Goal: Task Accomplishment & Management: Manage account settings

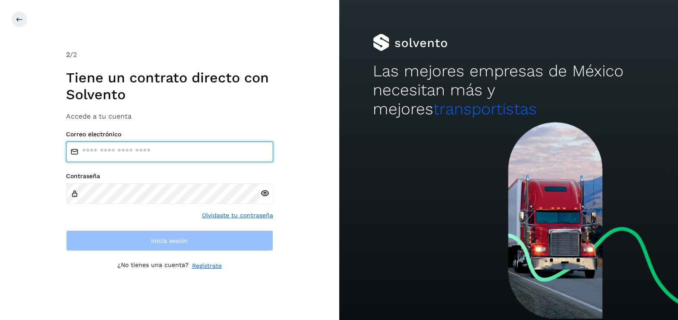
type input "**********"
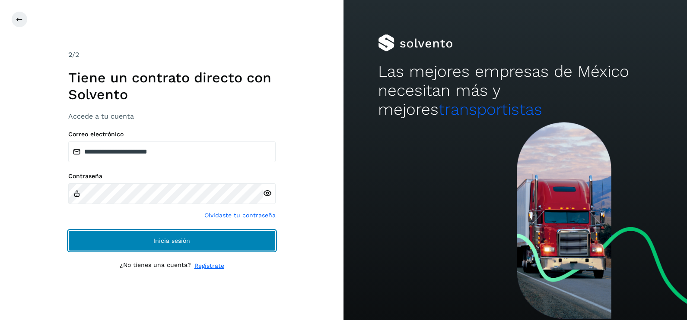
click at [241, 243] on button "Inicia sesión" at bounding box center [171, 241] width 207 height 21
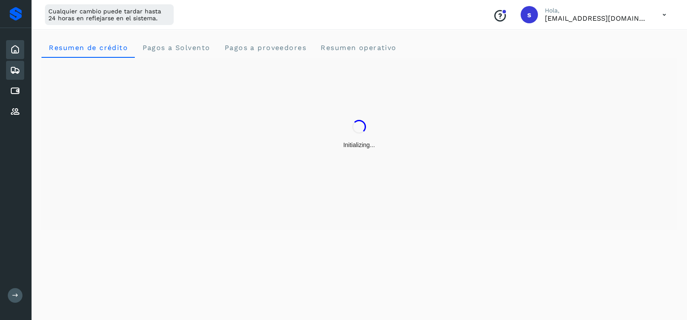
click at [19, 68] on icon at bounding box center [15, 70] width 10 height 10
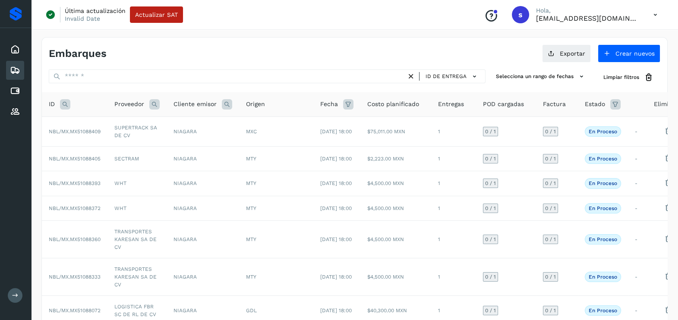
click at [69, 107] on icon at bounding box center [65, 104] width 10 height 10
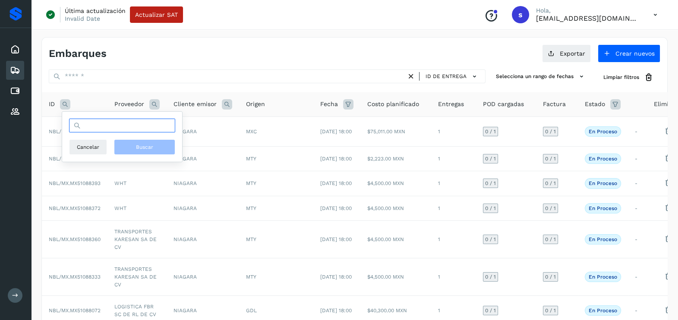
click at [93, 127] on input "text" at bounding box center [122, 126] width 106 height 14
paste input "**********"
type input "**********"
click at [164, 148] on button "Buscar" at bounding box center [144, 147] width 61 height 16
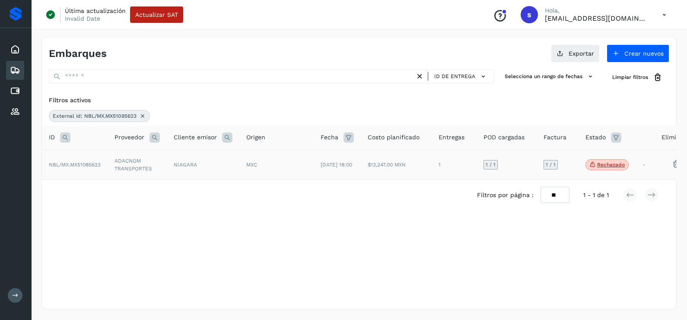
click at [171, 175] on td "NIAGARA" at bounding box center [203, 165] width 73 height 30
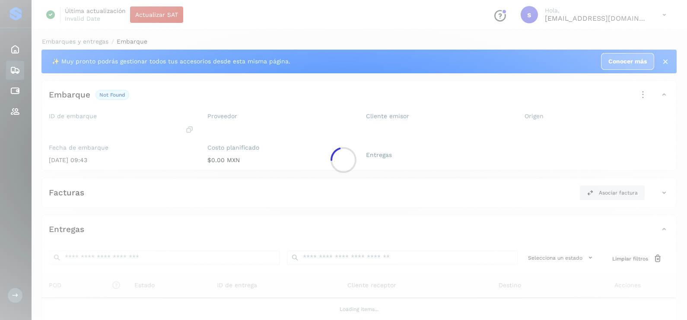
click at [177, 162] on div at bounding box center [343, 160] width 687 height 320
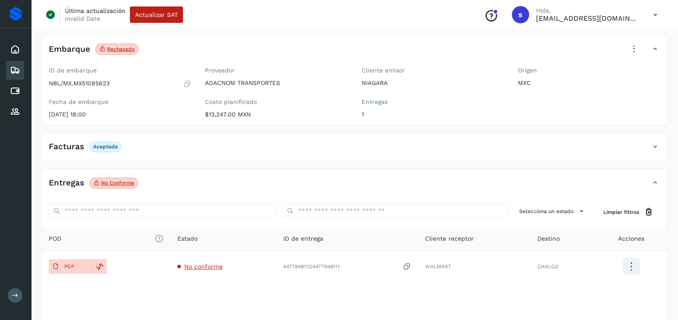
scroll to position [91, 0]
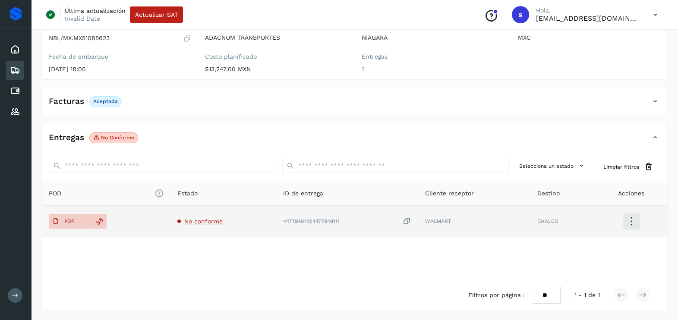
click at [201, 216] on td "No conforme" at bounding box center [224, 221] width 106 height 31
click at [196, 222] on span "No conforme" at bounding box center [203, 221] width 38 height 7
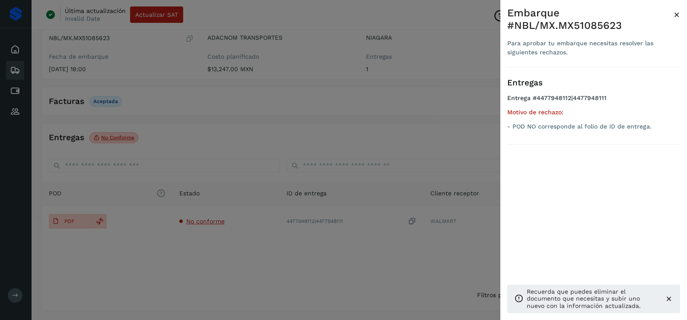
click at [214, 253] on div at bounding box center [343, 160] width 687 height 320
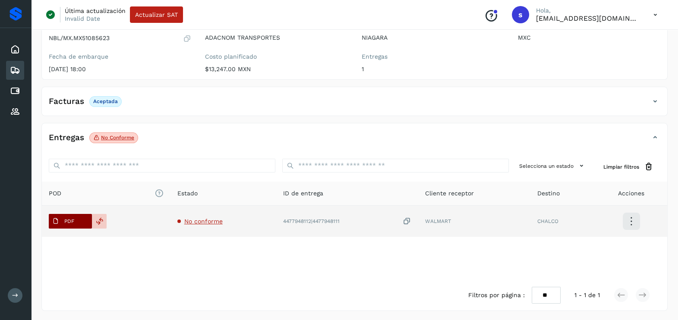
click at [77, 216] on span "PDF" at bounding box center [63, 222] width 29 height 14
click at [408, 222] on icon at bounding box center [407, 221] width 9 height 9
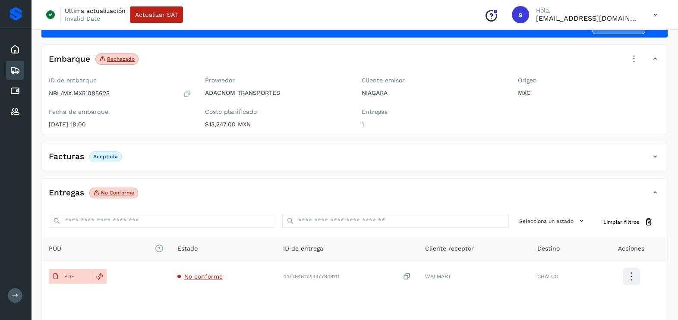
scroll to position [0, 0]
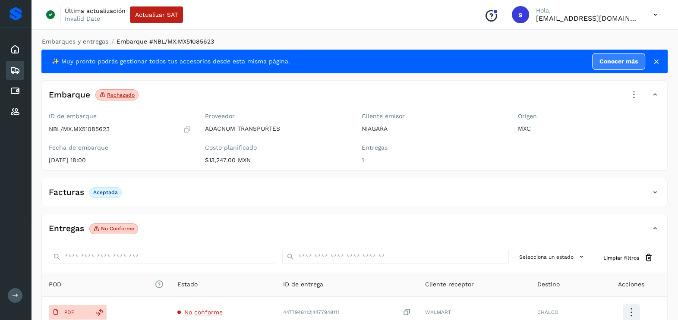
click at [187, 127] on icon at bounding box center [187, 129] width 8 height 9
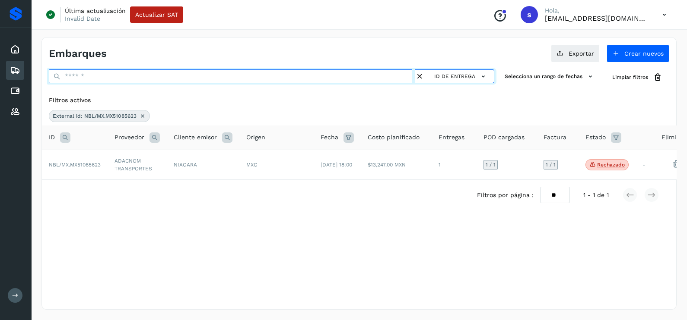
click at [130, 73] on input "text" at bounding box center [232, 77] width 366 height 14
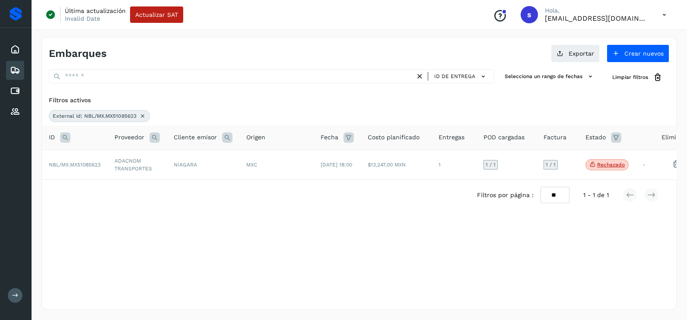
click at [147, 116] on div "External id: NBL/MX.MX51085623" at bounding box center [99, 116] width 101 height 12
drag, startPoint x: 138, startPoint y: 113, endPoint x: 143, endPoint y: 116, distance: 6.6
click at [143, 116] on div "External id: NBL/MX.MX51085623" at bounding box center [99, 116] width 101 height 12
click at [143, 116] on icon at bounding box center [142, 116] width 7 height 7
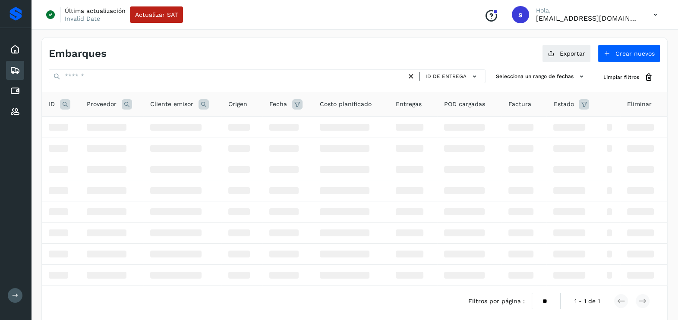
click at [64, 108] on icon at bounding box center [65, 104] width 10 height 10
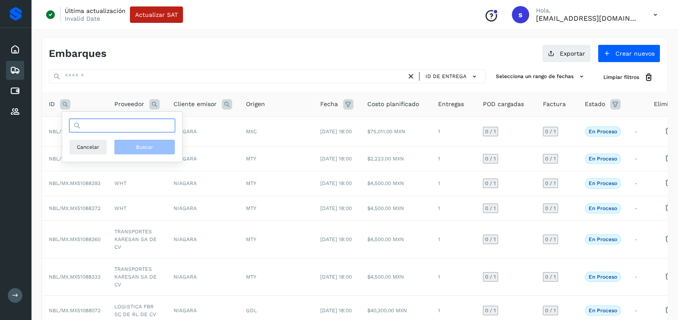
click at [117, 125] on input "text" at bounding box center [122, 126] width 106 height 14
paste input "**********"
type input "**********"
click at [140, 147] on span "Buscar" at bounding box center [144, 147] width 17 height 8
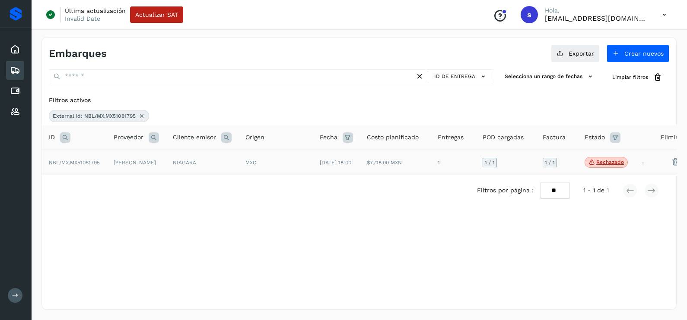
click at [142, 164] on td "[PERSON_NAME]" at bounding box center [136, 162] width 59 height 25
click at [141, 116] on icon at bounding box center [141, 116] width 7 height 7
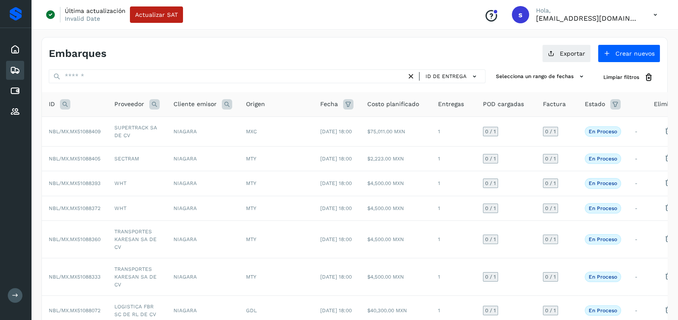
click at [69, 101] on icon at bounding box center [65, 104] width 10 height 10
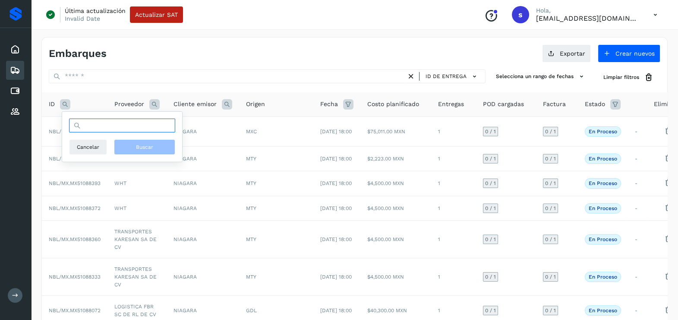
drag, startPoint x: 78, startPoint y: 119, endPoint x: 85, endPoint y: 131, distance: 13.9
click at [85, 131] on input "text" at bounding box center [122, 126] width 106 height 14
paste input "**********"
type input "**********"
click at [138, 144] on span "Buscar" at bounding box center [144, 147] width 17 height 8
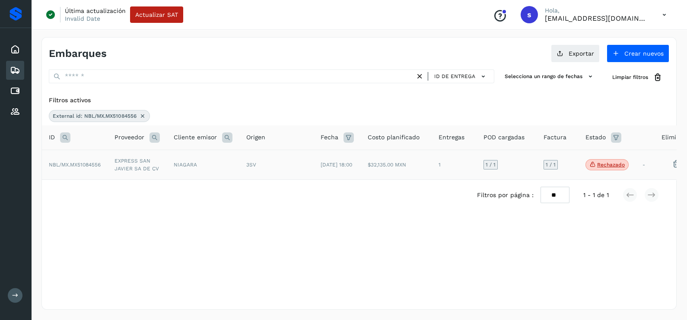
click at [175, 173] on td "NIAGARA" at bounding box center [203, 165] width 73 height 30
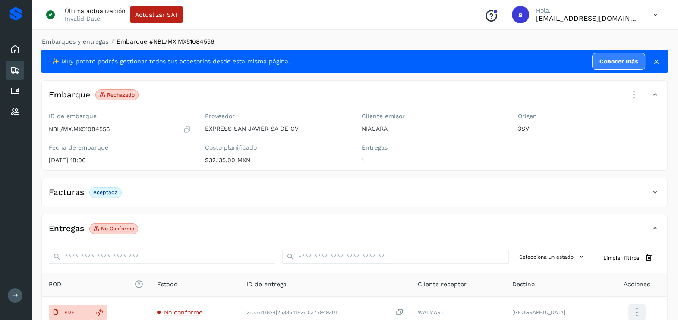
click at [632, 92] on icon at bounding box center [634, 95] width 19 height 19
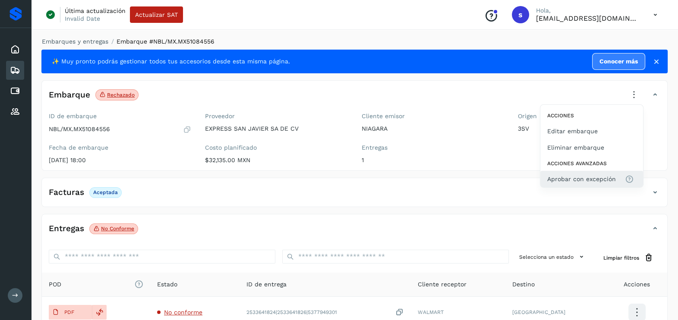
click at [581, 178] on span "Aprobar con excepción" at bounding box center [582, 179] width 69 height 10
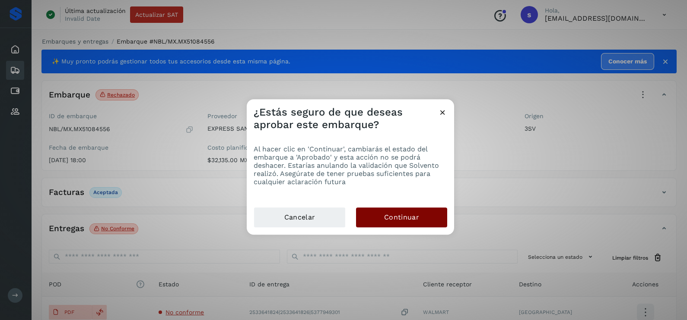
click at [407, 215] on span "Continuar" at bounding box center [401, 218] width 35 height 10
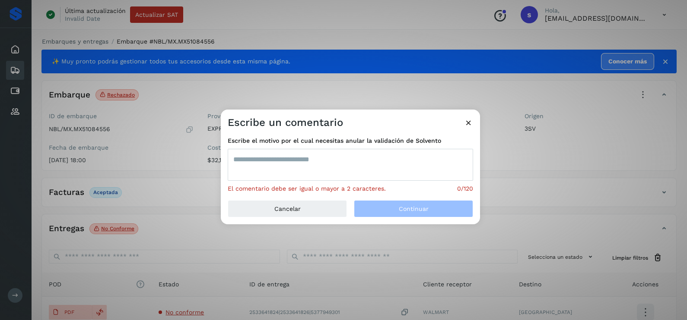
click at [393, 168] on textarea at bounding box center [350, 165] width 245 height 32
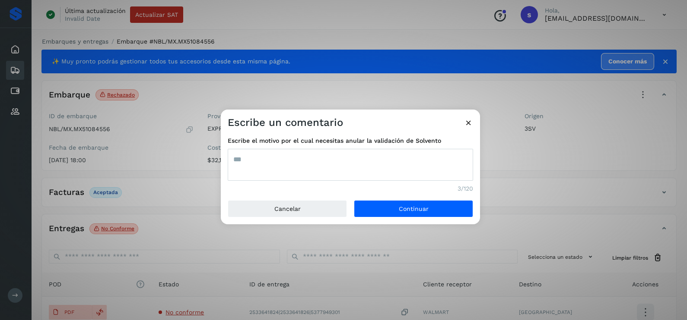
type textarea "***"
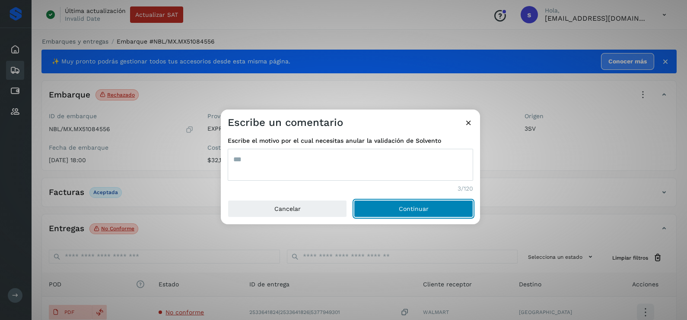
click at [354, 200] on button "Continuar" at bounding box center [413, 208] width 119 height 17
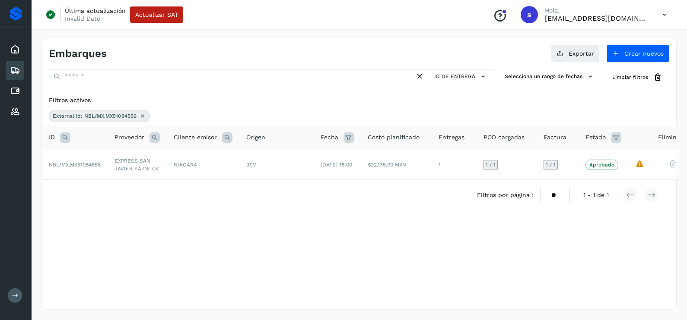
click at [142, 115] on icon at bounding box center [142, 116] width 7 height 7
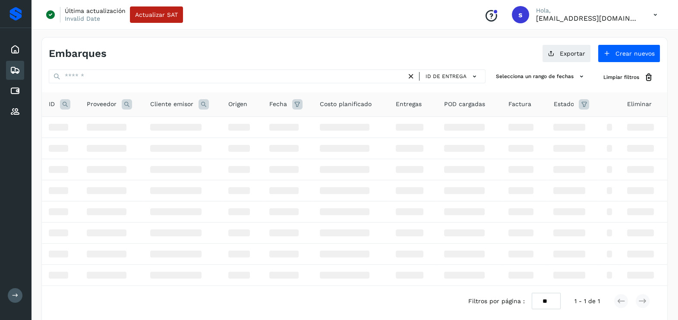
click at [66, 105] on icon at bounding box center [65, 104] width 10 height 10
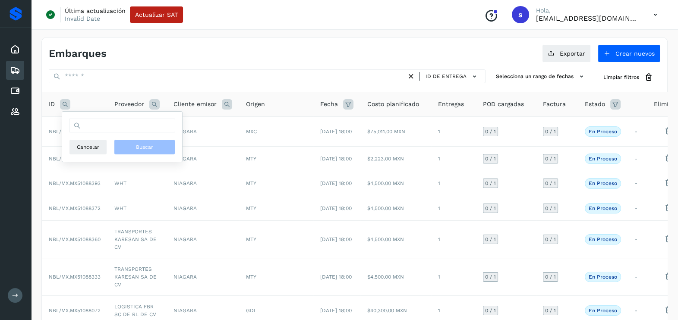
click at [109, 134] on div "Cancelar Buscar" at bounding box center [122, 137] width 106 height 36
click at [110, 131] on input "text" at bounding box center [122, 126] width 106 height 14
paste input "**********"
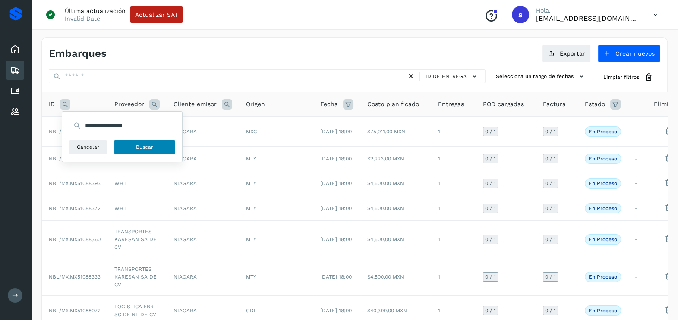
type input "**********"
click at [138, 149] on span "Buscar" at bounding box center [144, 147] width 17 height 8
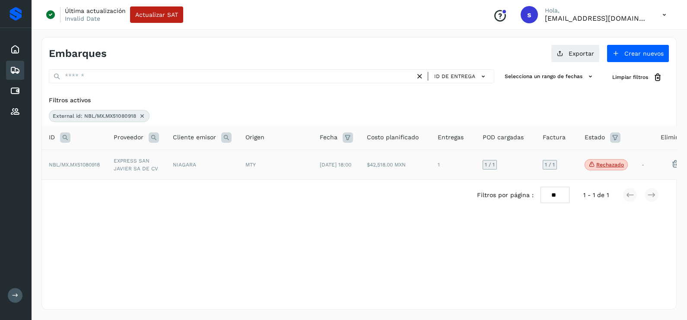
click at [122, 165] on td "EXPRESS SAN JAVIER SA DE CV" at bounding box center [136, 165] width 59 height 30
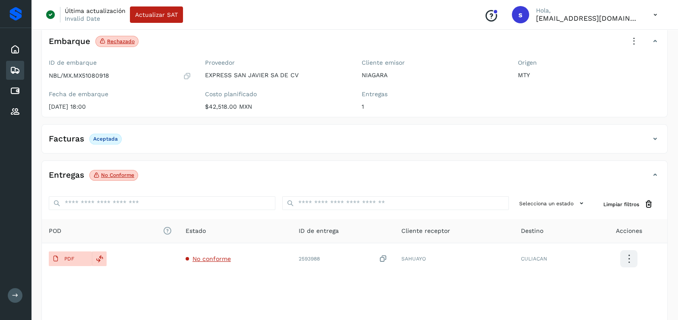
scroll to position [91, 0]
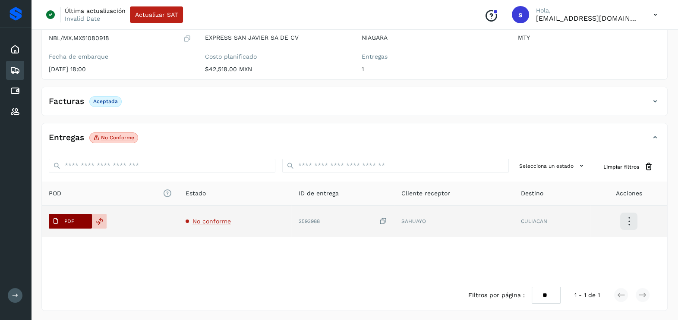
click at [71, 215] on span "PDF" at bounding box center [63, 222] width 29 height 14
click at [216, 218] on span "No conforme" at bounding box center [212, 221] width 38 height 7
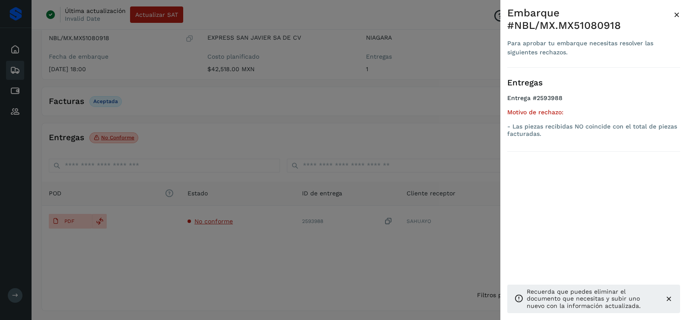
drag, startPoint x: 279, startPoint y: 268, endPoint x: 291, endPoint y: 256, distance: 16.8
click at [281, 266] on div at bounding box center [343, 160] width 687 height 320
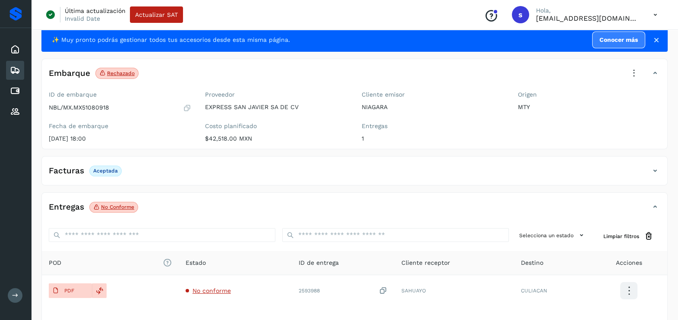
scroll to position [0, 0]
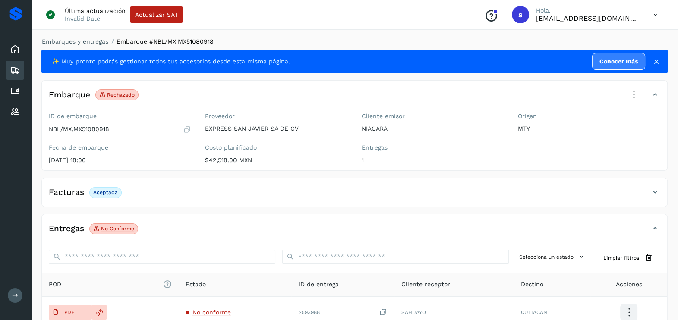
click at [633, 96] on icon at bounding box center [634, 95] width 19 height 19
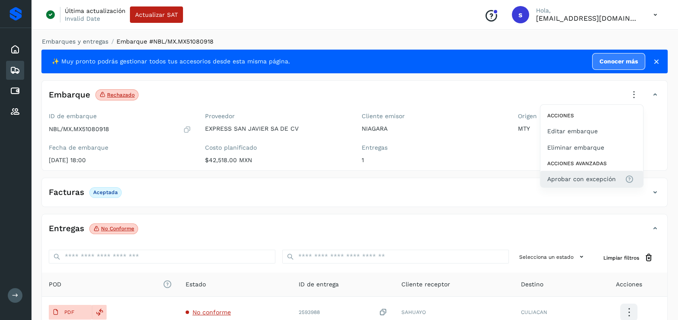
click at [583, 177] on span "Aprobar con excepción" at bounding box center [582, 179] width 69 height 10
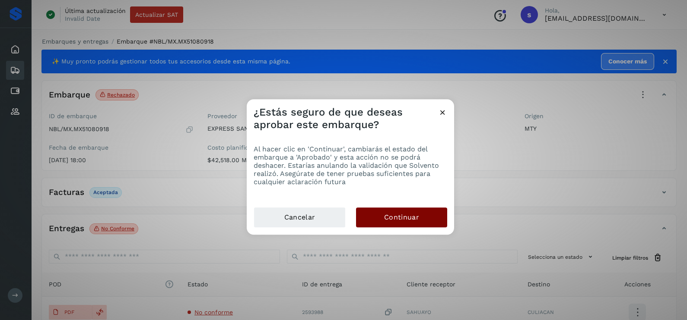
click at [413, 217] on span "Continuar" at bounding box center [401, 218] width 35 height 10
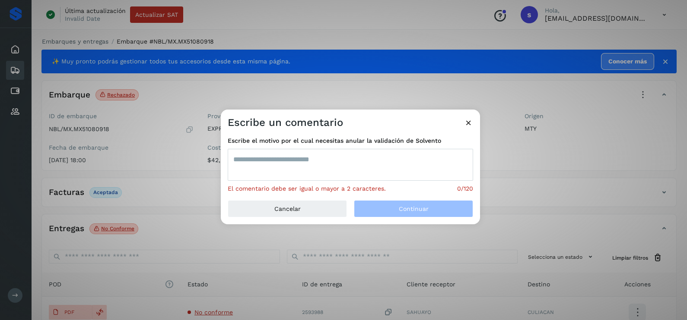
click at [309, 156] on textarea at bounding box center [350, 165] width 245 height 32
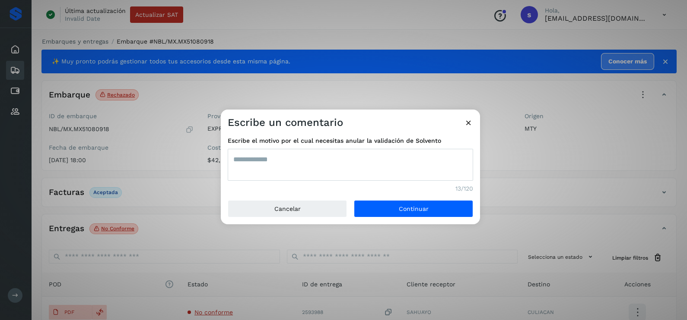
type textarea "**********"
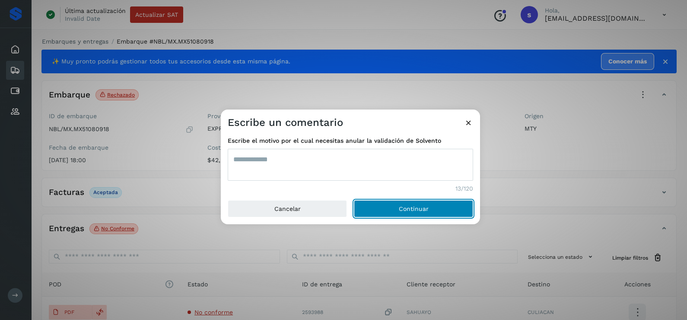
click at [354, 200] on button "Continuar" at bounding box center [413, 208] width 119 height 17
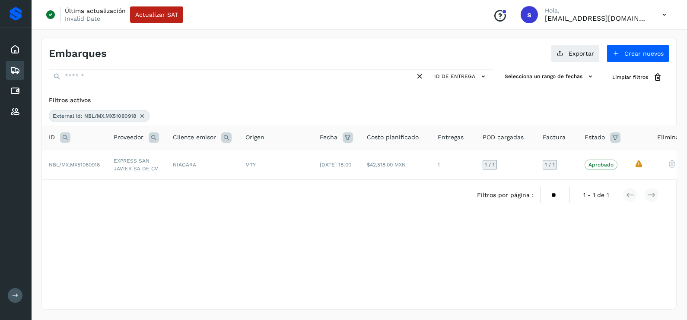
click at [143, 115] on icon at bounding box center [142, 116] width 7 height 7
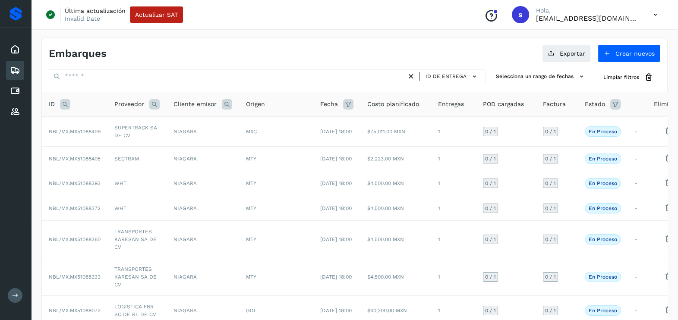
click at [67, 105] on icon at bounding box center [65, 104] width 10 height 10
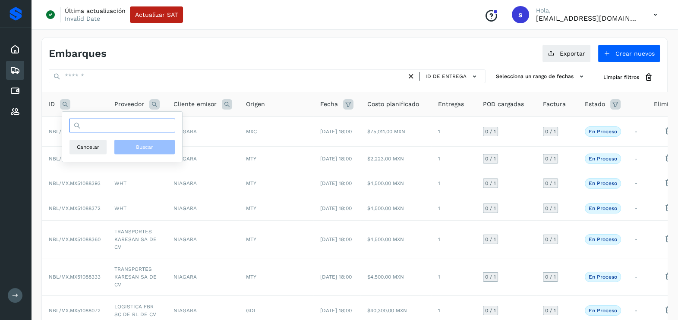
click at [125, 126] on input "text" at bounding box center [122, 126] width 106 height 14
paste input "**********"
type input "**********"
click at [144, 145] on span "Buscar" at bounding box center [144, 147] width 17 height 8
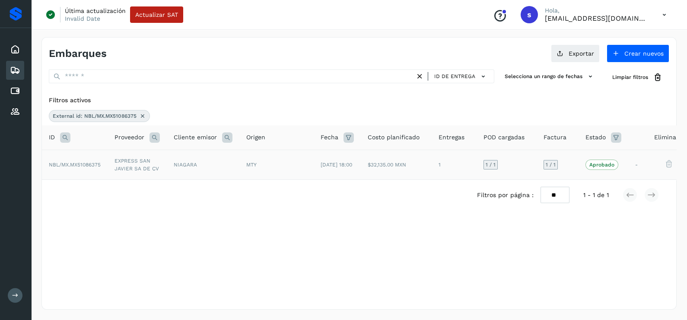
click at [203, 162] on td "NIAGARA" at bounding box center [203, 165] width 73 height 30
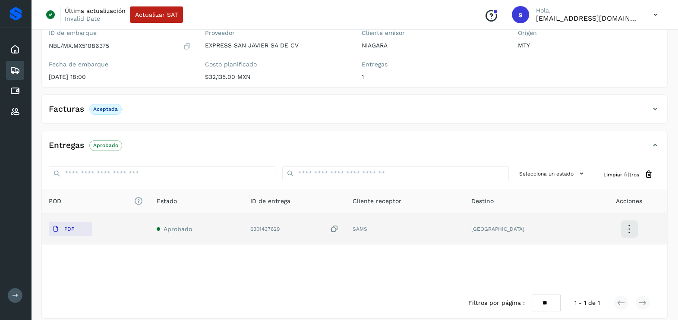
scroll to position [91, 0]
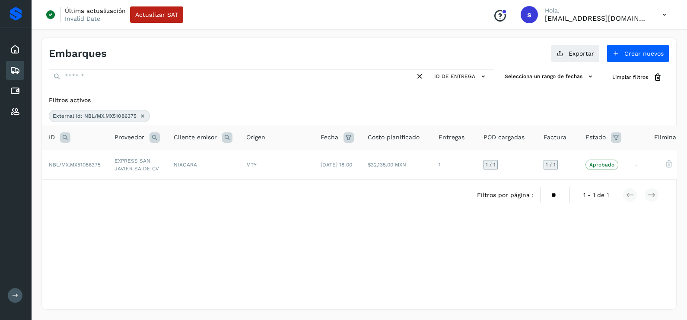
click at [143, 117] on icon at bounding box center [142, 116] width 7 height 7
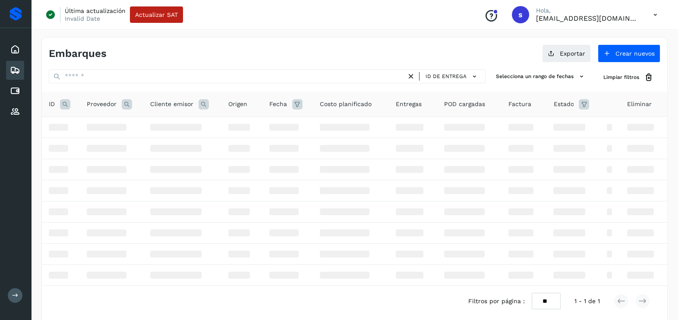
click at [68, 101] on icon at bounding box center [65, 104] width 10 height 10
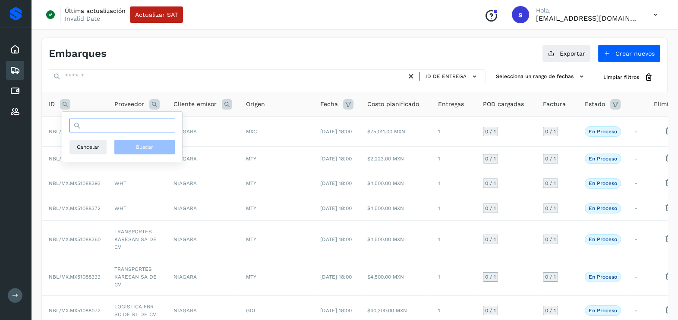
click at [94, 124] on input "text" at bounding box center [122, 126] width 106 height 14
paste input "**********"
type input "**********"
click at [132, 143] on button "Buscar" at bounding box center [144, 147] width 61 height 16
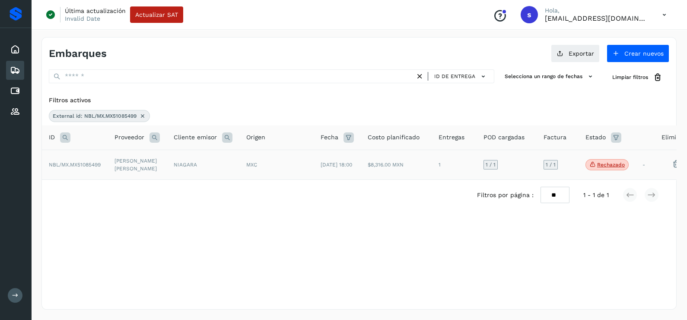
click at [123, 166] on td "[PERSON_NAME] [PERSON_NAME]" at bounding box center [137, 165] width 59 height 30
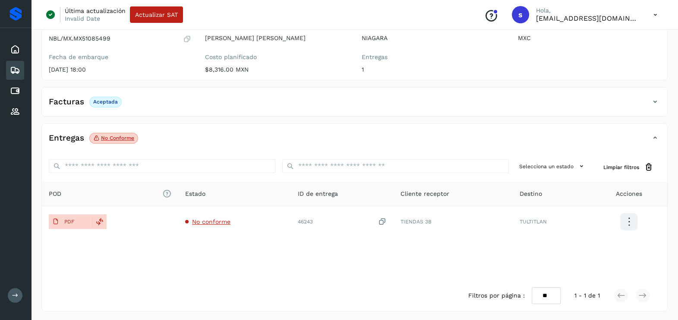
scroll to position [91, 0]
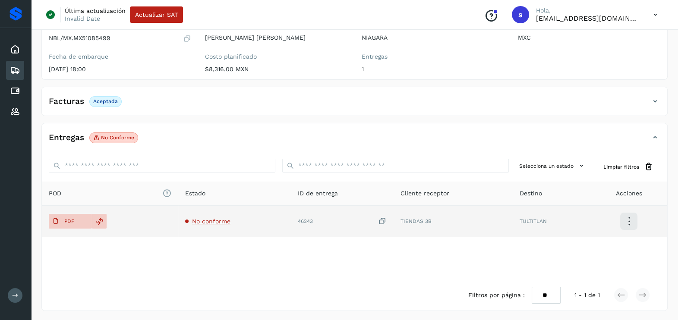
click at [203, 219] on span "No conforme" at bounding box center [211, 221] width 38 height 7
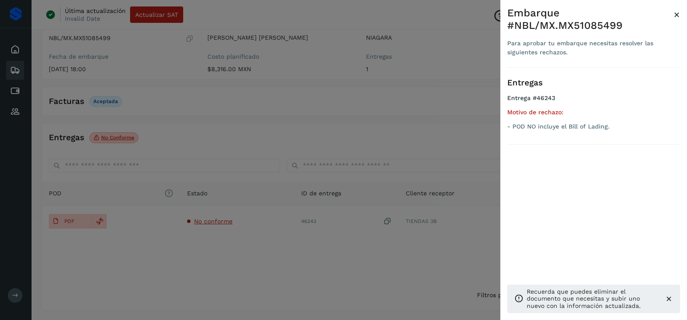
drag, startPoint x: 182, startPoint y: 244, endPoint x: 119, endPoint y: 235, distance: 63.6
click at [181, 244] on div at bounding box center [343, 160] width 687 height 320
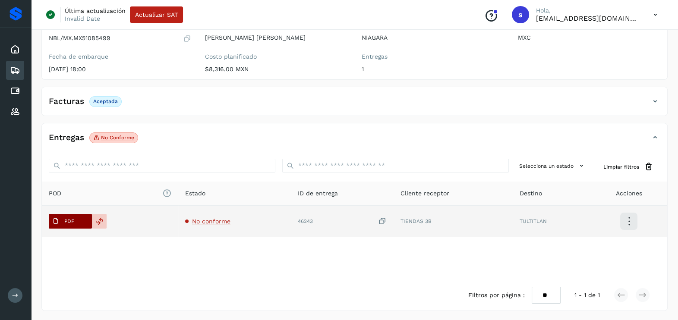
click at [71, 221] on p "PDF" at bounding box center [69, 222] width 10 height 6
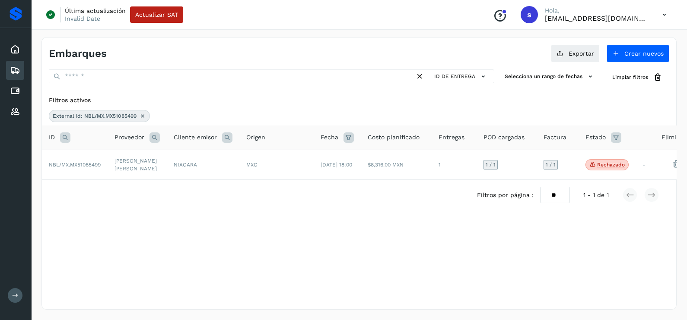
click at [143, 114] on icon at bounding box center [142, 116] width 7 height 7
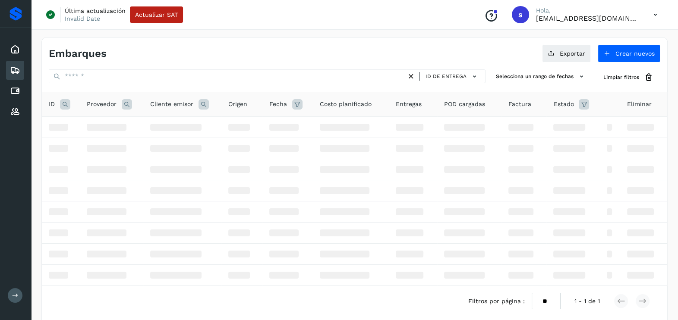
click at [66, 104] on icon at bounding box center [65, 104] width 10 height 10
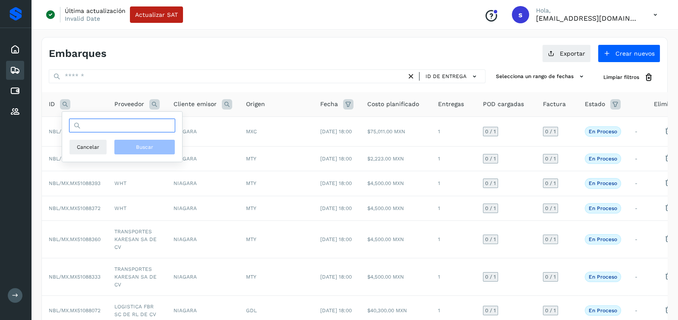
click at [102, 125] on input "text" at bounding box center [122, 126] width 106 height 14
paste input "**********"
type input "**********"
click at [160, 152] on button "Buscar" at bounding box center [144, 147] width 61 height 16
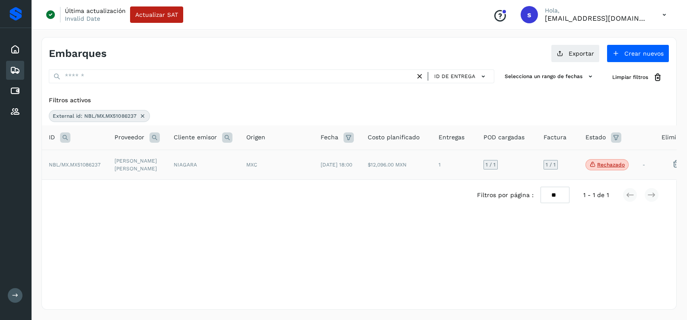
click at [137, 162] on td "[PERSON_NAME] [PERSON_NAME]" at bounding box center [137, 165] width 59 height 30
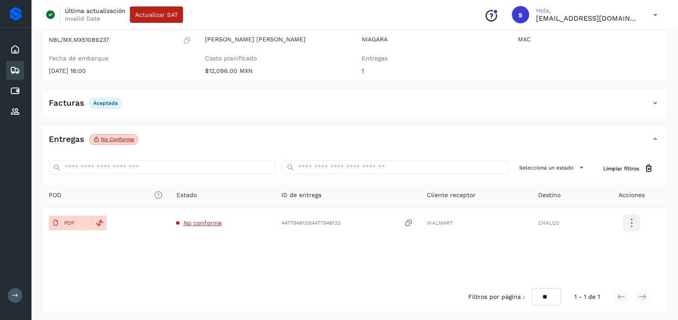
scroll to position [91, 0]
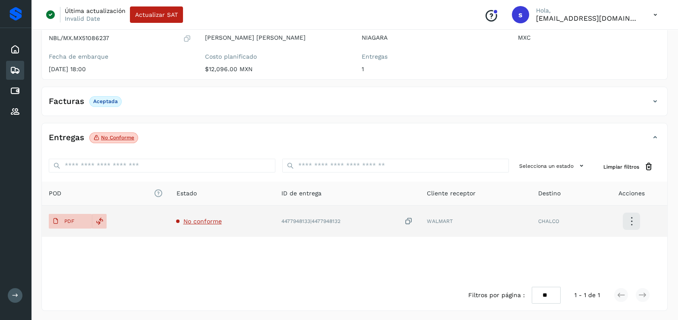
click at [195, 222] on span "No conforme" at bounding box center [202, 221] width 38 height 7
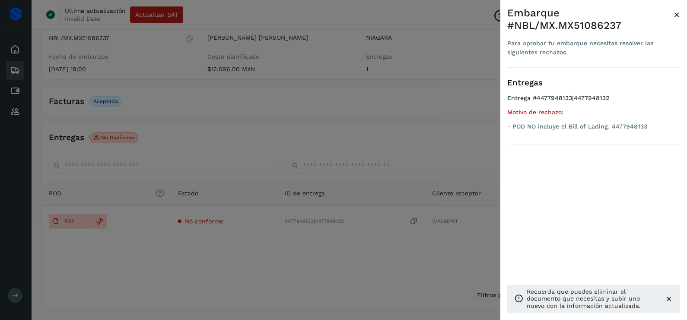
click at [205, 242] on div at bounding box center [343, 160] width 687 height 320
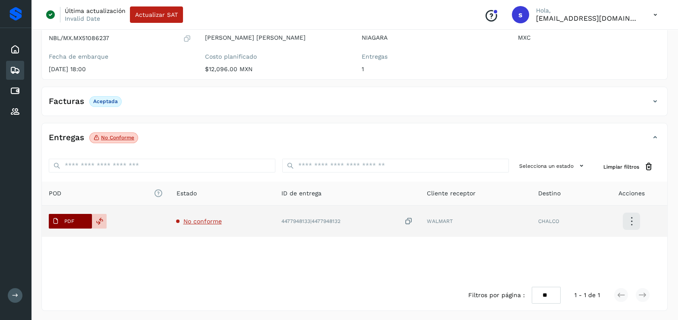
click at [69, 220] on p "PDF" at bounding box center [69, 222] width 10 height 6
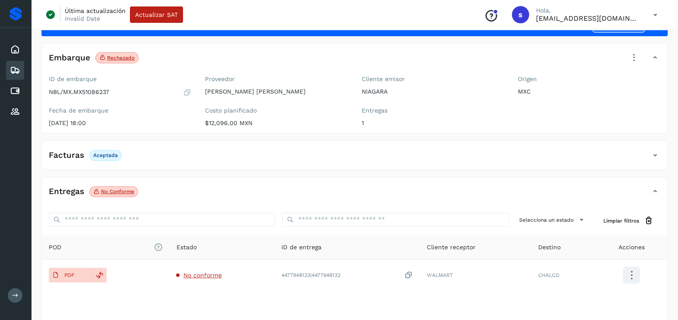
scroll to position [0, 0]
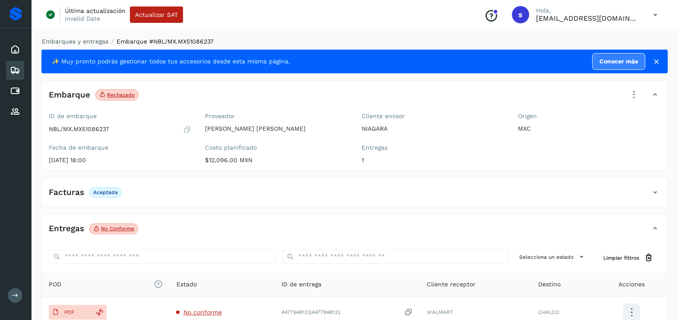
click at [637, 93] on icon at bounding box center [634, 95] width 19 height 19
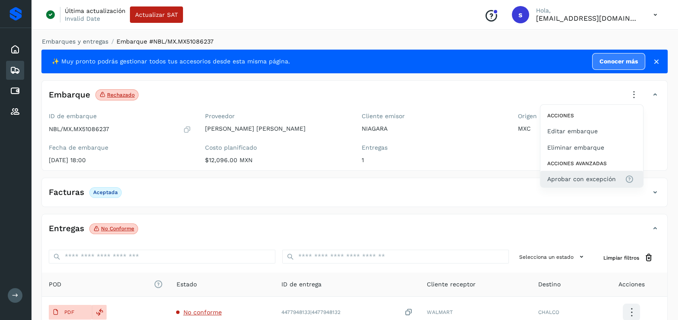
click at [601, 181] on span "Aprobar con excepción" at bounding box center [582, 179] width 69 height 10
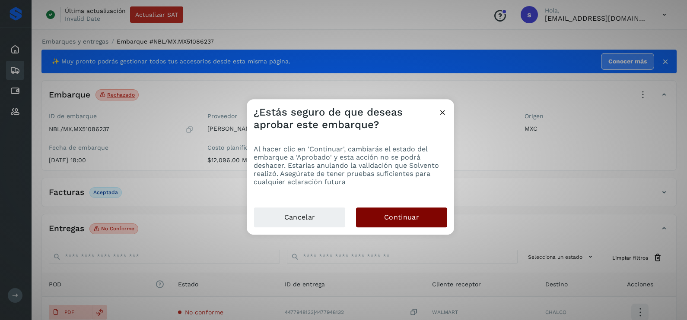
click at [417, 222] on span "Continuar" at bounding box center [401, 218] width 35 height 10
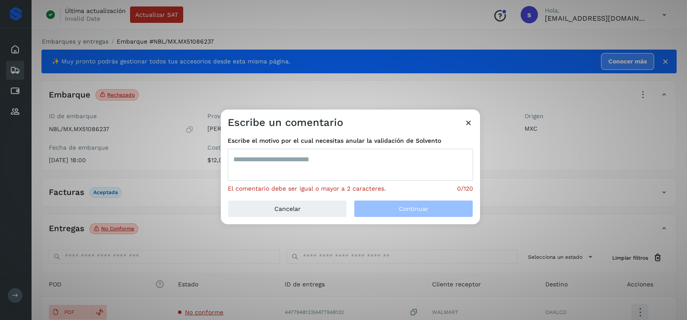
click at [327, 168] on textarea at bounding box center [350, 165] width 245 height 32
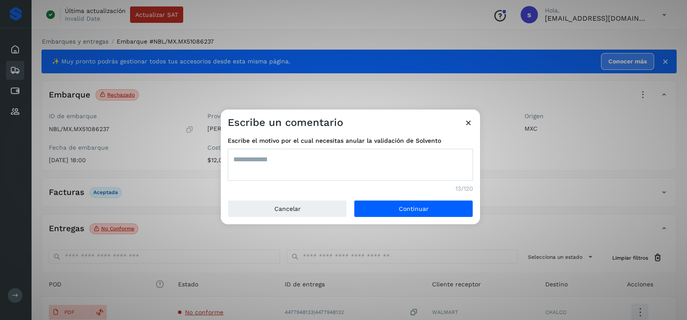
type textarea "**********"
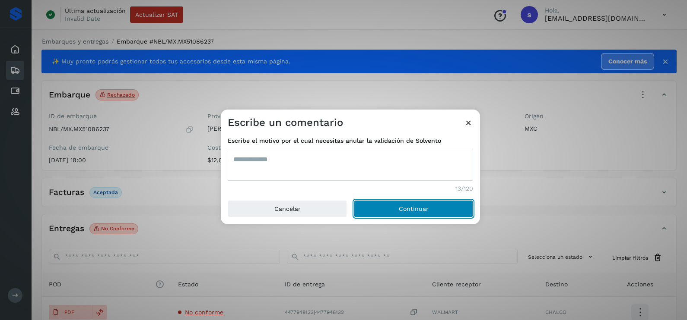
click at [424, 213] on button "Continuar" at bounding box center [413, 208] width 119 height 17
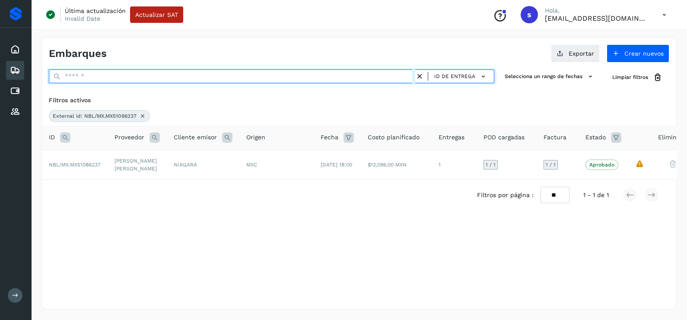
click at [107, 76] on input "text" at bounding box center [232, 77] width 366 height 14
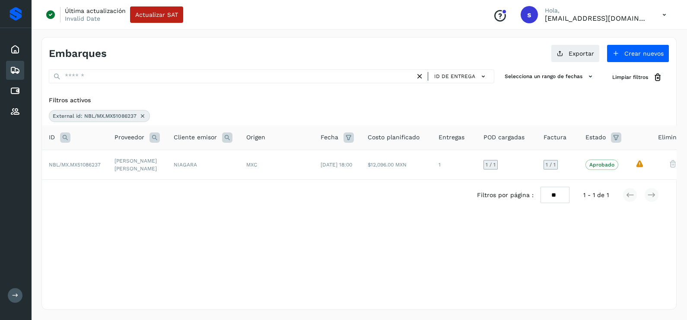
click at [140, 113] on icon at bounding box center [142, 116] width 7 height 7
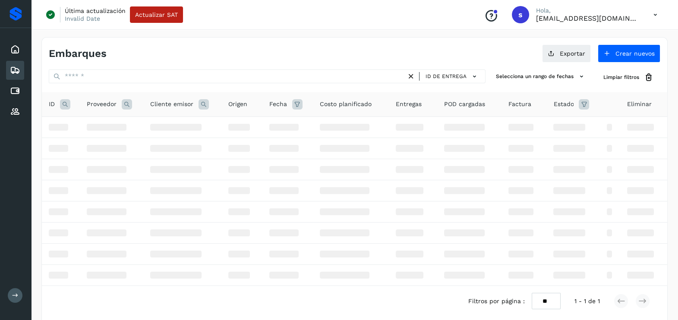
click at [67, 106] on icon at bounding box center [65, 104] width 10 height 10
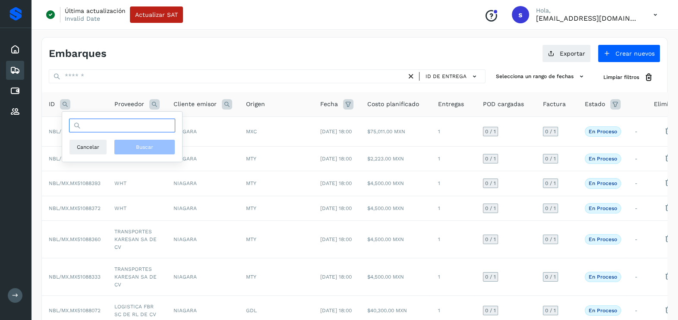
click at [93, 127] on input "text" at bounding box center [122, 126] width 106 height 14
paste input "**********"
type input "**********"
drag, startPoint x: 149, startPoint y: 146, endPoint x: 137, endPoint y: 152, distance: 12.6
click at [149, 146] on span "Buscar" at bounding box center [144, 147] width 17 height 8
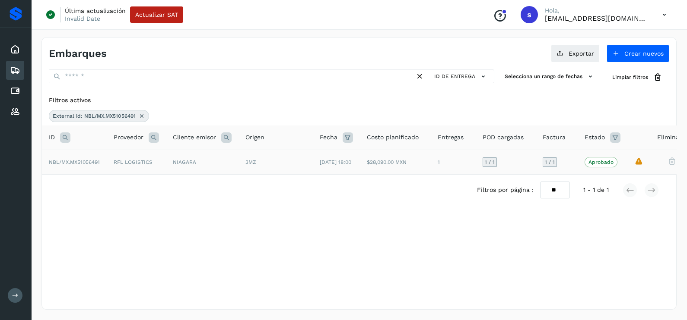
click at [132, 168] on td "RFL LOGISTICS" at bounding box center [136, 162] width 59 height 25
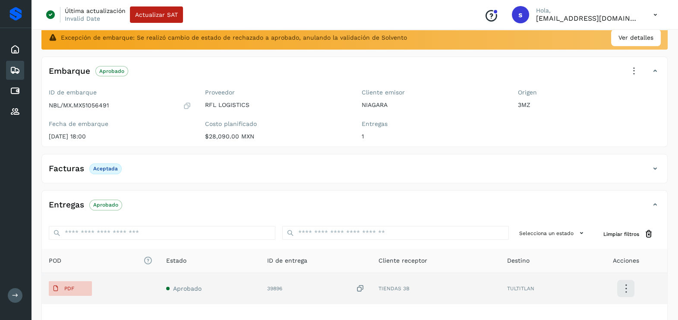
scroll to position [108, 0]
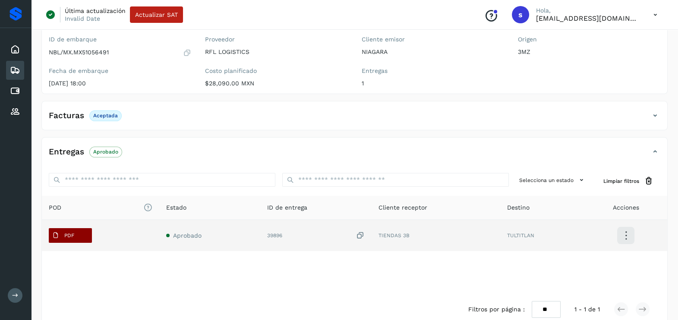
click at [65, 238] on p "PDF" at bounding box center [69, 236] width 10 height 6
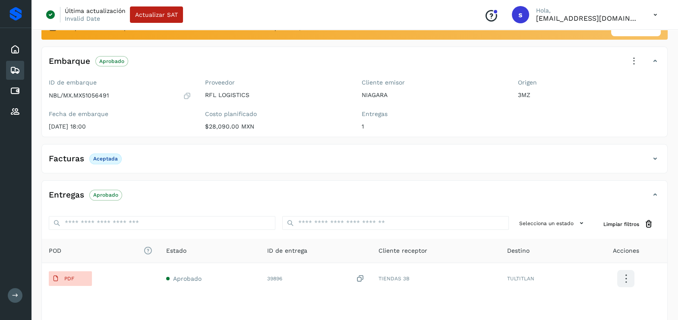
scroll to position [0, 0]
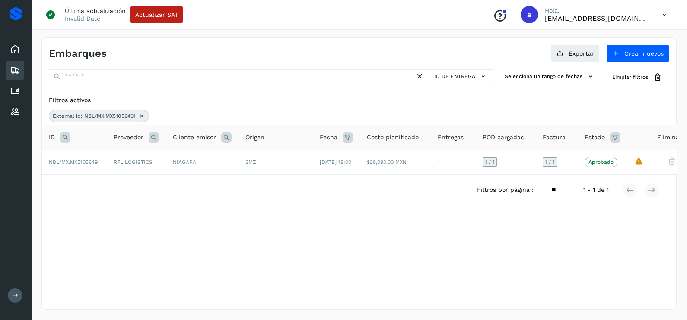
click at [139, 113] on icon at bounding box center [141, 116] width 7 height 7
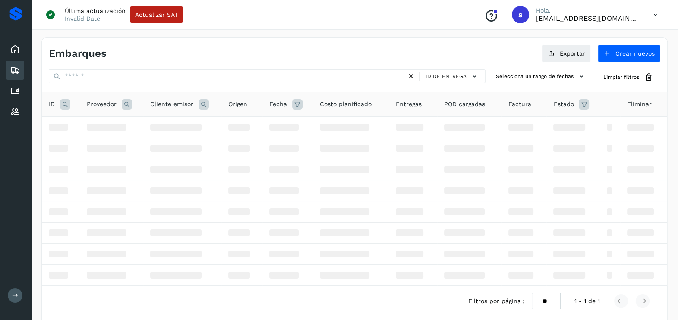
click at [66, 108] on icon at bounding box center [65, 104] width 10 height 10
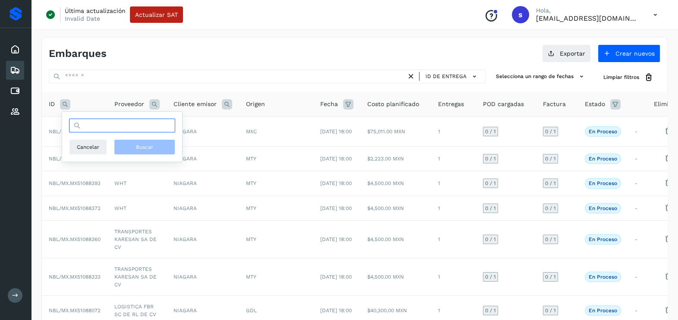
click at [102, 128] on input "text" at bounding box center [122, 126] width 106 height 14
paste input "**********"
type input "**********"
click at [138, 146] on span "Buscar" at bounding box center [144, 147] width 17 height 8
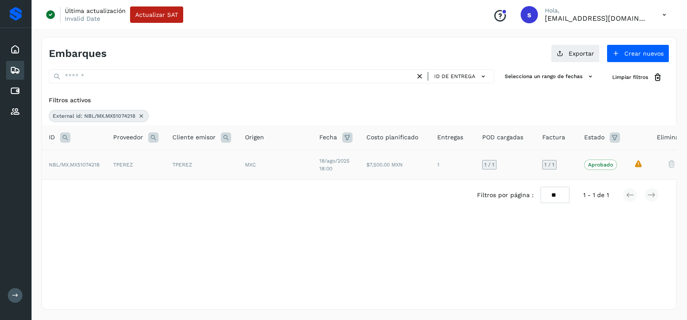
click at [127, 169] on td "TPEREZ" at bounding box center [135, 165] width 59 height 30
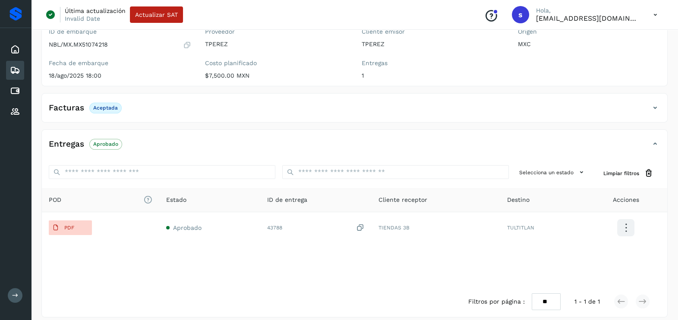
scroll to position [122, 0]
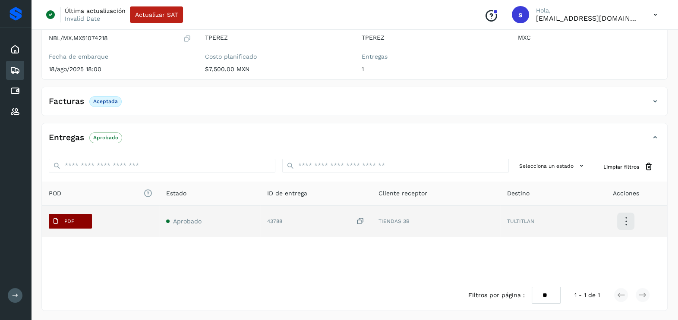
click at [69, 221] on p "PDF" at bounding box center [69, 222] width 10 height 6
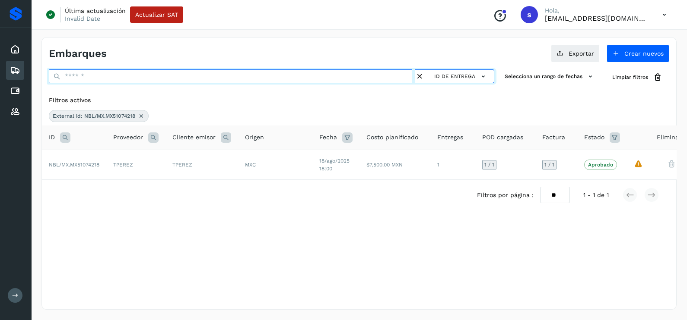
click at [135, 70] on input "text" at bounding box center [232, 77] width 366 height 14
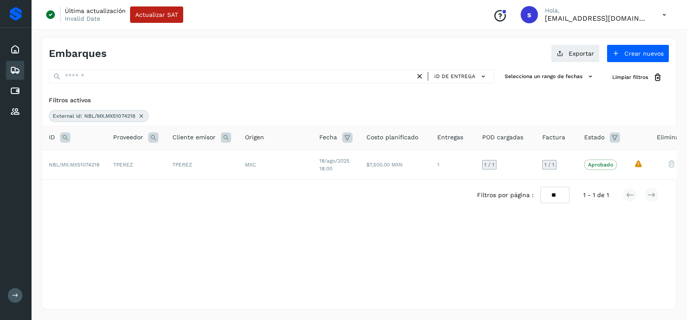
click at [142, 115] on icon at bounding box center [141, 116] width 7 height 7
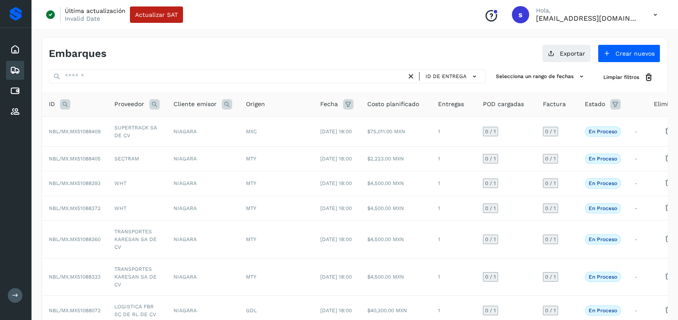
click at [67, 103] on icon at bounding box center [65, 104] width 10 height 10
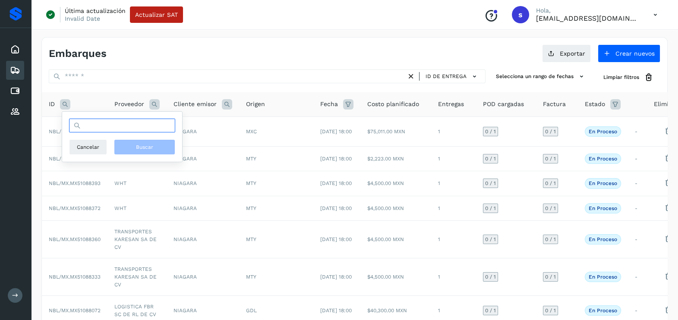
click at [114, 126] on input "text" at bounding box center [122, 126] width 106 height 14
paste input "**********"
type input "**********"
click at [146, 145] on span "Buscar" at bounding box center [144, 147] width 17 height 8
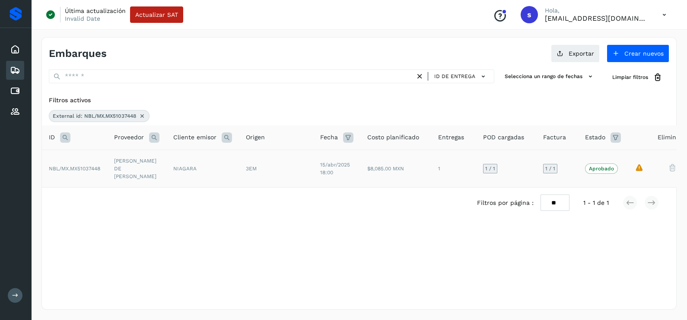
click at [178, 173] on td "NIAGARA" at bounding box center [202, 169] width 73 height 38
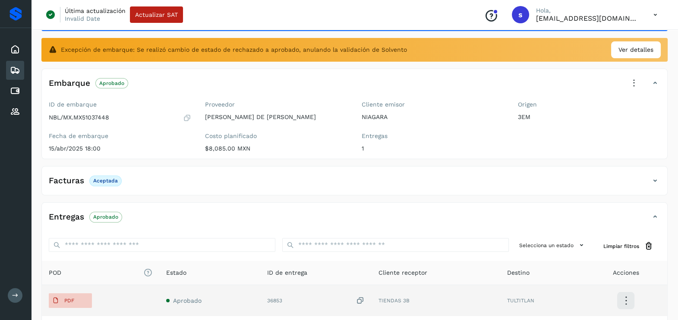
scroll to position [122, 0]
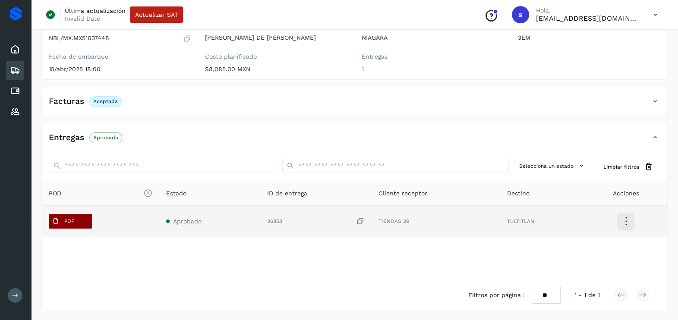
click at [66, 223] on p "PDF" at bounding box center [69, 222] width 10 height 6
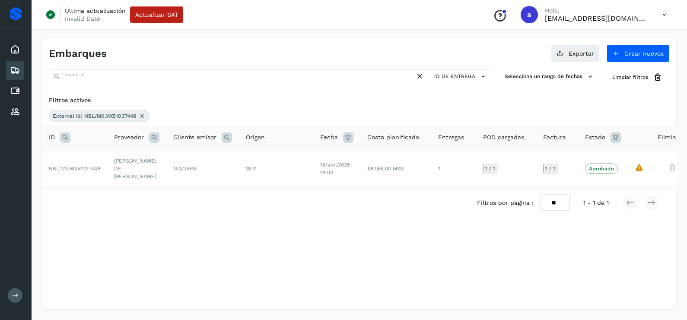
click at [143, 114] on icon at bounding box center [142, 116] width 7 height 7
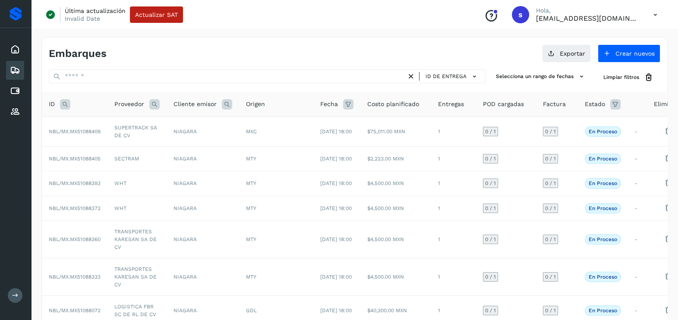
click at [68, 101] on icon at bounding box center [65, 104] width 10 height 10
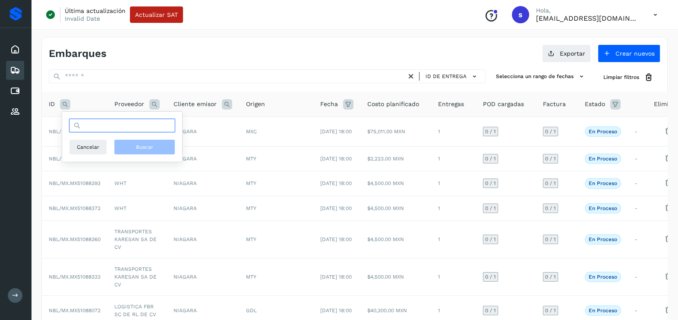
click at [98, 127] on input "text" at bounding box center [122, 126] width 106 height 14
paste input "**********"
type input "**********"
click at [163, 143] on button "Buscar" at bounding box center [144, 147] width 61 height 16
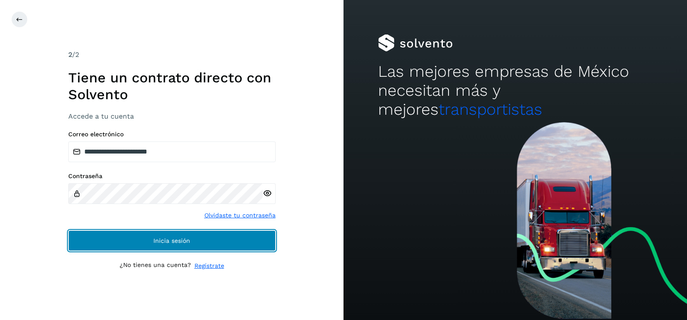
click at [170, 238] on span "Inicia sesión" at bounding box center [171, 241] width 37 height 6
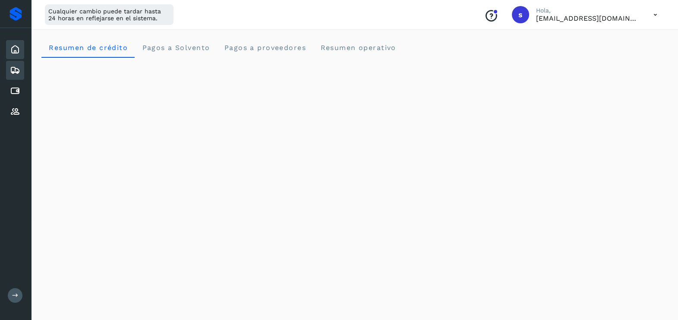
click at [18, 70] on icon at bounding box center [15, 70] width 10 height 10
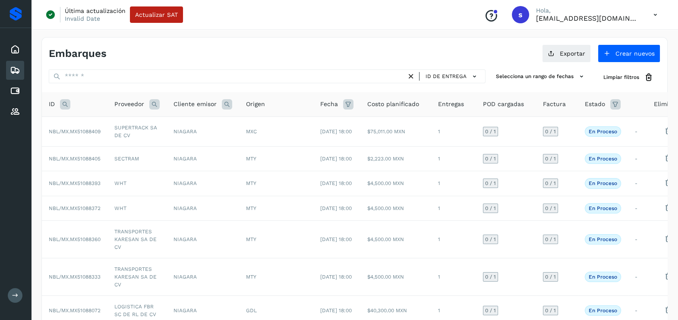
click at [64, 104] on icon at bounding box center [65, 104] width 10 height 10
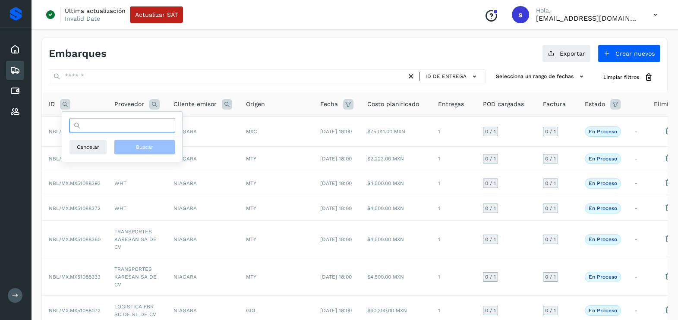
click at [110, 126] on input "text" at bounding box center [122, 126] width 106 height 14
paste input "**********"
type input "**********"
click at [140, 149] on span "Buscar" at bounding box center [144, 147] width 17 height 8
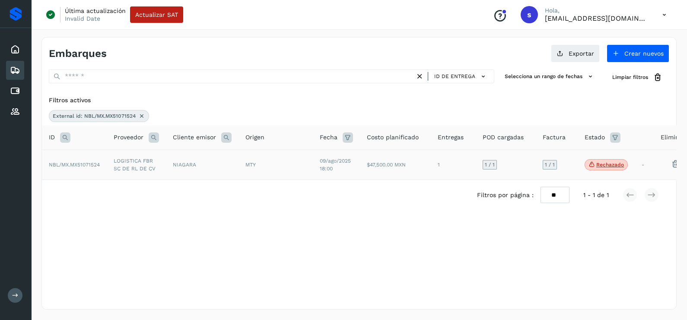
click at [239, 168] on td "MTY" at bounding box center [275, 165] width 74 height 30
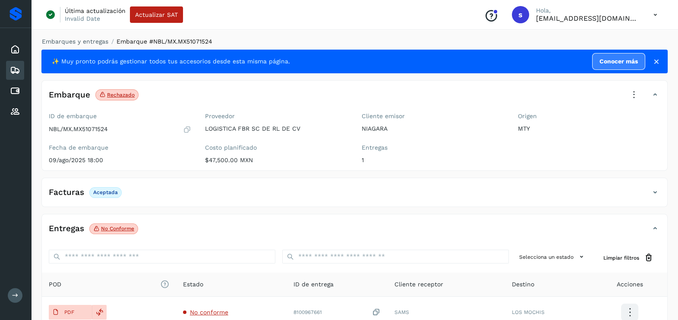
click at [638, 95] on icon at bounding box center [634, 95] width 19 height 19
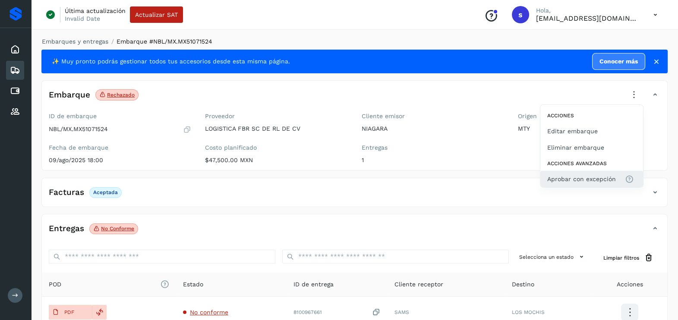
click at [591, 174] on span "Aprobar con excepción" at bounding box center [582, 179] width 69 height 10
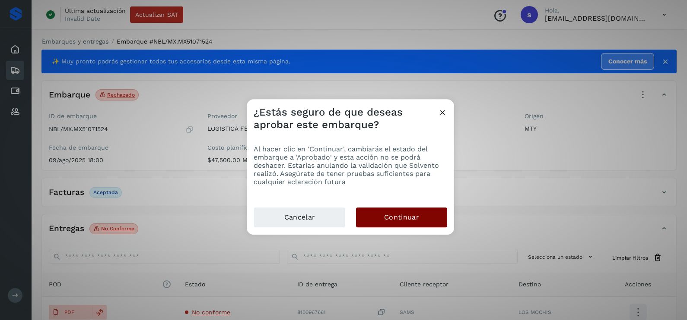
click at [417, 212] on button "Continuar" at bounding box center [401, 218] width 91 height 20
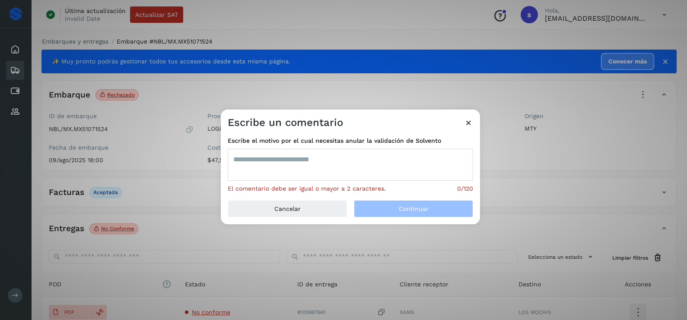
click at [324, 170] on textarea at bounding box center [350, 165] width 245 height 32
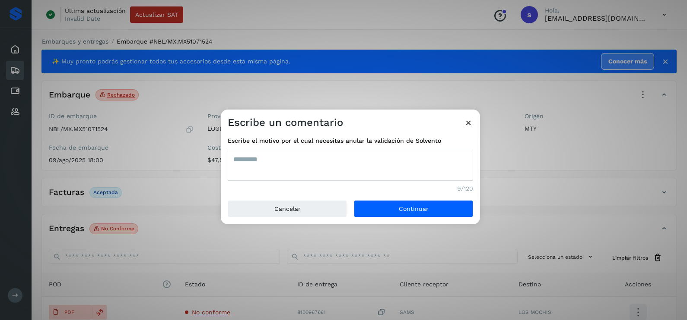
type textarea "*********"
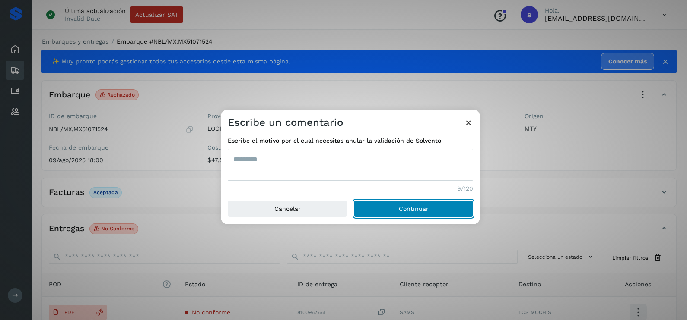
click at [354, 200] on button "Continuar" at bounding box center [413, 208] width 119 height 17
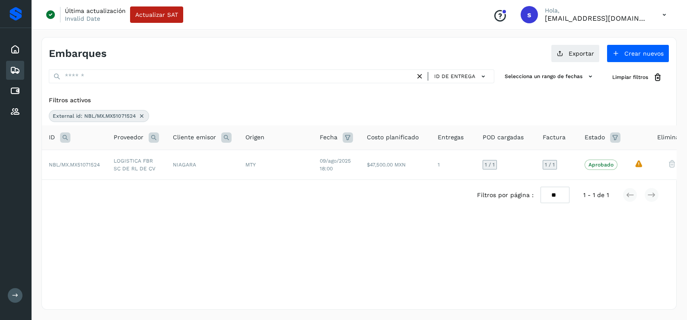
click at [142, 113] on icon at bounding box center [141, 116] width 7 height 7
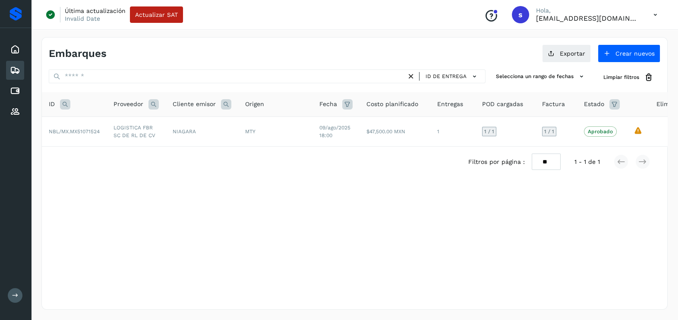
click at [67, 106] on icon at bounding box center [65, 104] width 10 height 10
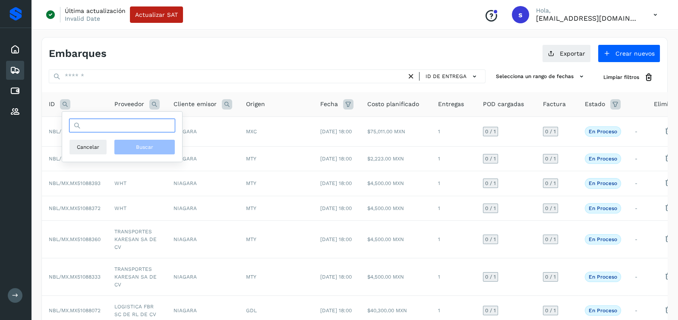
click at [79, 121] on input "text" at bounding box center [122, 126] width 106 height 14
paste input "**********"
type input "**********"
click at [136, 145] on span "Buscar" at bounding box center [144, 147] width 17 height 8
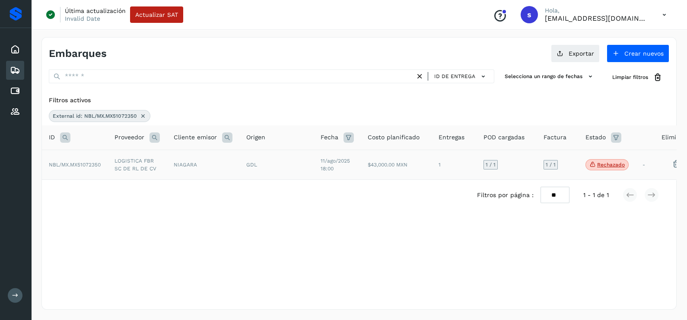
click at [181, 169] on td "NIAGARA" at bounding box center [203, 165] width 73 height 30
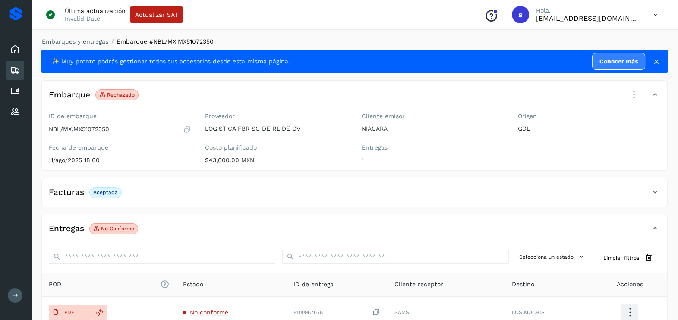
click at [627, 100] on icon at bounding box center [634, 95] width 19 height 19
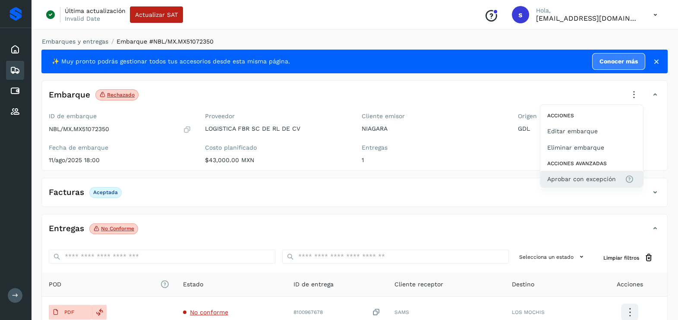
click at [604, 180] on span "Aprobar con excepción" at bounding box center [582, 179] width 69 height 10
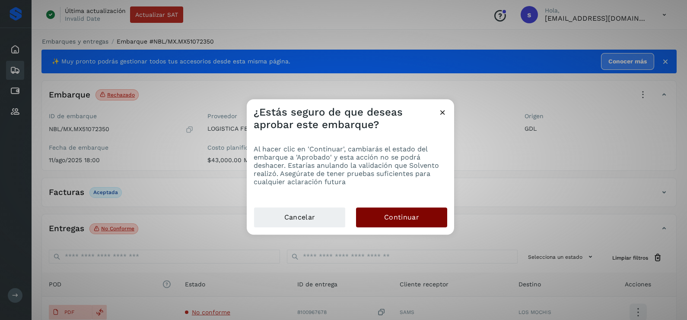
click at [409, 227] on button "Continuar" at bounding box center [401, 218] width 91 height 20
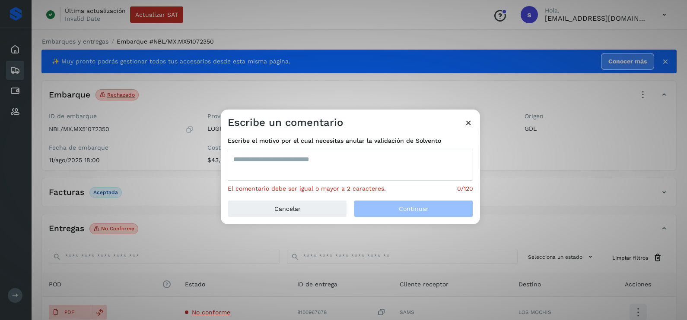
click at [322, 161] on textarea at bounding box center [350, 165] width 245 height 32
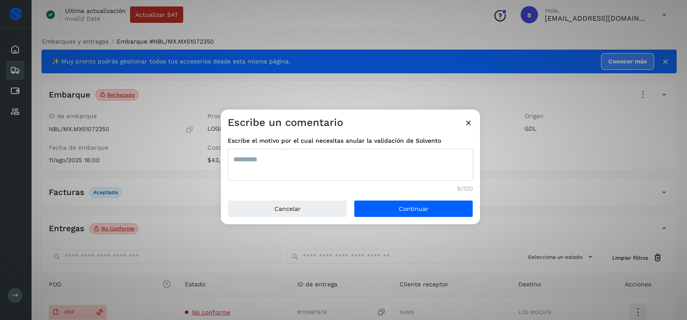
type textarea "*********"
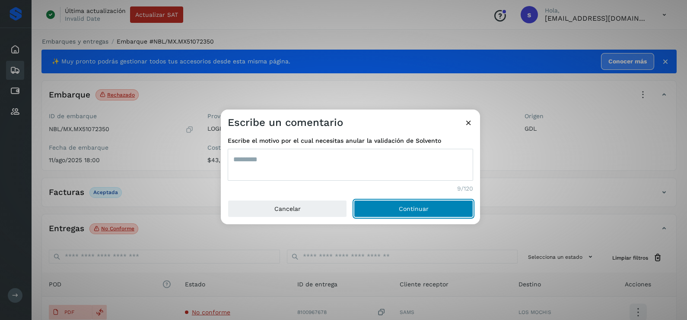
click at [354, 200] on button "Continuar" at bounding box center [413, 208] width 119 height 17
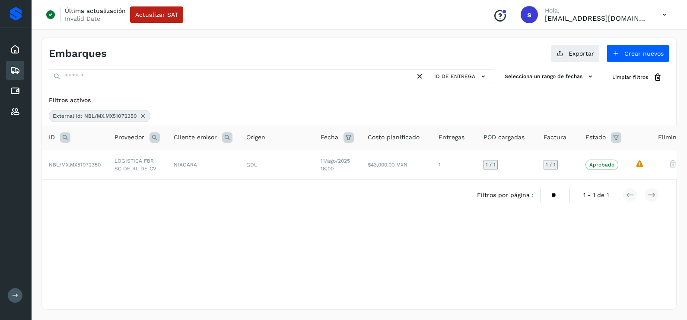
click at [147, 114] on div "External id: NBL/MX.MX51072350" at bounding box center [99, 116] width 101 height 12
click at [145, 114] on icon at bounding box center [142, 116] width 7 height 7
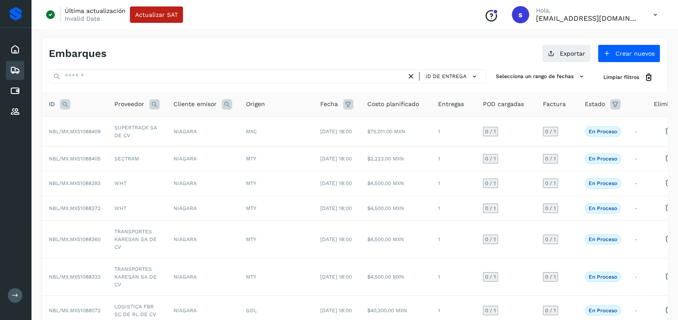
click at [67, 107] on icon at bounding box center [65, 104] width 10 height 10
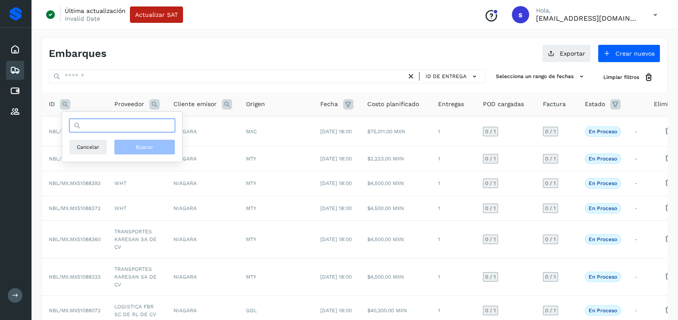
click at [92, 124] on input "text" at bounding box center [122, 126] width 106 height 14
paste input "**********"
type input "**********"
click at [143, 142] on button "Buscar" at bounding box center [144, 147] width 61 height 16
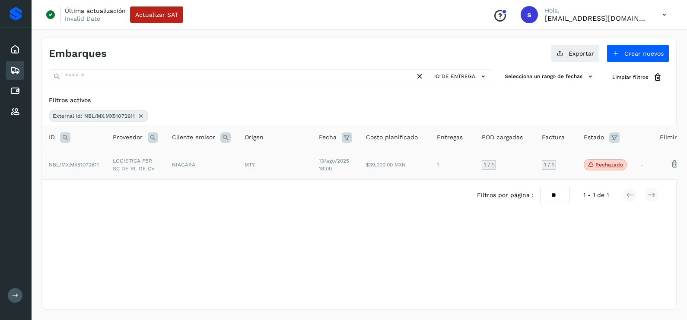
click at [424, 163] on td "$39,000.00 MXN" at bounding box center [394, 165] width 71 height 30
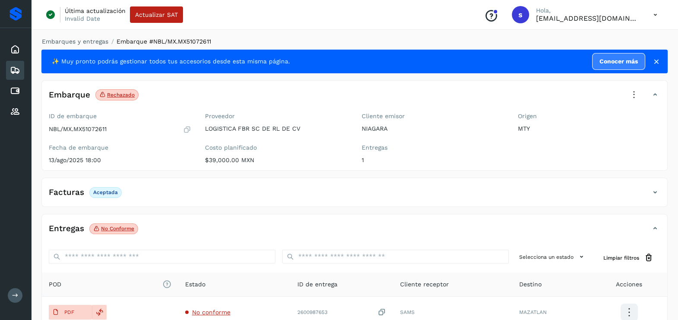
click at [629, 92] on icon at bounding box center [634, 95] width 19 height 19
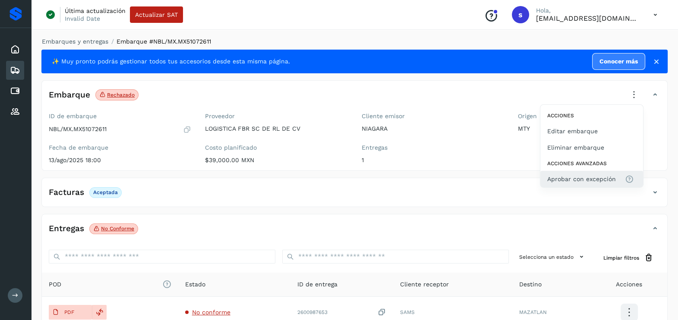
click at [582, 181] on span "Aprobar con excepción" at bounding box center [582, 179] width 69 height 10
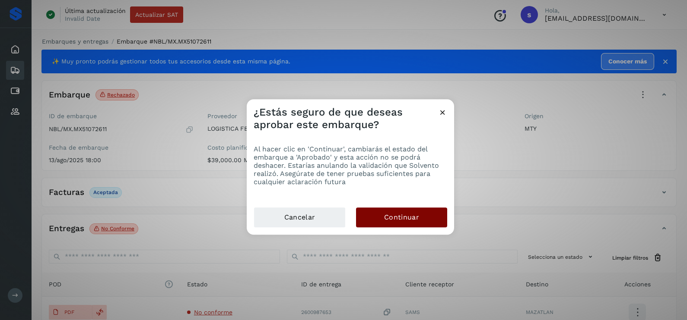
click at [422, 225] on button "Continuar" at bounding box center [401, 218] width 91 height 20
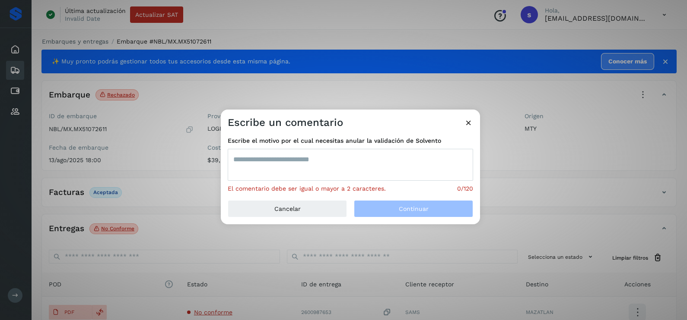
click at [284, 168] on textarea at bounding box center [350, 165] width 245 height 32
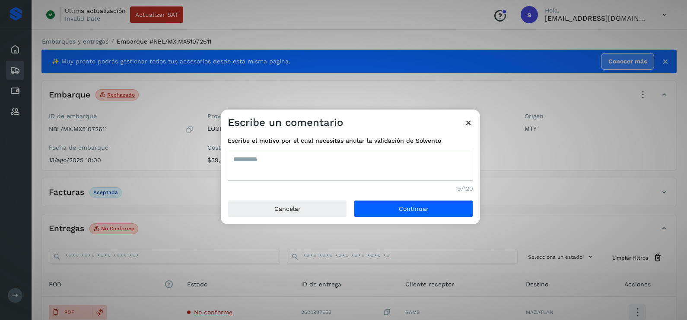
type textarea "*********"
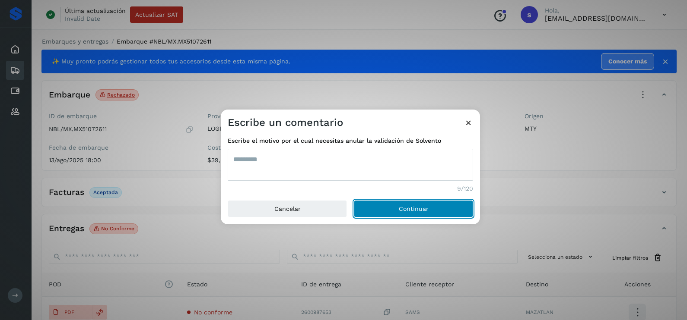
click at [354, 200] on button "Continuar" at bounding box center [413, 208] width 119 height 17
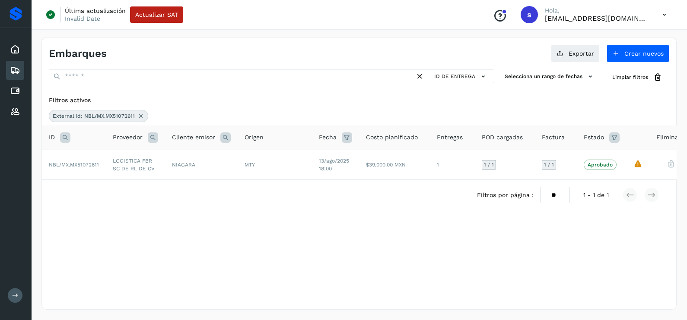
click at [140, 114] on icon at bounding box center [140, 116] width 7 height 7
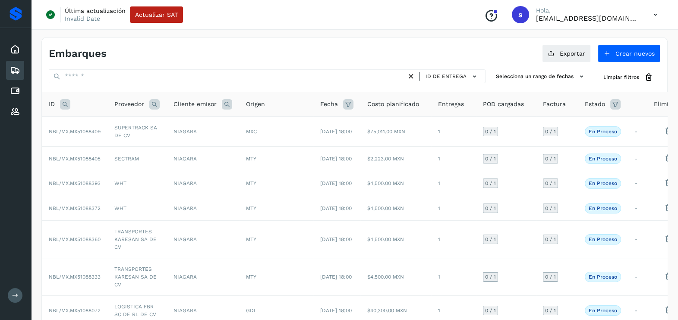
click at [64, 107] on icon at bounding box center [65, 104] width 10 height 10
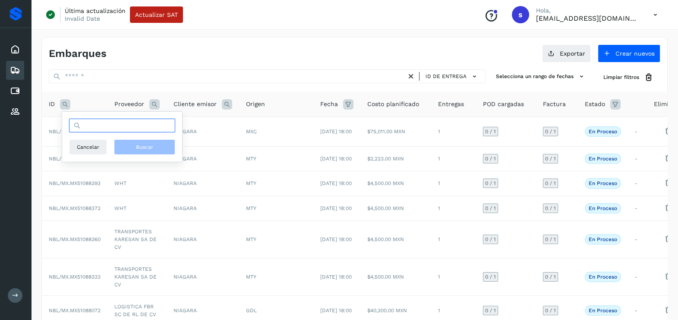
click at [140, 130] on input "text" at bounding box center [122, 126] width 106 height 14
paste input "**********"
type input "**********"
click at [169, 149] on button "Buscar" at bounding box center [144, 147] width 61 height 16
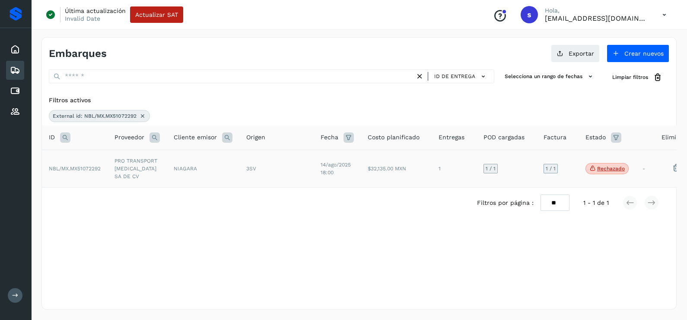
click at [154, 164] on td "PRO TRANSPORT [MEDICAL_DATA] SA DE CV" at bounding box center [137, 169] width 59 height 38
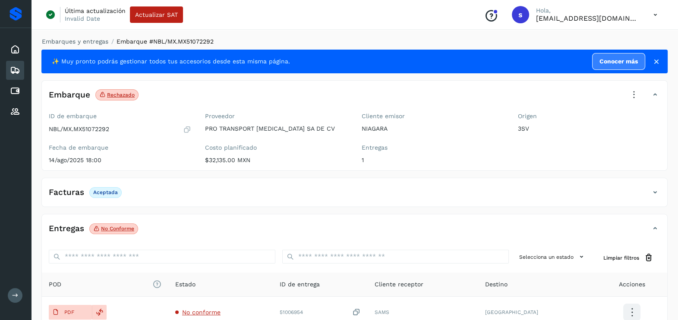
click at [634, 101] on icon at bounding box center [634, 95] width 19 height 19
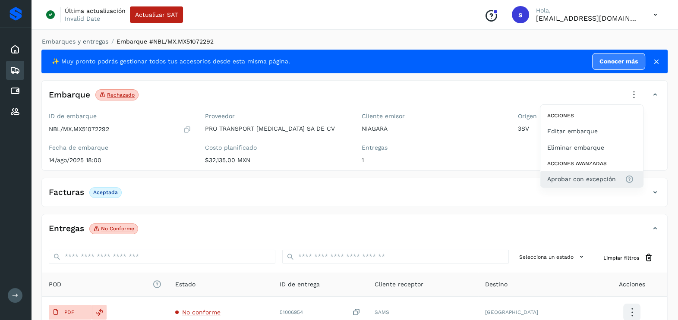
click at [574, 173] on button "Aprobar con excepción" at bounding box center [592, 179] width 103 height 16
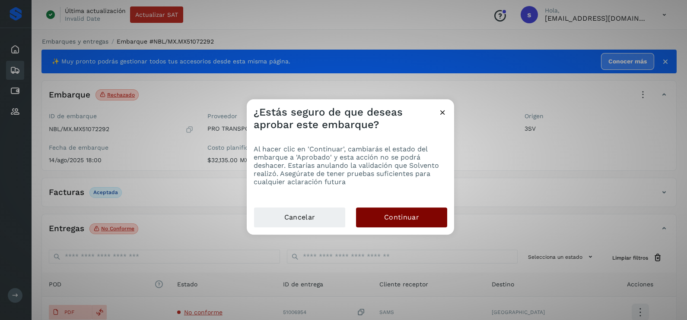
click at [422, 220] on button "Continuar" at bounding box center [401, 218] width 91 height 20
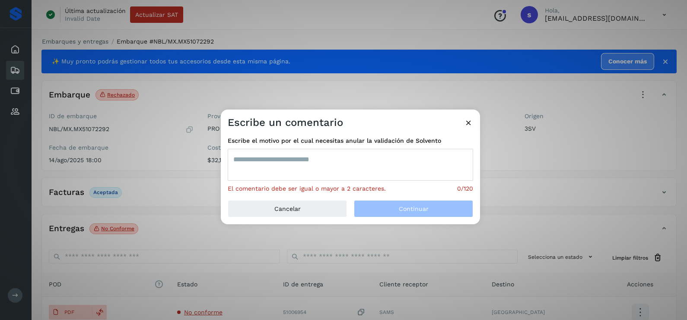
click at [314, 175] on textarea at bounding box center [350, 165] width 245 height 32
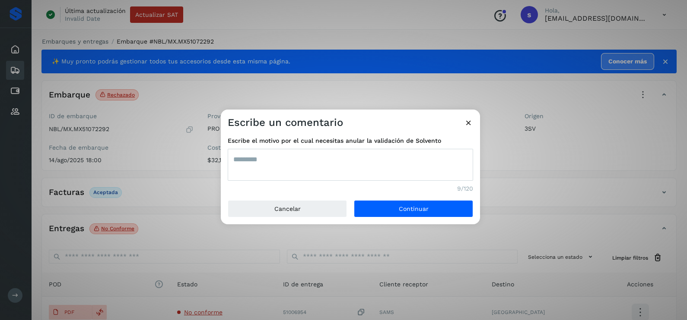
type textarea "*********"
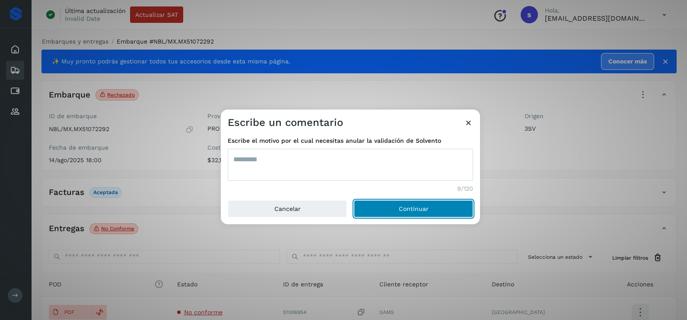
click at [354, 200] on button "Continuar" at bounding box center [413, 208] width 119 height 17
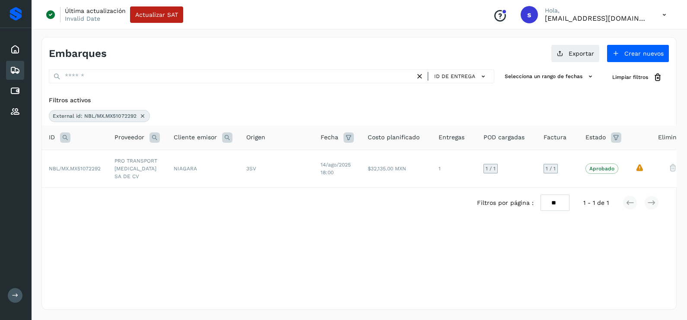
click at [140, 113] on icon at bounding box center [142, 116] width 7 height 7
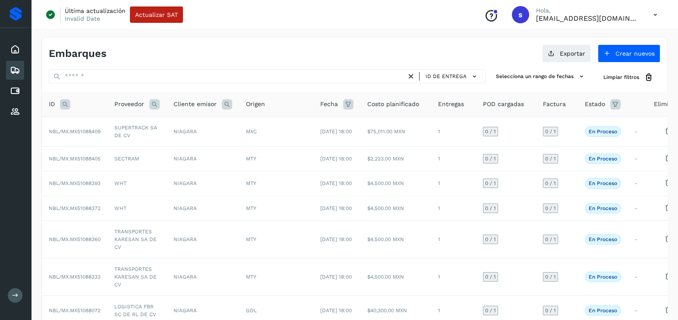
click at [68, 101] on icon at bounding box center [65, 104] width 10 height 10
drag, startPoint x: 106, startPoint y: 117, endPoint x: 119, endPoint y: 128, distance: 16.9
click at [108, 120] on div "Cancelar Buscar" at bounding box center [122, 137] width 120 height 50
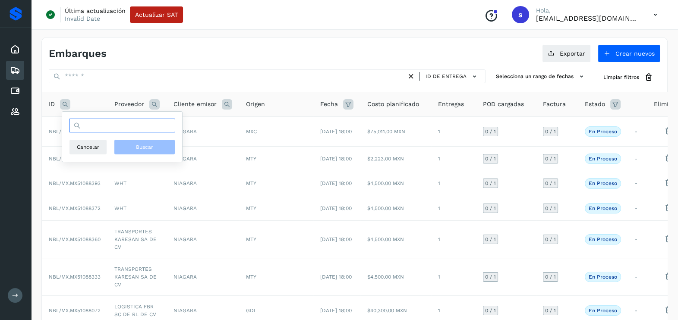
click at [123, 129] on input "text" at bounding box center [122, 126] width 106 height 14
paste input "**********"
type input "**********"
click at [134, 149] on button "Buscar" at bounding box center [144, 147] width 61 height 16
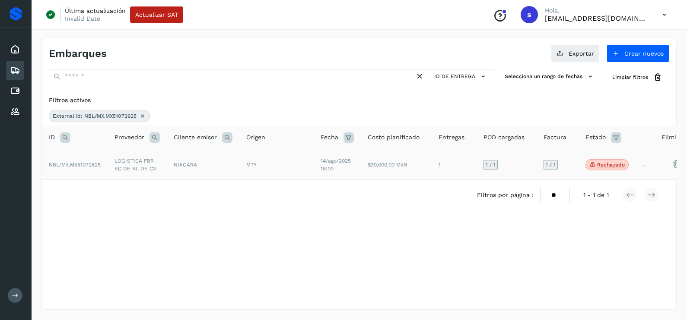
click at [190, 178] on td "NIAGARA" at bounding box center [203, 165] width 73 height 30
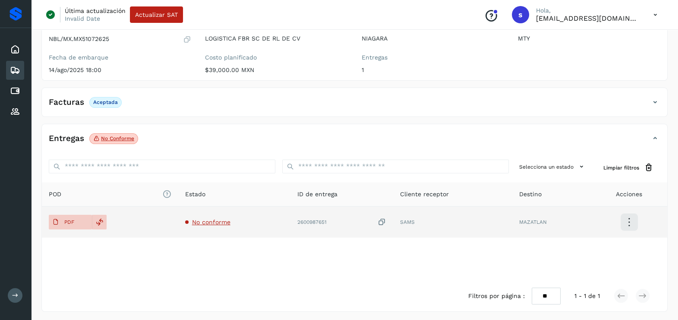
scroll to position [91, 0]
click at [226, 224] on span "No conforme" at bounding box center [211, 221] width 38 height 7
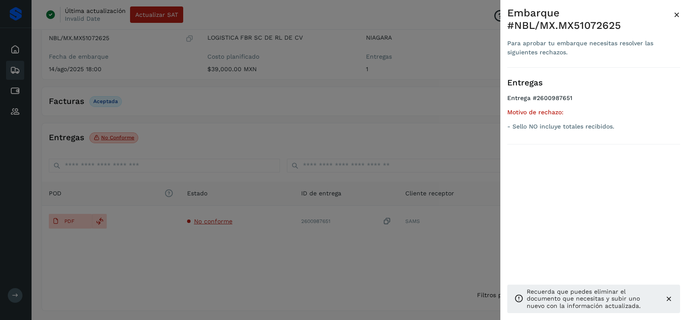
click at [320, 254] on div at bounding box center [343, 160] width 687 height 320
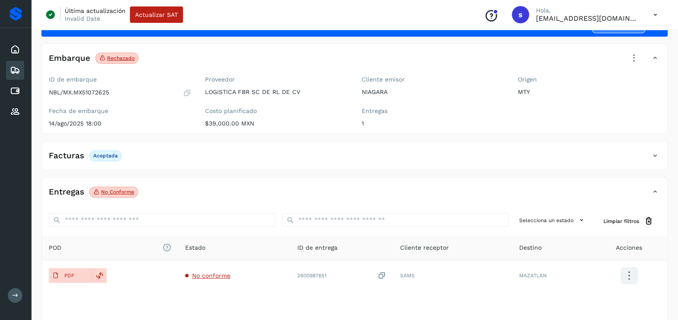
scroll to position [0, 0]
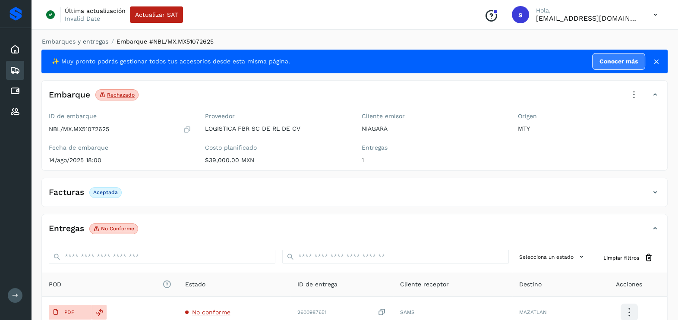
click at [630, 97] on icon at bounding box center [634, 95] width 19 height 19
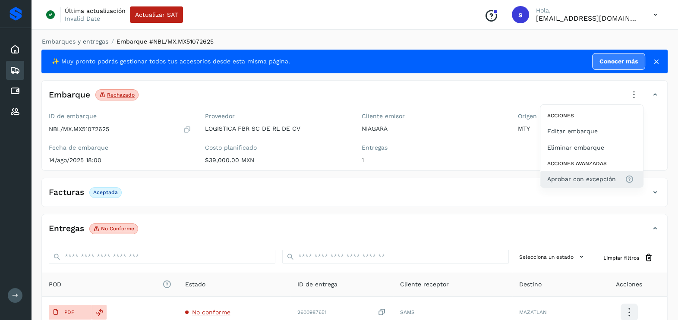
click at [615, 179] on span "Aprobar con excepción" at bounding box center [592, 179] width 89 height 10
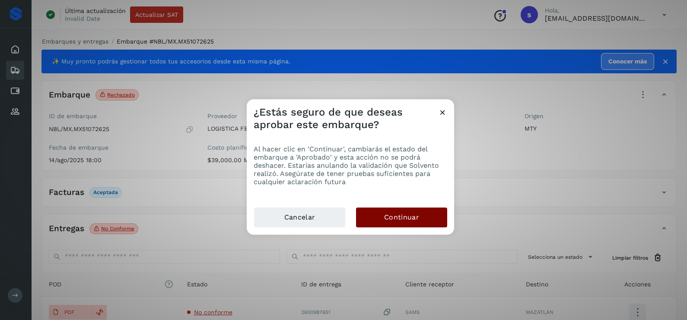
click at [413, 219] on span "Continuar" at bounding box center [401, 218] width 35 height 10
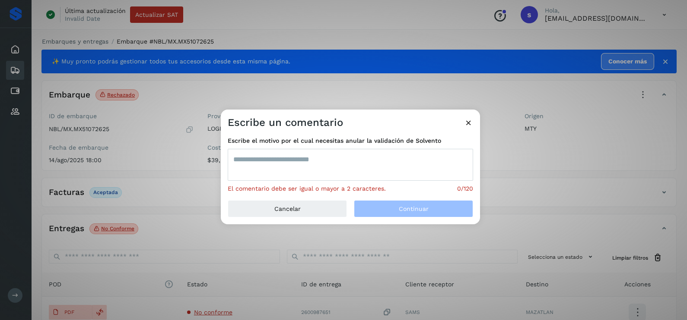
click at [315, 167] on textarea at bounding box center [350, 165] width 245 height 32
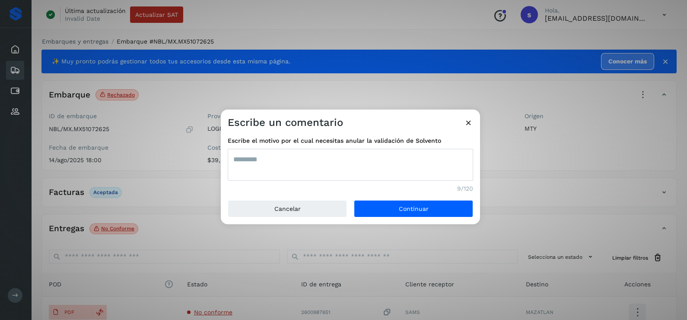
type textarea "*********"
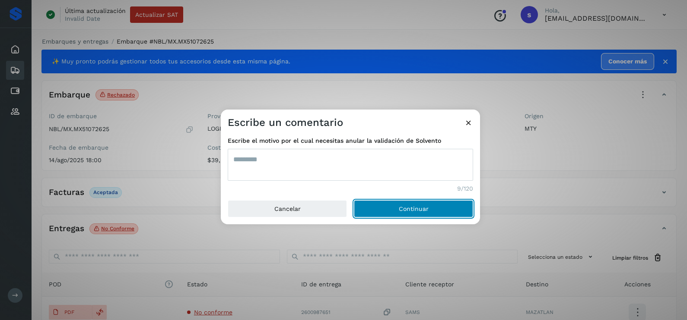
click at [354, 200] on button "Continuar" at bounding box center [413, 208] width 119 height 17
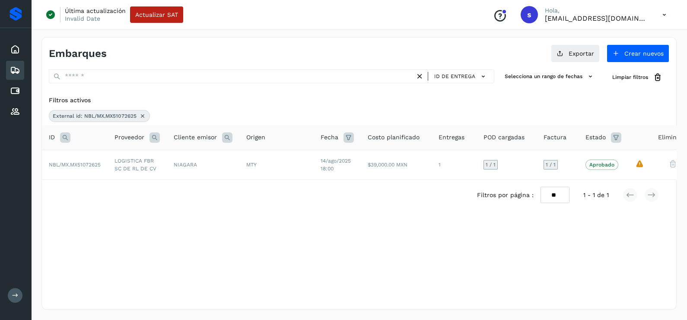
click at [140, 114] on icon at bounding box center [142, 116] width 7 height 7
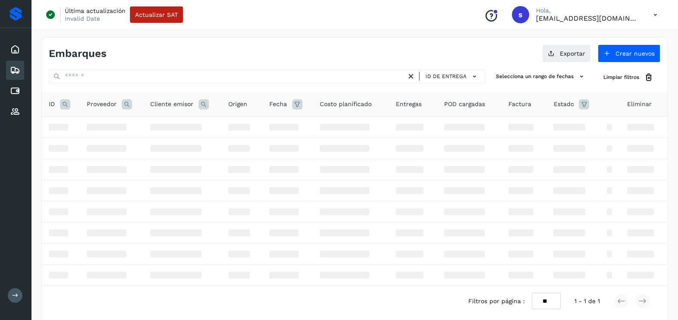
click at [64, 103] on icon at bounding box center [65, 104] width 10 height 10
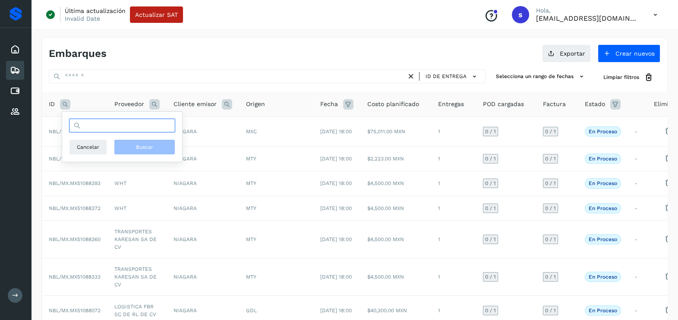
click at [92, 122] on input "text" at bounding box center [122, 126] width 106 height 14
paste input "**********"
type input "**********"
click at [130, 139] on button "Buscar" at bounding box center [144, 147] width 61 height 16
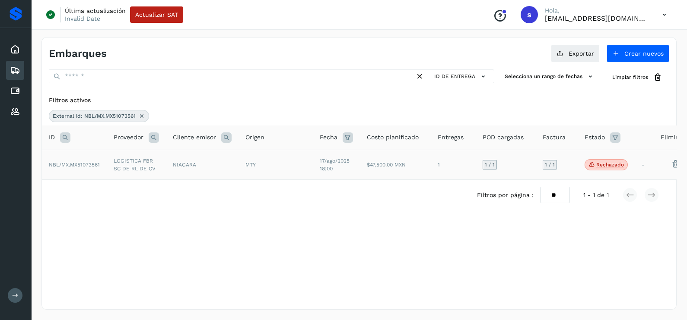
click at [160, 166] on td "LOGISTICA FBR SC DE RL DE CV" at bounding box center [136, 165] width 59 height 30
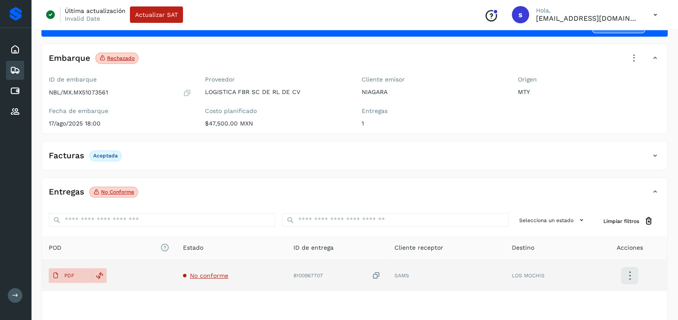
scroll to position [54, 0]
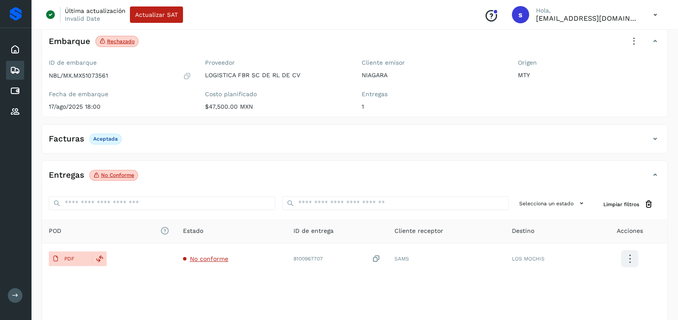
click at [628, 42] on icon at bounding box center [634, 41] width 19 height 19
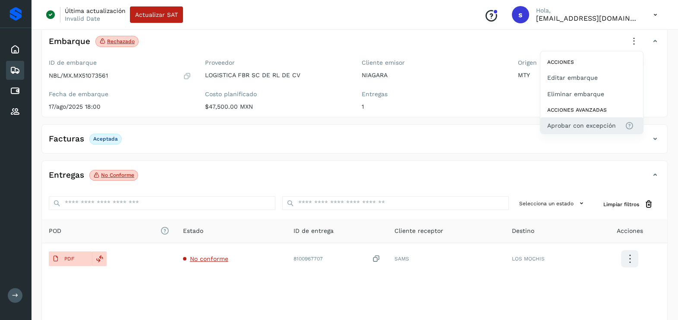
click at [568, 121] on span "Aprobar con excepción" at bounding box center [582, 126] width 69 height 10
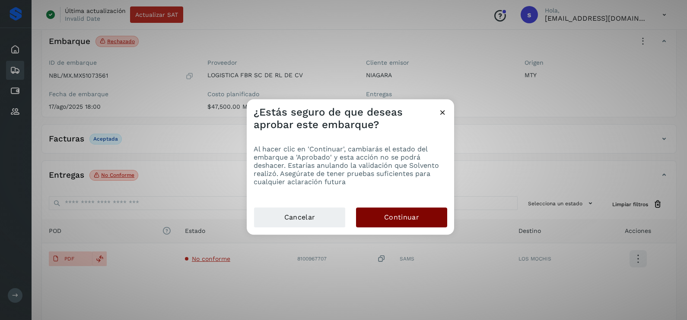
click at [399, 212] on button "Continuar" at bounding box center [401, 218] width 91 height 20
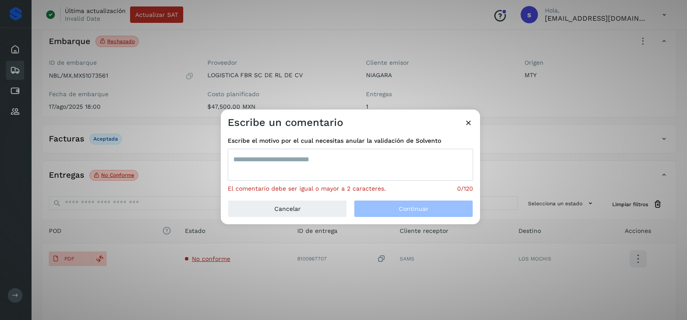
click at [320, 173] on textarea at bounding box center [350, 165] width 245 height 32
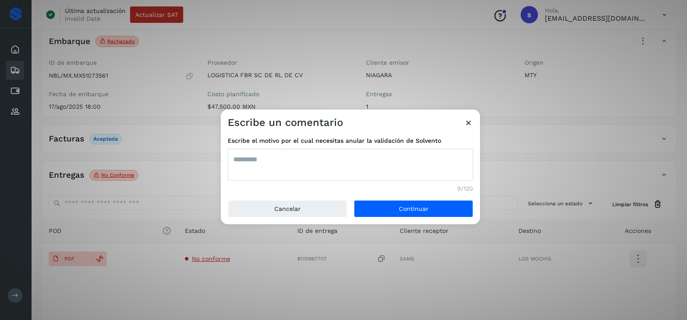
type textarea "*********"
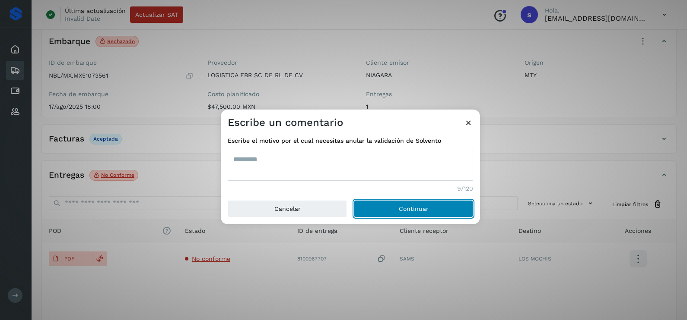
click at [354, 200] on button "Continuar" at bounding box center [413, 208] width 119 height 17
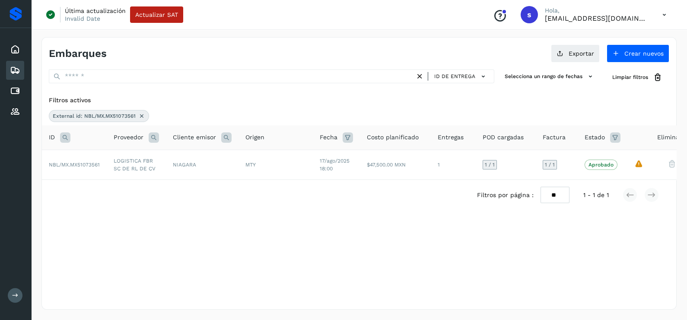
click at [139, 115] on icon at bounding box center [141, 116] width 7 height 7
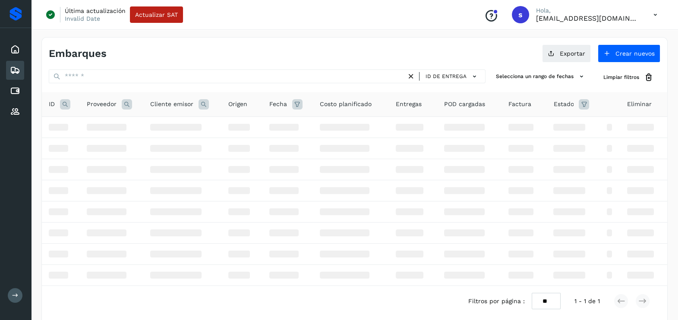
click at [66, 104] on icon at bounding box center [65, 104] width 10 height 10
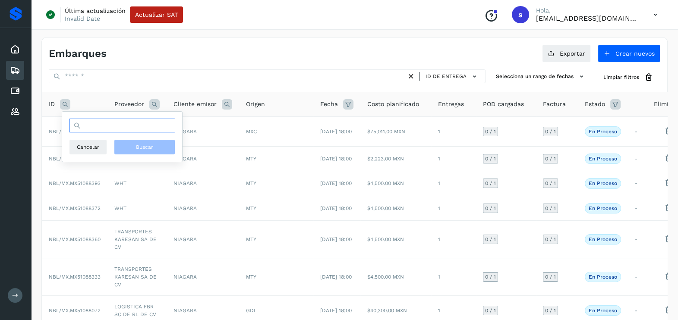
click at [110, 129] on input "text" at bounding box center [122, 126] width 106 height 14
paste input "**********"
type input "**********"
click at [135, 147] on button "Buscar" at bounding box center [144, 147] width 61 height 16
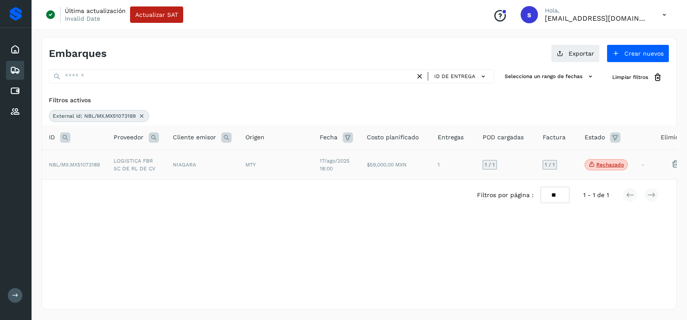
click at [186, 168] on td "NIAGARA" at bounding box center [202, 165] width 73 height 30
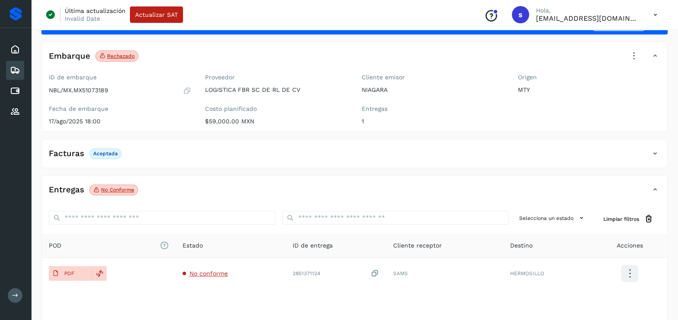
scroll to position [54, 0]
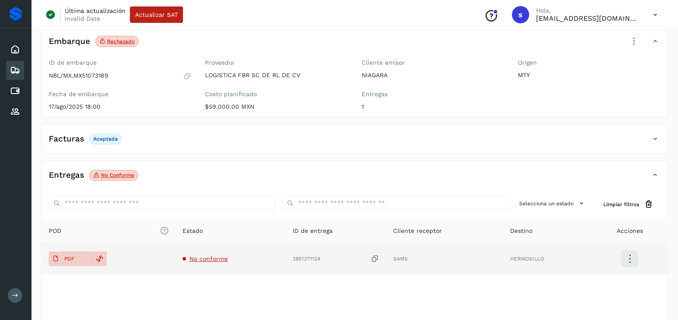
click at [211, 257] on span "No conforme" at bounding box center [209, 259] width 38 height 7
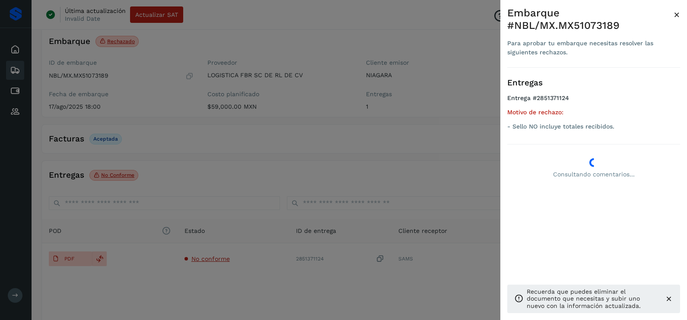
click at [267, 163] on div at bounding box center [343, 160] width 687 height 320
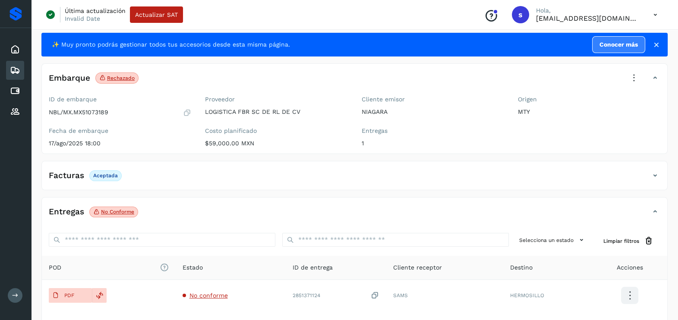
scroll to position [0, 0]
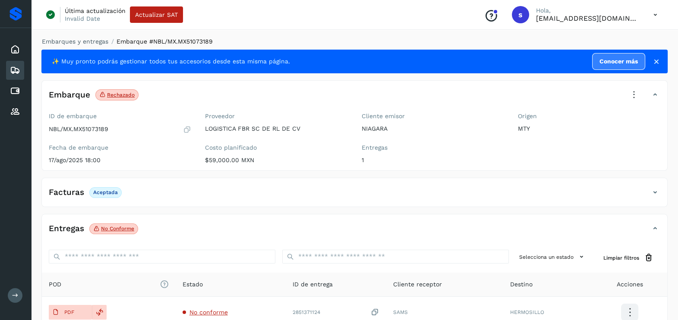
click at [636, 91] on icon at bounding box center [634, 95] width 19 height 19
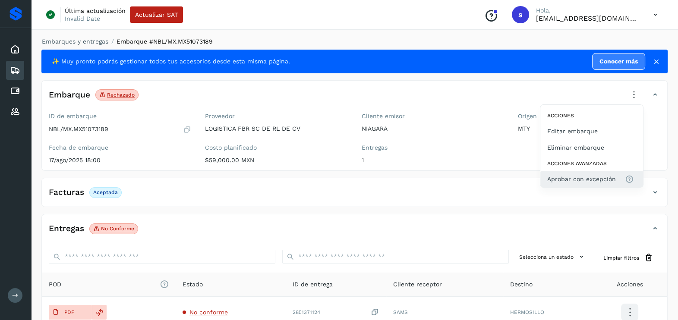
click at [617, 177] on span "Aprobar con excepción" at bounding box center [592, 179] width 89 height 10
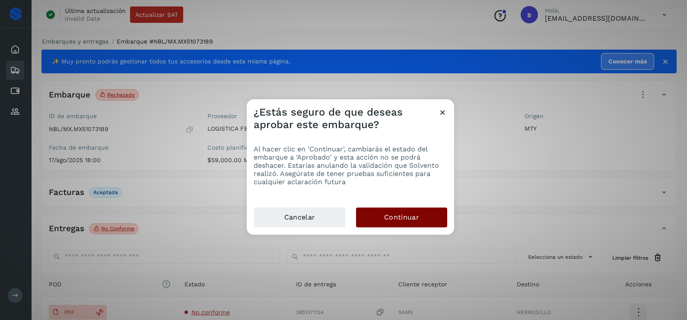
click at [408, 215] on span "Continuar" at bounding box center [401, 218] width 35 height 10
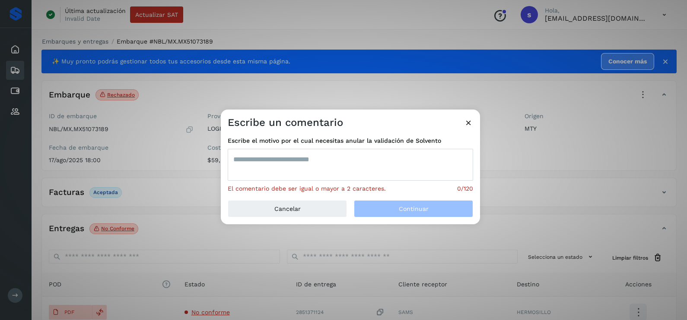
click at [263, 164] on textarea at bounding box center [350, 165] width 245 height 32
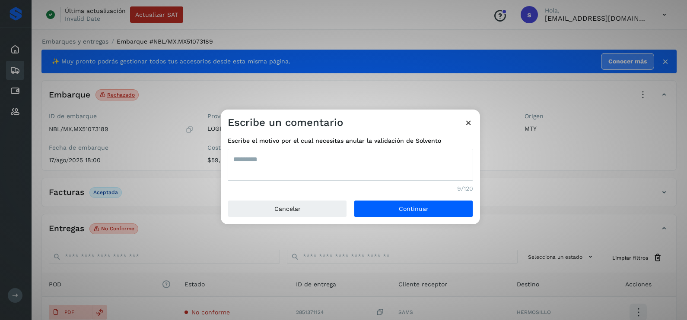
type textarea "*********"
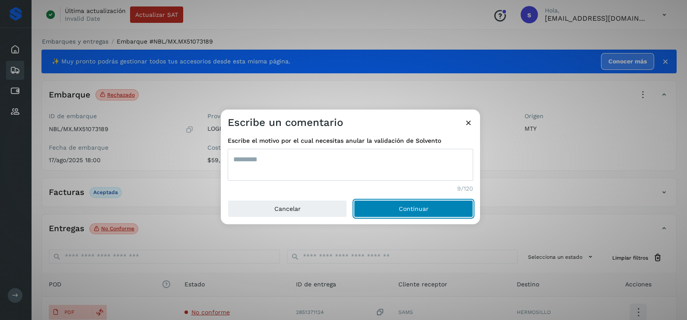
click at [354, 200] on button "Continuar" at bounding box center [413, 208] width 119 height 17
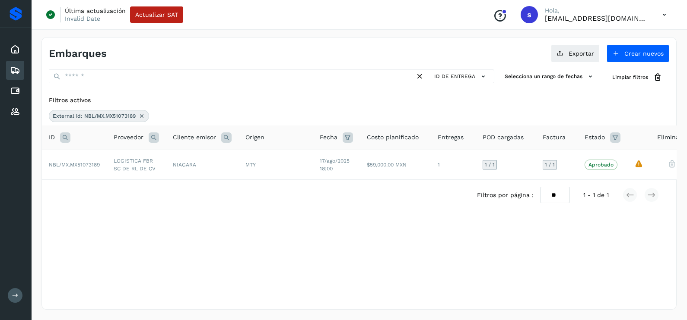
click at [145, 116] on div "External id: NBL/MX.MX51073189" at bounding box center [99, 116] width 100 height 12
click at [143, 116] on icon at bounding box center [141, 116] width 7 height 7
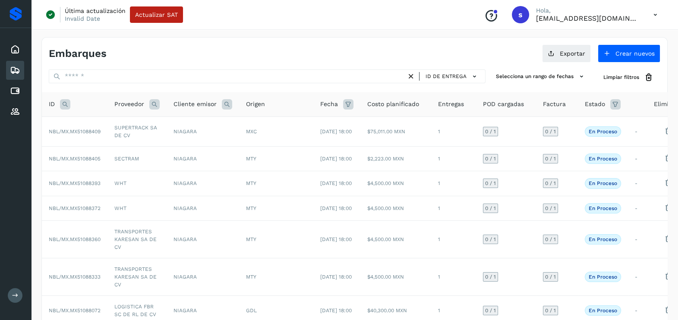
click at [64, 103] on icon at bounding box center [65, 104] width 10 height 10
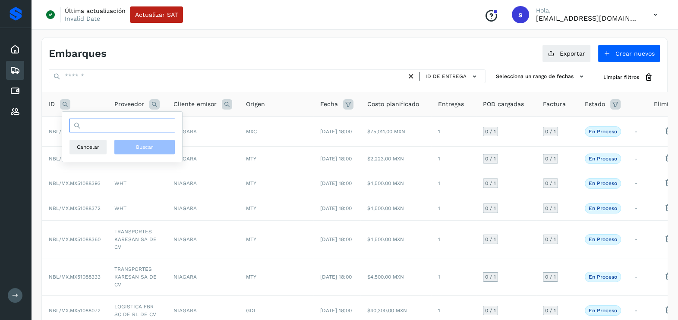
click at [96, 126] on input "text" at bounding box center [122, 126] width 106 height 14
paste input "**********"
type input "**********"
click at [147, 147] on span "Buscar" at bounding box center [144, 147] width 17 height 8
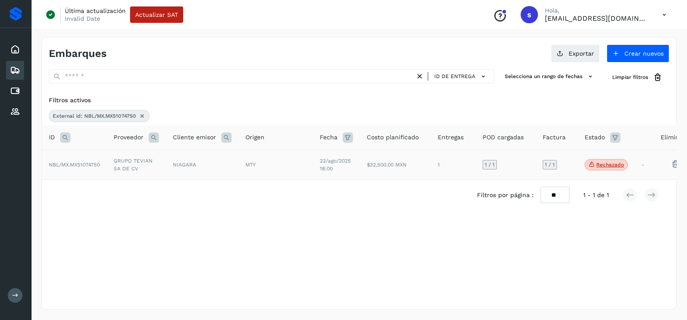
click at [147, 169] on td "GRUPO TEVIAN SA DE CV" at bounding box center [136, 165] width 59 height 30
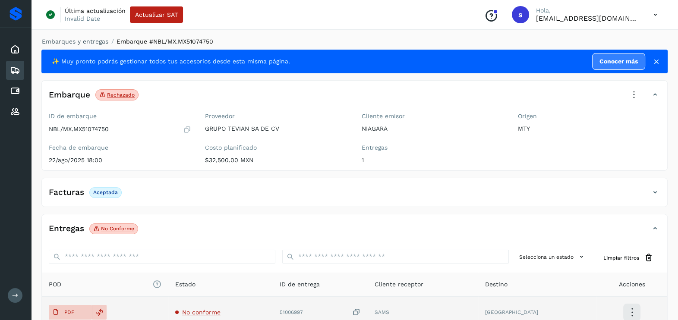
click at [207, 316] on td "No conforme" at bounding box center [220, 312] width 105 height 31
click at [216, 312] on span "No conforme" at bounding box center [201, 312] width 38 height 7
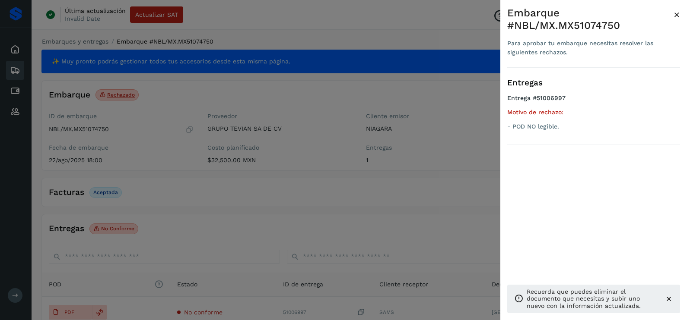
click at [310, 227] on div at bounding box center [343, 160] width 687 height 320
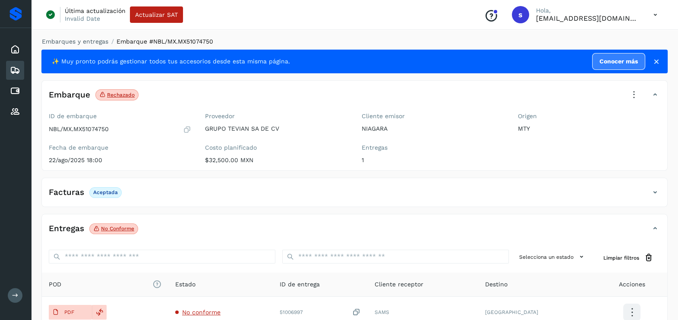
click at [630, 98] on icon at bounding box center [634, 95] width 19 height 19
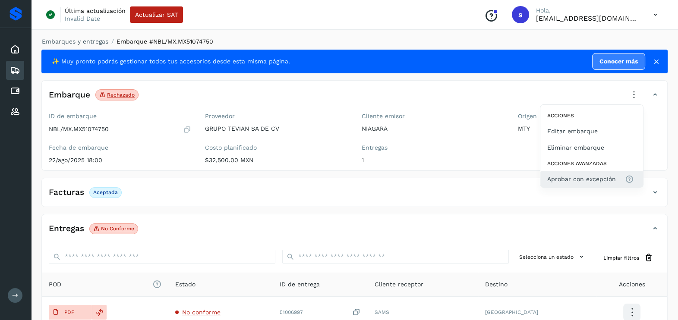
click at [575, 184] on button "Aprobar con excepción" at bounding box center [592, 179] width 103 height 16
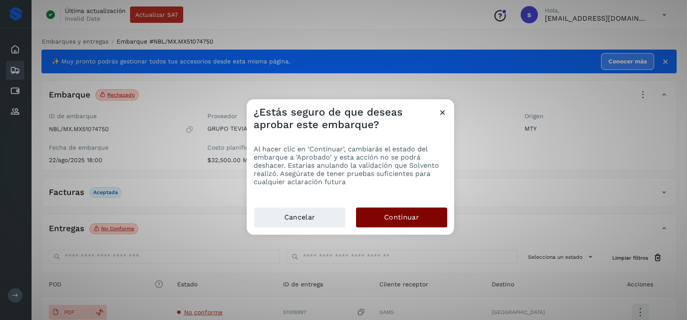
click at [413, 222] on button "Continuar" at bounding box center [401, 218] width 91 height 20
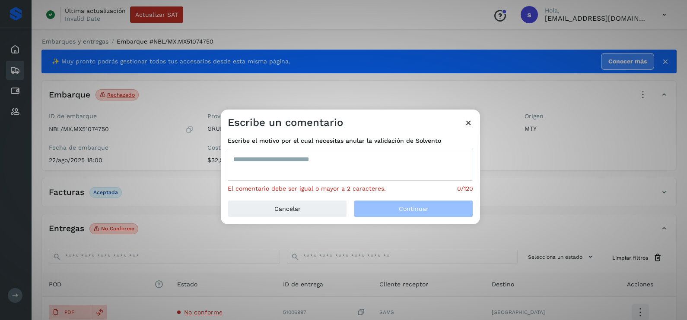
click at [298, 170] on textarea at bounding box center [350, 165] width 245 height 32
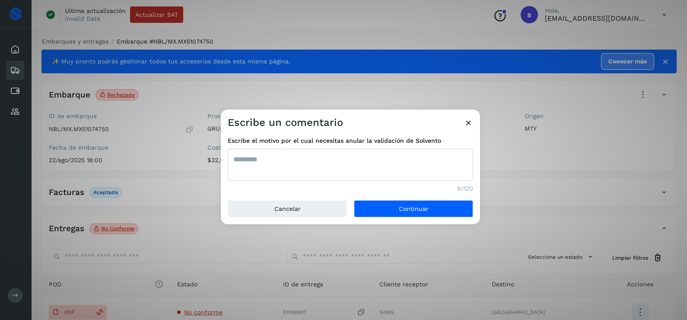
type textarea "*********"
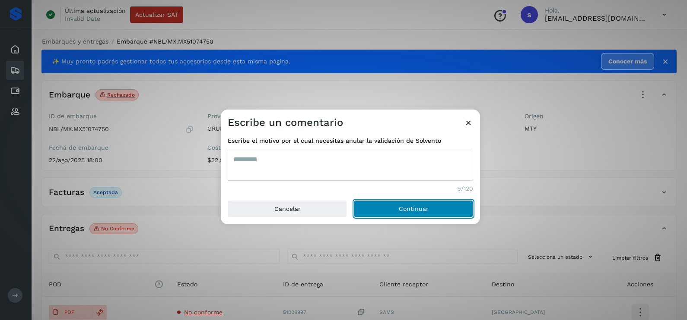
click at [354, 200] on button "Continuar" at bounding box center [413, 208] width 119 height 17
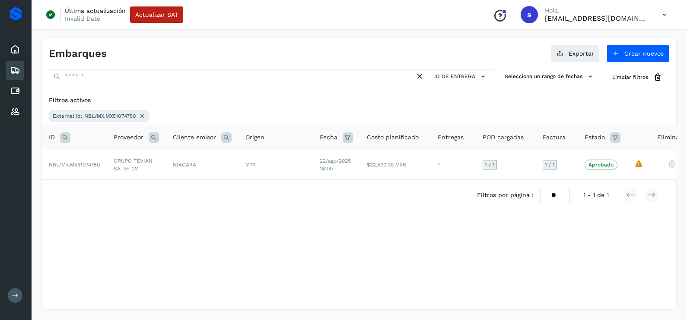
click at [139, 117] on icon at bounding box center [142, 116] width 7 height 7
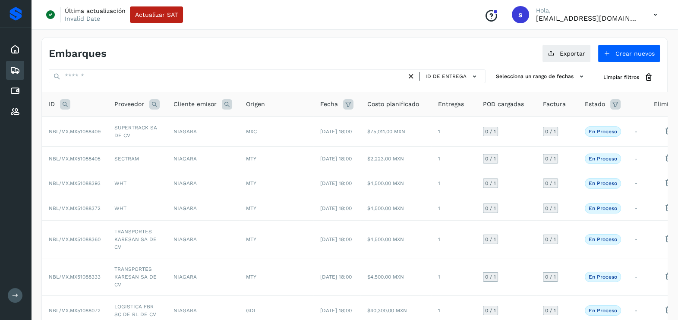
click at [68, 107] on icon at bounding box center [65, 104] width 10 height 10
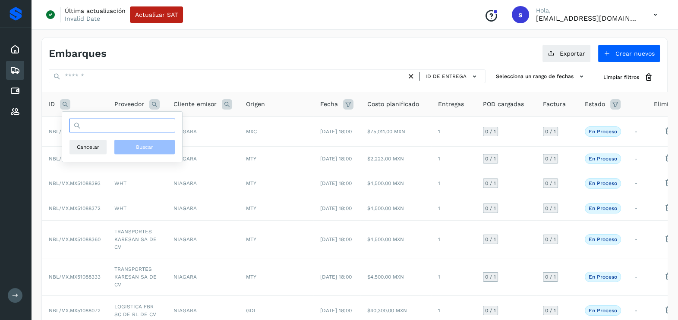
click at [92, 123] on input "text" at bounding box center [122, 126] width 106 height 14
paste input "**********"
type input "**********"
click at [138, 146] on span "Buscar" at bounding box center [144, 147] width 17 height 8
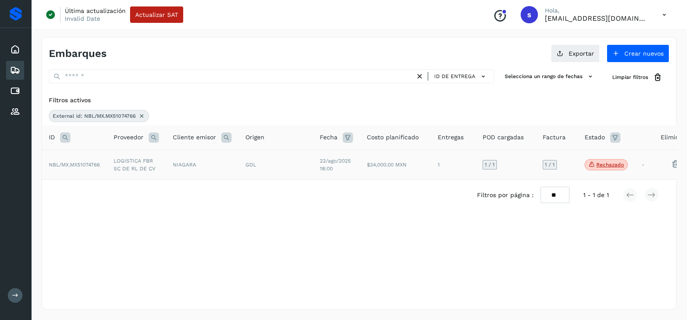
click at [294, 168] on div "GDL" at bounding box center [275, 165] width 60 height 8
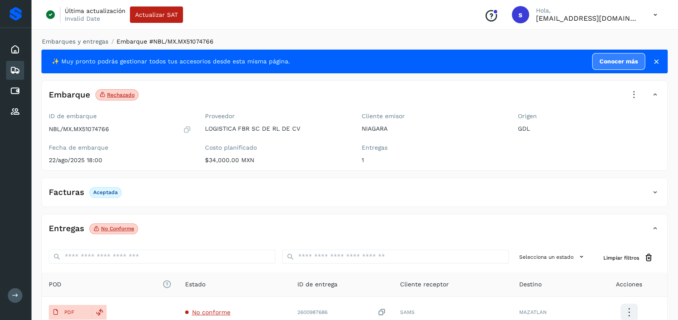
click at [637, 97] on icon at bounding box center [634, 95] width 19 height 19
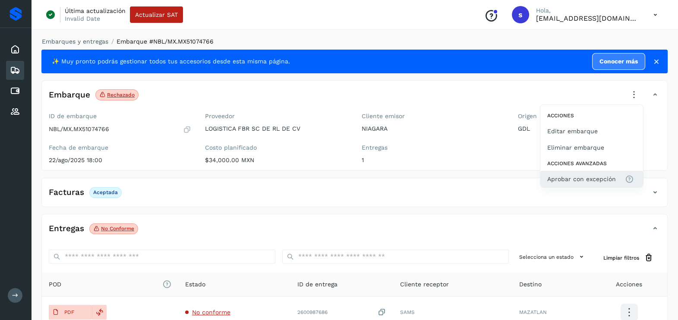
click at [600, 184] on button "Aprobar con excepción" at bounding box center [592, 179] width 103 height 16
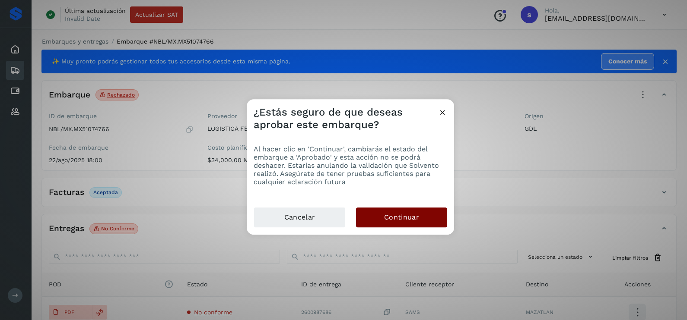
click at [409, 213] on span "Continuar" at bounding box center [401, 218] width 35 height 10
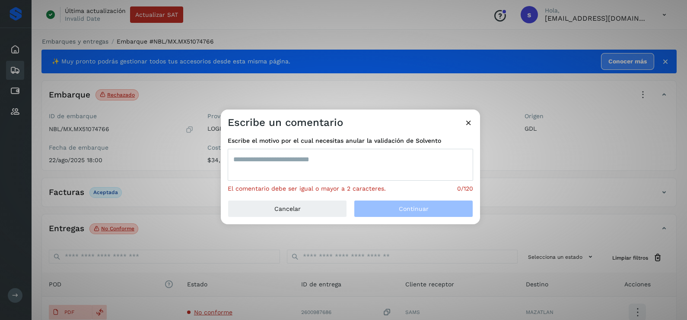
click at [315, 163] on textarea at bounding box center [350, 165] width 245 height 32
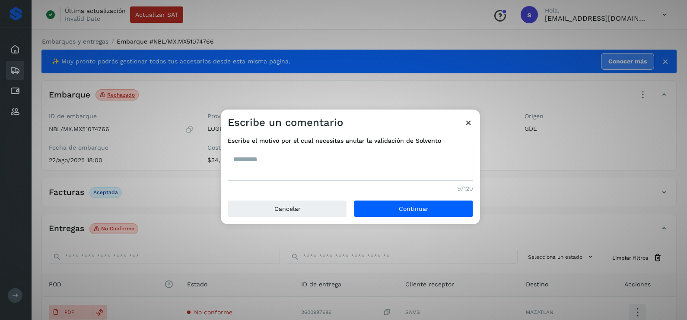
type textarea "*********"
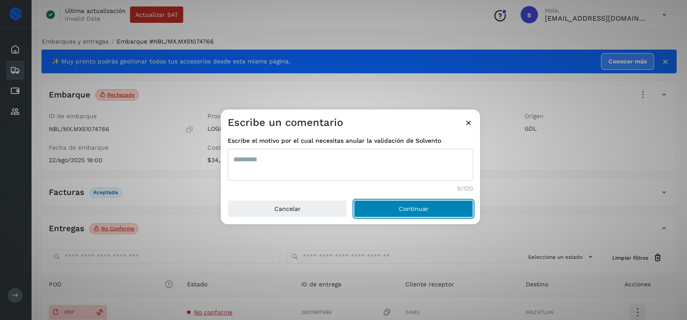
click at [354, 200] on button "Continuar" at bounding box center [413, 208] width 119 height 17
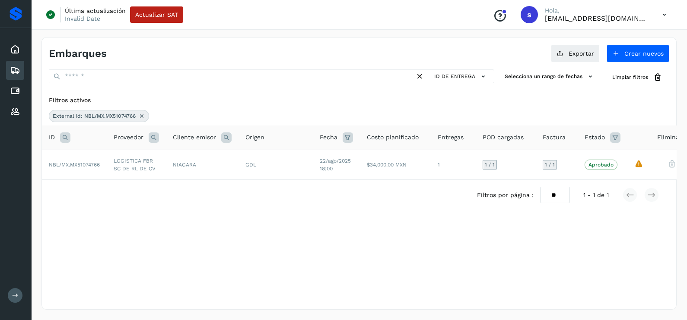
click at [144, 113] on icon at bounding box center [141, 116] width 7 height 7
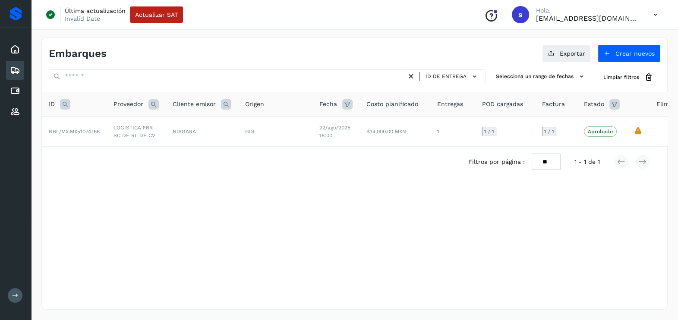
click at [70, 107] on icon at bounding box center [65, 104] width 10 height 10
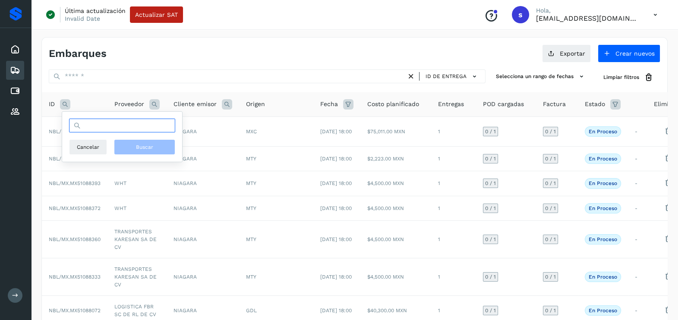
click at [115, 132] on input "text" at bounding box center [122, 126] width 106 height 14
paste input "**********"
type input "**********"
drag, startPoint x: 146, startPoint y: 151, endPoint x: 134, endPoint y: 150, distance: 12.6
click at [146, 150] on button "Buscar" at bounding box center [144, 147] width 61 height 16
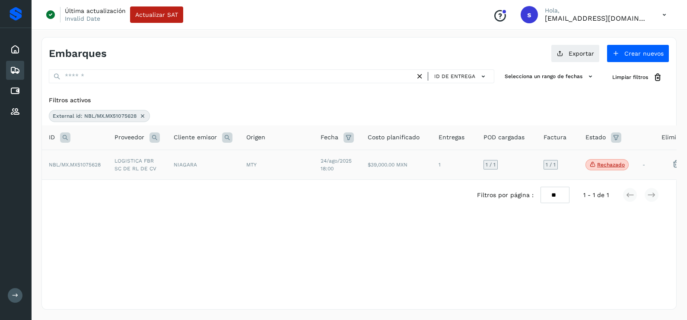
click at [147, 159] on td "LOGISTICA FBR SC DE RL DE CV" at bounding box center [137, 165] width 59 height 30
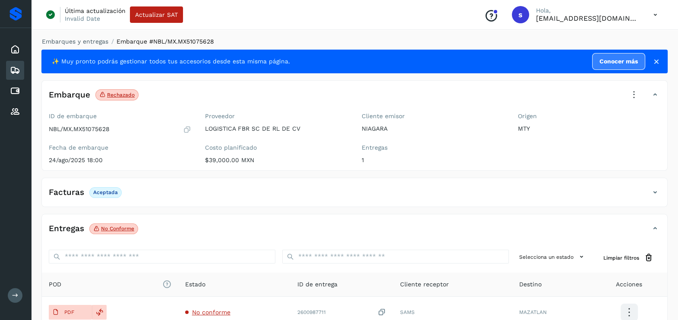
click at [639, 93] on icon at bounding box center [634, 95] width 19 height 19
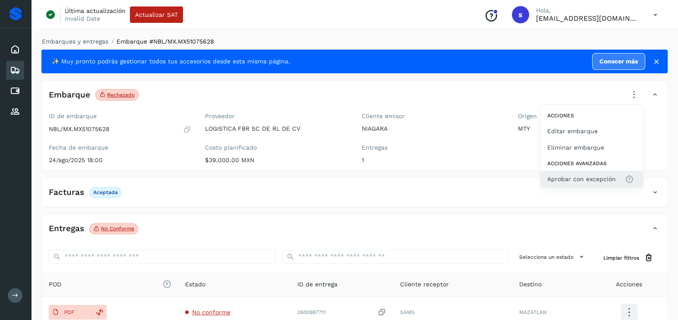
click at [608, 177] on span "Aprobar con excepción" at bounding box center [582, 179] width 69 height 10
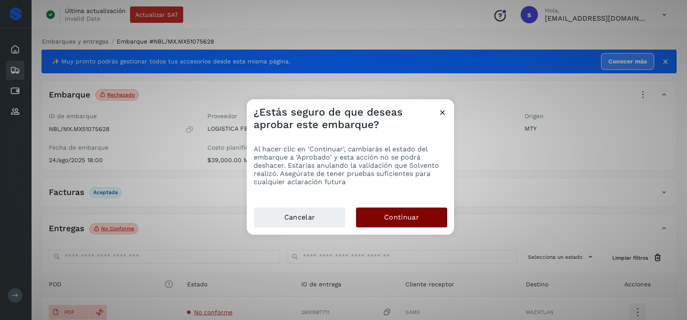
click at [418, 218] on button "Continuar" at bounding box center [401, 218] width 91 height 20
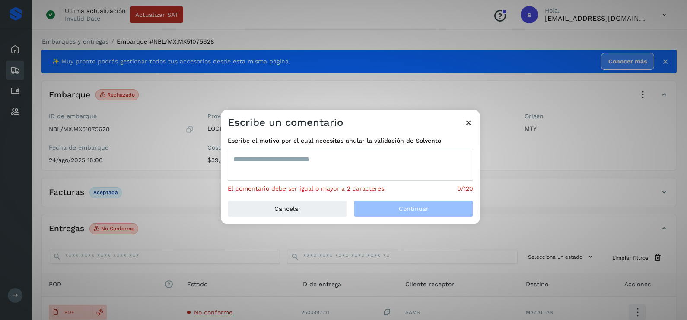
click at [301, 171] on textarea at bounding box center [350, 165] width 245 height 32
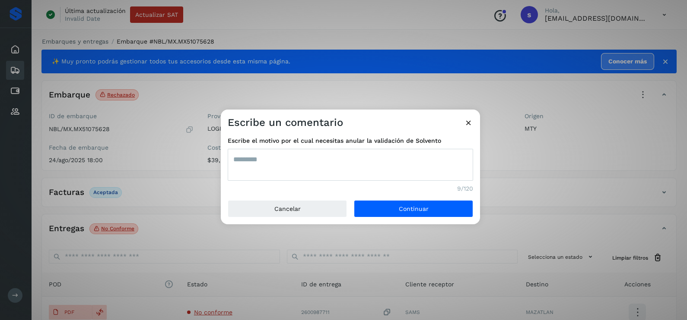
type textarea "*********"
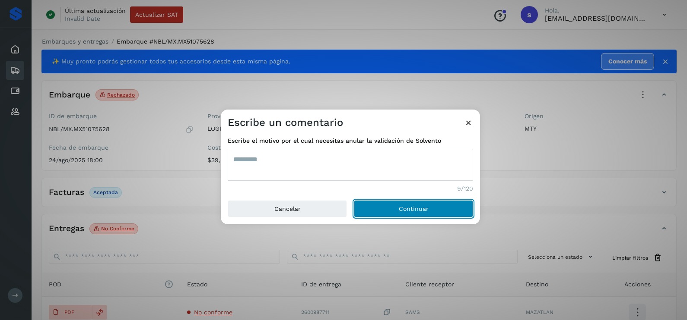
click at [354, 200] on button "Continuar" at bounding box center [413, 208] width 119 height 17
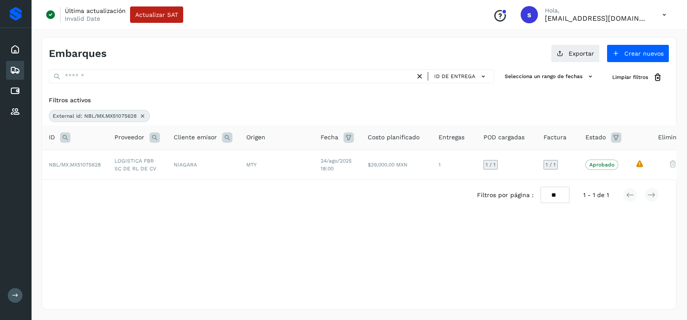
click at [145, 115] on icon at bounding box center [142, 116] width 7 height 7
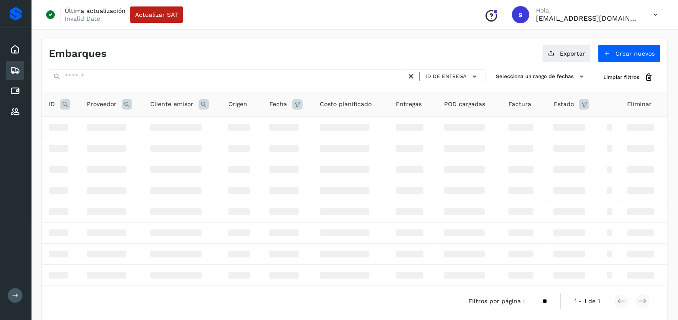
click at [60, 105] on icon at bounding box center [65, 104] width 10 height 10
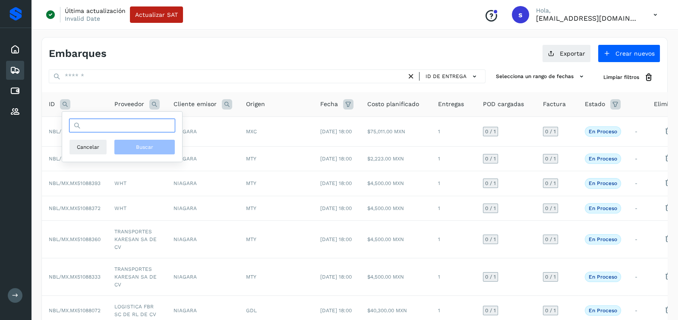
click at [137, 125] on input "text" at bounding box center [122, 126] width 106 height 14
paste input "**********"
type input "**********"
click at [149, 145] on span "Buscar" at bounding box center [144, 147] width 17 height 8
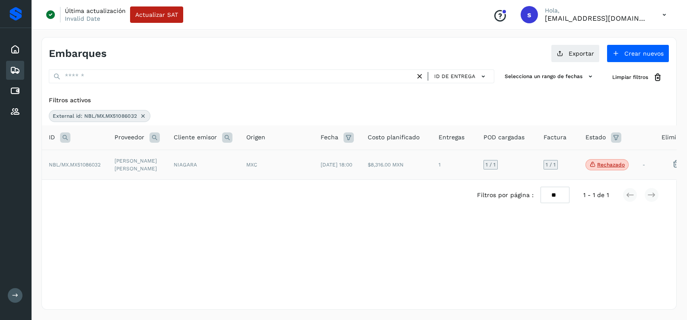
click at [152, 171] on td "[PERSON_NAME] [PERSON_NAME]" at bounding box center [137, 165] width 59 height 30
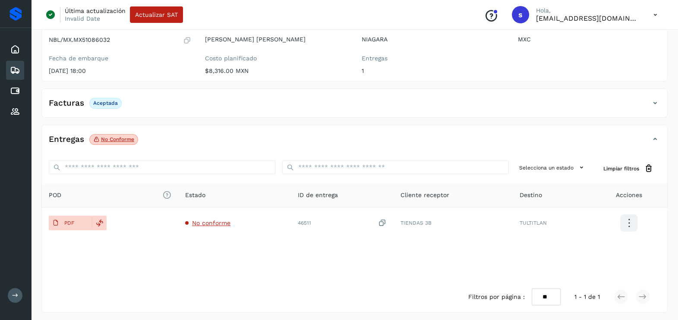
scroll to position [91, 0]
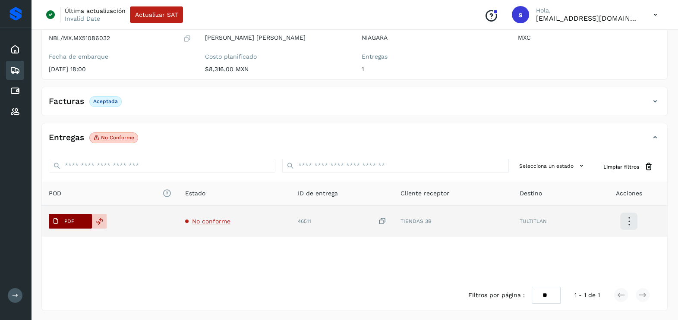
click at [71, 222] on p "PDF" at bounding box center [69, 222] width 10 height 6
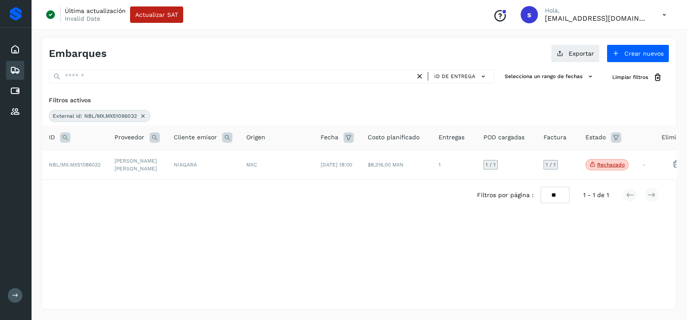
click at [139, 117] on div "External id: NBL/MX.MX51086032" at bounding box center [99, 116] width 101 height 12
click at [141, 116] on icon at bounding box center [142, 116] width 7 height 7
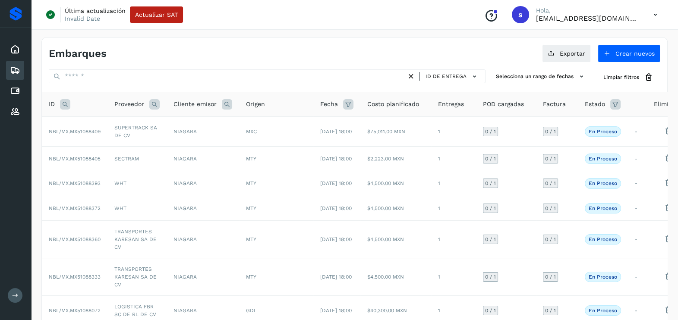
click at [65, 107] on icon at bounding box center [65, 104] width 10 height 10
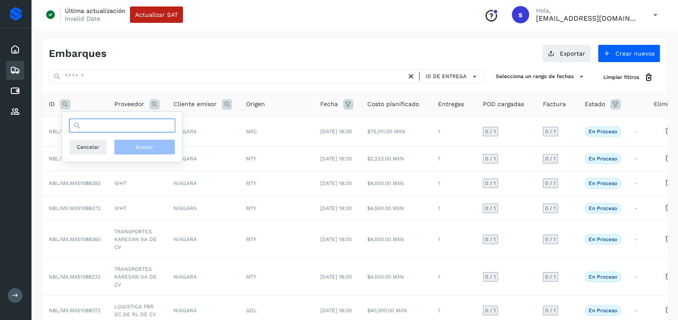
click at [124, 130] on input "text" at bounding box center [122, 126] width 106 height 14
paste input "**********"
type input "**********"
click at [139, 146] on span "Buscar" at bounding box center [144, 147] width 17 height 8
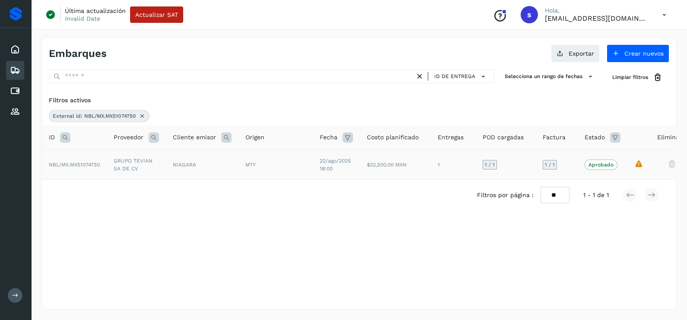
click at [130, 172] on td "GRUPO TEVIAN SA DE CV" at bounding box center [136, 165] width 59 height 30
drag, startPoint x: 141, startPoint y: 114, endPoint x: 120, endPoint y: 124, distance: 22.8
click at [141, 114] on icon at bounding box center [142, 116] width 7 height 7
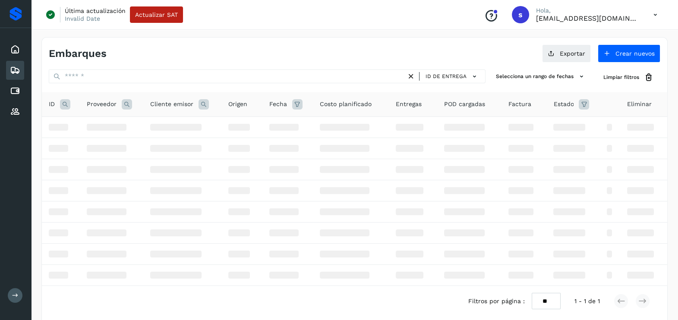
click at [66, 110] on th "ID" at bounding box center [61, 104] width 38 height 25
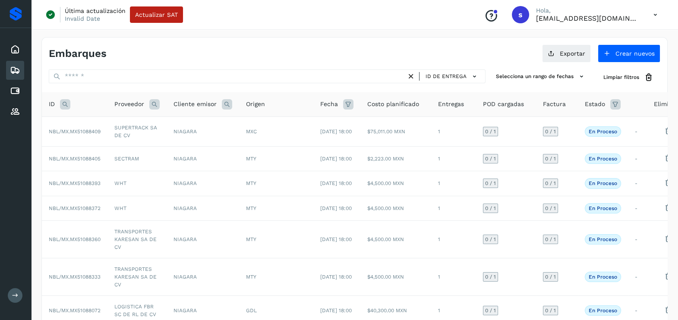
click at [66, 108] on icon at bounding box center [65, 104] width 10 height 10
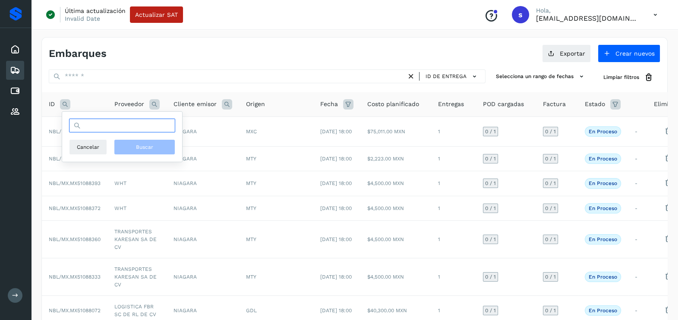
click at [86, 121] on input "text" at bounding box center [122, 126] width 106 height 14
paste input "**********"
type input "**********"
click at [158, 149] on button "Buscar" at bounding box center [144, 147] width 61 height 16
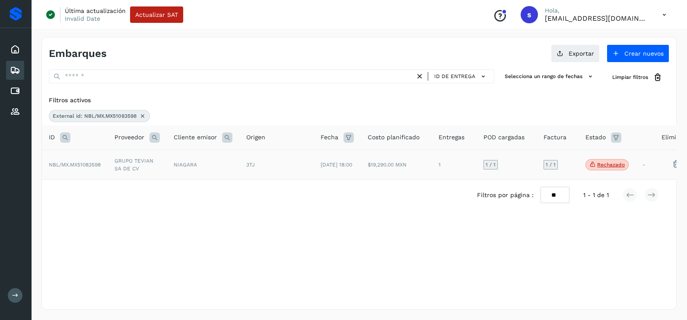
click at [181, 162] on td "NIAGARA" at bounding box center [203, 165] width 73 height 30
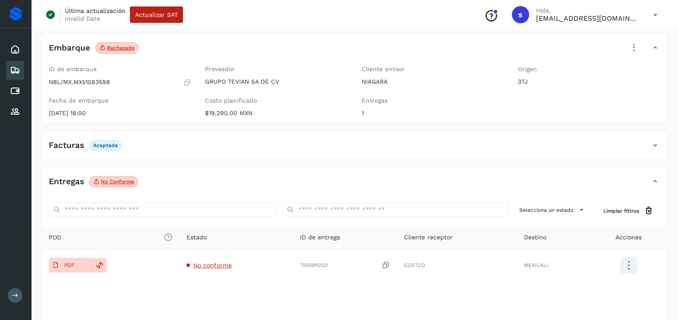
scroll to position [91, 0]
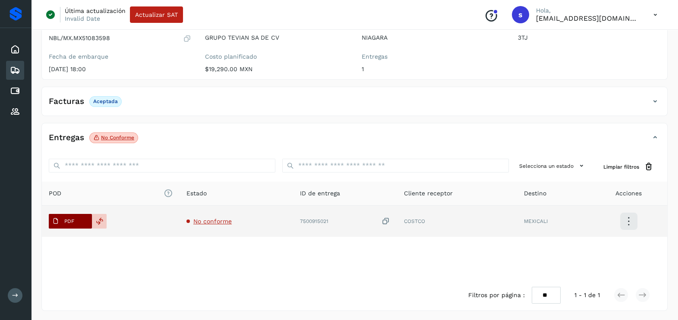
click at [70, 222] on p "PDF" at bounding box center [69, 222] width 10 height 6
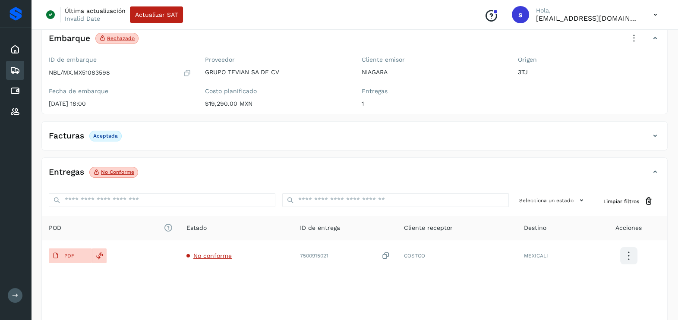
scroll to position [0, 0]
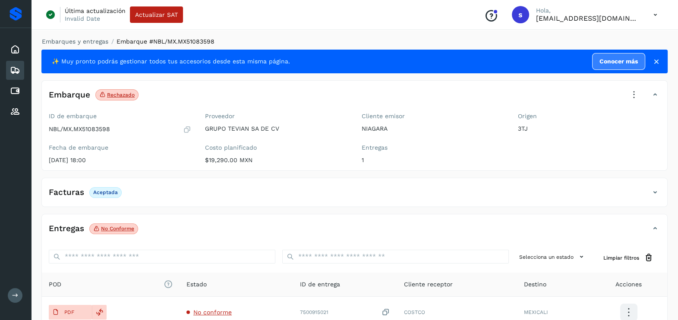
click at [187, 129] on icon at bounding box center [187, 129] width 8 height 9
click at [633, 94] on icon at bounding box center [634, 95] width 19 height 19
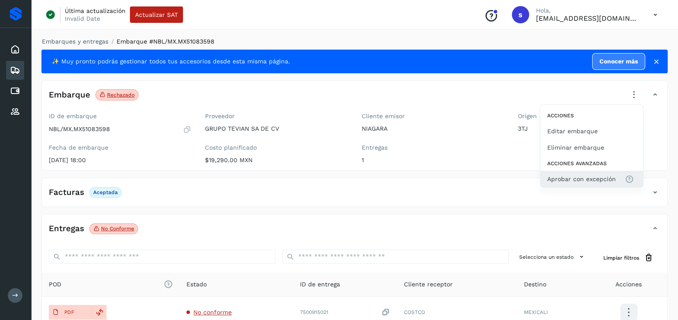
click at [587, 179] on span "Aprobar con excepción" at bounding box center [582, 179] width 69 height 10
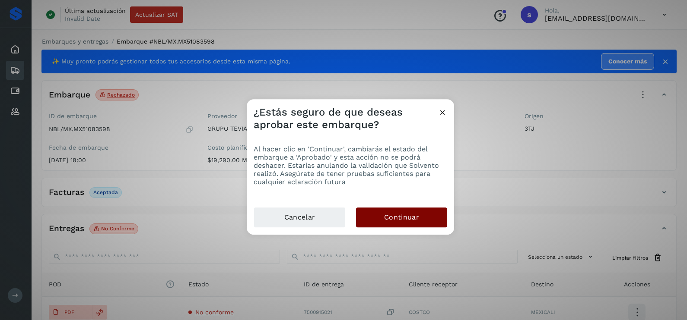
click at [436, 217] on button "Continuar" at bounding box center [401, 218] width 91 height 20
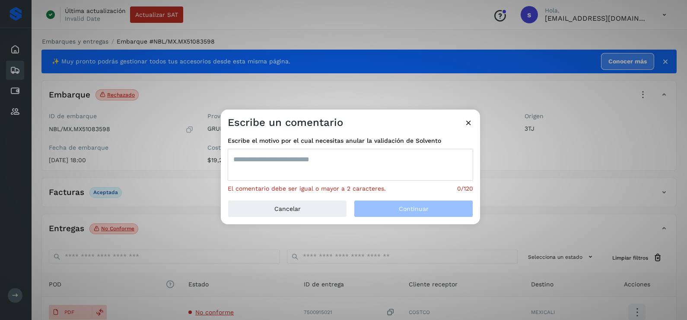
click at [324, 161] on textarea at bounding box center [350, 165] width 245 height 32
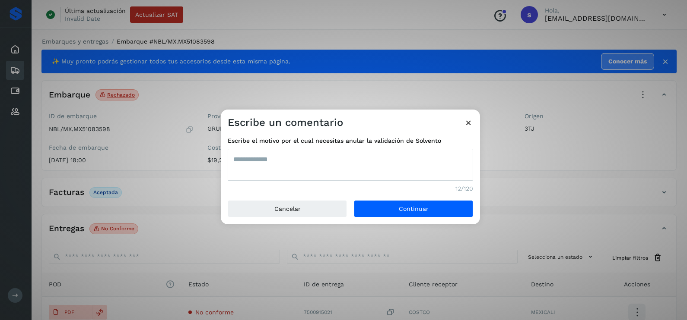
type textarea "**********"
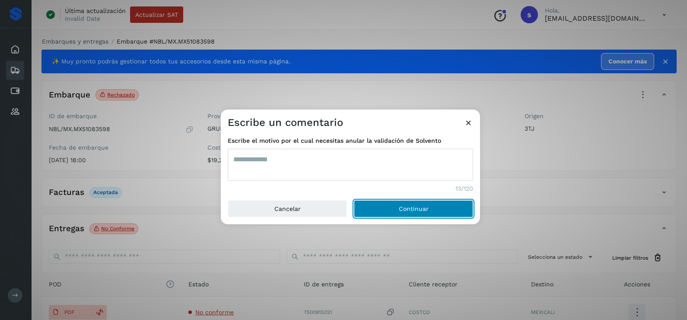
click at [354, 200] on button "Continuar" at bounding box center [413, 208] width 119 height 17
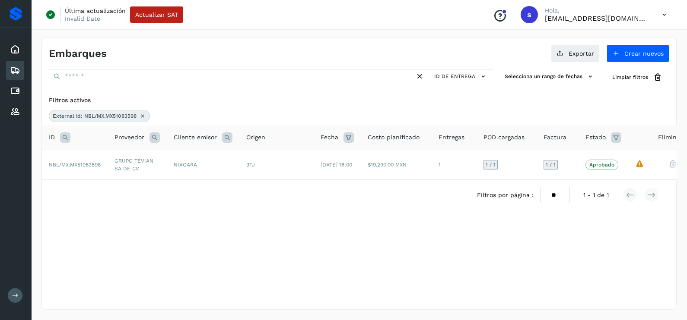
click at [144, 116] on icon at bounding box center [142, 116] width 7 height 7
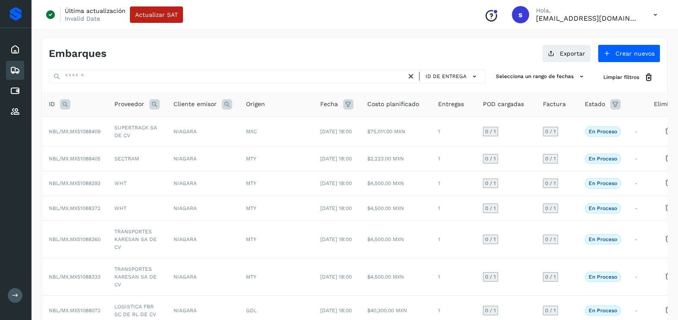
click at [63, 101] on icon at bounding box center [65, 104] width 10 height 10
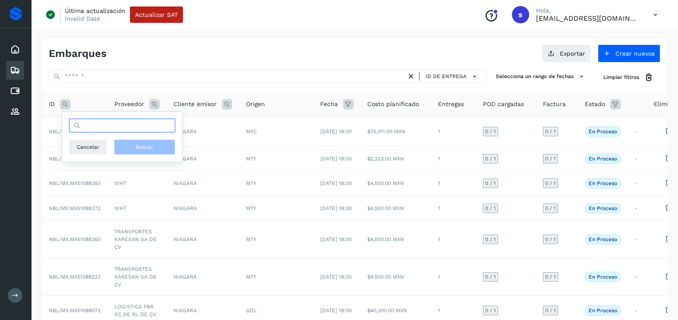
click at [115, 130] on input "text" at bounding box center [122, 126] width 106 height 14
paste input "**********"
type input "**********"
click at [147, 149] on span "Buscar" at bounding box center [144, 147] width 17 height 8
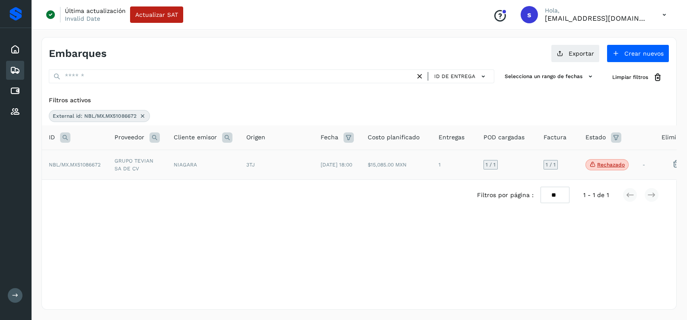
click at [142, 168] on td "GRUPO TEVIAN SA DE CV" at bounding box center [137, 165] width 59 height 30
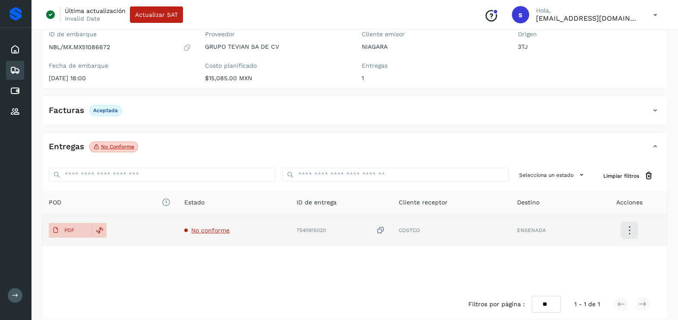
scroll to position [91, 0]
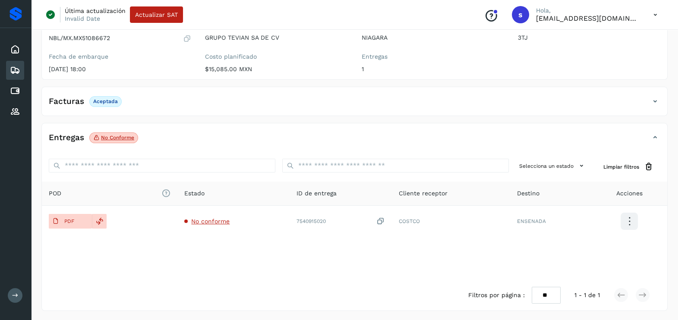
drag, startPoint x: 69, startPoint y: 223, endPoint x: 128, endPoint y: 192, distance: 66.8
click at [68, 223] on p "PDF" at bounding box center [69, 222] width 10 height 6
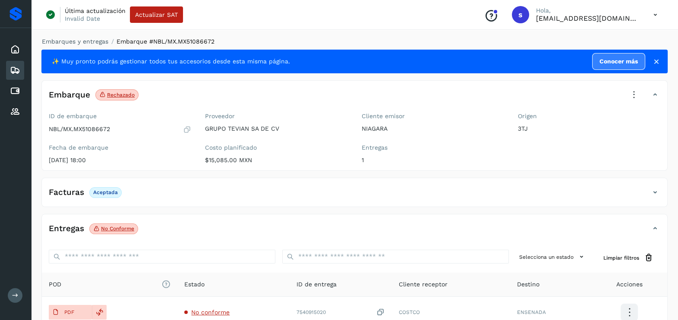
drag, startPoint x: 631, startPoint y: 88, endPoint x: 630, endPoint y: 93, distance: 4.8
click at [631, 88] on icon at bounding box center [634, 95] width 19 height 19
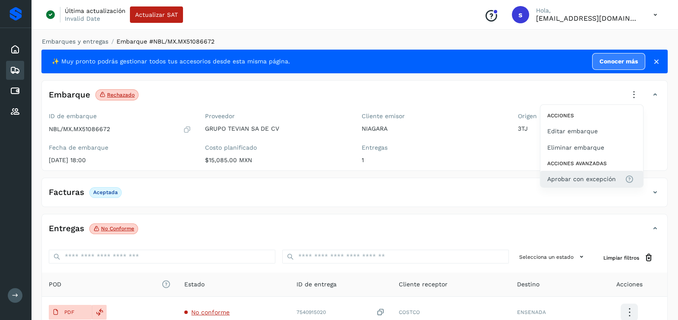
click at [555, 172] on button "Aprobar con excepción" at bounding box center [592, 179] width 103 height 16
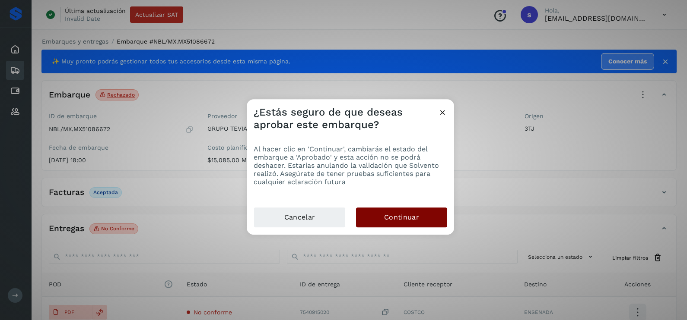
click at [421, 222] on button "Continuar" at bounding box center [401, 218] width 91 height 20
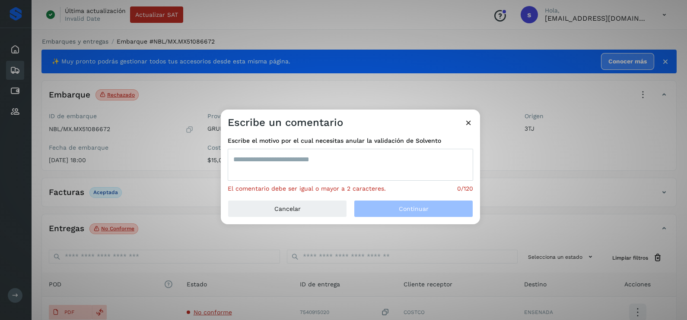
drag, startPoint x: 330, startPoint y: 160, endPoint x: 327, endPoint y: 151, distance: 9.2
click at [328, 153] on textarea at bounding box center [350, 165] width 245 height 32
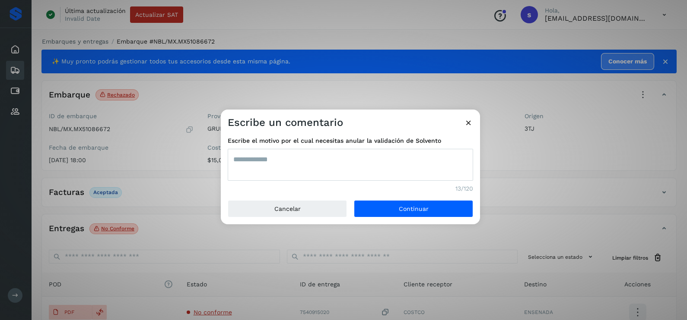
type textarea "**********"
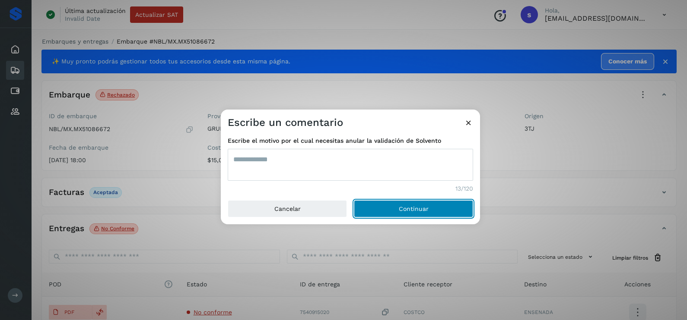
click at [354, 200] on button "Continuar" at bounding box center [413, 208] width 119 height 17
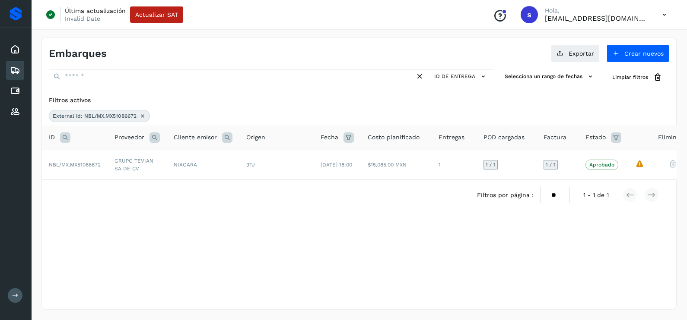
click at [143, 114] on icon at bounding box center [142, 116] width 7 height 7
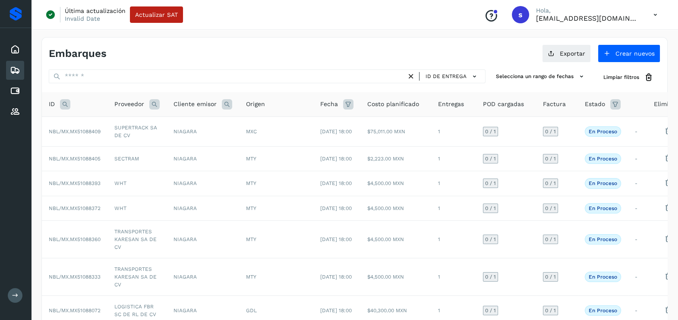
click at [61, 104] on icon at bounding box center [65, 104] width 10 height 10
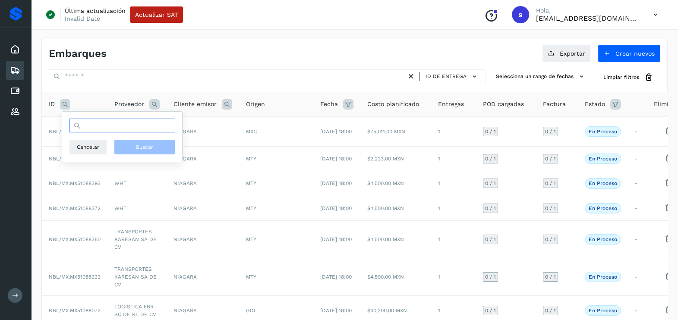
click at [123, 121] on input "text" at bounding box center [122, 126] width 106 height 14
paste input "**********"
type input "**********"
click at [143, 143] on span "Buscar" at bounding box center [144, 147] width 17 height 8
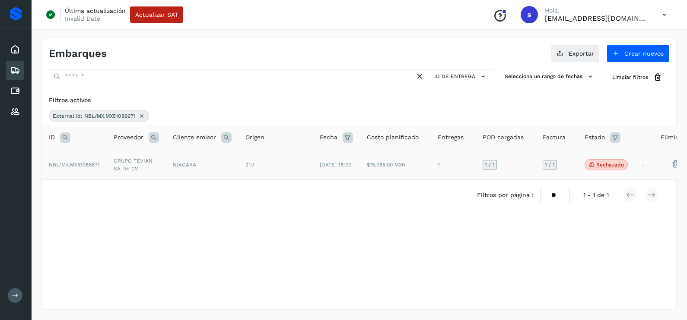
click at [161, 169] on td "GRUPO TEVIAN SA DE CV" at bounding box center [136, 165] width 59 height 30
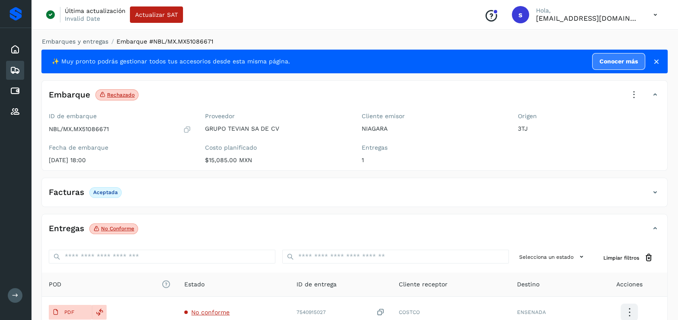
scroll to position [91, 0]
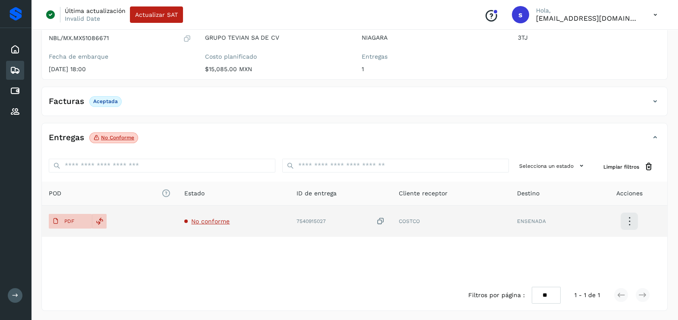
click at [211, 218] on span "No conforme" at bounding box center [210, 221] width 38 height 7
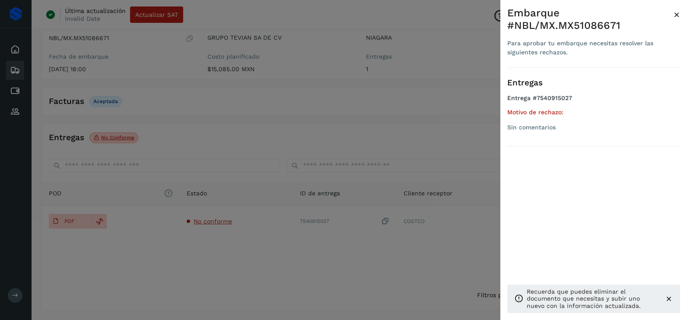
click at [244, 274] on div at bounding box center [343, 160] width 687 height 320
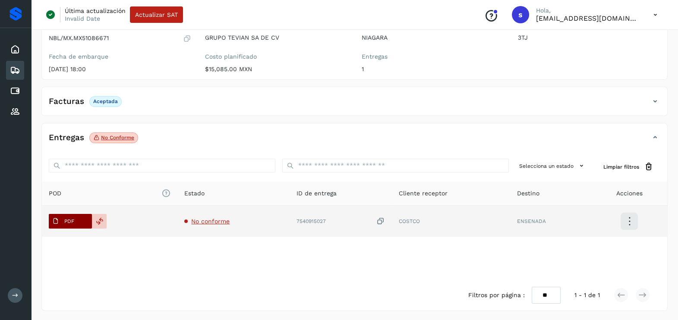
click at [74, 217] on span "PDF" at bounding box center [63, 222] width 29 height 14
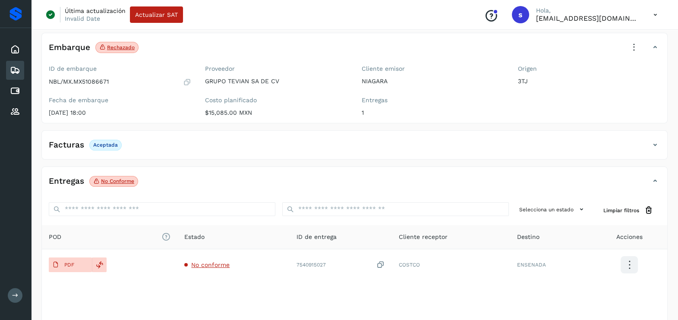
scroll to position [0, 0]
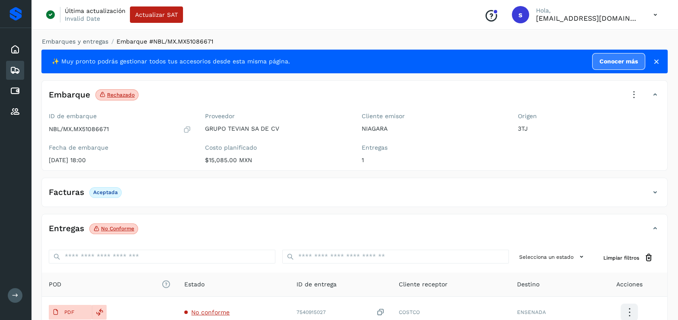
click at [633, 91] on icon at bounding box center [634, 95] width 19 height 19
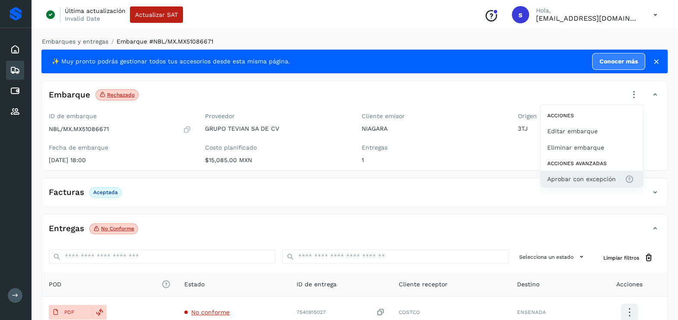
click at [594, 171] on button "Aprobar con excepción" at bounding box center [592, 179] width 103 height 16
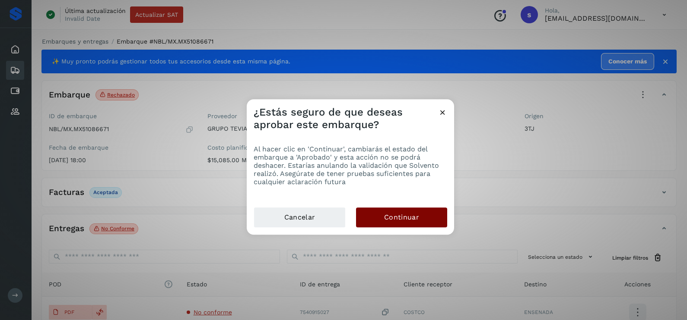
click at [419, 211] on button "Continuar" at bounding box center [401, 218] width 91 height 20
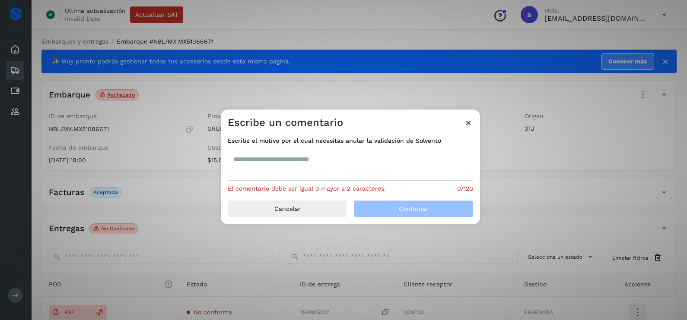
drag, startPoint x: 350, startPoint y: 186, endPoint x: 350, endPoint y: 181, distance: 4.8
click at [350, 185] on span "El comentario debe ser igual o mayor a 2 caracteres." at bounding box center [307, 188] width 158 height 7
click at [351, 168] on textarea at bounding box center [350, 165] width 245 height 32
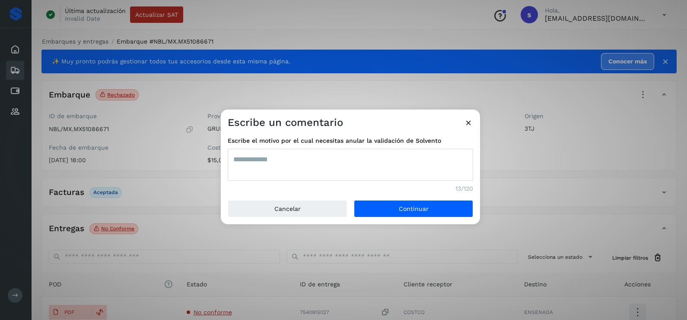
type textarea "**********"
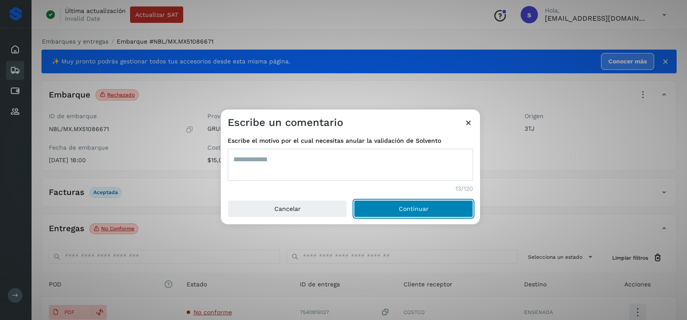
click at [354, 200] on button "Continuar" at bounding box center [413, 208] width 119 height 17
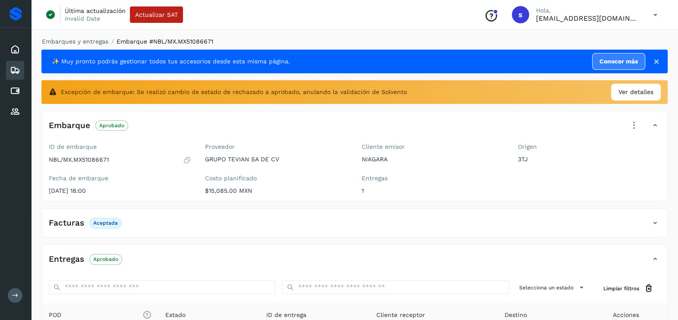
click at [15, 69] on icon at bounding box center [15, 70] width 10 height 10
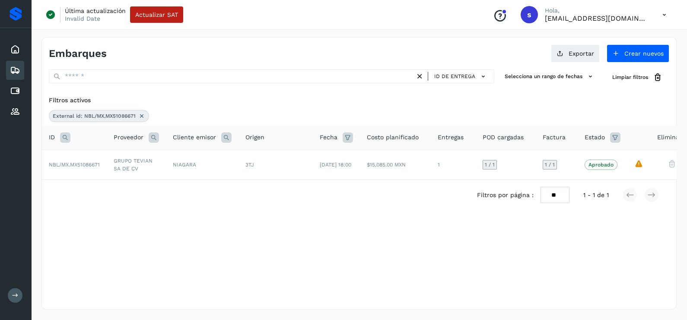
click at [139, 116] on icon at bounding box center [141, 116] width 7 height 7
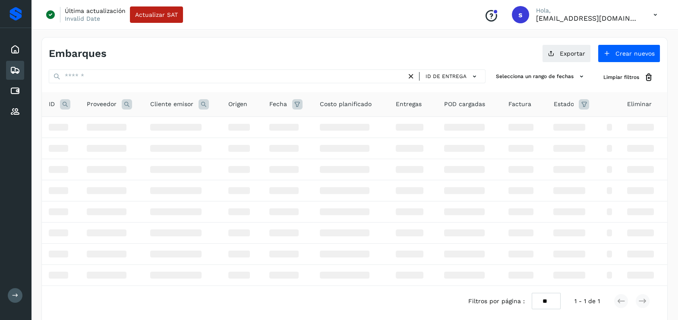
click at [63, 108] on icon at bounding box center [65, 104] width 10 height 10
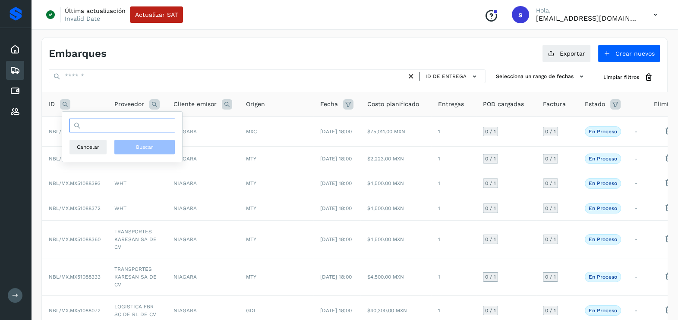
click at [88, 126] on input "text" at bounding box center [122, 126] width 106 height 14
paste input "**********"
type input "**********"
click at [158, 145] on button "Buscar" at bounding box center [144, 147] width 61 height 16
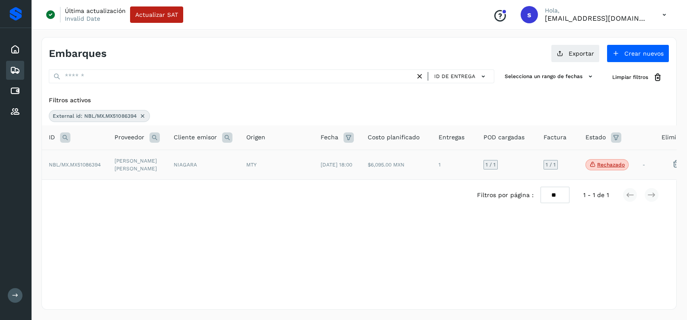
click at [155, 179] on td "[PERSON_NAME] [PERSON_NAME]" at bounding box center [137, 165] width 59 height 30
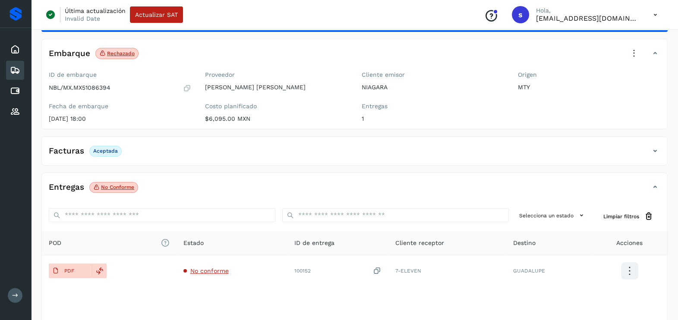
scroll to position [91, 0]
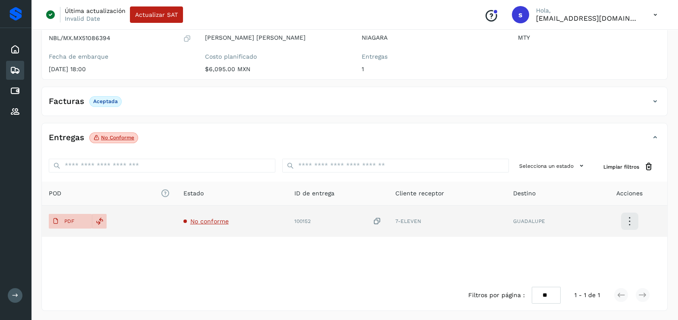
click at [379, 220] on icon at bounding box center [377, 221] width 9 height 9
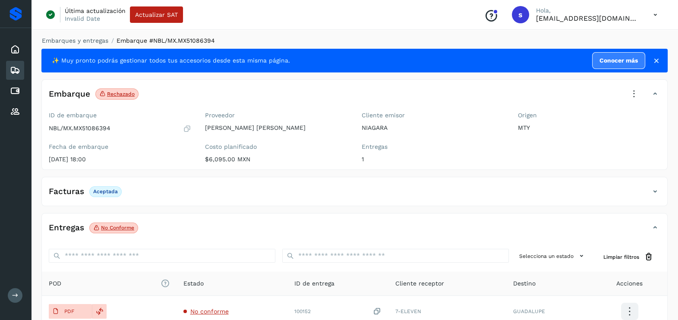
scroll to position [0, 0]
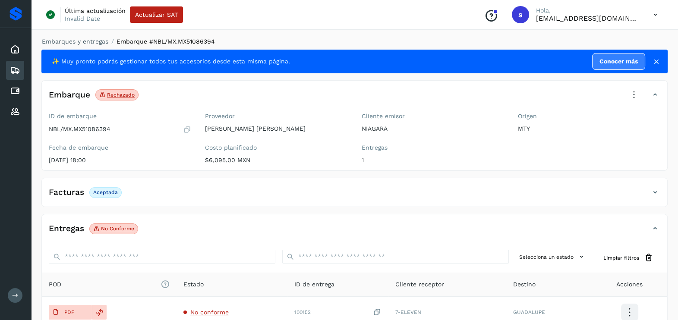
drag, startPoint x: 627, startPoint y: 95, endPoint x: 621, endPoint y: 128, distance: 33.0
click at [627, 96] on icon at bounding box center [634, 95] width 19 height 19
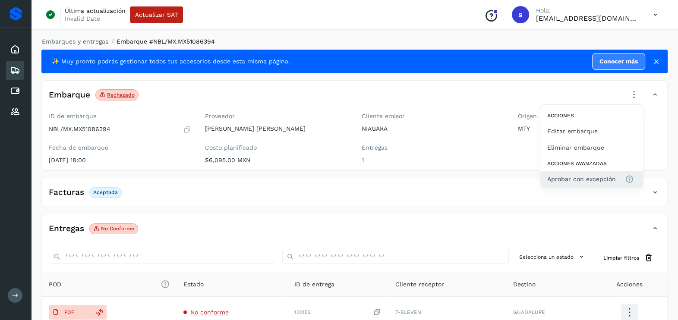
click at [568, 185] on button "Aprobar con excepción" at bounding box center [592, 179] width 103 height 16
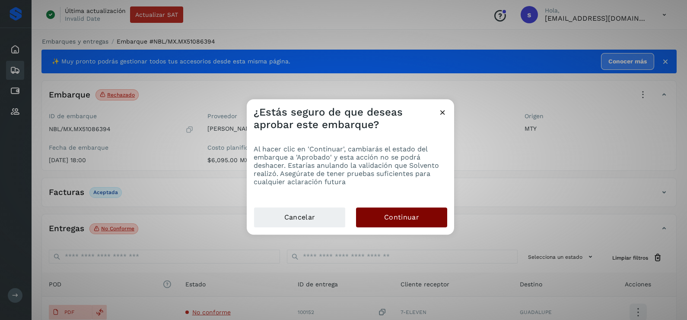
click at [425, 220] on button "Continuar" at bounding box center [401, 218] width 91 height 20
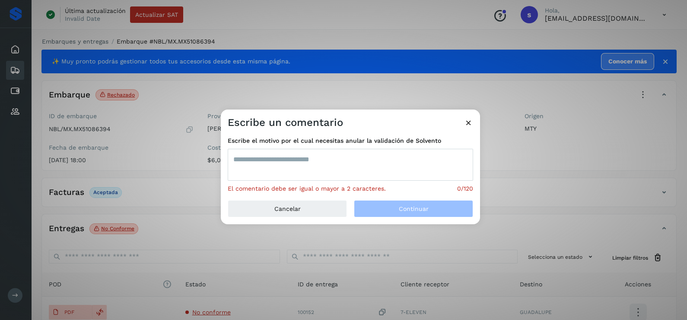
click at [291, 168] on textarea at bounding box center [350, 165] width 245 height 32
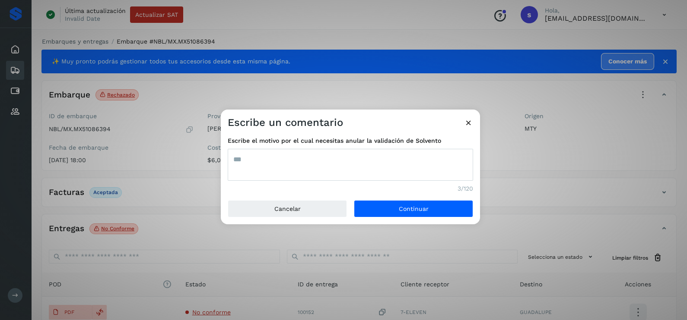
type textarea "***"
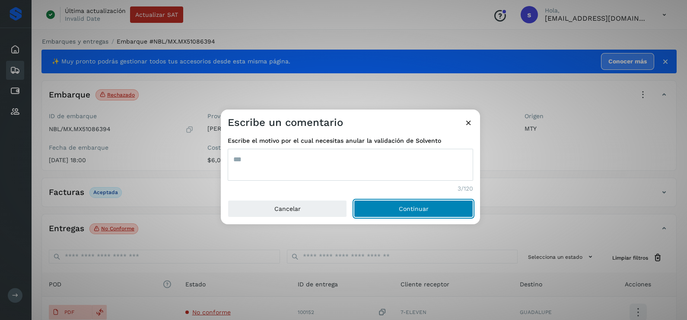
click at [354, 200] on button "Continuar" at bounding box center [413, 208] width 119 height 17
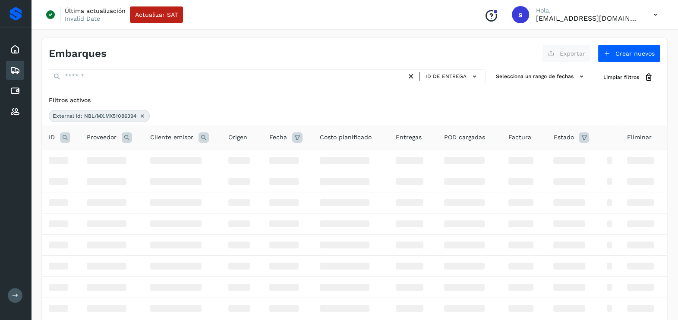
click at [139, 117] on icon at bounding box center [142, 116] width 7 height 7
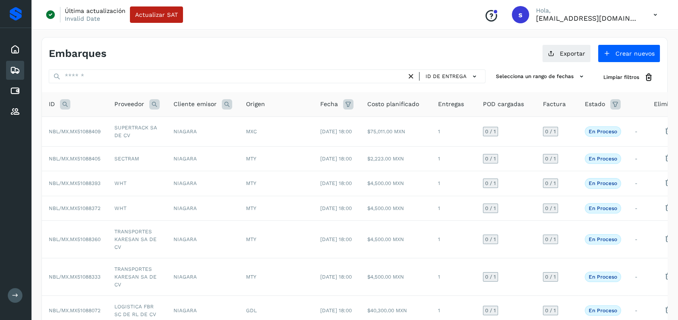
click at [64, 107] on icon at bounding box center [65, 104] width 10 height 10
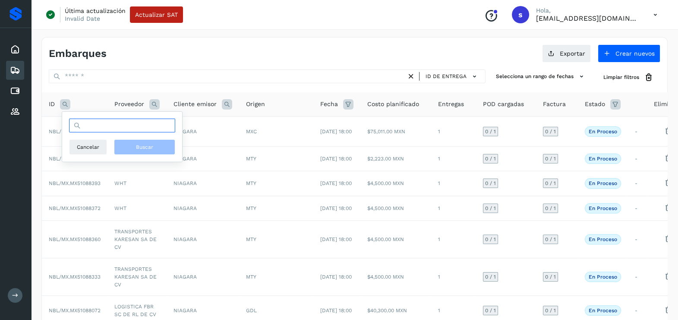
click at [87, 121] on input "text" at bounding box center [122, 126] width 106 height 14
paste input "**********"
type input "**********"
click at [158, 148] on button "Buscar" at bounding box center [144, 147] width 61 height 16
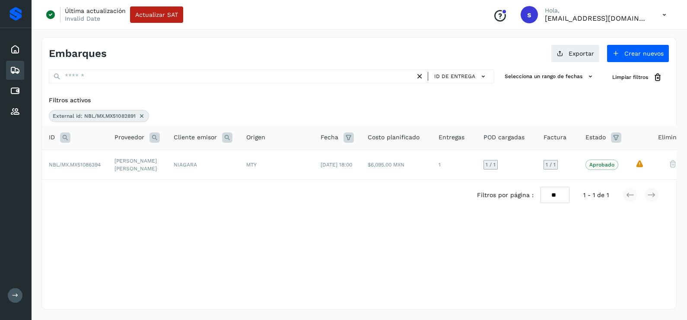
click at [164, 164] on td "[PERSON_NAME] [PERSON_NAME]" at bounding box center [137, 165] width 59 height 30
click at [108, 160] on td "[PERSON_NAME] [PERSON_NAME]" at bounding box center [136, 165] width 59 height 30
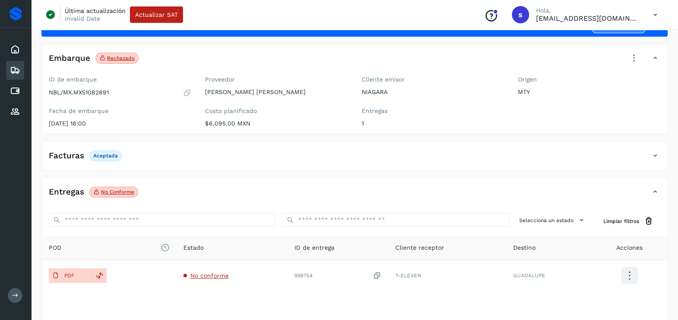
scroll to position [54, 0]
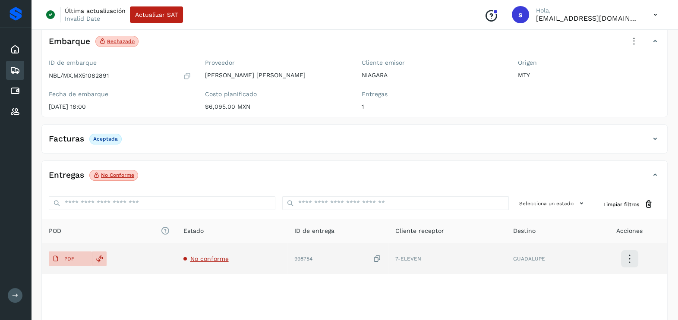
drag, startPoint x: 366, startPoint y: 257, endPoint x: 385, endPoint y: 258, distance: 19.5
click at [369, 257] on div "998754" at bounding box center [339, 259] width 88 height 9
drag, startPoint x: 371, startPoint y: 257, endPoint x: 361, endPoint y: 257, distance: 10.4
click at [371, 258] on div "998754" at bounding box center [339, 259] width 88 height 9
click at [381, 255] on icon at bounding box center [377, 259] width 9 height 9
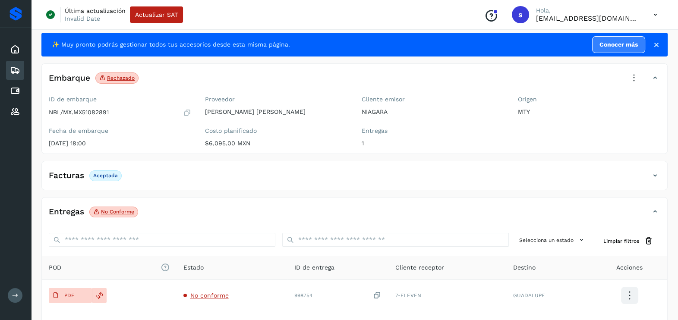
scroll to position [0, 0]
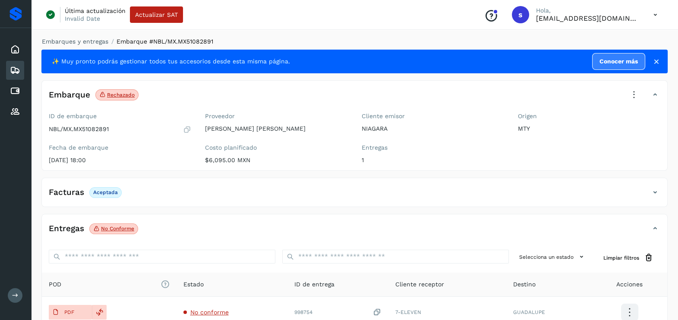
click at [638, 97] on icon at bounding box center [634, 95] width 19 height 19
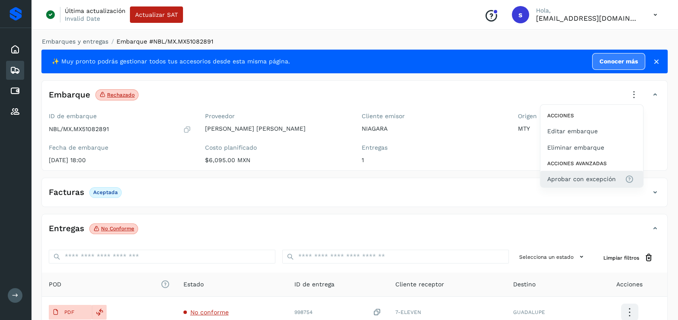
click at [590, 185] on button "Aprobar con excepción" at bounding box center [592, 179] width 103 height 16
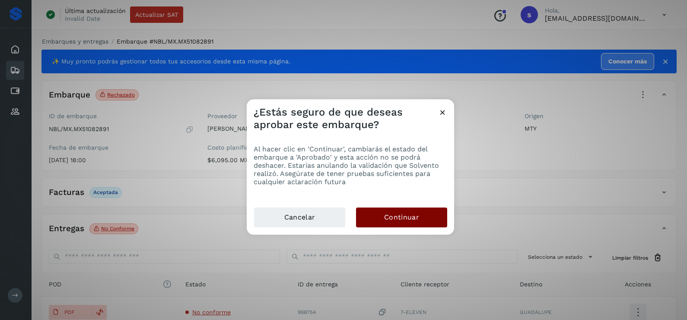
click at [409, 216] on span "Continuar" at bounding box center [401, 218] width 35 height 10
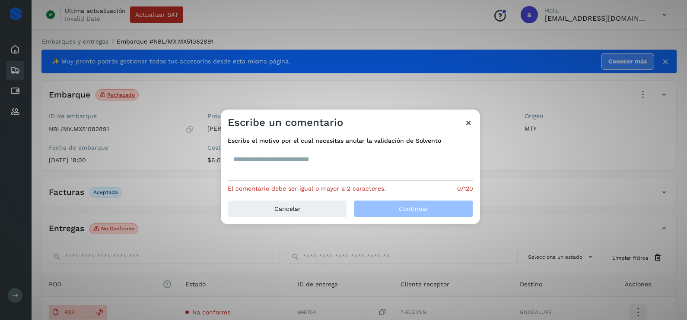
click at [321, 169] on textarea at bounding box center [350, 165] width 245 height 32
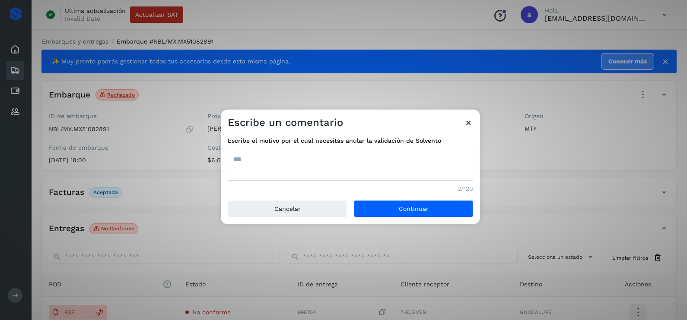
type textarea "***"
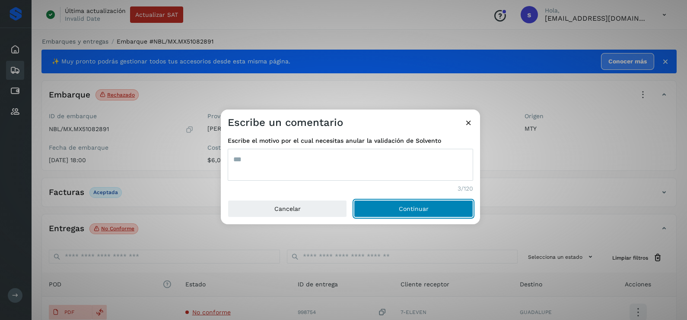
click at [354, 200] on button "Continuar" at bounding box center [413, 208] width 119 height 17
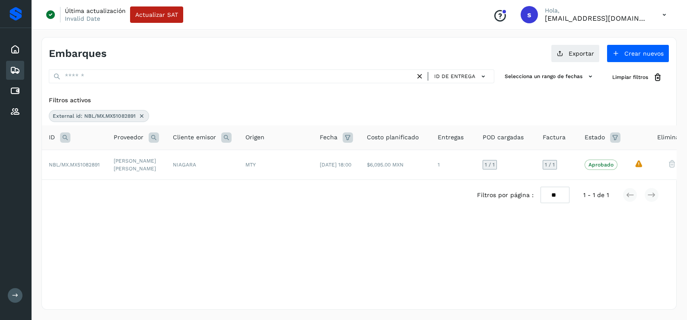
click at [143, 116] on icon at bounding box center [141, 116] width 7 height 7
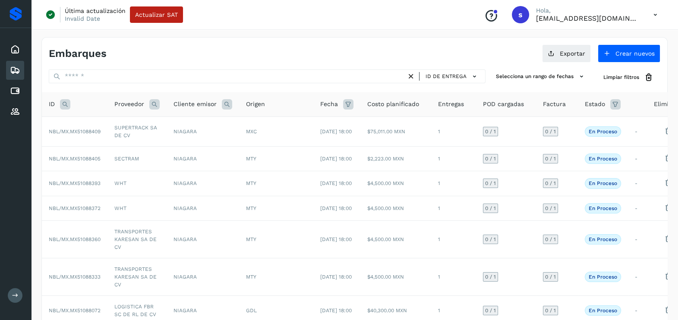
click at [67, 105] on icon at bounding box center [65, 104] width 10 height 10
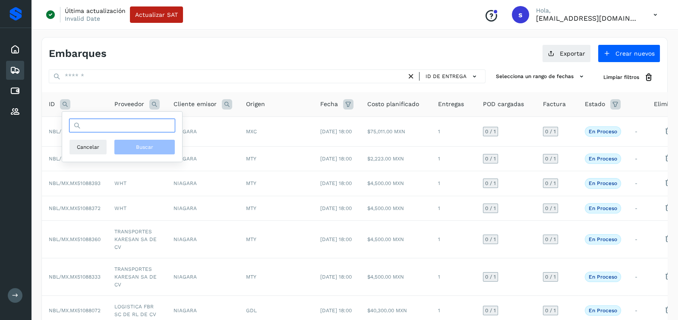
click at [103, 128] on input "text" at bounding box center [122, 126] width 106 height 14
paste input "**********"
type input "**********"
click at [130, 149] on button "Buscar" at bounding box center [144, 147] width 61 height 16
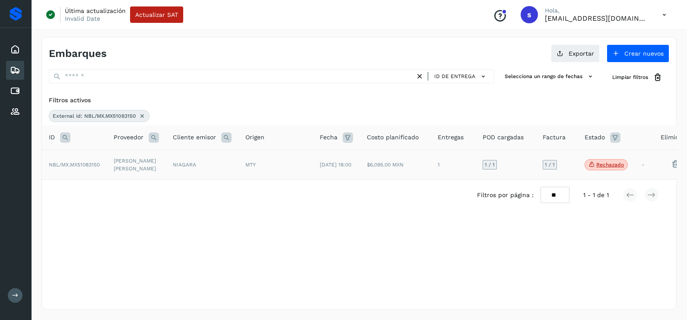
click at [125, 161] on td "[PERSON_NAME] [PERSON_NAME]" at bounding box center [136, 165] width 59 height 30
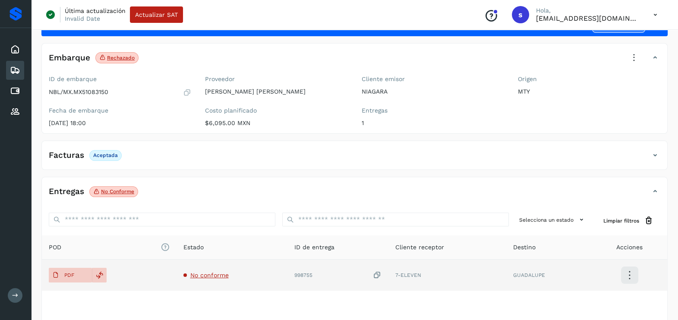
scroll to position [54, 0]
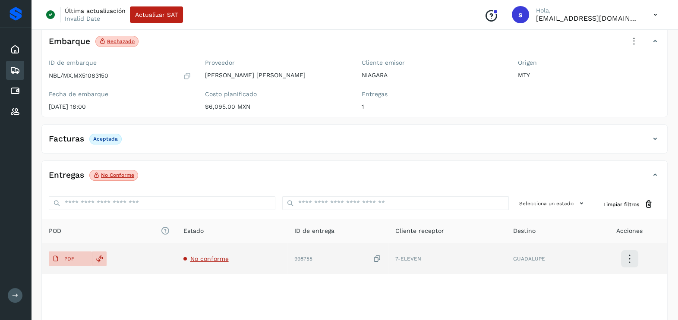
click at [380, 257] on icon at bounding box center [377, 259] width 9 height 9
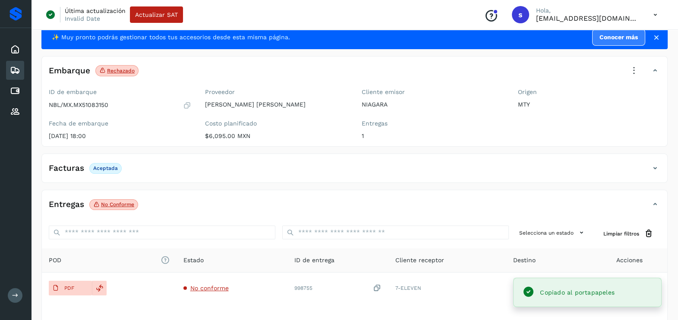
scroll to position [0, 0]
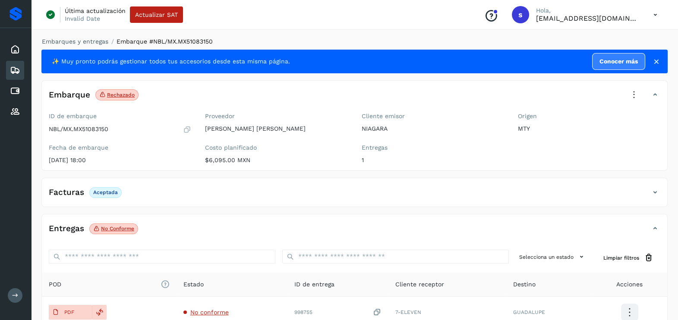
click at [633, 92] on icon at bounding box center [634, 95] width 19 height 19
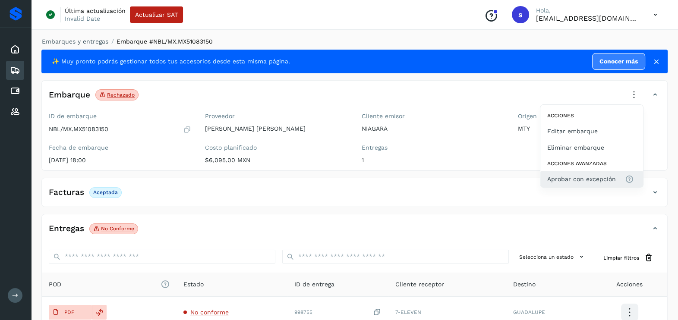
click at [590, 177] on span "Aprobar con excepción" at bounding box center [582, 179] width 69 height 10
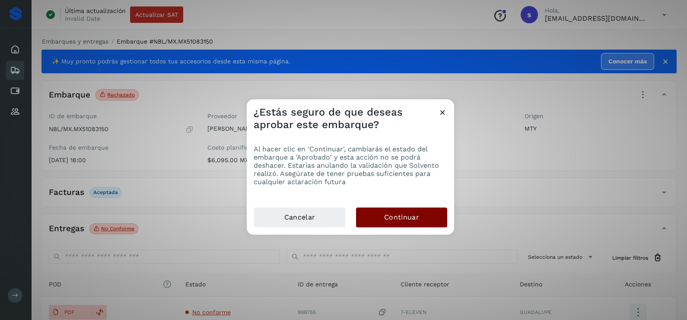
click at [395, 214] on span "Continuar" at bounding box center [401, 218] width 35 height 10
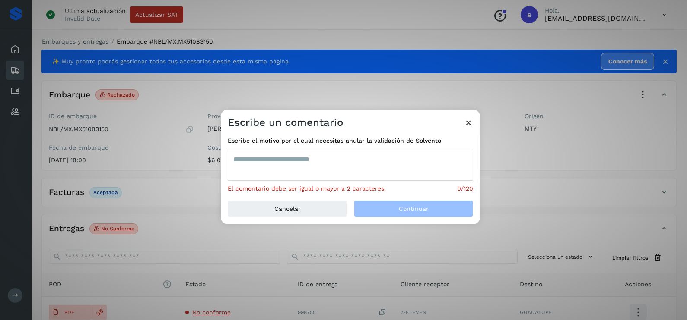
drag, startPoint x: 327, startPoint y: 169, endPoint x: 324, endPoint y: 162, distance: 7.3
click at [326, 166] on textarea at bounding box center [350, 165] width 245 height 32
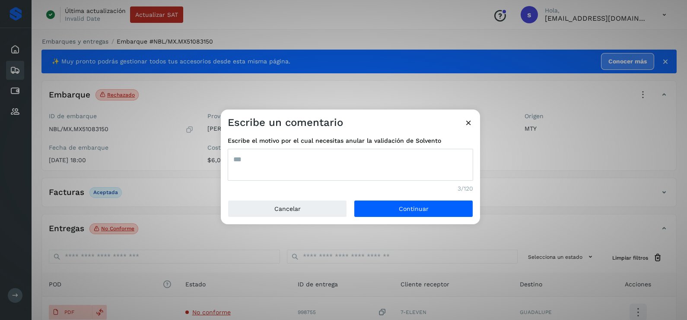
type textarea "***"
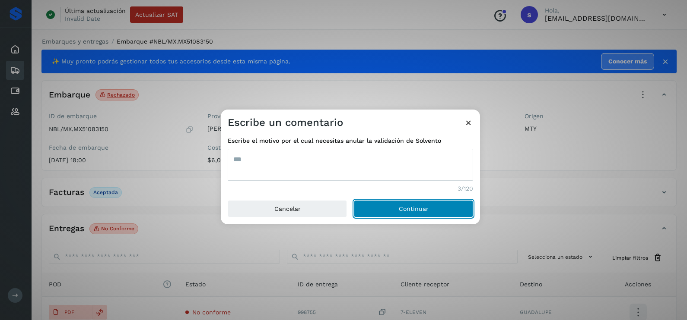
click at [354, 200] on button "Continuar" at bounding box center [413, 208] width 119 height 17
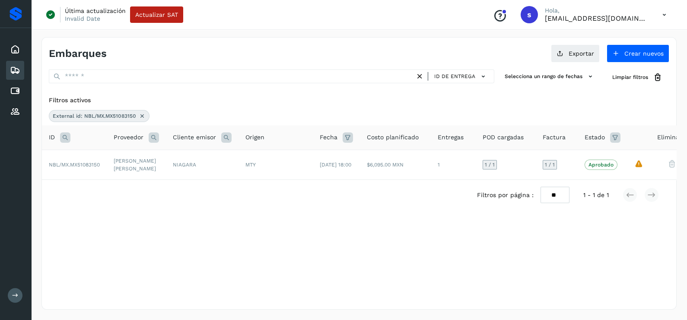
click at [143, 114] on icon at bounding box center [142, 116] width 7 height 7
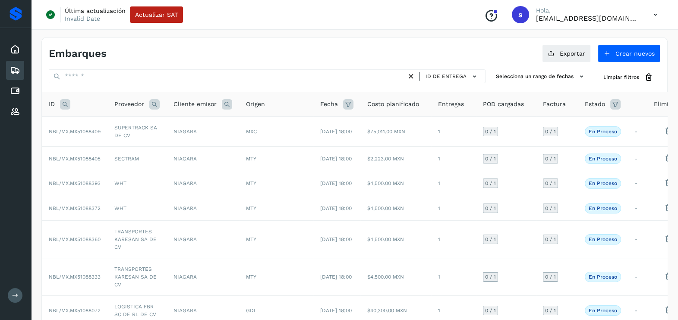
click at [68, 101] on icon at bounding box center [65, 104] width 10 height 10
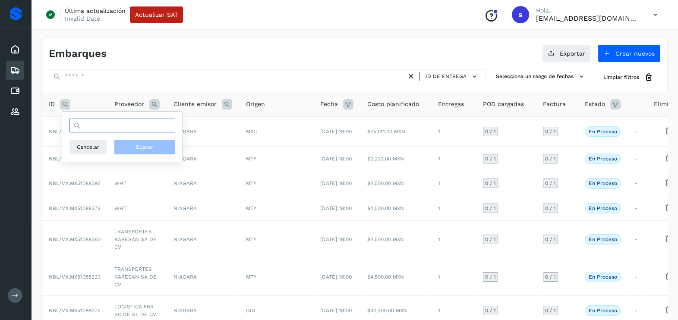
click at [124, 128] on input "text" at bounding box center [122, 126] width 106 height 14
paste input "**********"
type input "**********"
click at [139, 145] on span "Buscar" at bounding box center [144, 147] width 17 height 8
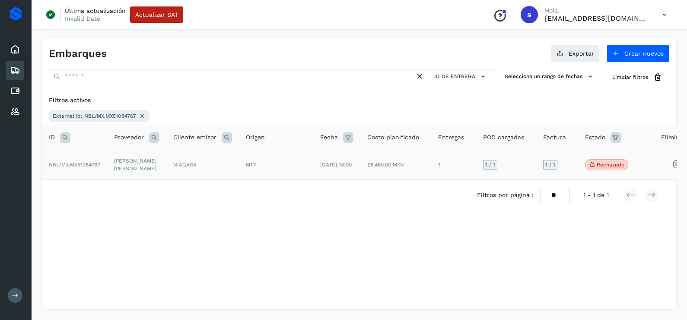
click at [182, 171] on td "NIAGARA" at bounding box center [202, 165] width 73 height 30
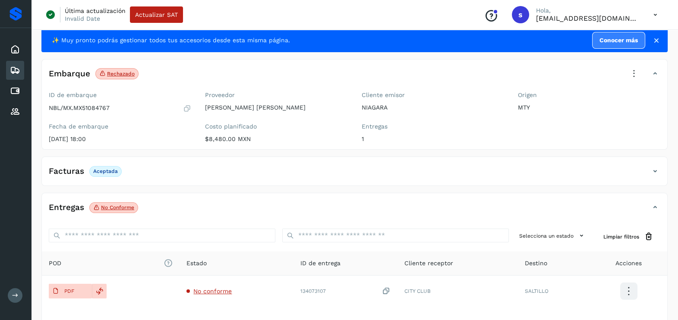
scroll to position [54, 0]
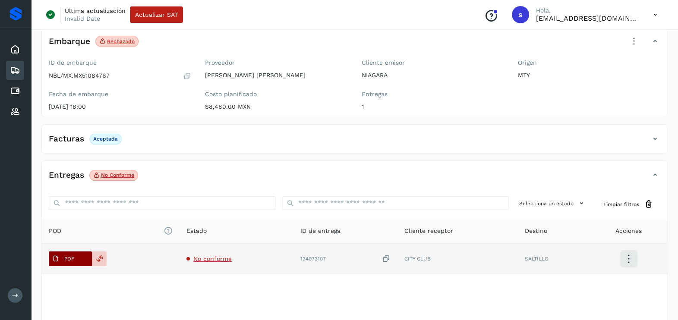
click at [62, 257] on span "PDF" at bounding box center [63, 259] width 29 height 14
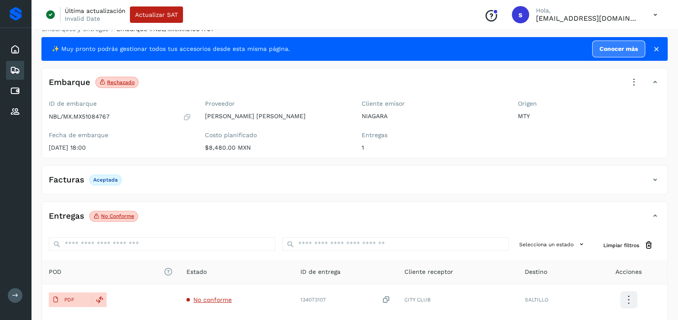
scroll to position [0, 0]
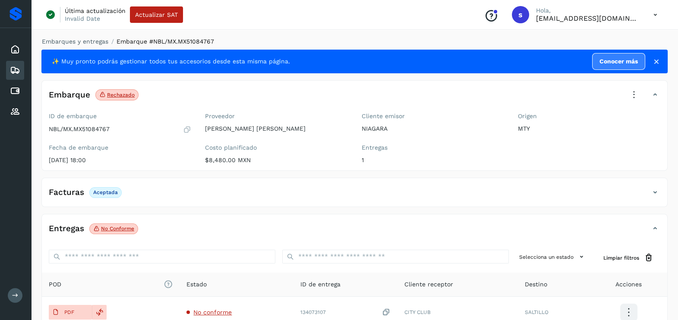
click at [635, 91] on icon at bounding box center [634, 95] width 19 height 19
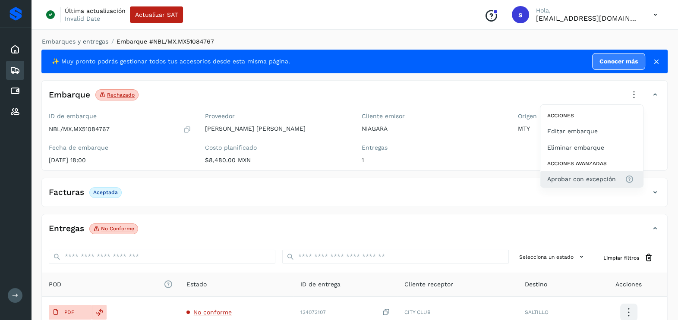
click at [571, 177] on span "Aprobar con excepción" at bounding box center [582, 179] width 69 height 10
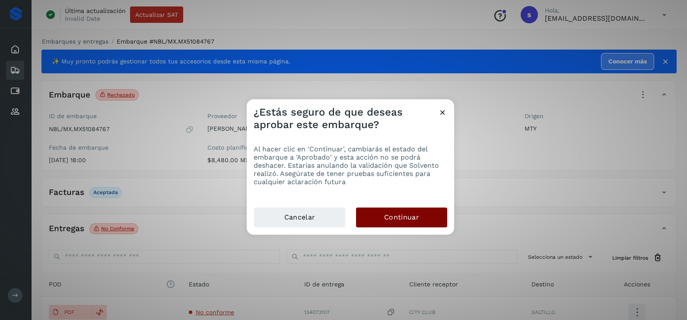
click at [408, 227] on div "Cancelar Continuar" at bounding box center [350, 221] width 207 height 28
click at [408, 222] on button "Continuar" at bounding box center [401, 218] width 91 height 20
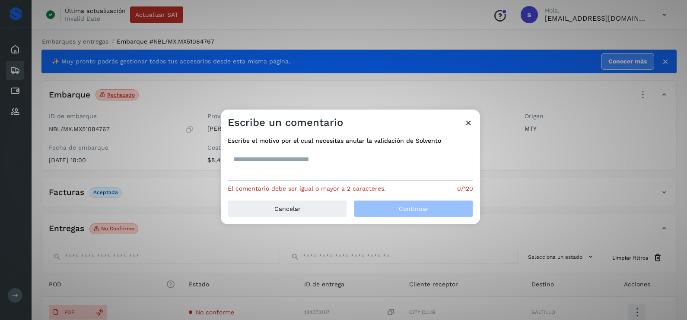
drag, startPoint x: 306, startPoint y: 163, endPoint x: 308, endPoint y: 159, distance: 4.8
click at [306, 160] on textarea at bounding box center [350, 165] width 245 height 32
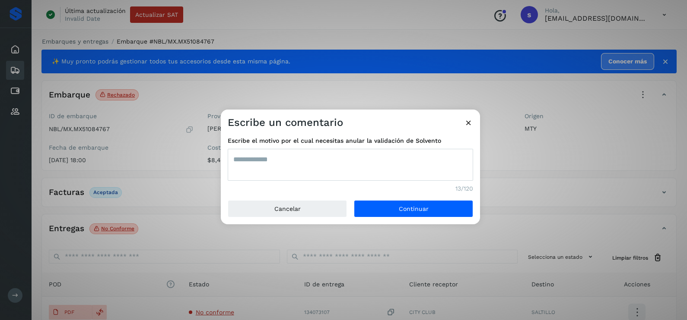
type textarea "**********"
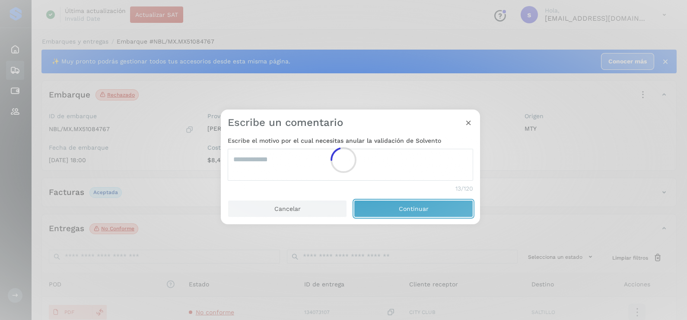
click at [354, 200] on button "Continuar" at bounding box center [413, 208] width 119 height 17
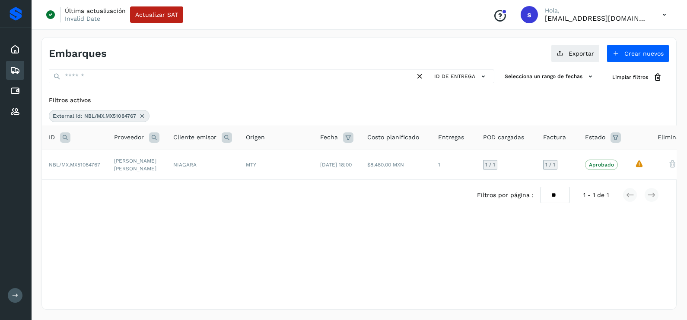
click at [139, 115] on icon at bounding box center [142, 116] width 7 height 7
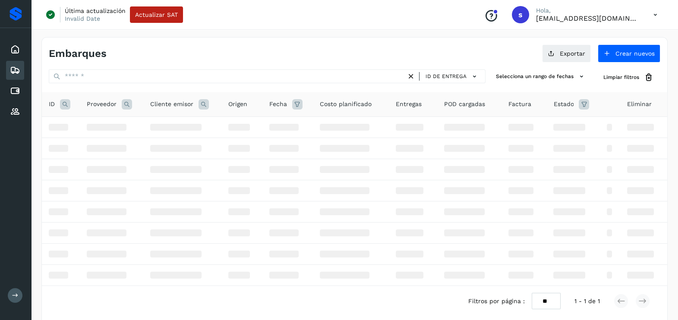
click at [68, 106] on icon at bounding box center [65, 104] width 10 height 10
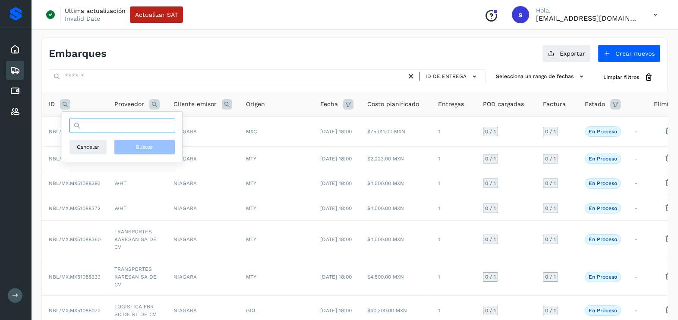
click at [98, 122] on input "text" at bounding box center [122, 126] width 106 height 14
paste input "**********"
type input "**********"
click at [142, 149] on span "Buscar" at bounding box center [144, 147] width 17 height 8
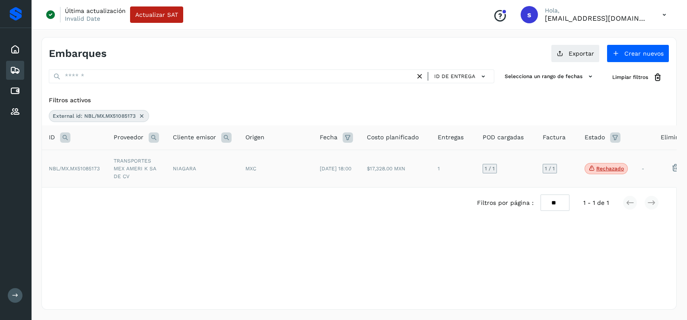
click at [130, 171] on td "TRANSPORTES MEX AMERI K SA DE CV" at bounding box center [136, 169] width 59 height 38
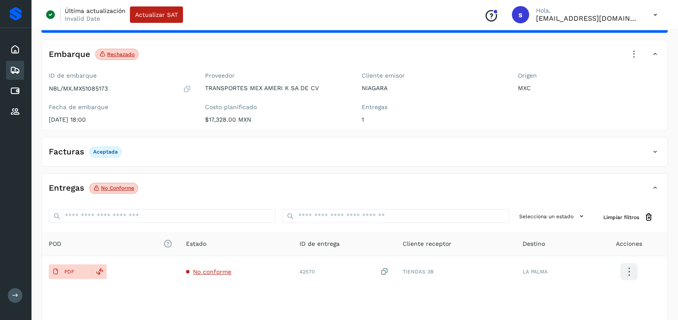
scroll to position [91, 0]
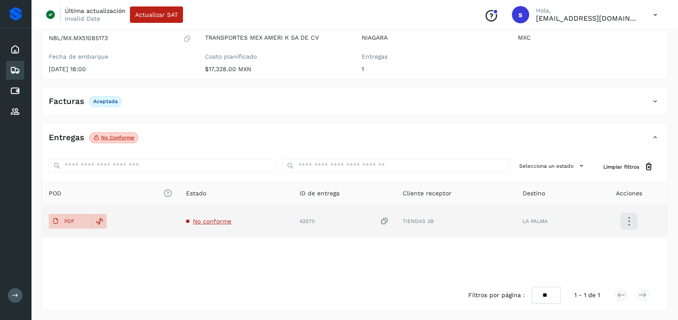
click at [201, 222] on span "No conforme" at bounding box center [212, 221] width 38 height 7
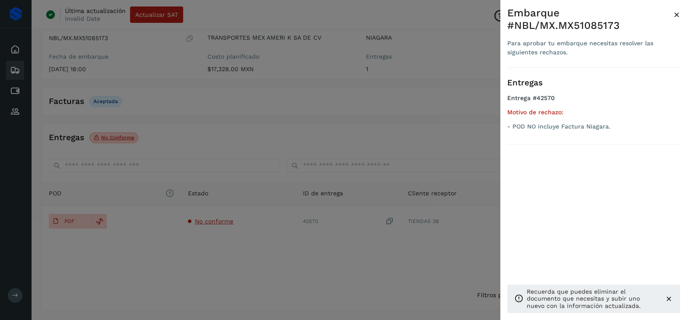
click at [186, 247] on div at bounding box center [343, 160] width 687 height 320
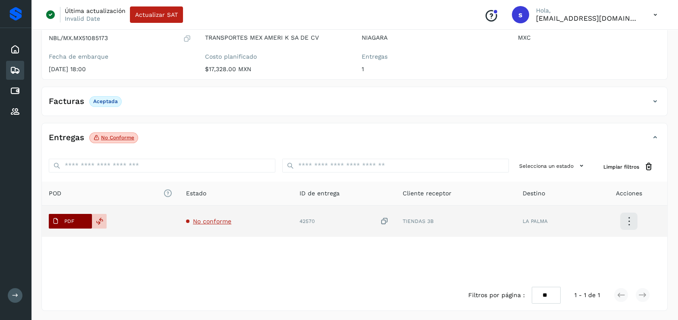
click at [58, 218] on icon at bounding box center [55, 221] width 7 height 7
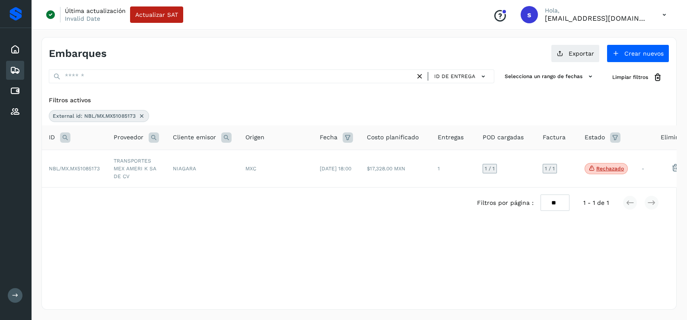
click at [142, 115] on icon at bounding box center [141, 116] width 7 height 7
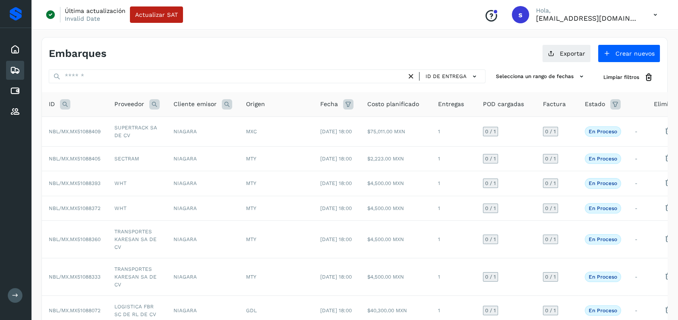
click at [66, 108] on icon at bounding box center [65, 104] width 10 height 10
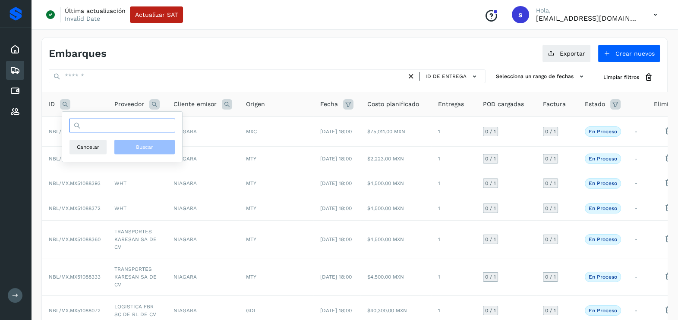
click at [107, 127] on input "text" at bounding box center [122, 126] width 106 height 14
paste input "**********"
type input "**********"
click at [131, 143] on button "Buscar" at bounding box center [144, 147] width 61 height 16
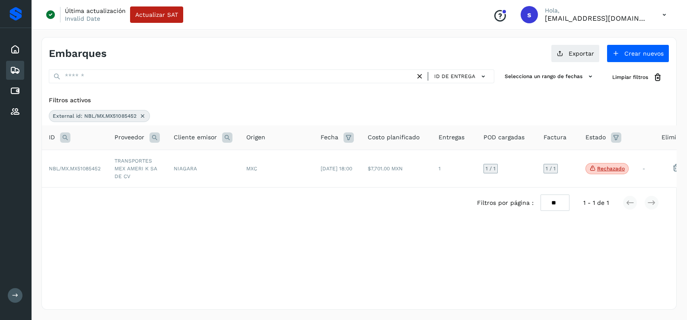
click at [190, 177] on td "NIAGARA" at bounding box center [203, 169] width 73 height 38
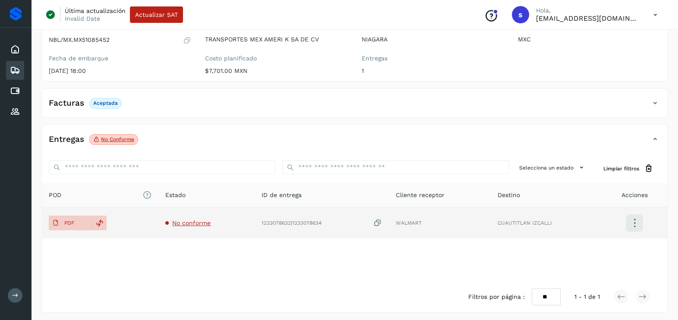
scroll to position [91, 0]
click at [188, 218] on span "No conforme" at bounding box center [191, 221] width 38 height 7
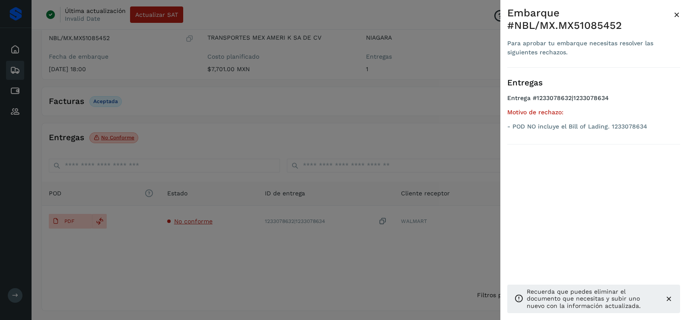
click at [210, 117] on div at bounding box center [343, 160] width 687 height 320
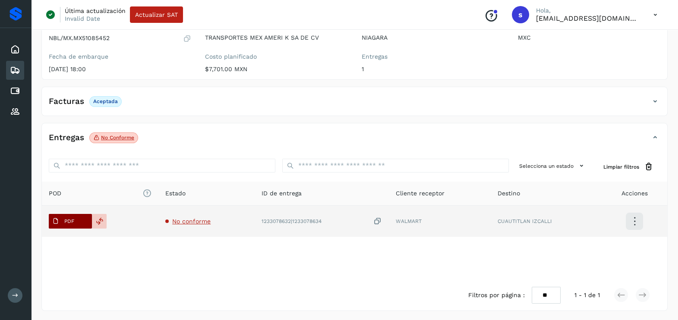
click at [70, 219] on p "PDF" at bounding box center [69, 222] width 10 height 6
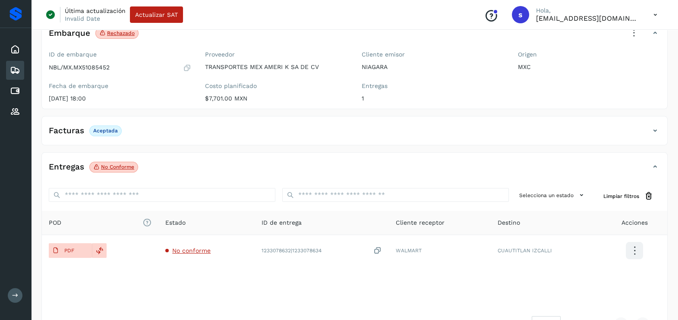
scroll to position [37, 0]
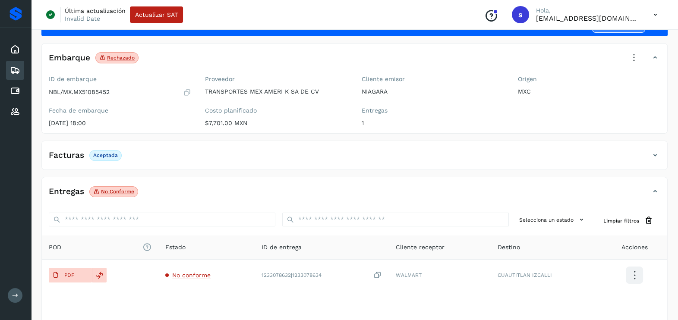
click at [633, 52] on icon at bounding box center [634, 57] width 19 height 19
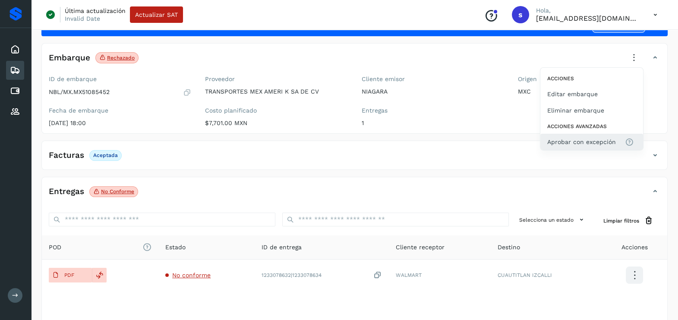
click at [597, 140] on main "Inicio Embarques Cuentas por pagar Proveedores Salir Última actualización Inval…" at bounding box center [339, 169] width 678 height 413
click at [564, 145] on span "Aprobar con excepción" at bounding box center [582, 142] width 69 height 10
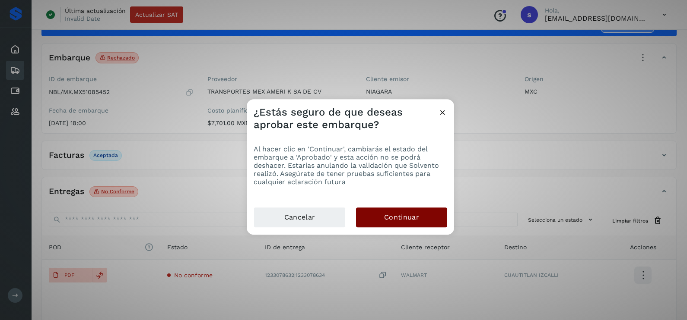
click at [401, 213] on span "Continuar" at bounding box center [401, 218] width 35 height 10
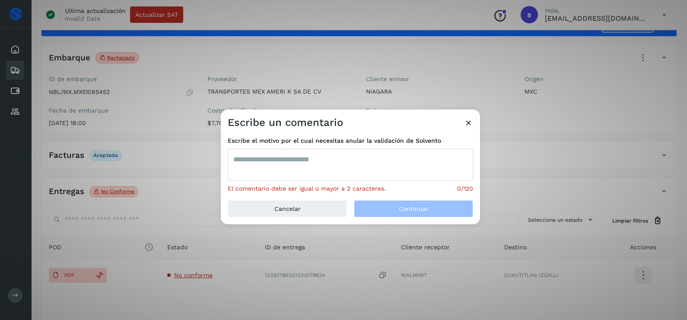
click at [318, 168] on textarea at bounding box center [350, 165] width 245 height 32
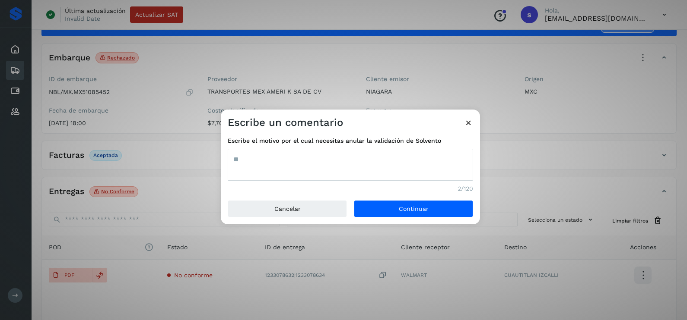
type textarea "*"
type textarea "**********"
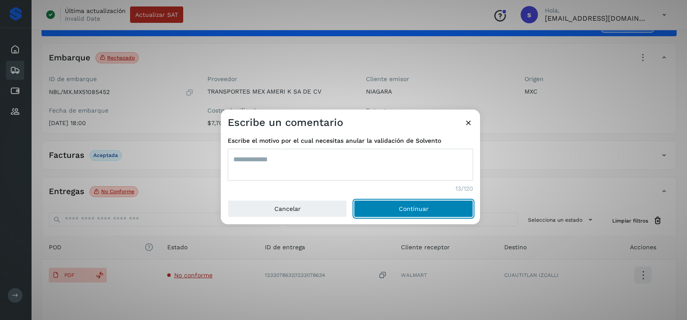
click at [354, 200] on button "Continuar" at bounding box center [413, 208] width 119 height 17
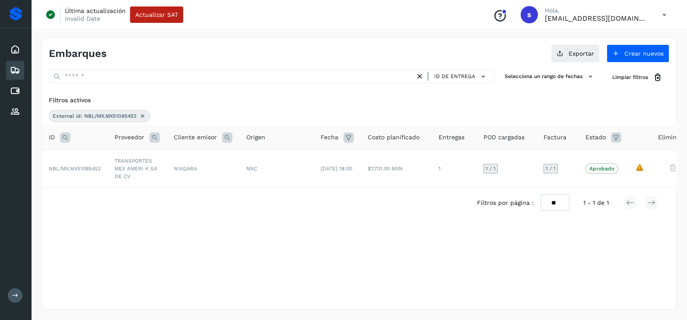
click at [141, 117] on icon at bounding box center [142, 116] width 7 height 7
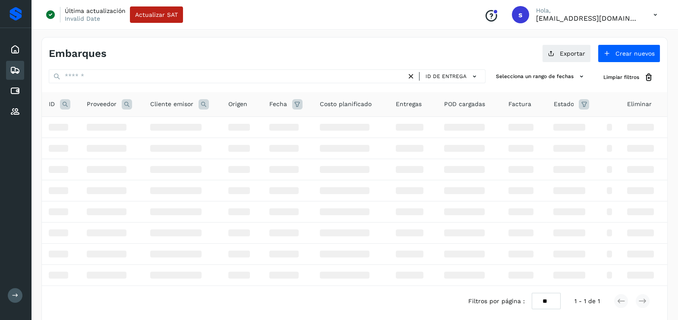
click at [66, 105] on icon at bounding box center [65, 104] width 10 height 10
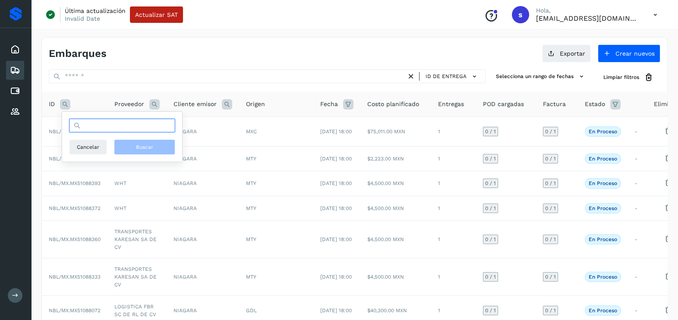
click at [93, 130] on input "text" at bounding box center [122, 126] width 106 height 14
paste input "**********"
type input "**********"
click at [135, 143] on button "Buscar" at bounding box center [144, 147] width 61 height 16
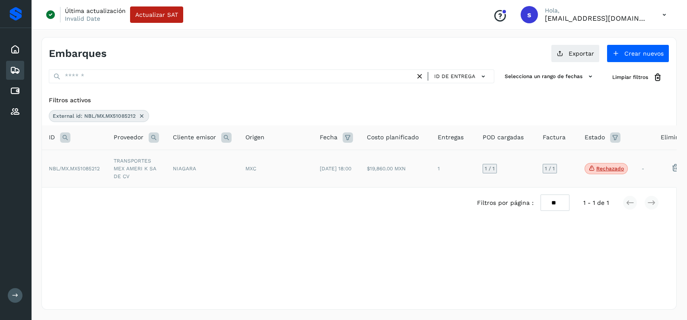
click at [149, 162] on td "TRANSPORTES MEX AMERI K SA DE CV" at bounding box center [136, 169] width 59 height 38
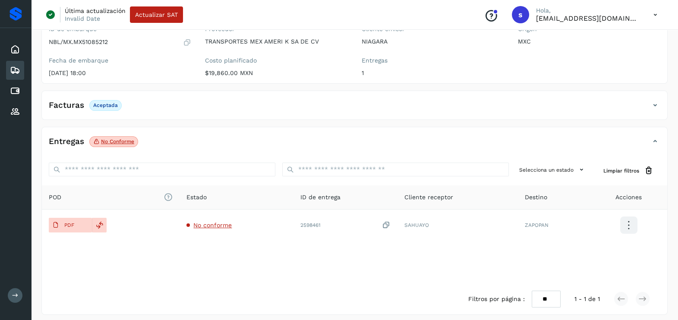
scroll to position [91, 0]
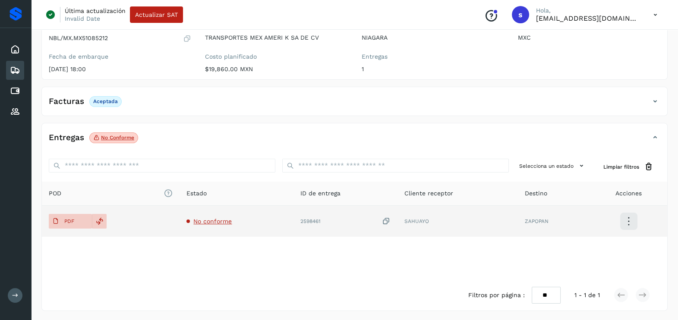
click at [211, 218] on span "No conforme" at bounding box center [212, 221] width 38 height 7
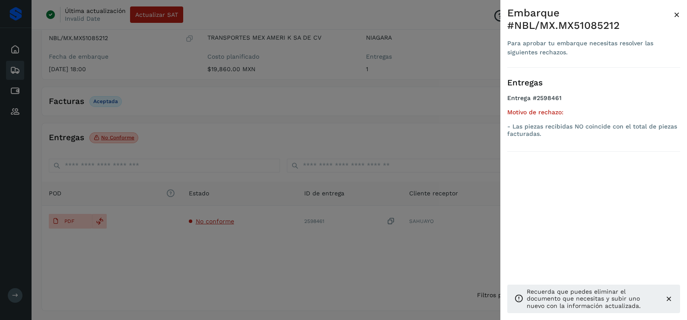
click at [245, 242] on div at bounding box center [343, 160] width 687 height 320
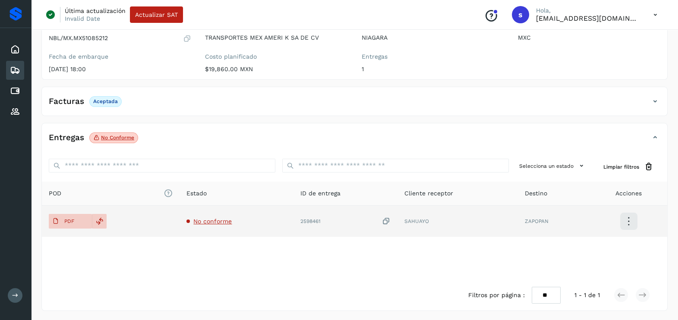
click at [386, 217] on icon at bounding box center [386, 221] width 9 height 9
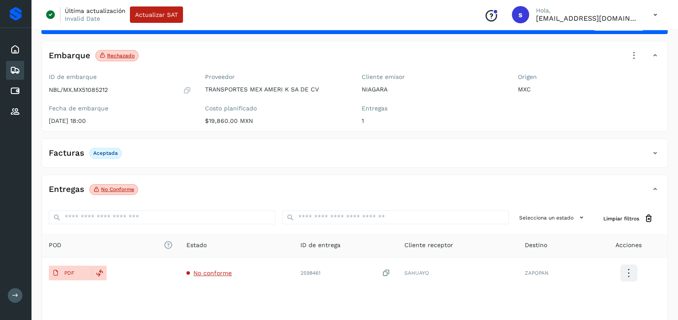
scroll to position [0, 0]
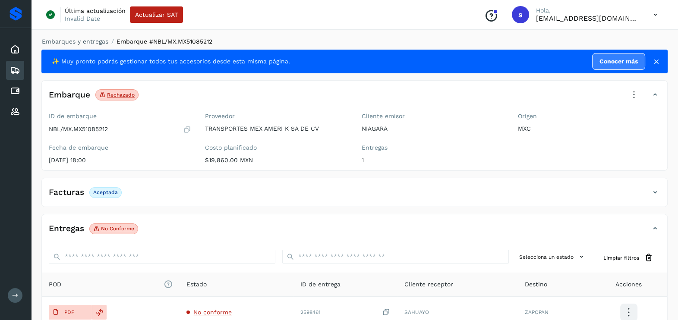
click at [633, 93] on icon at bounding box center [634, 95] width 19 height 19
click at [565, 169] on div "Acciones Editar embarque Eliminar embarque Acciones avanzadas Aprobar con excep…" at bounding box center [592, 146] width 104 height 83
click at [638, 96] on icon at bounding box center [634, 95] width 19 height 19
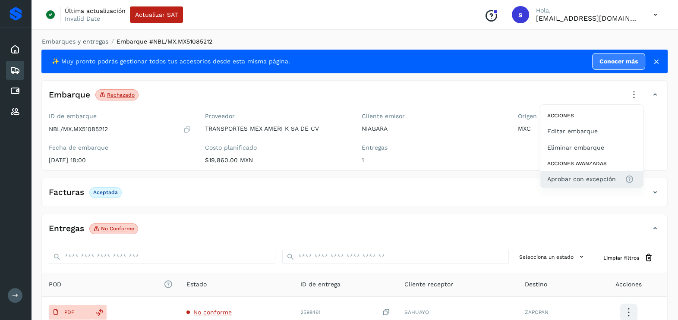
click at [559, 181] on span "Aprobar con excepción" at bounding box center [582, 179] width 69 height 10
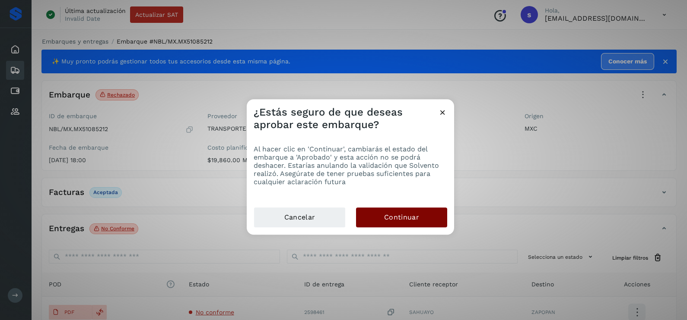
click at [407, 216] on span "Continuar" at bounding box center [401, 218] width 35 height 10
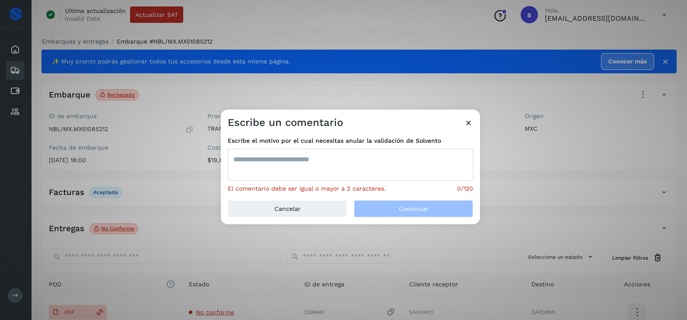
click at [281, 173] on textarea at bounding box center [350, 165] width 245 height 32
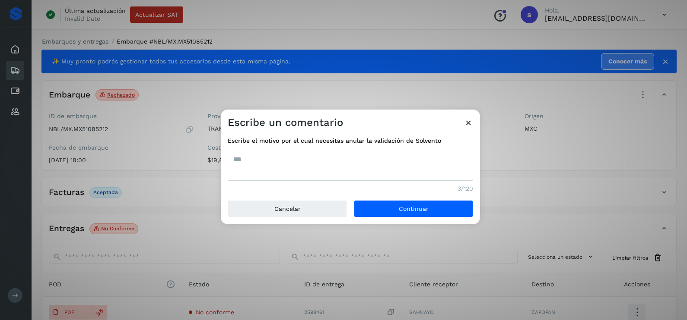
type textarea "***"
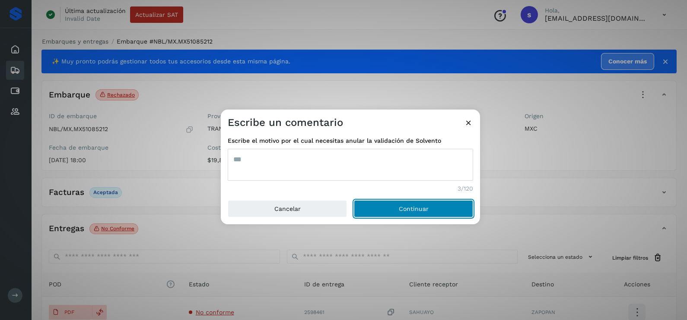
click at [354, 200] on button "Continuar" at bounding box center [413, 208] width 119 height 17
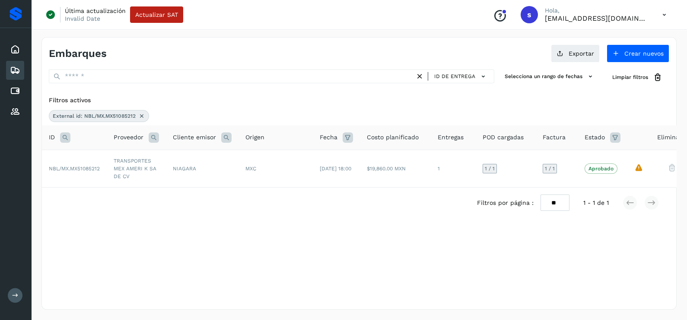
click at [143, 113] on icon at bounding box center [141, 116] width 7 height 7
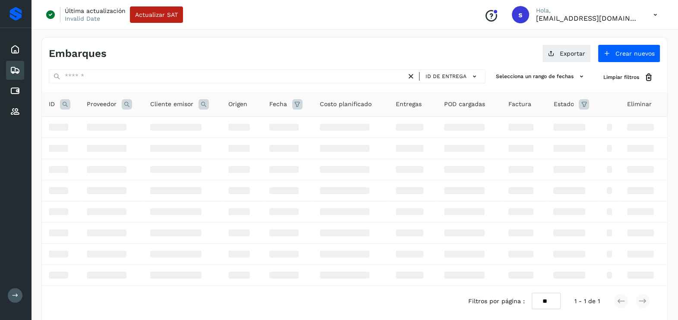
click at [64, 100] on icon at bounding box center [65, 104] width 10 height 10
click at [84, 123] on input "text" at bounding box center [122, 126] width 106 height 14
paste input "**********"
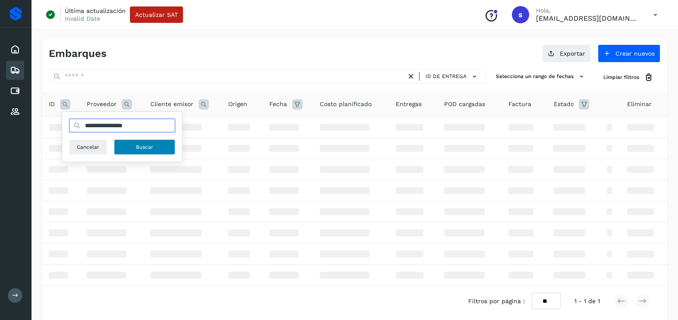
type input "**********"
click at [149, 153] on button "Buscar" at bounding box center [144, 147] width 61 height 16
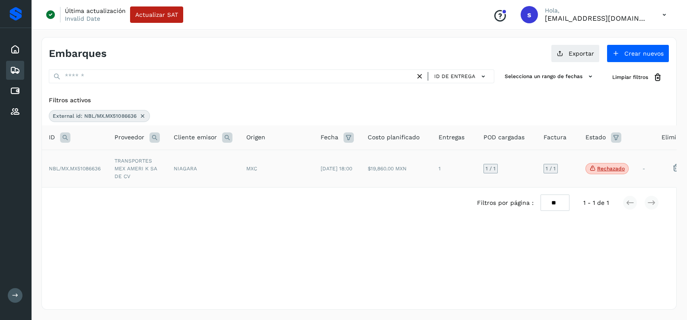
click at [136, 162] on td "TRANSPORTES MEX AMERI K SA DE CV" at bounding box center [137, 169] width 59 height 38
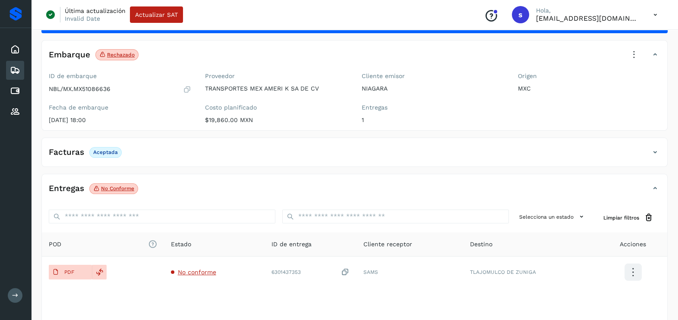
scroll to position [91, 0]
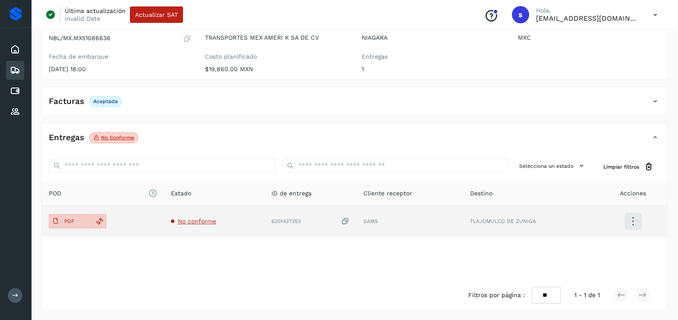
click at [194, 223] on span "No conforme" at bounding box center [197, 221] width 38 height 7
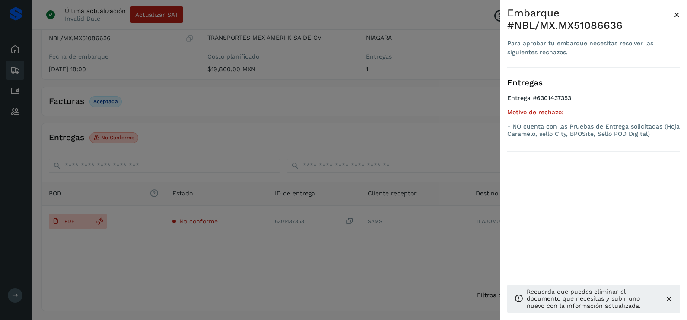
click at [412, 286] on div at bounding box center [343, 160] width 687 height 320
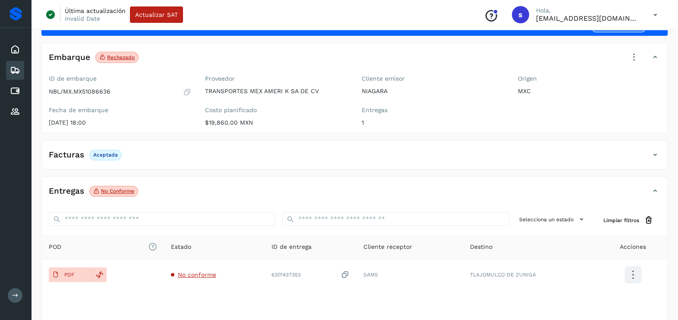
scroll to position [0, 0]
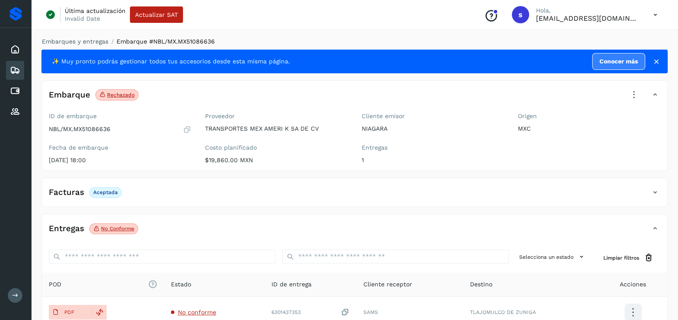
click at [633, 93] on icon at bounding box center [634, 95] width 19 height 19
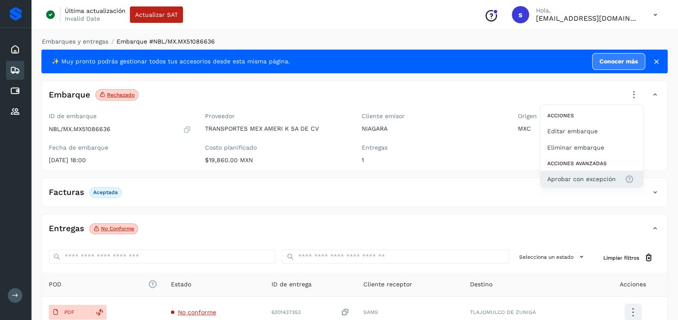
click at [603, 179] on span "Aprobar con excepción" at bounding box center [582, 179] width 69 height 10
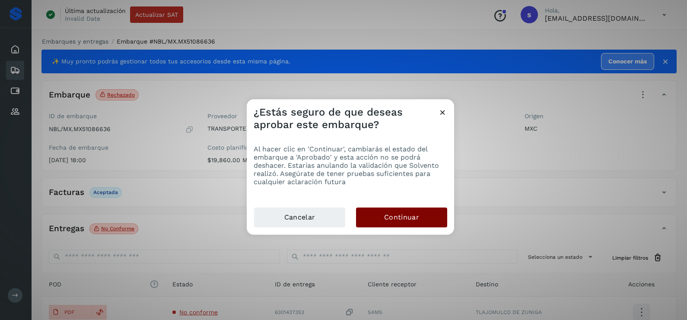
click at [390, 222] on span "Continuar" at bounding box center [401, 218] width 35 height 10
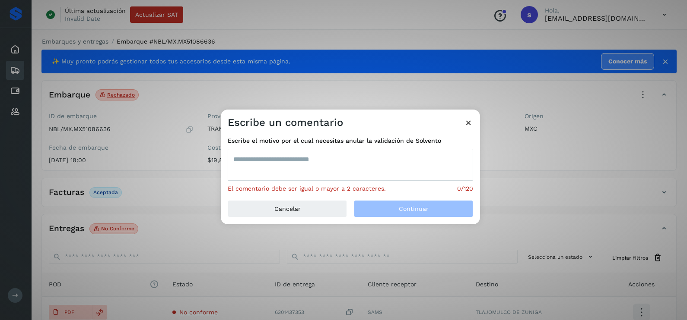
click at [321, 177] on textarea at bounding box center [350, 165] width 245 height 32
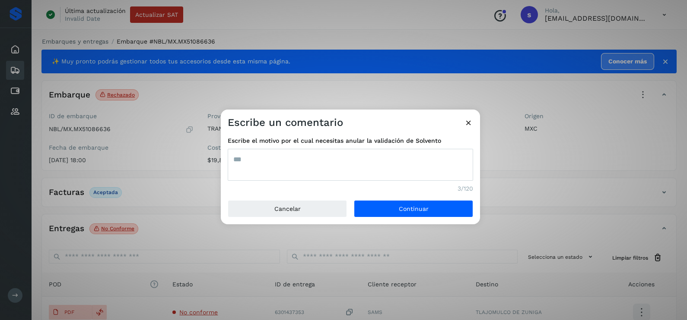
type textarea "***"
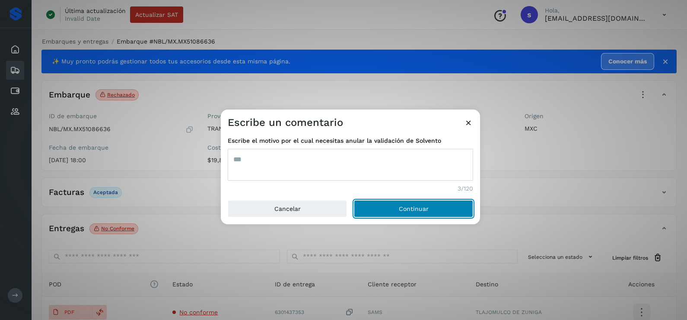
click at [354, 200] on button "Continuar" at bounding box center [413, 208] width 119 height 17
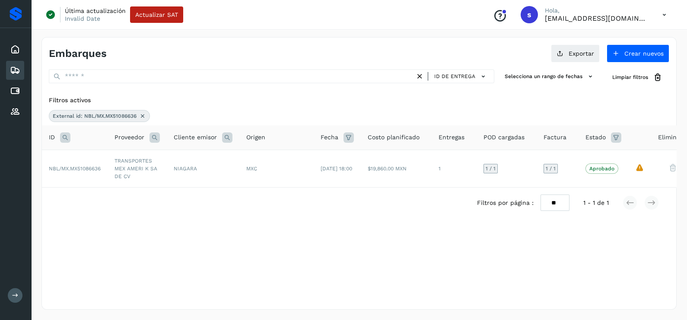
click at [143, 115] on icon at bounding box center [142, 116] width 7 height 7
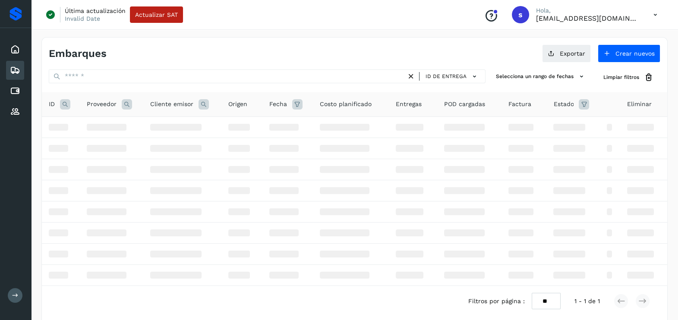
click at [66, 106] on icon at bounding box center [65, 104] width 10 height 10
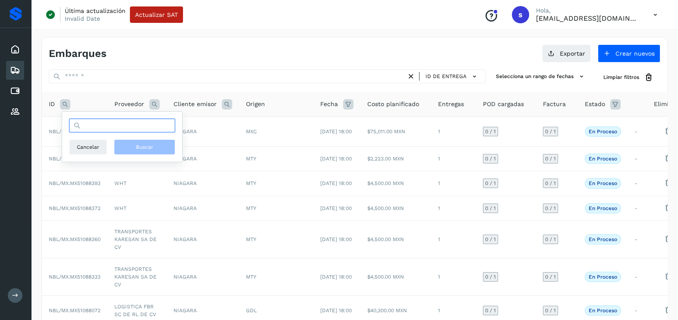
click at [99, 130] on input "text" at bounding box center [122, 126] width 106 height 14
paste input "**********"
type input "**********"
click at [144, 147] on span "Buscar" at bounding box center [144, 147] width 17 height 8
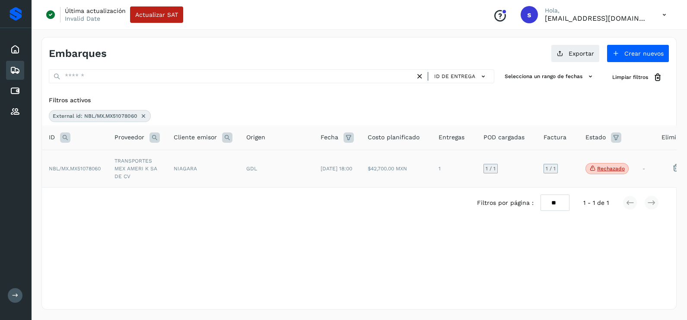
click at [149, 177] on td "TRANSPORTES MEX AMERI K SA DE CV" at bounding box center [137, 169] width 59 height 38
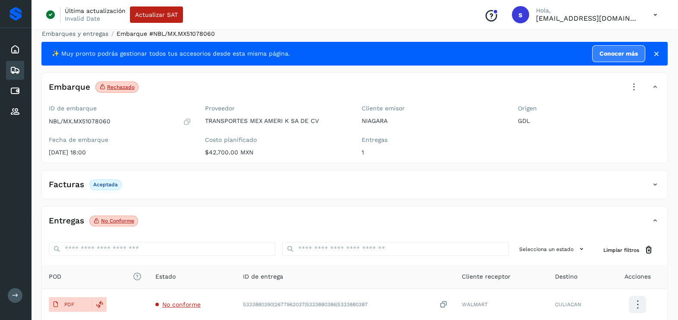
scroll to position [91, 0]
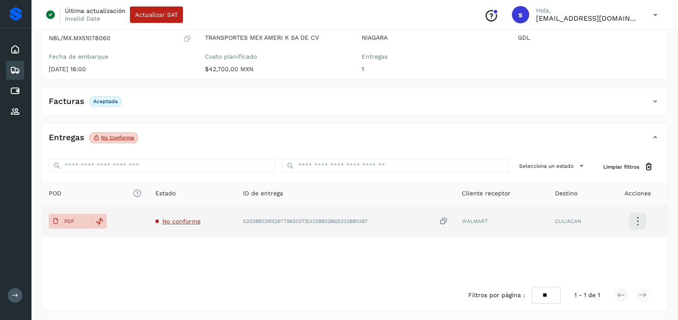
drag, startPoint x: 68, startPoint y: 218, endPoint x: 79, endPoint y: 212, distance: 12.2
click at [68, 219] on p "PDF" at bounding box center [69, 222] width 10 height 6
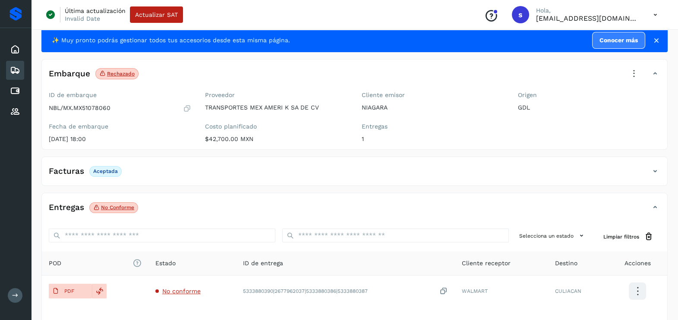
scroll to position [54, 0]
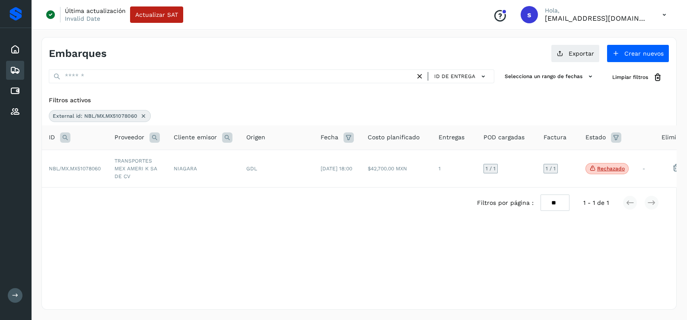
click at [142, 117] on icon at bounding box center [143, 116] width 7 height 7
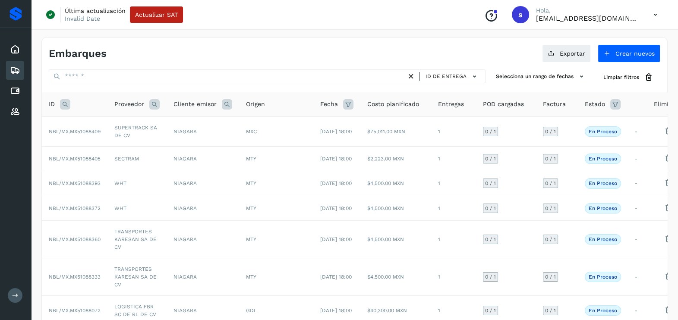
click at [68, 102] on icon at bounding box center [65, 104] width 10 height 10
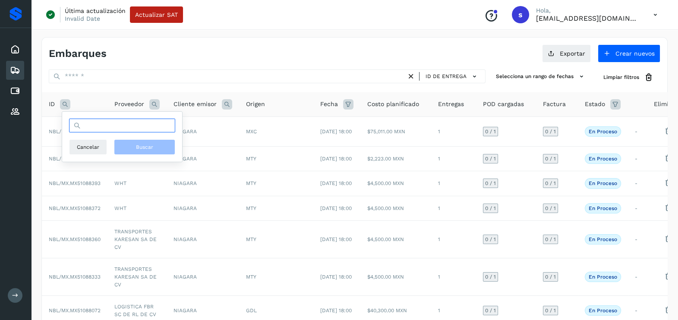
click at [111, 123] on input "text" at bounding box center [122, 126] width 106 height 14
paste input "**********"
type input "**********"
click at [139, 149] on span "Buscar" at bounding box center [144, 147] width 17 height 8
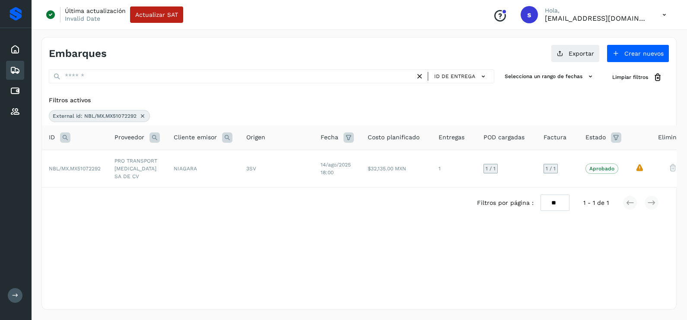
click at [138, 117] on div "External id: NBL/MX.MX51072292" at bounding box center [99, 116] width 101 height 12
click at [143, 113] on icon at bounding box center [142, 116] width 7 height 7
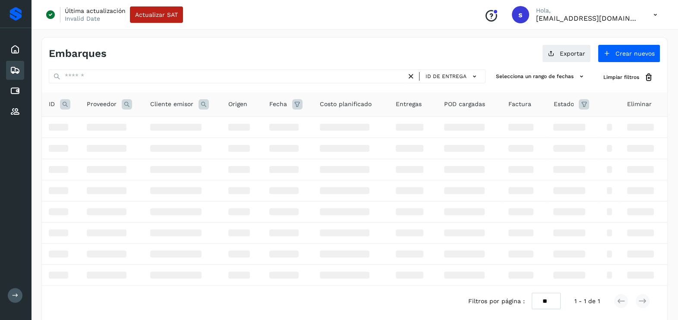
click at [63, 106] on icon at bounding box center [65, 104] width 10 height 10
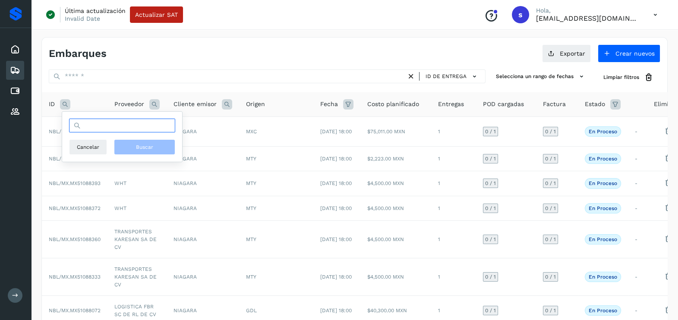
click at [117, 132] on input "text" at bounding box center [122, 126] width 106 height 14
paste input "**********"
type input "**********"
click at [140, 142] on button "Buscar" at bounding box center [144, 147] width 61 height 16
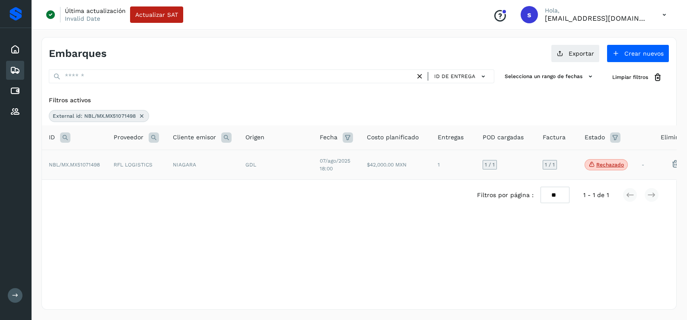
click at [146, 158] on td "RFL LOGISTICS" at bounding box center [136, 165] width 59 height 30
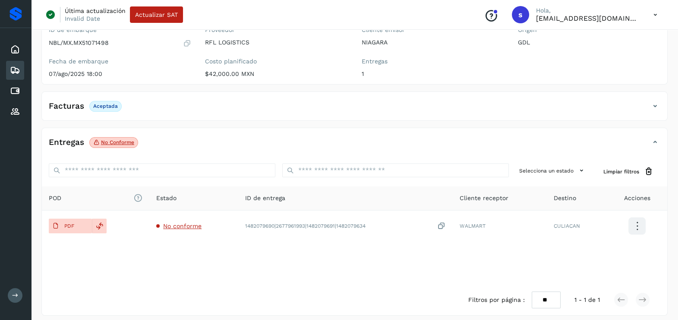
scroll to position [91, 0]
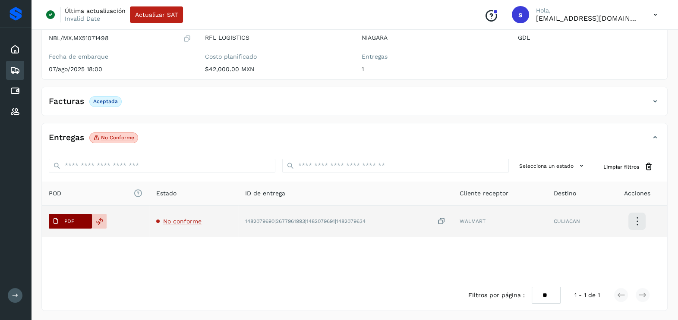
click at [69, 215] on span "PDF" at bounding box center [63, 222] width 29 height 14
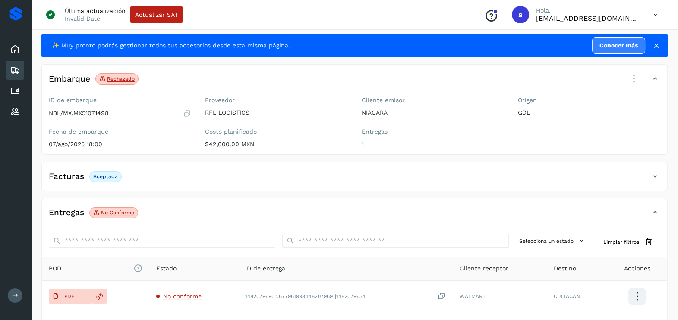
scroll to position [0, 0]
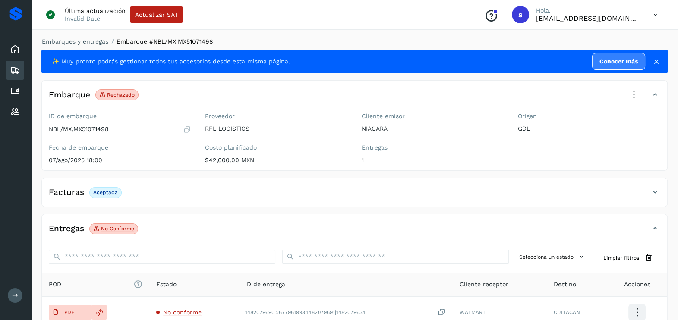
click at [636, 95] on icon at bounding box center [634, 95] width 19 height 19
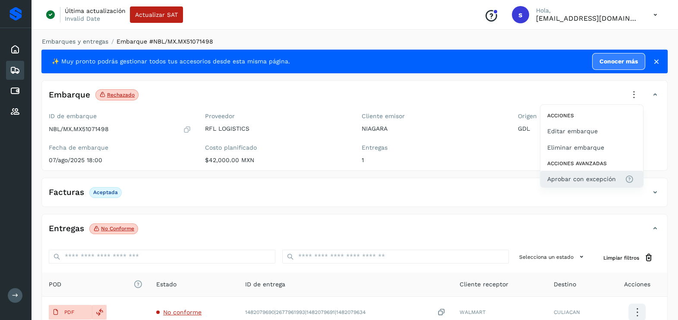
click at [590, 173] on button "Aprobar con excepción" at bounding box center [592, 179] width 103 height 16
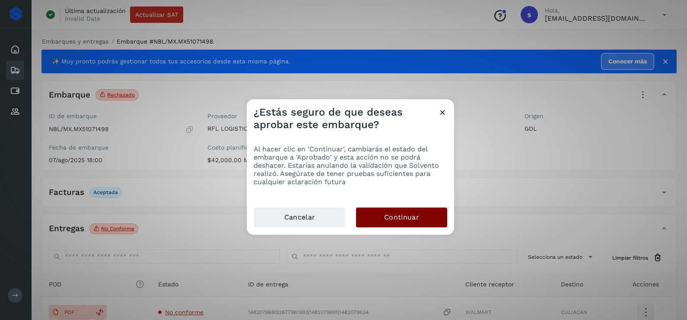
click at [411, 209] on button "Continuar" at bounding box center [401, 218] width 91 height 20
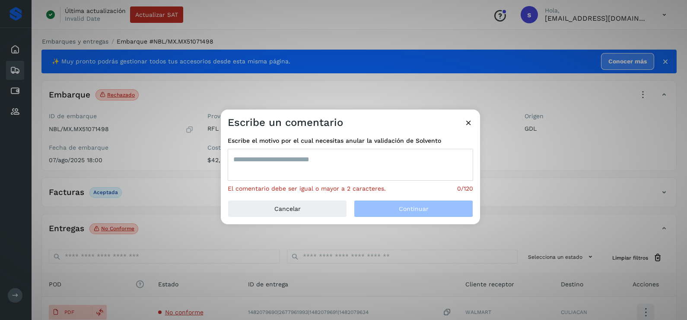
click at [335, 162] on textarea at bounding box center [350, 165] width 245 height 32
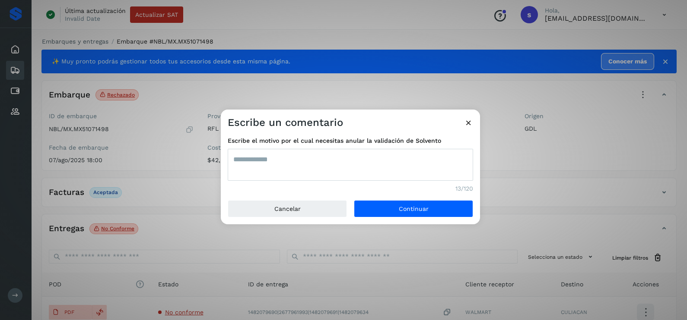
type textarea "**********"
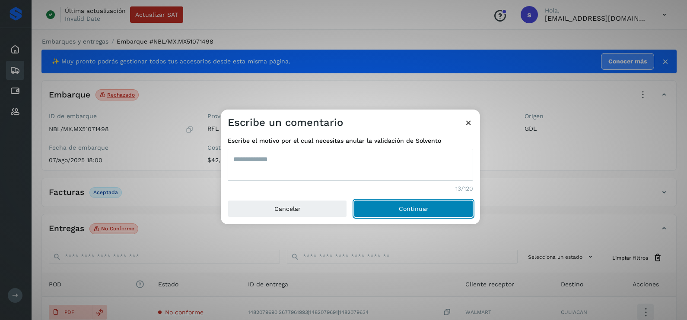
click at [354, 200] on button "Continuar" at bounding box center [413, 208] width 119 height 17
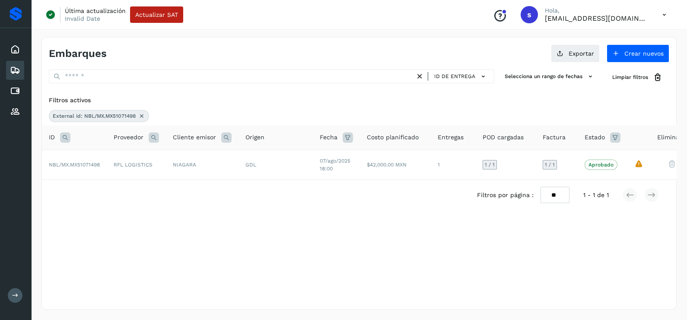
click at [139, 115] on icon at bounding box center [141, 116] width 7 height 7
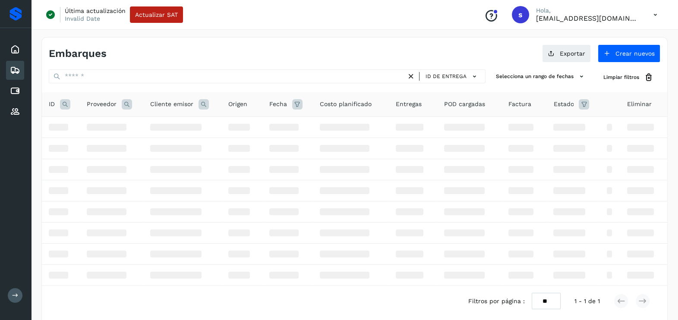
click at [67, 106] on icon at bounding box center [65, 104] width 10 height 10
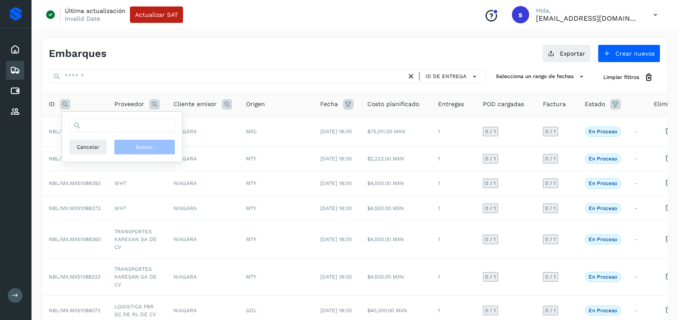
click at [97, 118] on div "Cancelar Buscar" at bounding box center [122, 137] width 120 height 50
click at [97, 124] on input "text" at bounding box center [122, 126] width 106 height 14
paste input "**********"
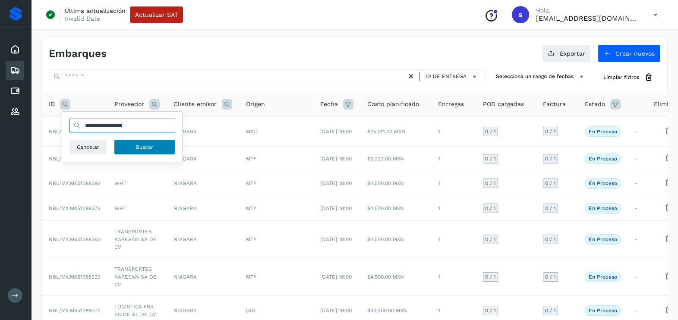
type input "**********"
click at [137, 146] on span "Buscar" at bounding box center [144, 147] width 17 height 8
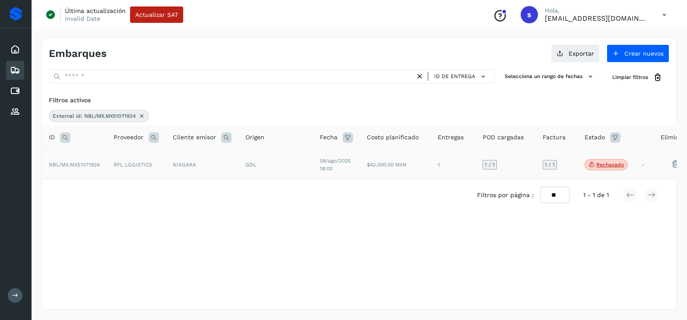
click at [127, 173] on td "RFL LOGISTICS" at bounding box center [136, 165] width 59 height 30
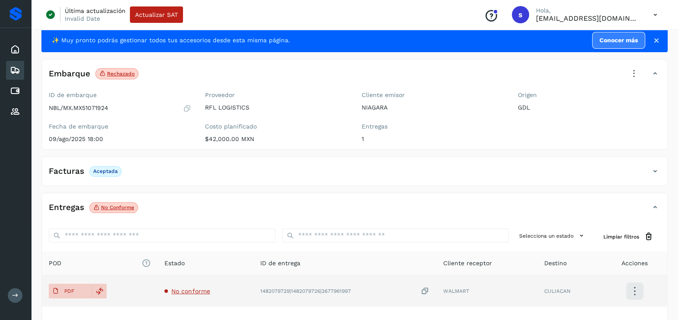
scroll to position [54, 0]
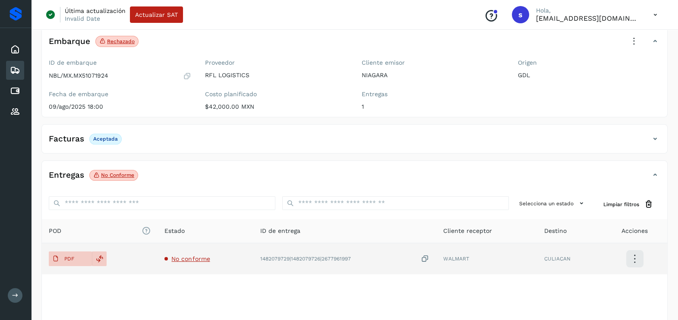
click at [191, 262] on td "No conforme" at bounding box center [206, 259] width 96 height 31
click at [189, 261] on span "No conforme" at bounding box center [190, 259] width 38 height 7
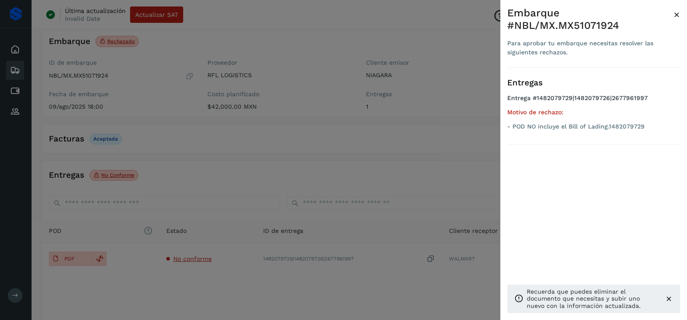
click at [195, 281] on div at bounding box center [343, 160] width 687 height 320
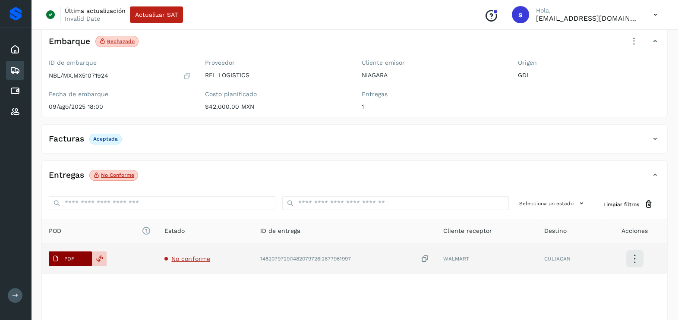
click at [58, 260] on icon at bounding box center [55, 259] width 7 height 7
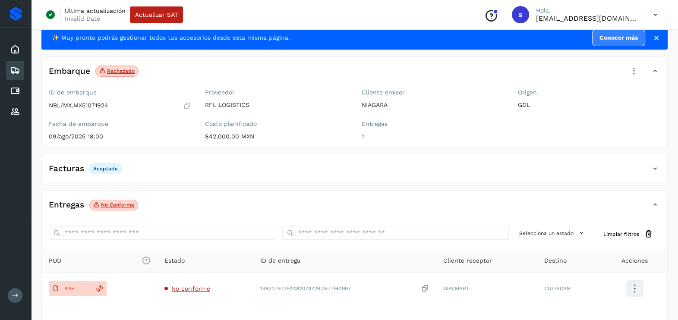
scroll to position [0, 0]
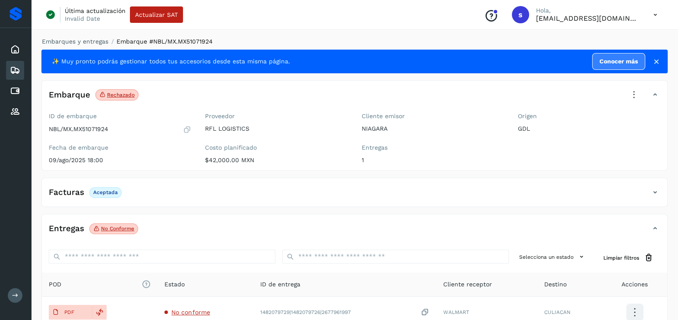
click at [635, 93] on icon at bounding box center [634, 95] width 19 height 19
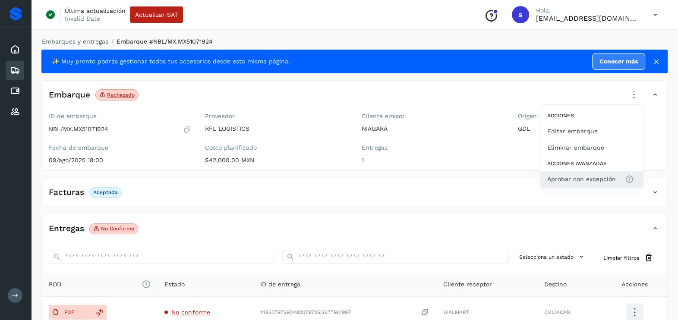
click at [586, 177] on span "Aprobar con excepción" at bounding box center [582, 179] width 69 height 10
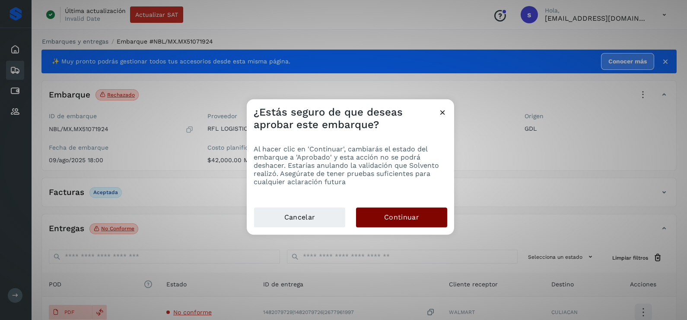
click at [422, 216] on button "Continuar" at bounding box center [401, 218] width 91 height 20
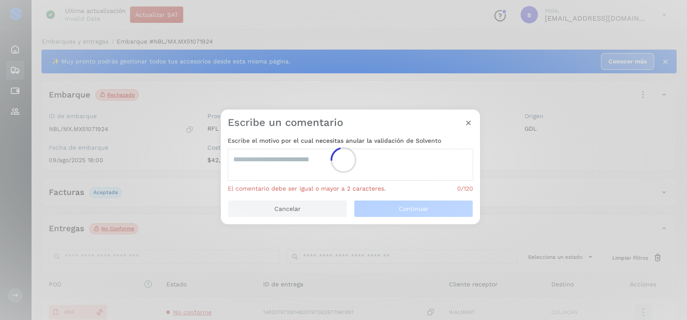
click at [344, 163] on circle at bounding box center [343, 160] width 28 height 28
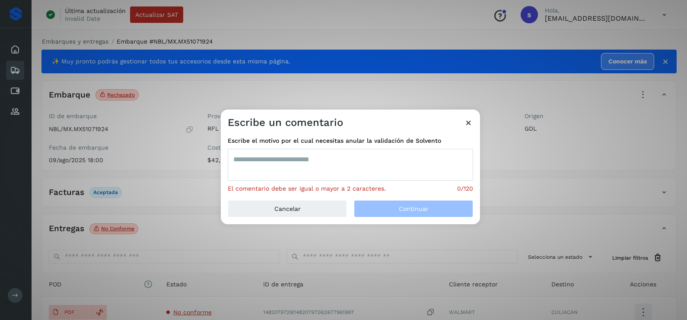
click at [344, 162] on textarea at bounding box center [350, 165] width 245 height 32
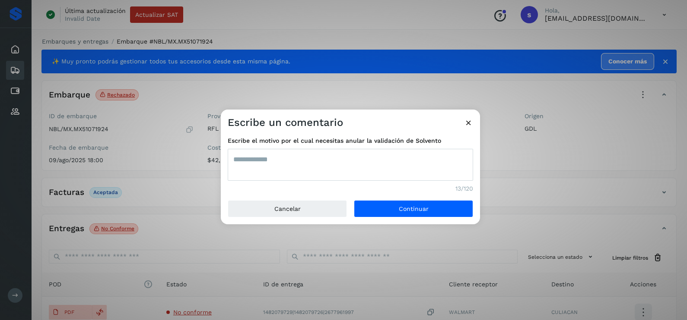
type textarea "**********"
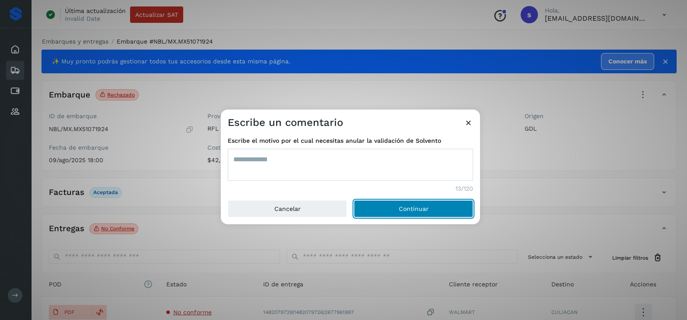
click at [354, 200] on button "Continuar" at bounding box center [413, 208] width 119 height 17
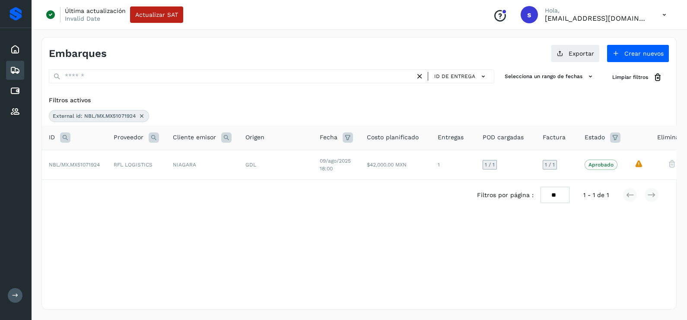
click at [139, 113] on icon at bounding box center [141, 116] width 7 height 7
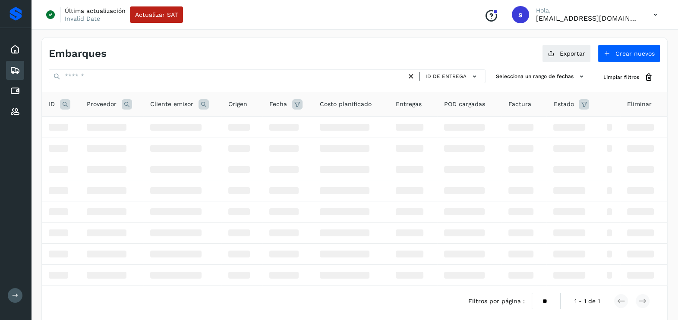
click at [67, 106] on icon at bounding box center [65, 104] width 10 height 10
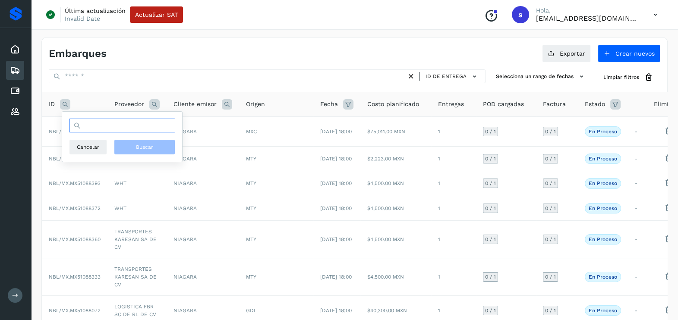
click at [99, 123] on input "text" at bounding box center [122, 126] width 106 height 14
paste input "**********"
type input "**********"
click at [145, 154] on button "Buscar" at bounding box center [144, 147] width 61 height 16
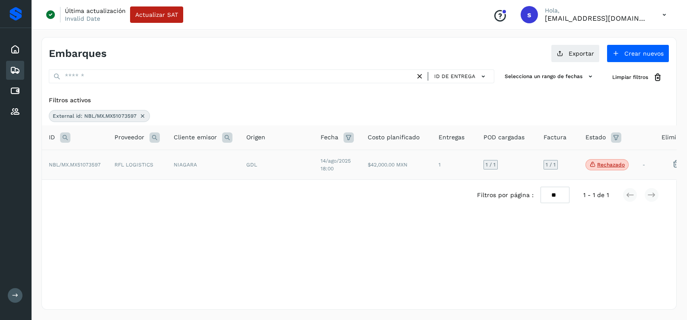
click at [96, 174] on td "NBL/MX.MX51073597" at bounding box center [75, 165] width 66 height 30
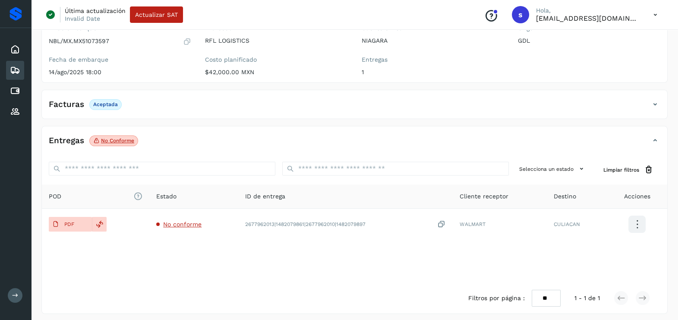
scroll to position [91, 0]
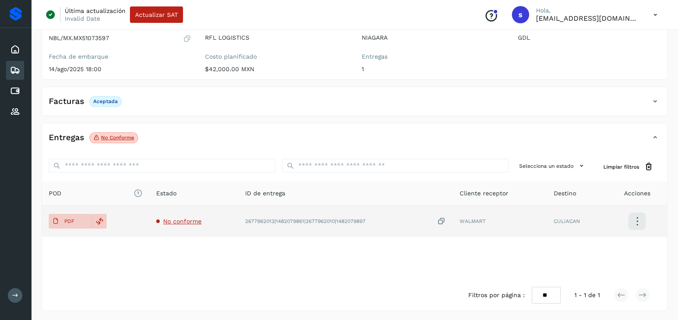
click at [177, 219] on span "No conforme" at bounding box center [182, 221] width 38 height 7
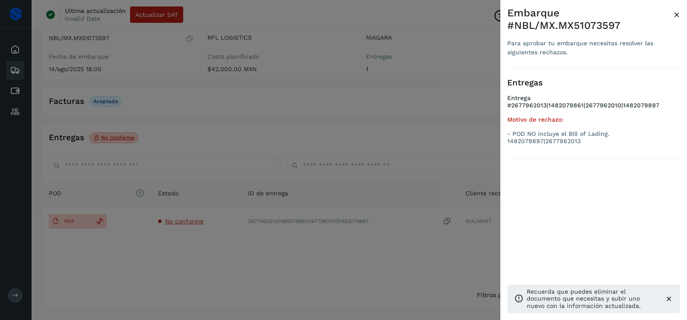
click at [134, 257] on div at bounding box center [343, 160] width 687 height 320
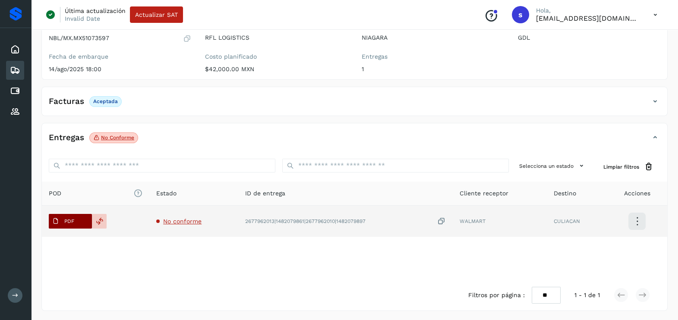
click at [69, 219] on p "PDF" at bounding box center [69, 222] width 10 height 6
click at [442, 218] on icon at bounding box center [441, 221] width 9 height 9
click at [189, 224] on span "No conforme" at bounding box center [182, 221] width 38 height 7
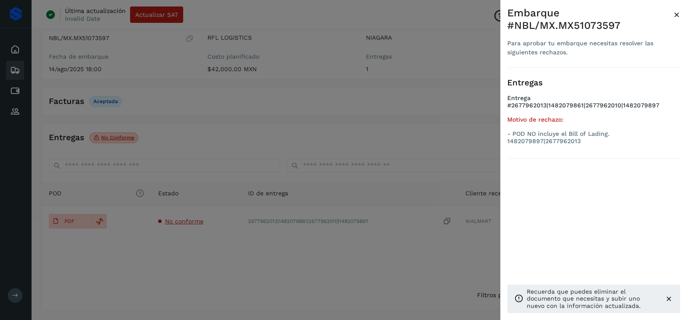
click at [298, 260] on div at bounding box center [343, 160] width 687 height 320
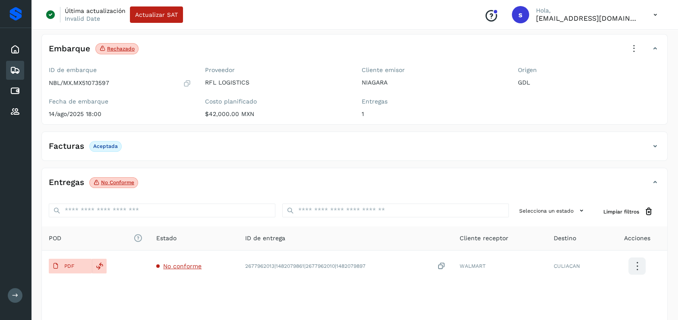
scroll to position [0, 0]
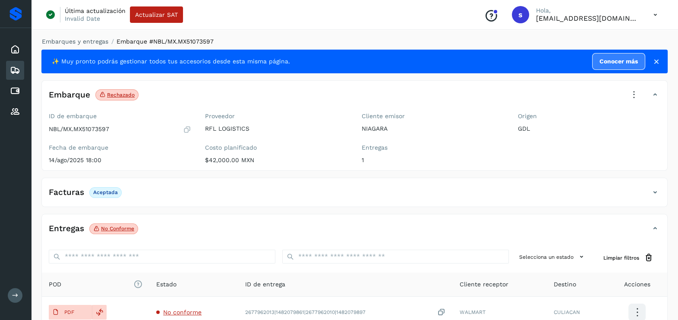
click at [631, 95] on icon at bounding box center [634, 95] width 19 height 19
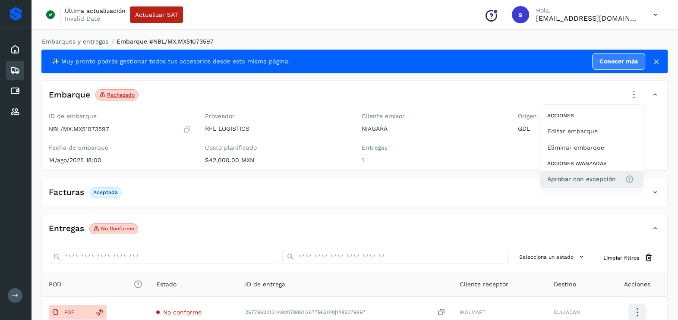
click at [555, 177] on span "Aprobar con excepción" at bounding box center [582, 179] width 69 height 10
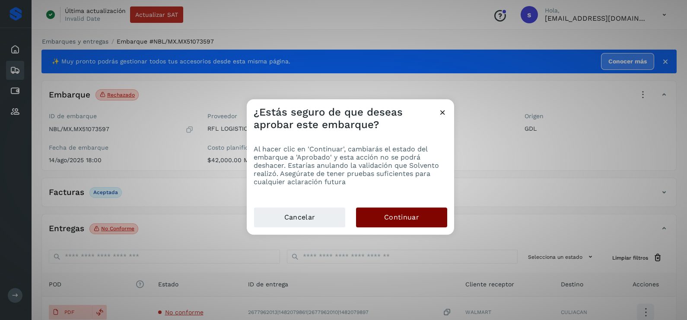
click at [387, 216] on span "Continuar" at bounding box center [401, 218] width 35 height 10
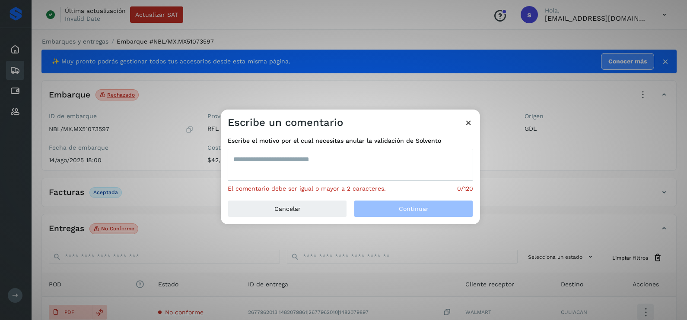
click at [311, 174] on textarea at bounding box center [350, 165] width 245 height 32
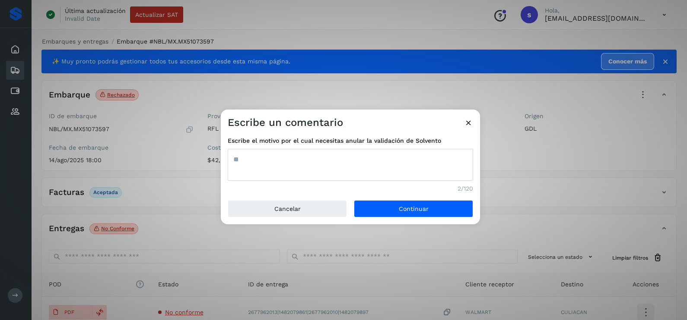
type textarea "*"
type textarea "**********"
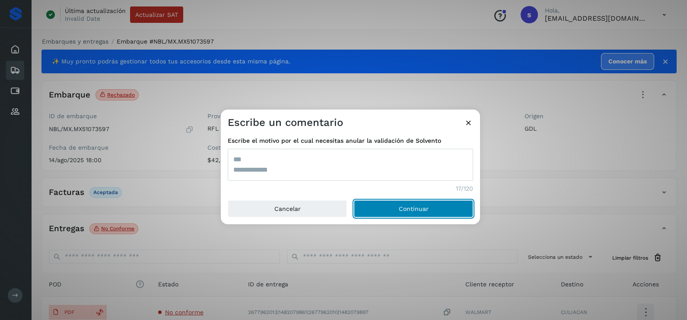
click at [354, 200] on button "Continuar" at bounding box center [413, 208] width 119 height 17
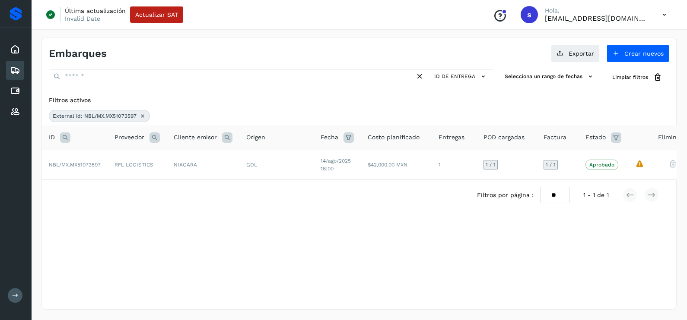
click at [142, 114] on icon at bounding box center [142, 116] width 7 height 7
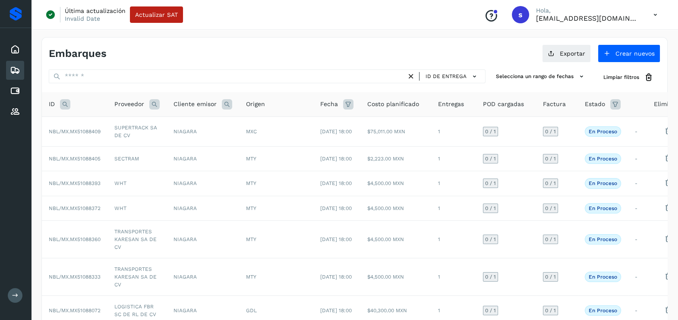
click at [65, 102] on icon at bounding box center [65, 104] width 10 height 10
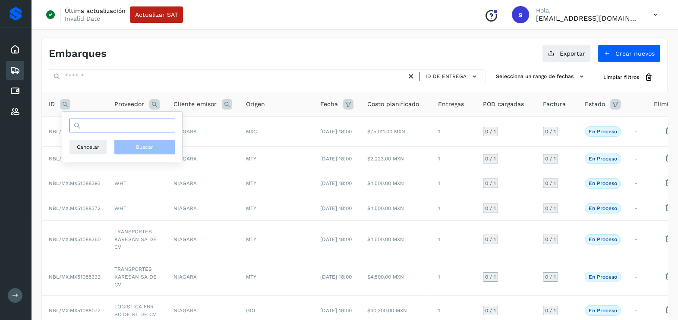
click at [99, 130] on input "text" at bounding box center [122, 126] width 106 height 14
paste input "**********"
type input "**********"
click at [127, 148] on button "Buscar" at bounding box center [144, 147] width 61 height 16
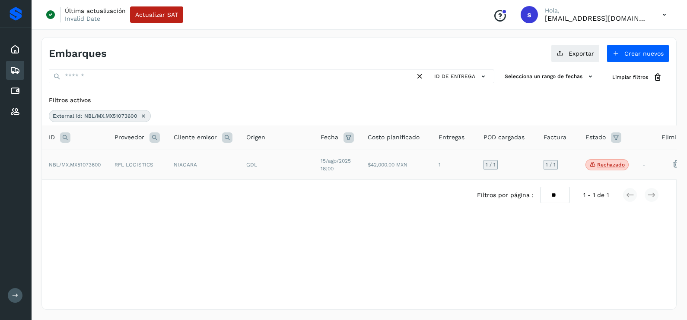
click at [190, 168] on td "NIAGARA" at bounding box center [203, 165] width 73 height 30
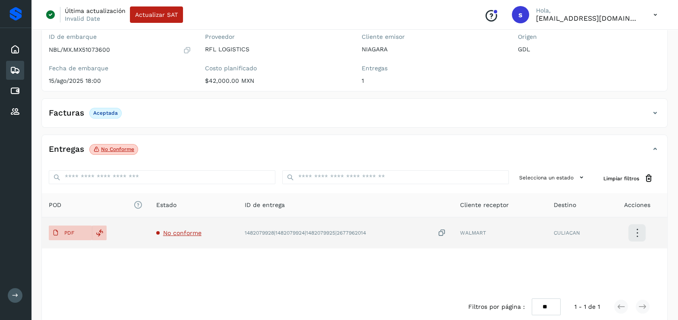
scroll to position [91, 0]
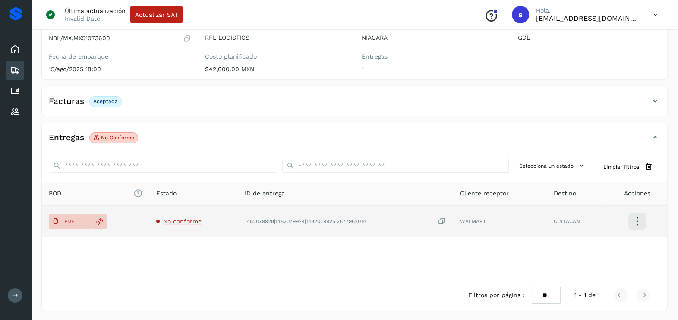
click at [185, 219] on span "No conforme" at bounding box center [182, 221] width 38 height 7
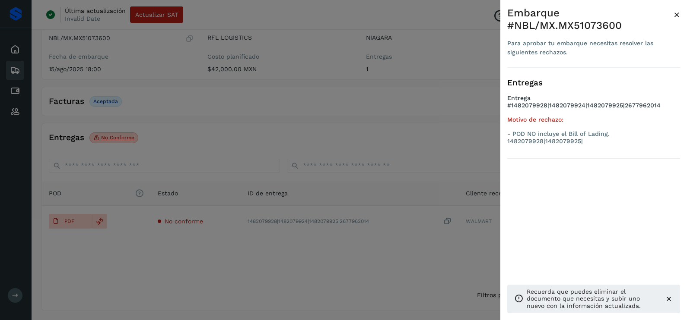
click at [180, 243] on div at bounding box center [343, 160] width 687 height 320
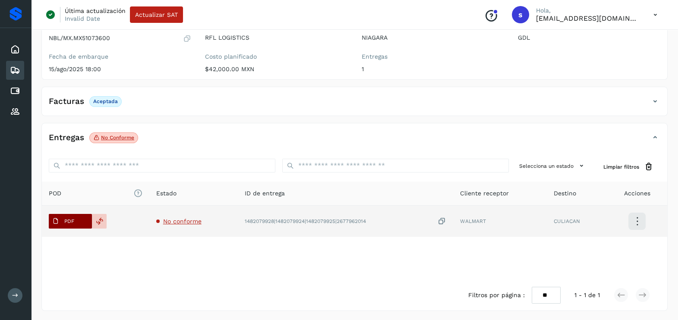
click at [72, 216] on span "PDF" at bounding box center [63, 222] width 29 height 14
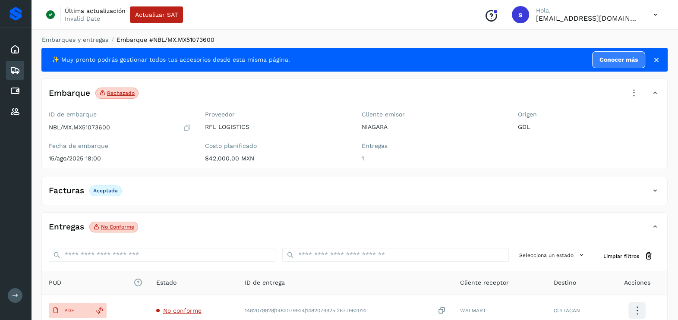
scroll to position [0, 0]
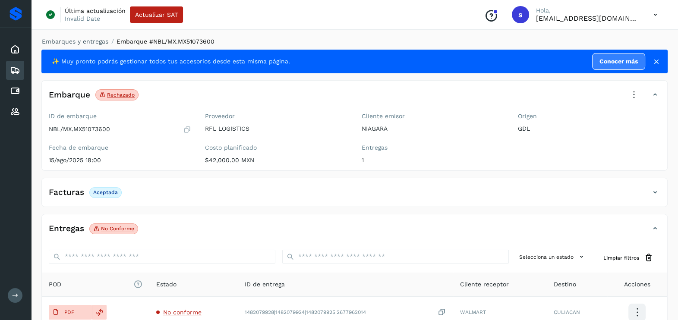
click at [630, 97] on icon at bounding box center [634, 95] width 19 height 19
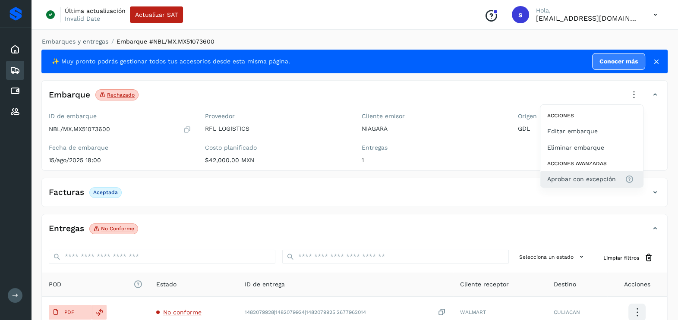
click at [569, 180] on span "Aprobar con excepción" at bounding box center [582, 179] width 69 height 10
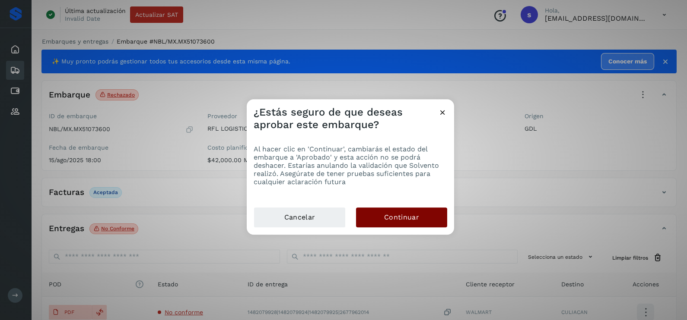
click at [419, 225] on button "Continuar" at bounding box center [401, 218] width 91 height 20
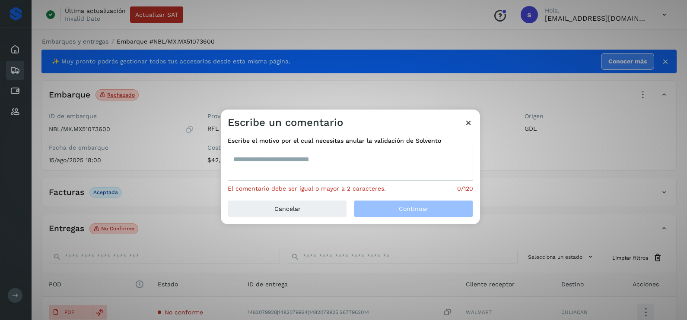
click at [304, 172] on textarea at bounding box center [350, 165] width 245 height 32
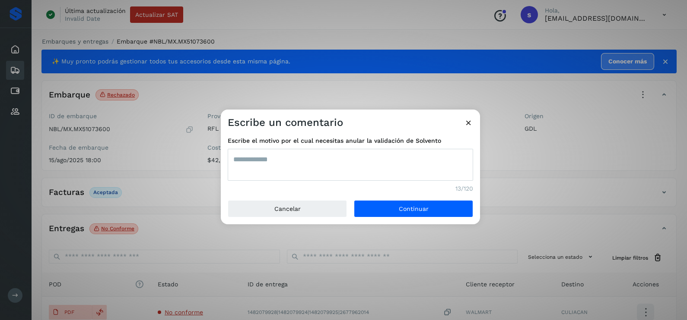
type textarea "**********"
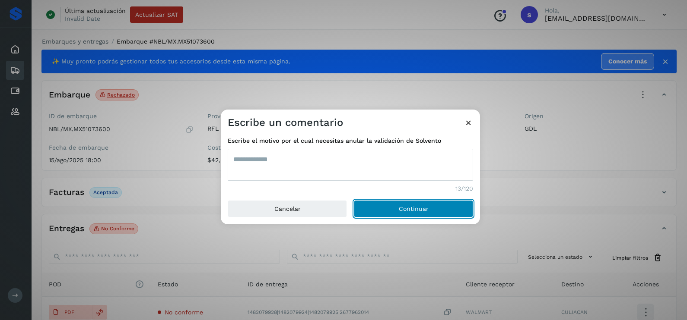
click at [354, 200] on button "Continuar" at bounding box center [413, 208] width 119 height 17
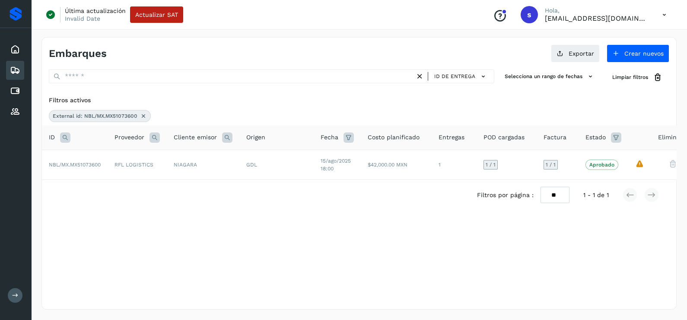
click at [137, 115] on div "External id: NBL/MX.MX51073600" at bounding box center [100, 116] width 102 height 12
click at [144, 117] on icon at bounding box center [143, 116] width 7 height 7
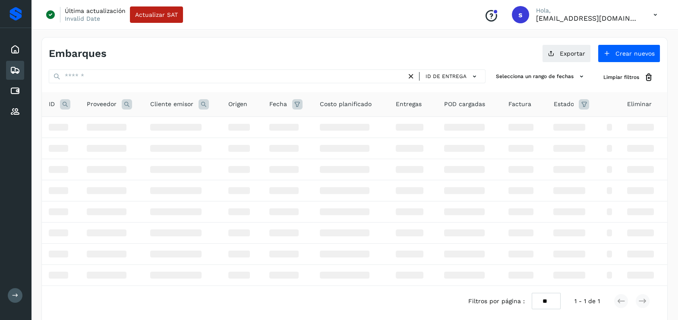
click at [67, 101] on icon at bounding box center [65, 104] width 10 height 10
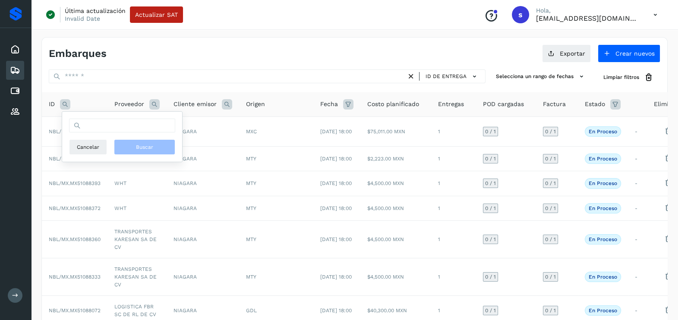
click at [93, 119] on div "Cancelar Buscar" at bounding box center [122, 137] width 120 height 50
click at [99, 128] on input "text" at bounding box center [122, 126] width 106 height 14
paste input "**********"
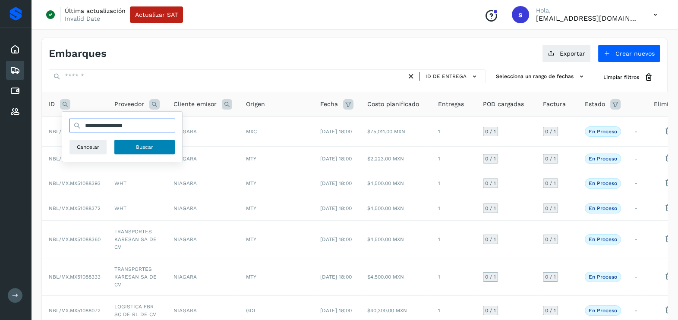
type input "**********"
click at [145, 145] on span "Buscar" at bounding box center [144, 147] width 17 height 8
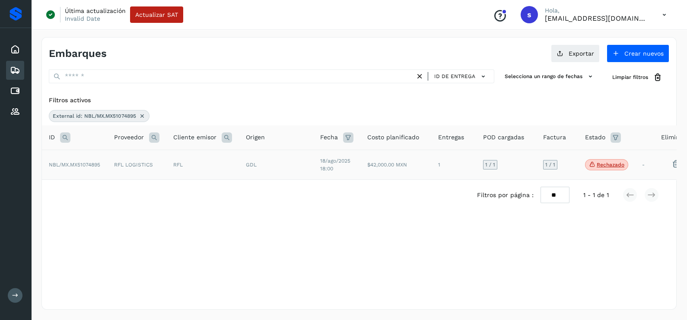
click at [163, 166] on td "RFL LOGISTICS" at bounding box center [136, 165] width 59 height 30
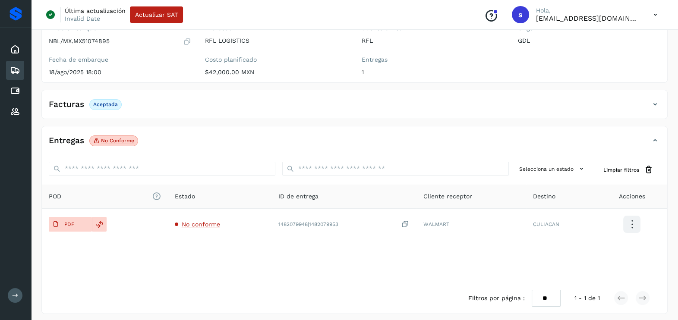
scroll to position [91, 0]
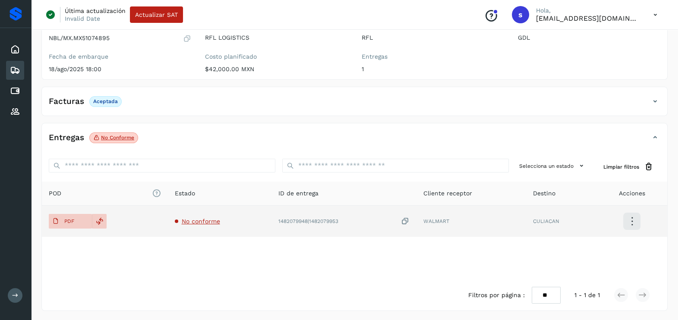
click at [192, 220] on span "No conforme" at bounding box center [201, 221] width 38 height 7
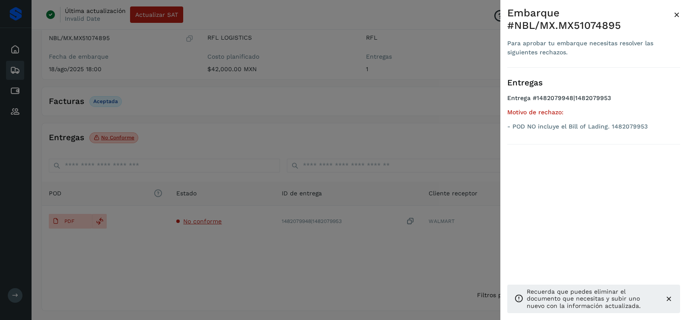
click at [218, 254] on div at bounding box center [343, 160] width 687 height 320
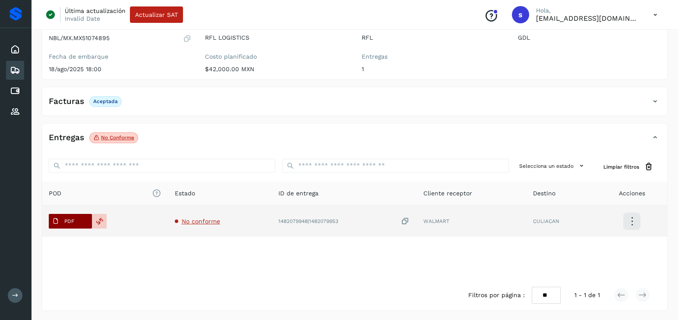
click at [71, 215] on span "PDF" at bounding box center [63, 222] width 29 height 14
click at [410, 219] on icon at bounding box center [405, 221] width 9 height 9
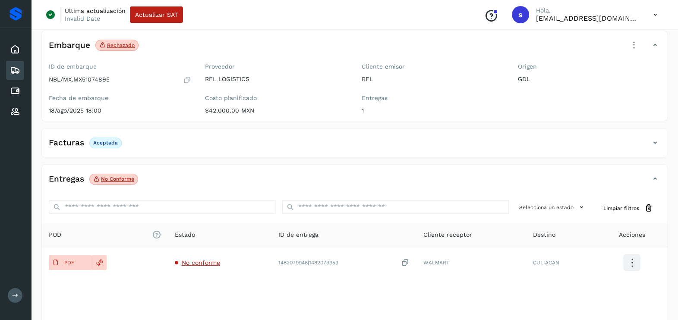
scroll to position [0, 0]
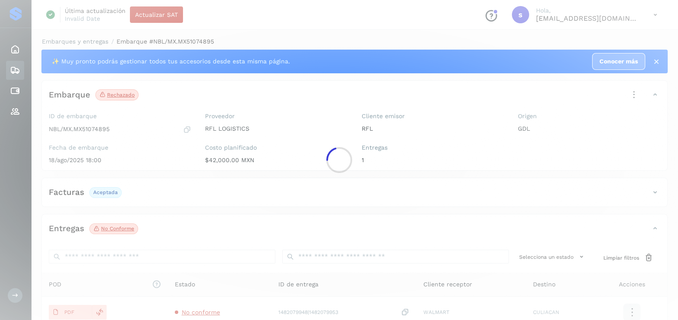
click at [636, 101] on div at bounding box center [339, 160] width 678 height 320
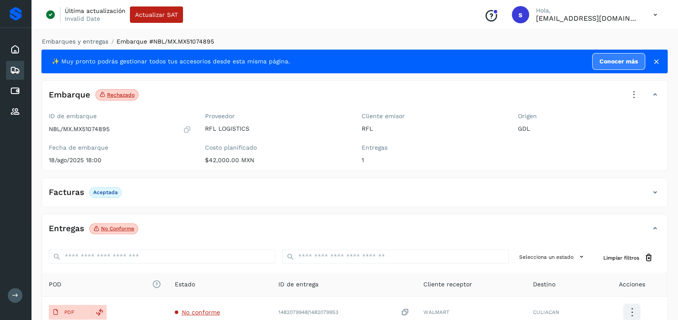
click at [635, 98] on icon at bounding box center [634, 95] width 19 height 19
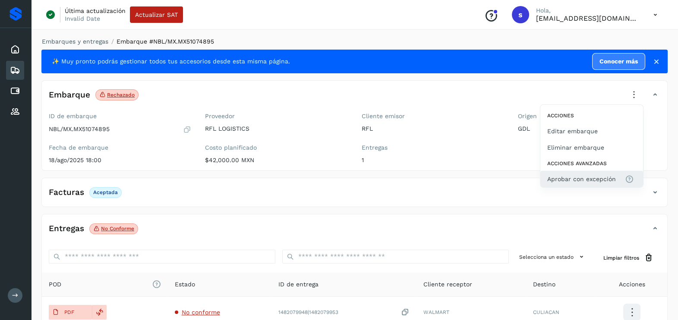
click at [602, 183] on span "Aprobar con excepción" at bounding box center [582, 179] width 69 height 10
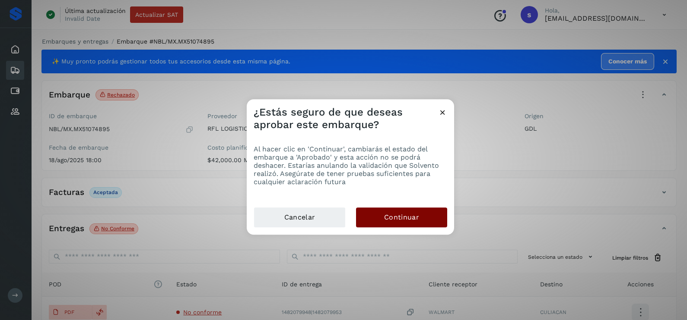
click at [411, 214] on span "Continuar" at bounding box center [401, 218] width 35 height 10
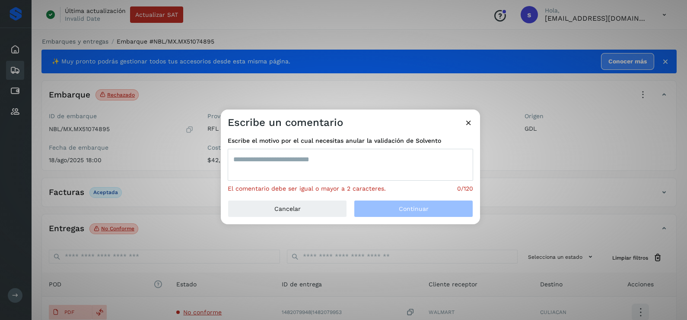
click at [272, 161] on textarea at bounding box center [350, 165] width 245 height 32
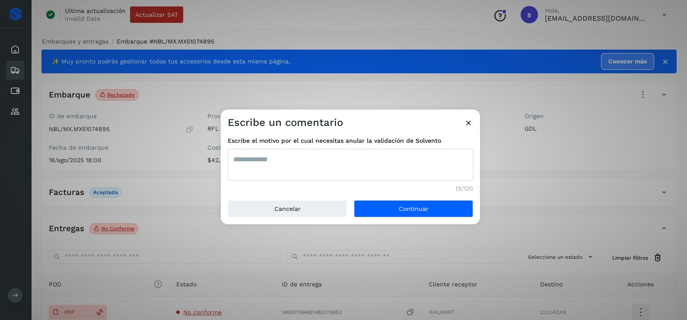
type textarea "**********"
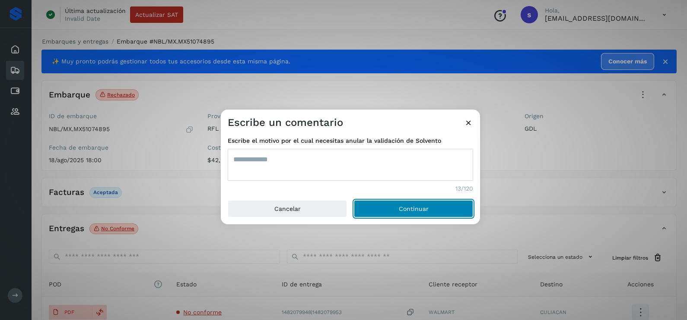
click at [354, 200] on button "Continuar" at bounding box center [413, 208] width 119 height 17
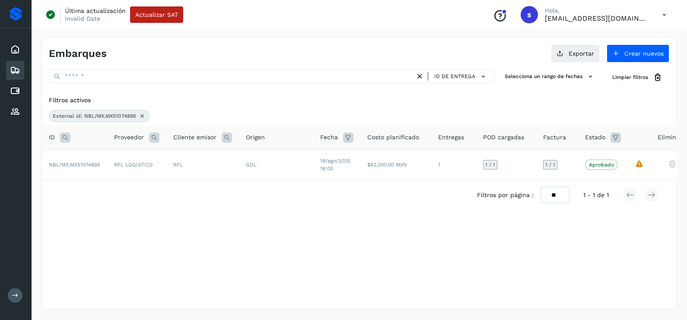
click at [145, 113] on icon at bounding box center [142, 116] width 7 height 7
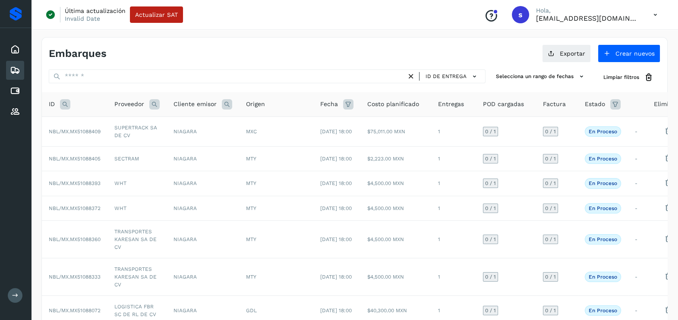
click at [64, 106] on icon at bounding box center [65, 104] width 10 height 10
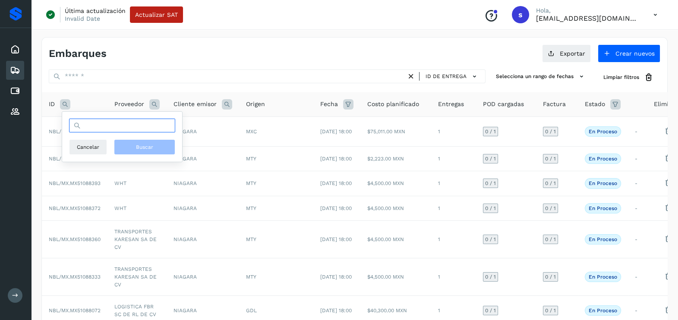
click at [134, 128] on input "text" at bounding box center [122, 126] width 106 height 14
paste input "**********"
type input "**********"
click at [140, 153] on button "Buscar" at bounding box center [144, 147] width 61 height 16
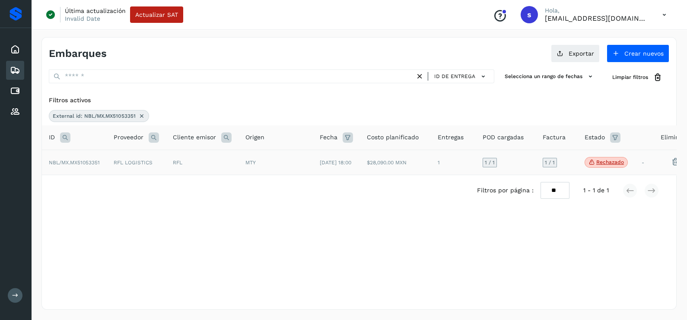
click at [116, 161] on td "RFL LOGISTICS" at bounding box center [136, 162] width 59 height 25
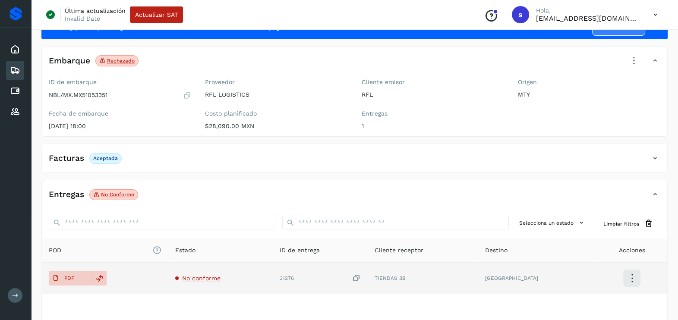
scroll to position [91, 0]
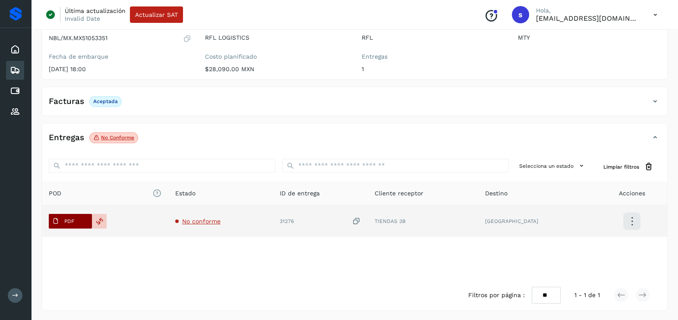
click at [63, 218] on span "PDF" at bounding box center [63, 222] width 29 height 14
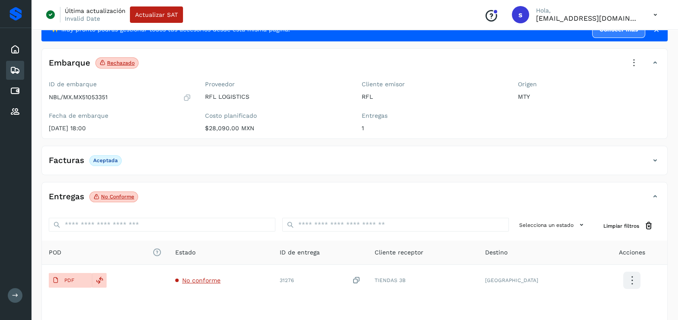
scroll to position [0, 0]
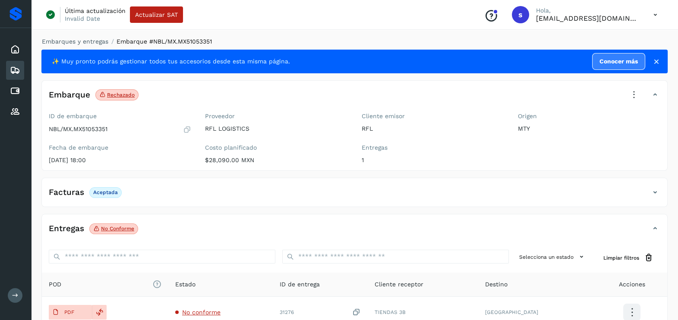
click at [639, 98] on icon at bounding box center [634, 95] width 19 height 19
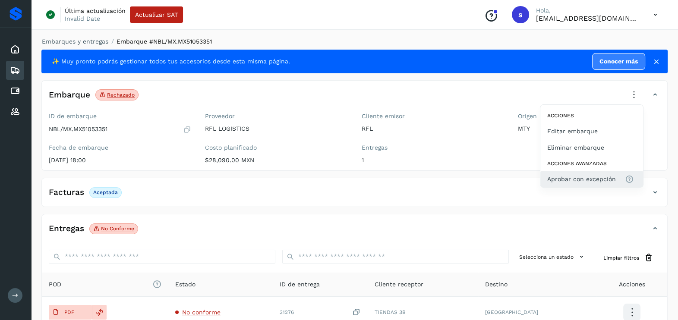
click at [595, 175] on span "Aprobar con excepción" at bounding box center [582, 179] width 69 height 10
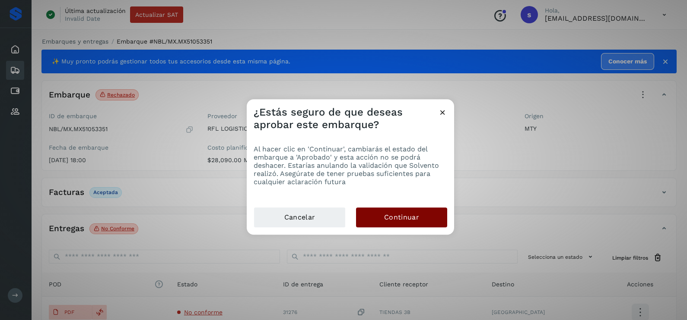
click at [397, 212] on button "Continuar" at bounding box center [401, 218] width 91 height 20
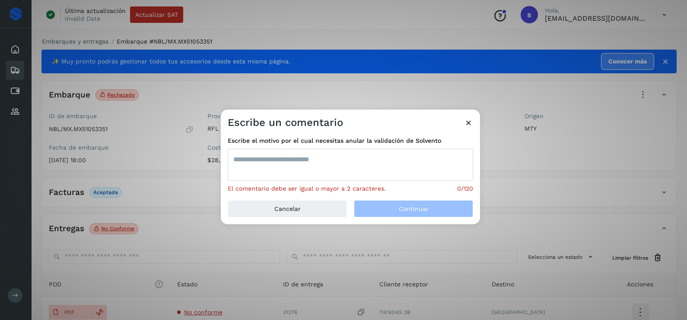
click at [335, 180] on textarea at bounding box center [350, 165] width 245 height 32
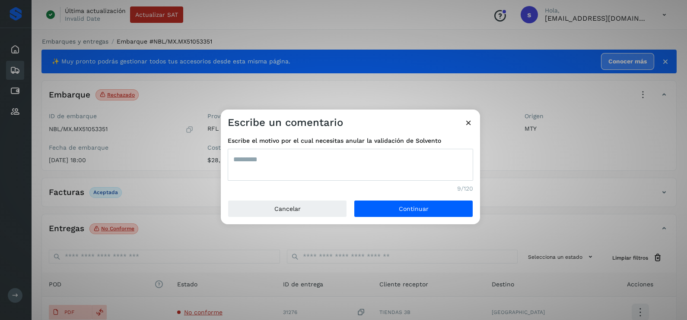
type textarea "*********"
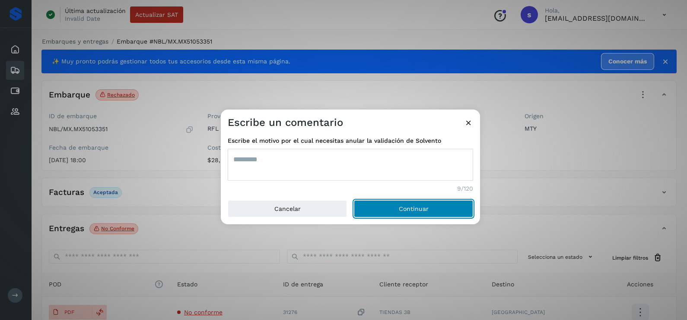
click at [354, 200] on button "Continuar" at bounding box center [413, 208] width 119 height 17
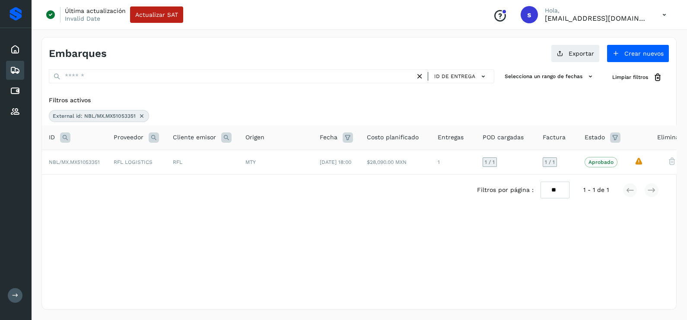
click at [140, 114] on icon at bounding box center [141, 116] width 7 height 7
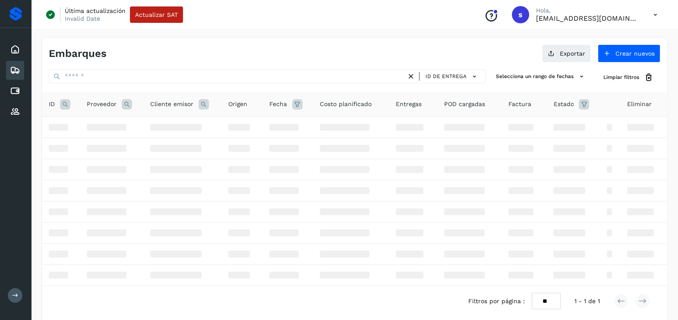
click at [70, 104] on icon at bounding box center [65, 104] width 10 height 10
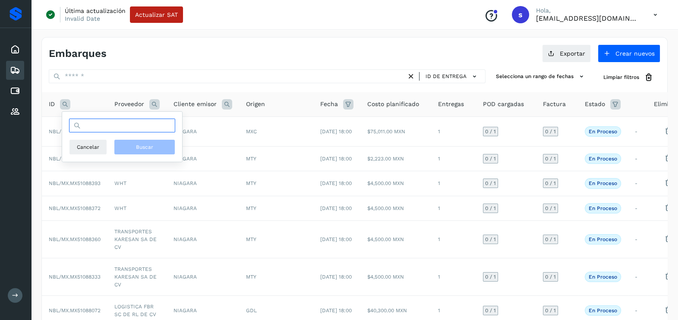
click at [113, 125] on input "text" at bounding box center [122, 126] width 106 height 14
paste input "**********"
type input "**********"
click at [169, 140] on button "Buscar" at bounding box center [144, 147] width 61 height 16
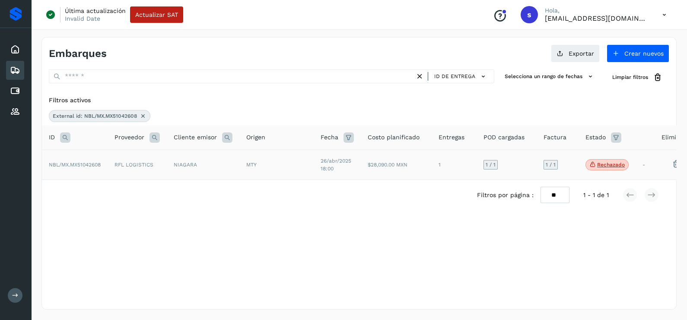
click at [150, 171] on td "RFL LOGISTICS" at bounding box center [137, 165] width 59 height 30
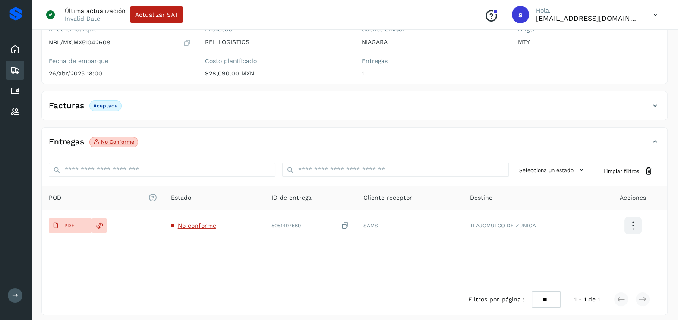
scroll to position [91, 0]
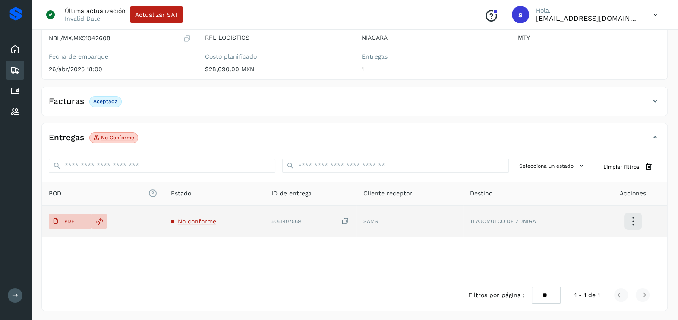
click at [193, 222] on span "No conforme" at bounding box center [197, 221] width 38 height 7
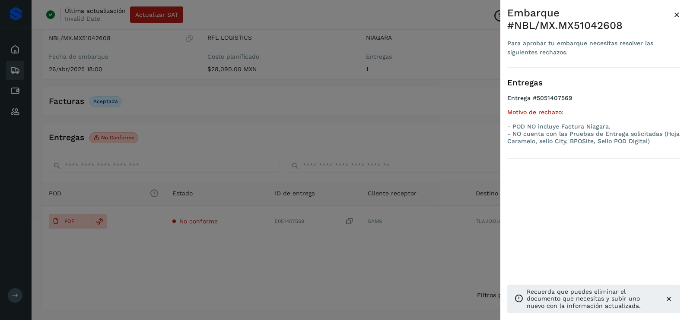
click at [193, 246] on div at bounding box center [343, 160] width 687 height 320
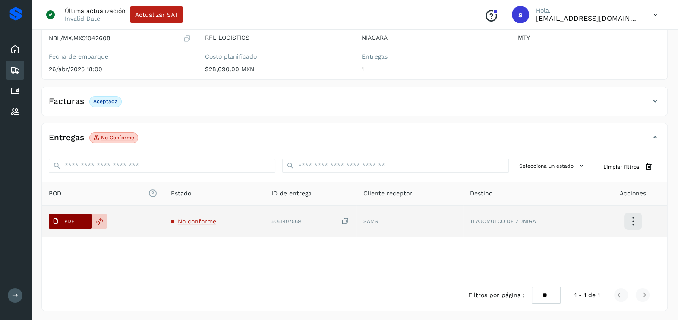
click at [67, 223] on p "PDF" at bounding box center [69, 222] width 10 height 6
click at [345, 218] on icon at bounding box center [345, 221] width 9 height 9
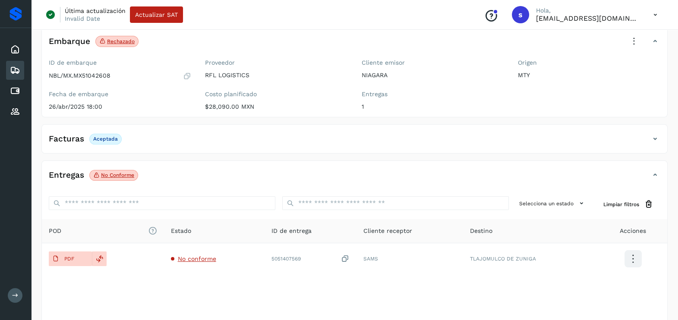
scroll to position [0, 0]
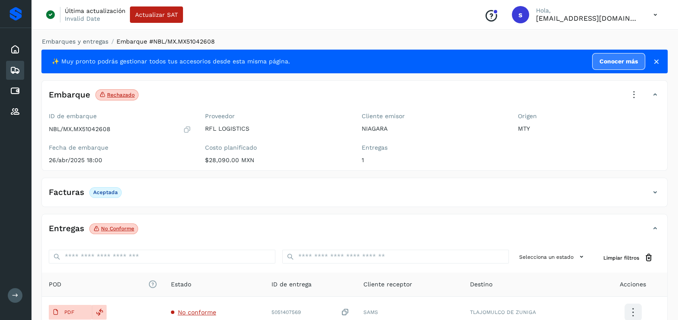
click at [632, 97] on icon at bounding box center [634, 95] width 19 height 19
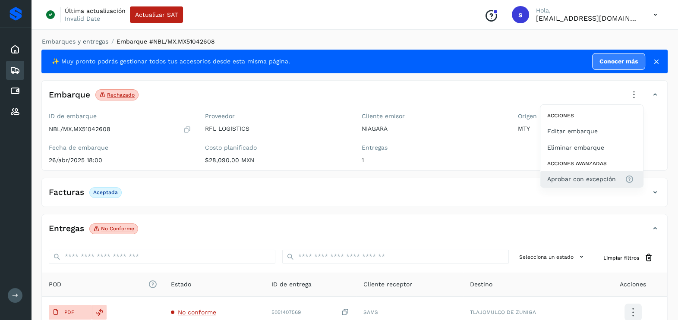
click at [554, 177] on span "Aprobar con excepción" at bounding box center [582, 179] width 69 height 10
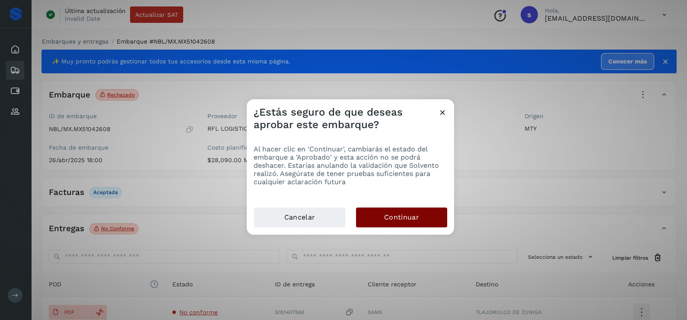
click at [382, 210] on button "Continuar" at bounding box center [401, 218] width 91 height 20
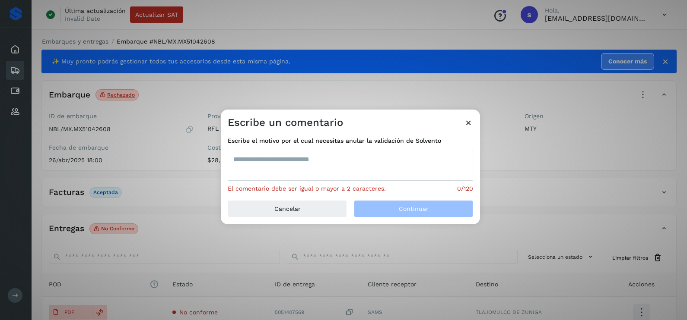
click at [329, 174] on textarea at bounding box center [350, 165] width 245 height 32
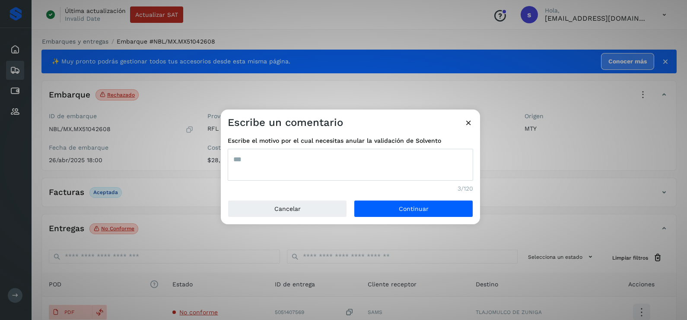
type textarea "***"
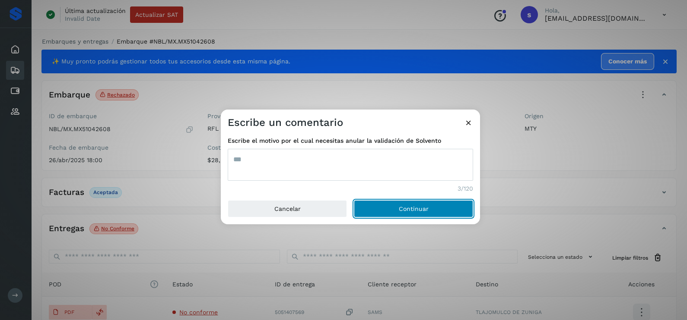
click at [354, 200] on button "Continuar" at bounding box center [413, 208] width 119 height 17
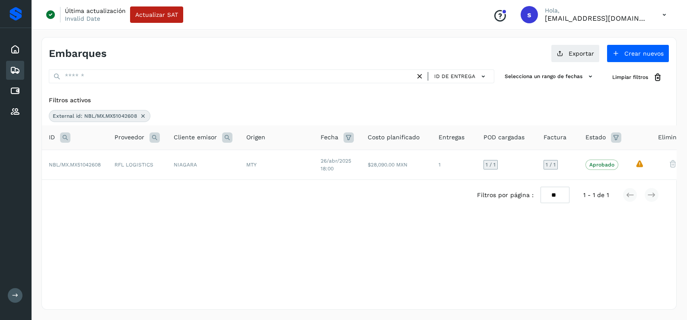
click at [146, 115] on icon at bounding box center [142, 116] width 7 height 7
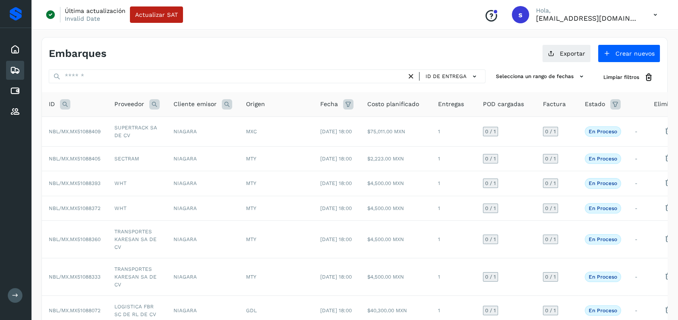
click at [65, 104] on icon at bounding box center [65, 104] width 10 height 10
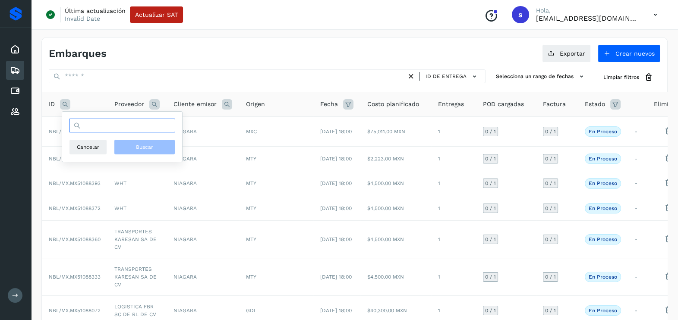
click at [103, 129] on input "text" at bounding box center [122, 126] width 106 height 14
paste input "**********"
type input "**********"
click at [124, 143] on button "Buscar" at bounding box center [144, 147] width 61 height 16
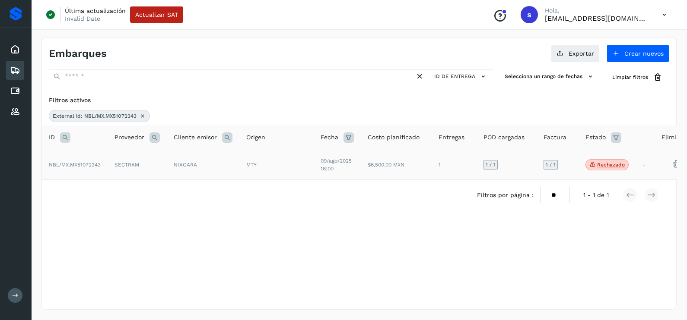
click at [108, 169] on td "SECTRAM" at bounding box center [137, 165] width 59 height 30
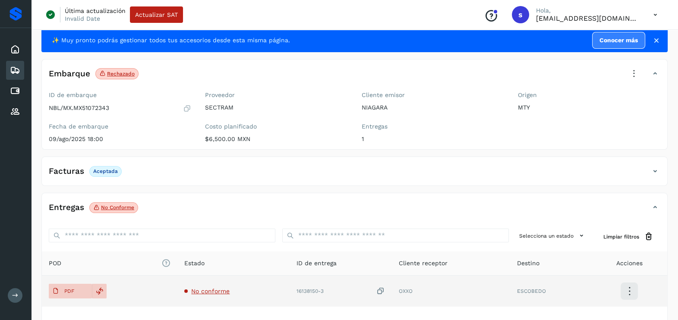
scroll to position [54, 0]
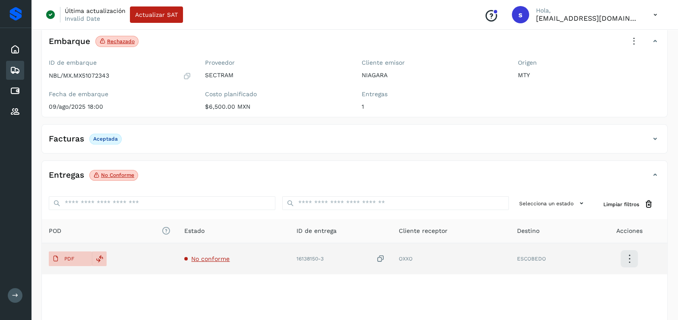
click at [200, 263] on td "No conforme" at bounding box center [233, 259] width 112 height 31
click at [209, 257] on span "No conforme" at bounding box center [210, 259] width 38 height 7
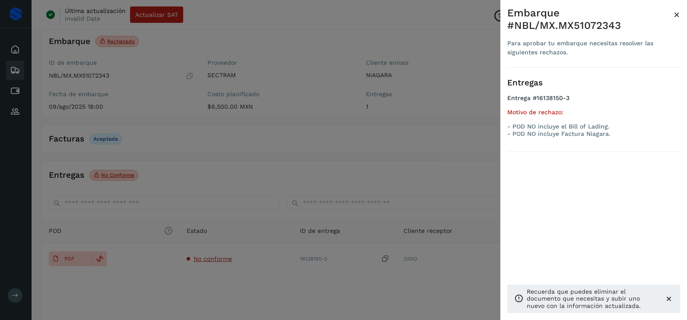
click at [166, 282] on div at bounding box center [343, 160] width 687 height 320
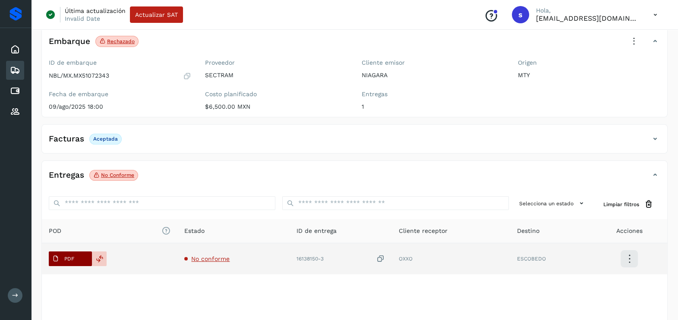
click at [69, 257] on p "PDF" at bounding box center [69, 259] width 10 height 6
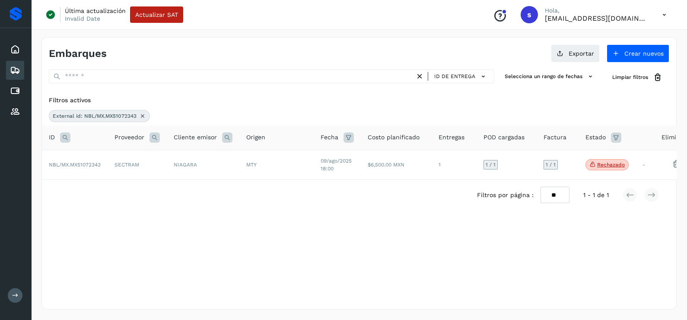
click at [144, 114] on icon at bounding box center [142, 116] width 7 height 7
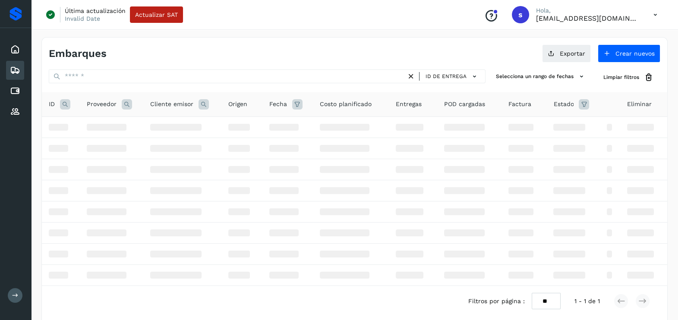
click at [68, 105] on icon at bounding box center [65, 104] width 10 height 10
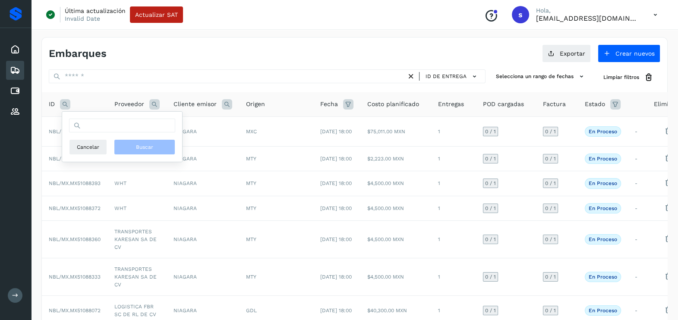
click at [132, 133] on div "Cancelar Buscar" at bounding box center [122, 137] width 106 height 36
click at [138, 122] on input "text" at bounding box center [122, 126] width 106 height 14
paste input "**********"
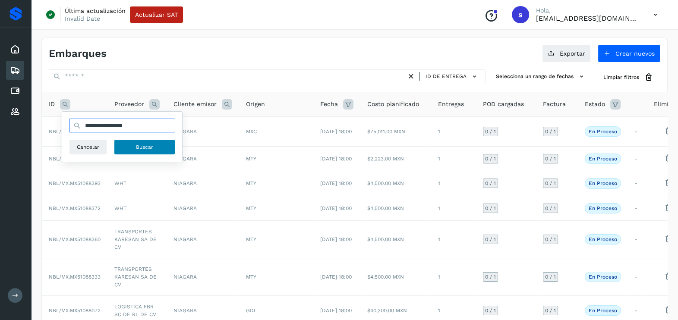
type input "**********"
click at [151, 145] on span "Buscar" at bounding box center [144, 147] width 17 height 8
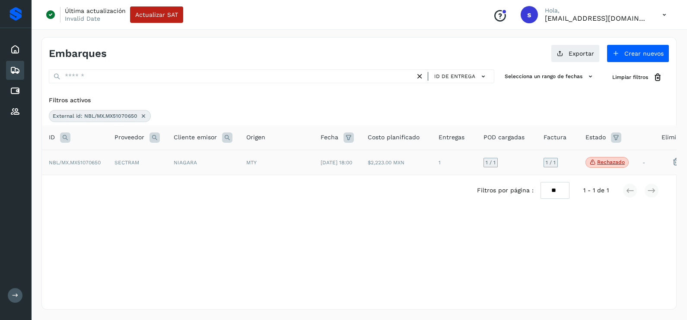
click at [129, 162] on td "SECTRAM" at bounding box center [137, 162] width 59 height 25
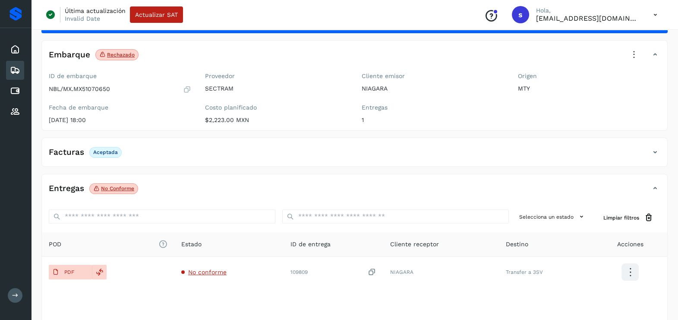
scroll to position [91, 0]
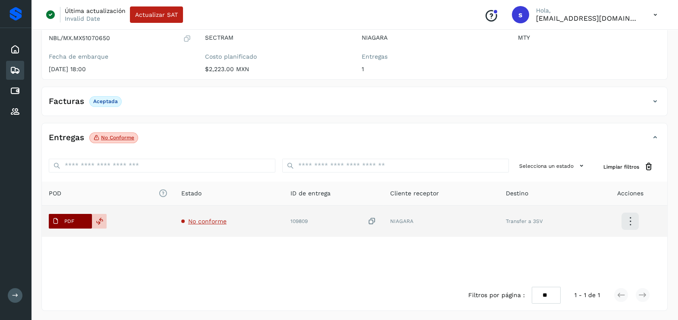
click at [71, 220] on p "PDF" at bounding box center [69, 222] width 10 height 6
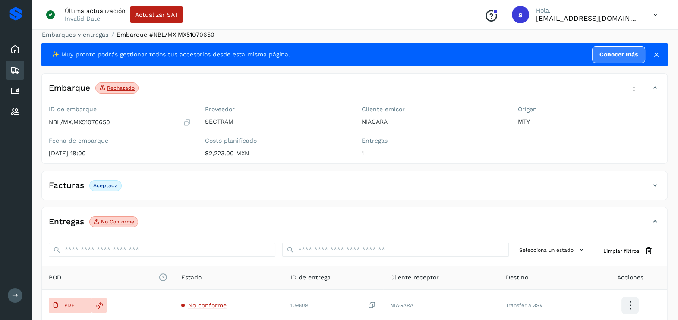
scroll to position [0, 0]
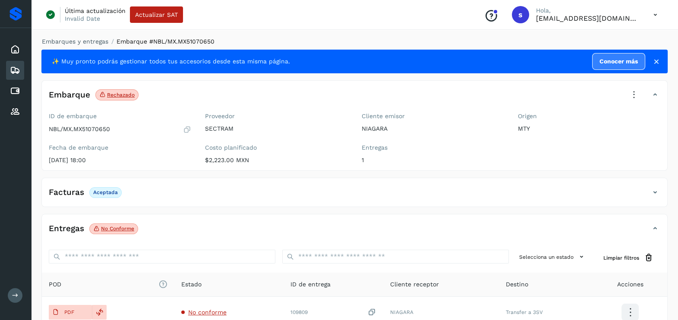
click at [187, 130] on icon at bounding box center [187, 129] width 8 height 9
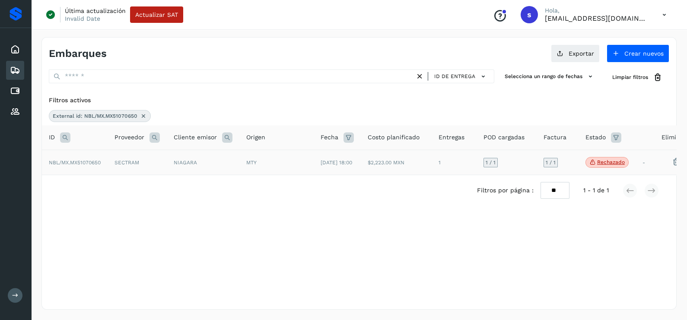
click at [143, 117] on icon at bounding box center [143, 116] width 7 height 7
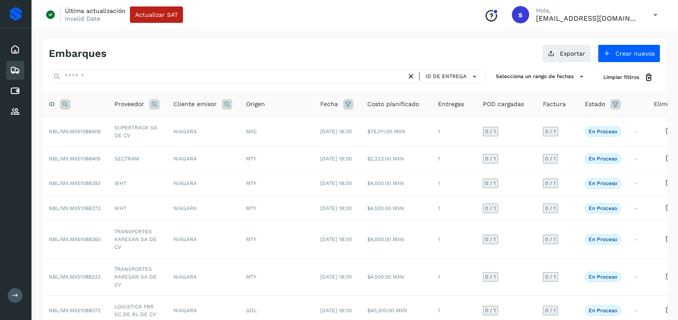
click at [67, 105] on icon at bounding box center [65, 104] width 10 height 10
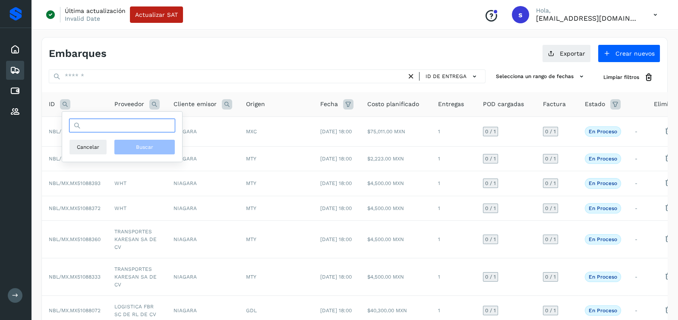
click at [85, 124] on input "text" at bounding box center [122, 126] width 106 height 14
paste input "**********"
type input "**********"
click at [146, 150] on span "Buscar" at bounding box center [144, 147] width 17 height 8
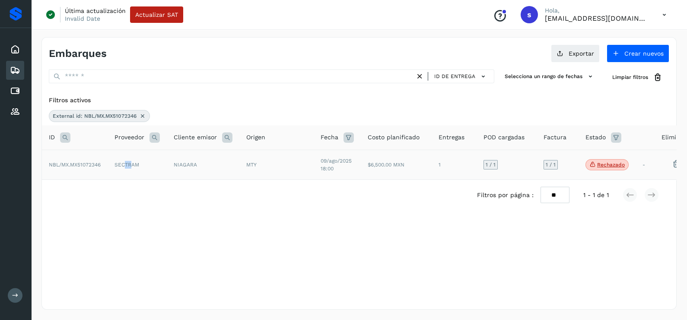
drag, startPoint x: 131, startPoint y: 162, endPoint x: 126, endPoint y: 165, distance: 6.0
click at [126, 165] on td "SECTRAM" at bounding box center [137, 165] width 59 height 30
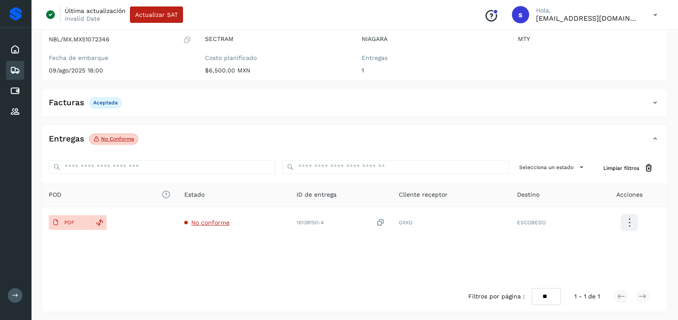
scroll to position [91, 0]
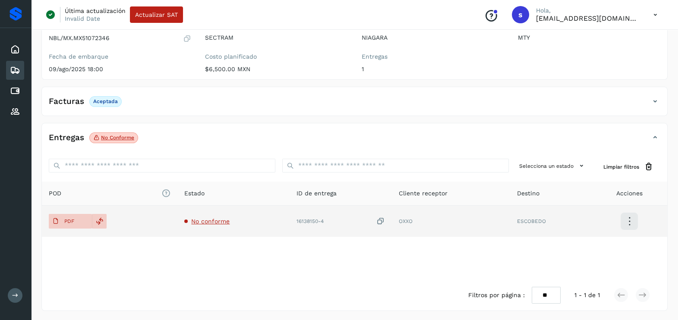
click at [212, 221] on span "No conforme" at bounding box center [210, 221] width 38 height 7
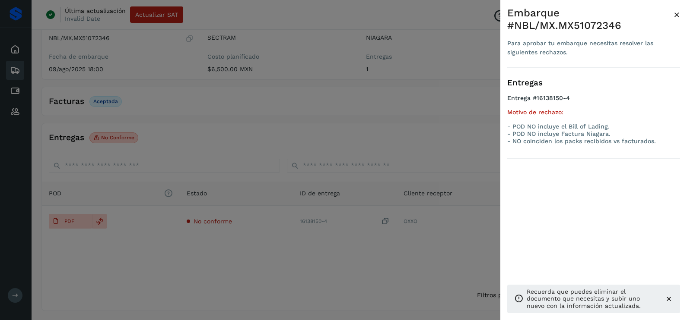
drag, startPoint x: 207, startPoint y: 257, endPoint x: 108, endPoint y: 246, distance: 99.5
click at [205, 256] on div at bounding box center [343, 160] width 687 height 320
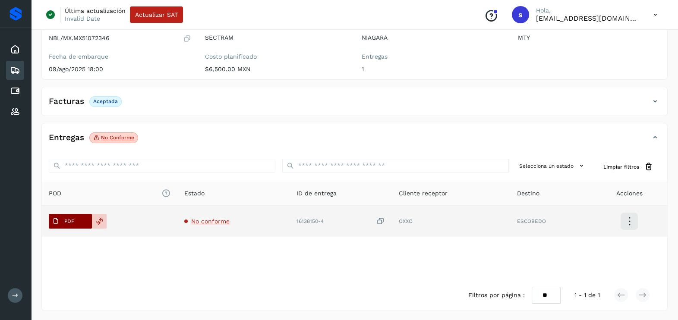
click at [69, 222] on p "PDF" at bounding box center [69, 222] width 10 height 6
click at [385, 217] on icon at bounding box center [381, 221] width 9 height 9
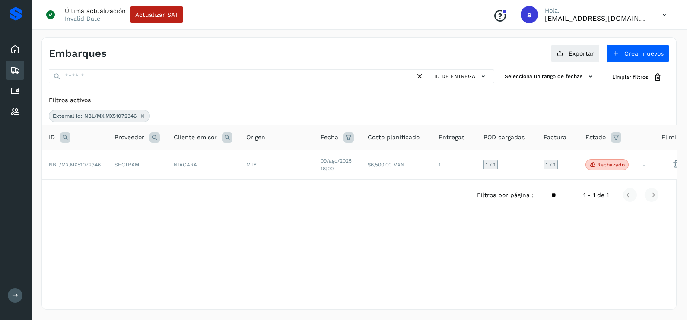
click at [142, 114] on icon at bounding box center [142, 116] width 7 height 7
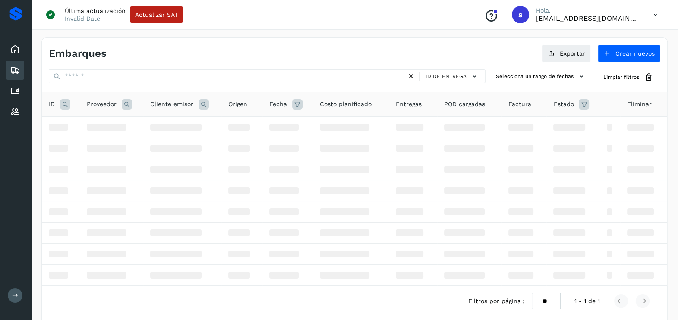
click at [69, 105] on icon at bounding box center [65, 104] width 10 height 10
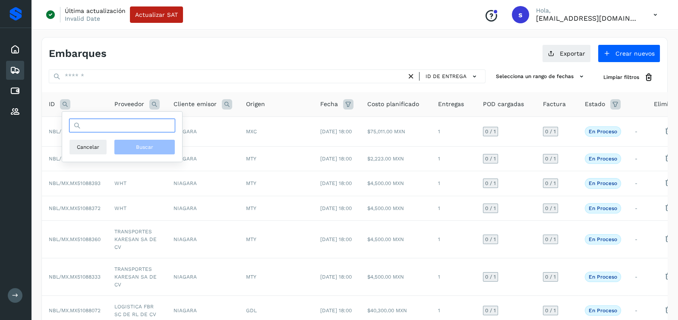
click at [124, 127] on input "text" at bounding box center [122, 126] width 106 height 14
paste input "**********"
type input "**********"
click at [140, 153] on button "Buscar" at bounding box center [144, 147] width 61 height 16
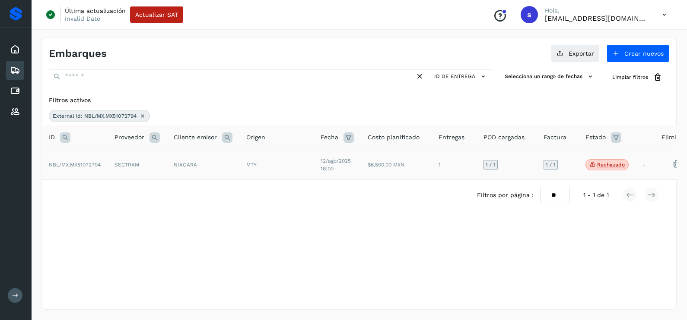
click at [173, 169] on td "NIAGARA" at bounding box center [203, 165] width 73 height 30
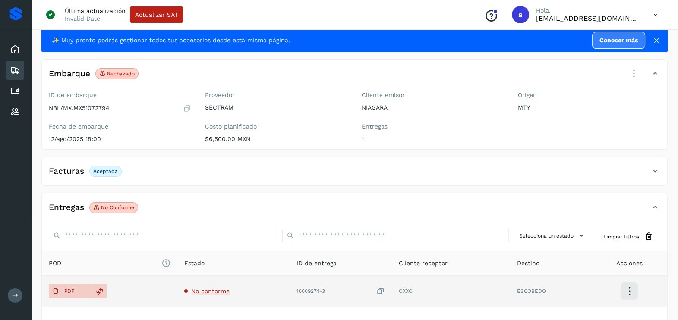
scroll to position [54, 0]
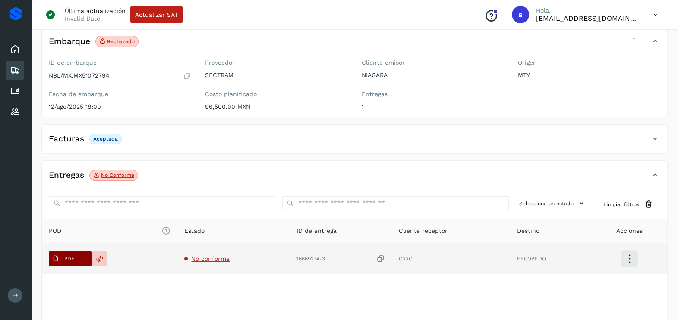
click at [65, 260] on p "PDF" at bounding box center [69, 259] width 10 height 6
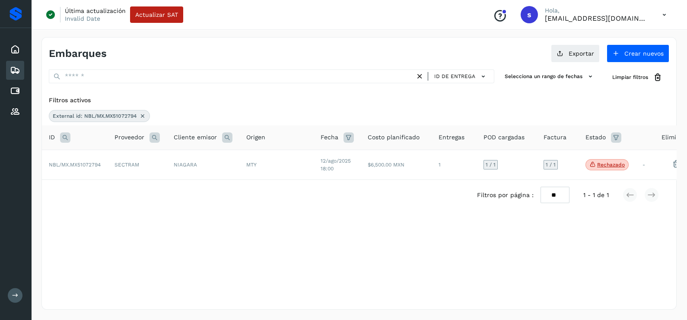
click at [136, 114] on div "External id: NBL/MX.MX51072794" at bounding box center [99, 116] width 101 height 12
click at [140, 116] on icon at bounding box center [142, 116] width 7 height 7
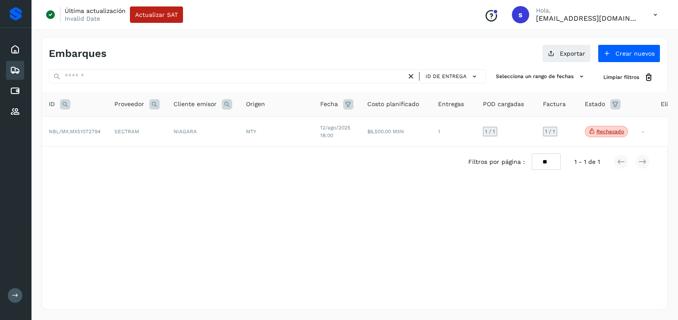
click at [67, 107] on icon at bounding box center [65, 104] width 10 height 10
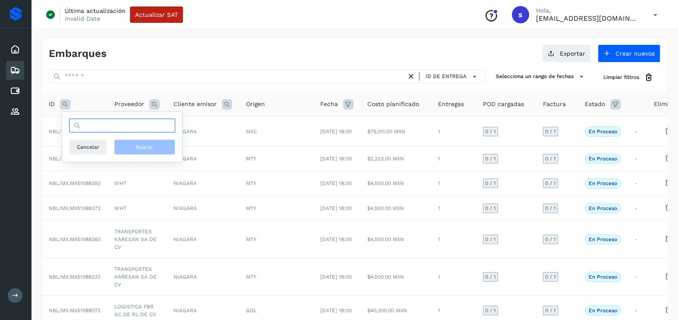
click at [93, 128] on input "text" at bounding box center [122, 126] width 106 height 14
paste input "**********"
drag, startPoint x: 144, startPoint y: 132, endPoint x: 146, endPoint y: 148, distance: 16.1
click at [145, 140] on div "**********" at bounding box center [122, 137] width 106 height 36
type input "**********"
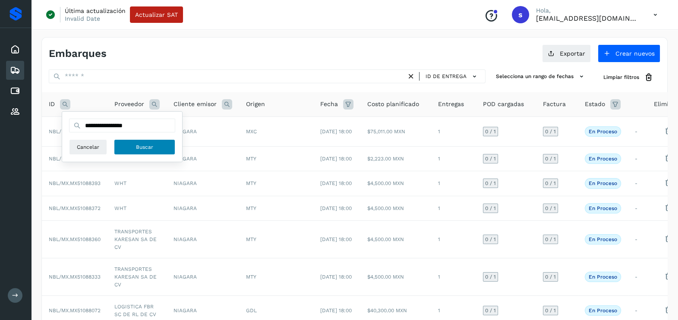
click at [146, 148] on span "Buscar" at bounding box center [144, 147] width 17 height 8
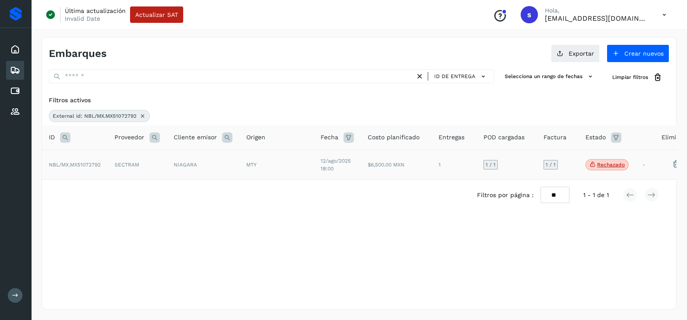
click at [180, 172] on td "NIAGARA" at bounding box center [203, 165] width 73 height 30
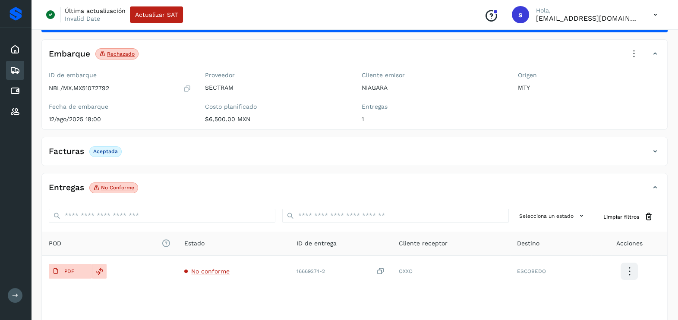
scroll to position [91, 0]
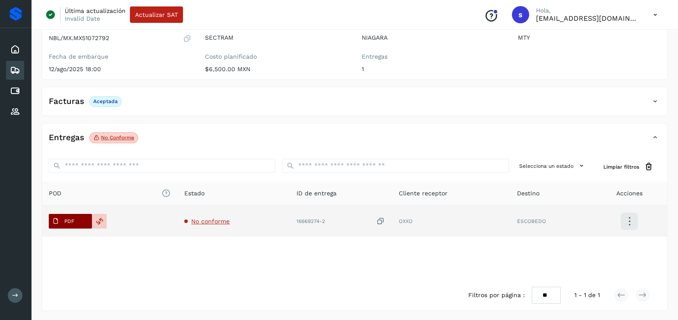
click at [77, 218] on span "PDF" at bounding box center [63, 222] width 29 height 14
click at [381, 218] on icon at bounding box center [381, 221] width 9 height 9
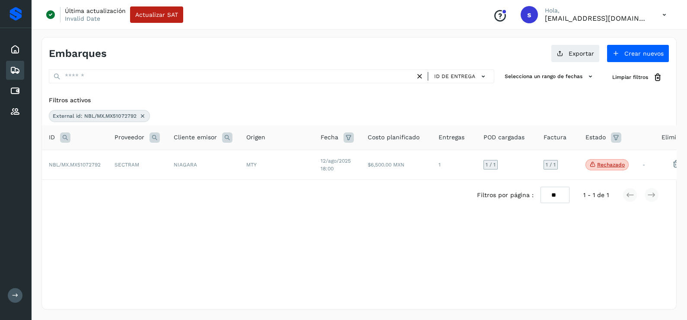
click at [139, 116] on icon at bounding box center [142, 116] width 7 height 7
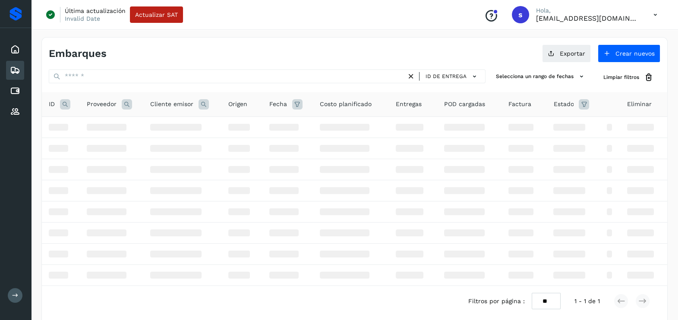
drag, startPoint x: 65, startPoint y: 104, endPoint x: 69, endPoint y: 108, distance: 6.1
click at [65, 104] on icon at bounding box center [65, 104] width 10 height 10
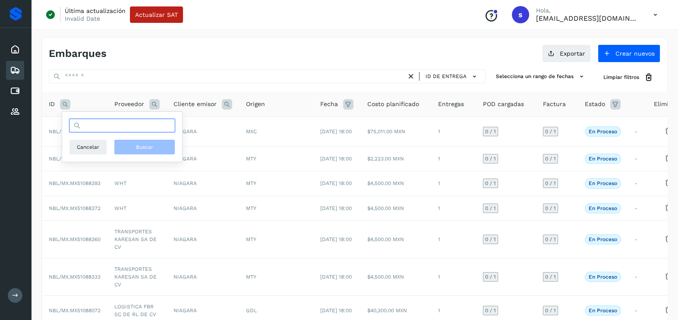
click at [111, 121] on input "text" at bounding box center [122, 126] width 106 height 14
paste input "**********"
type input "**********"
click at [151, 149] on span "Buscar" at bounding box center [144, 147] width 17 height 8
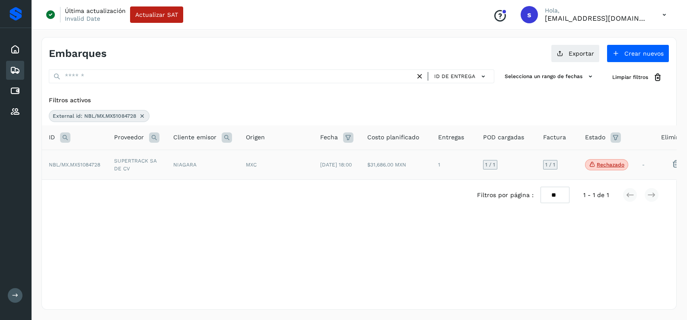
click at [134, 168] on td "SUPERTRACK SA DE CV" at bounding box center [136, 165] width 59 height 30
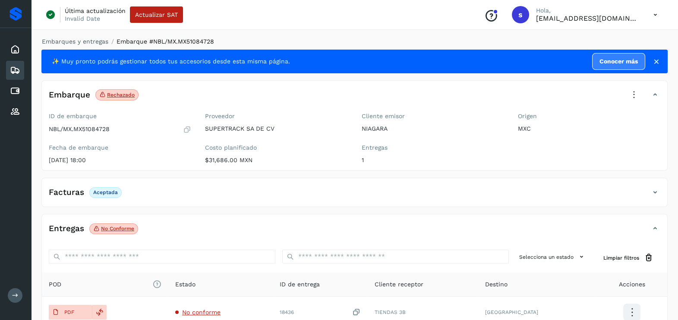
click at [625, 99] on icon at bounding box center [634, 95] width 19 height 19
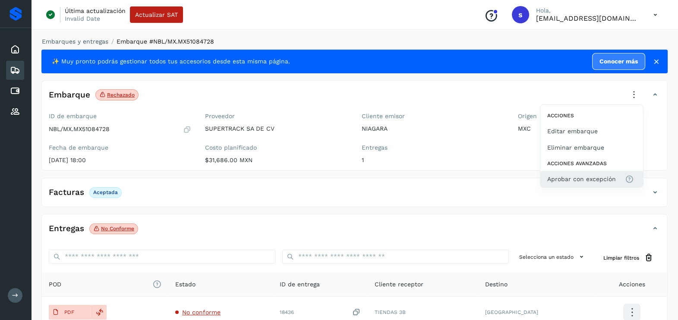
click at [588, 178] on span "Aprobar con excepción" at bounding box center [582, 179] width 69 height 10
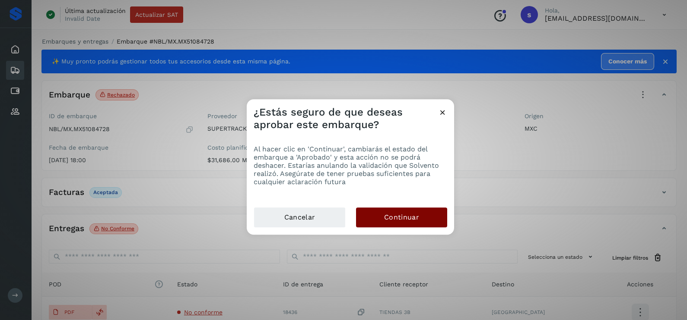
click at [428, 220] on button "Continuar" at bounding box center [401, 218] width 91 height 20
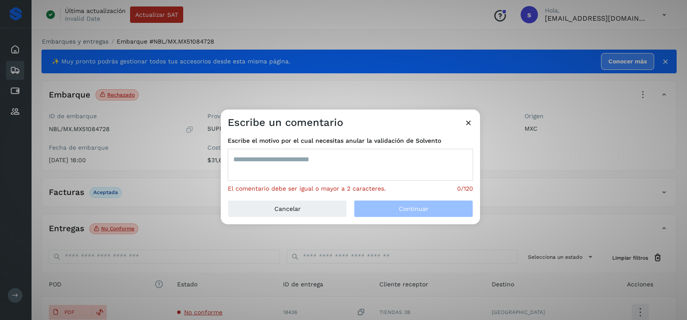
drag, startPoint x: 318, startPoint y: 180, endPoint x: 314, endPoint y: 168, distance: 12.4
click at [318, 180] on textarea at bounding box center [350, 165] width 245 height 32
click at [314, 167] on textarea at bounding box center [350, 165] width 245 height 32
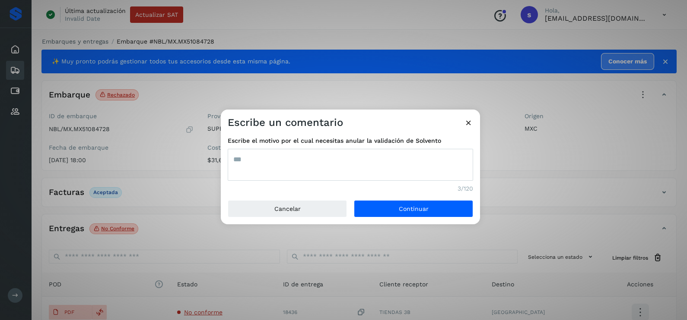
type textarea "***"
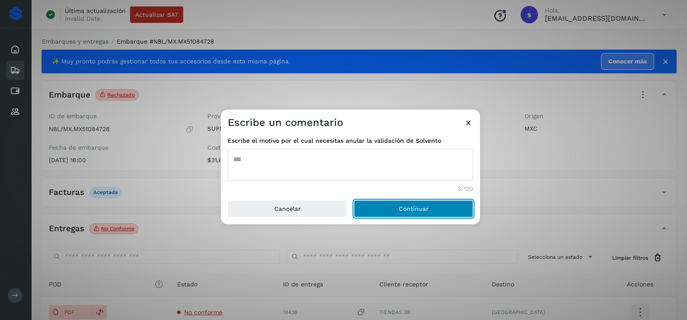
click at [354, 200] on button "Continuar" at bounding box center [413, 208] width 119 height 17
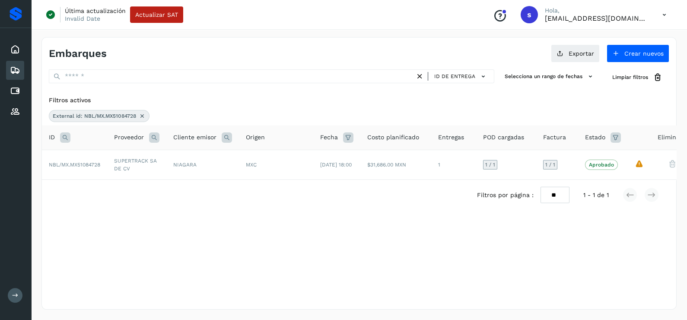
click at [142, 114] on icon at bounding box center [142, 116] width 7 height 7
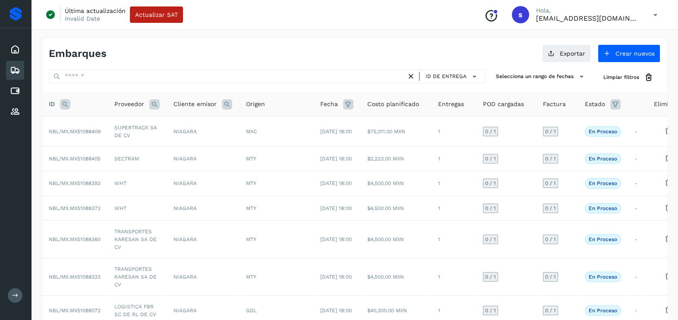
click at [65, 105] on icon at bounding box center [65, 104] width 10 height 10
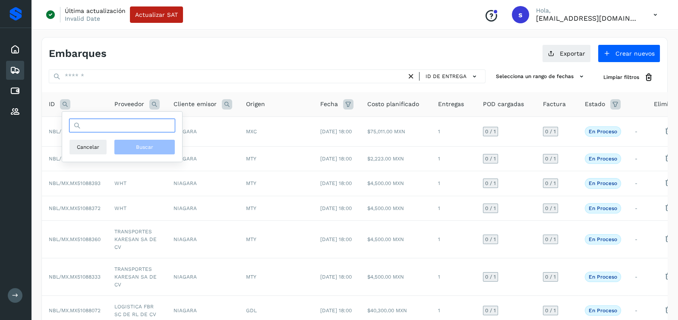
click at [93, 127] on input "text" at bounding box center [122, 126] width 106 height 14
paste input "**********"
type input "**********"
click at [131, 140] on button "Buscar" at bounding box center [144, 147] width 61 height 16
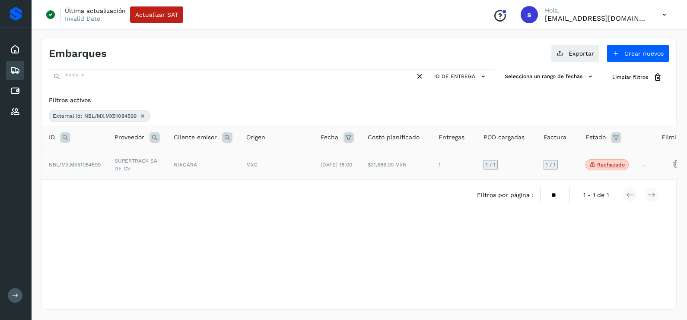
click at [120, 160] on td "SUPERTRACK SA DE CV" at bounding box center [137, 165] width 59 height 30
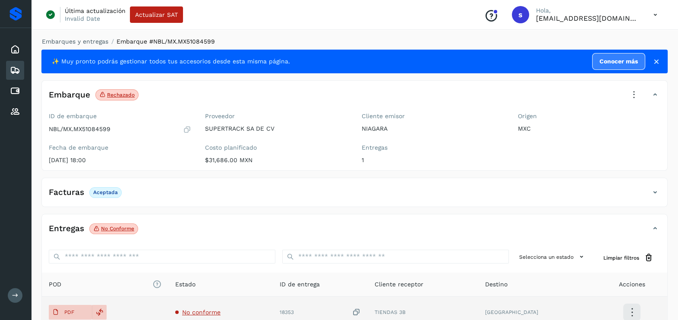
click at [361, 310] on icon at bounding box center [356, 312] width 9 height 9
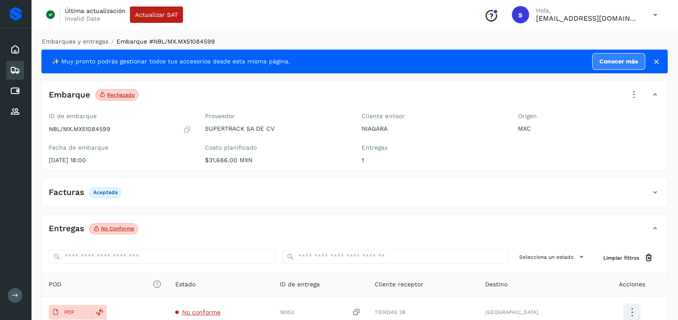
click at [632, 97] on icon at bounding box center [634, 95] width 19 height 19
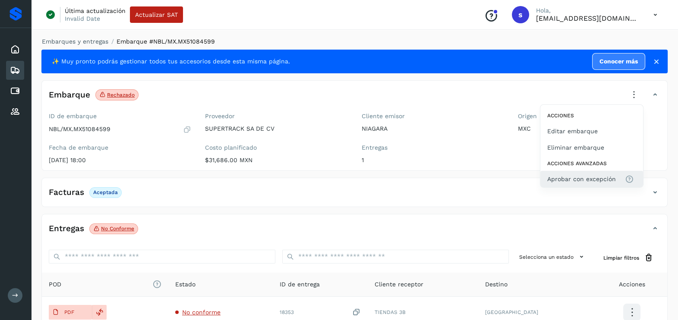
click at [563, 184] on button "Aprobar con excepción" at bounding box center [592, 179] width 103 height 16
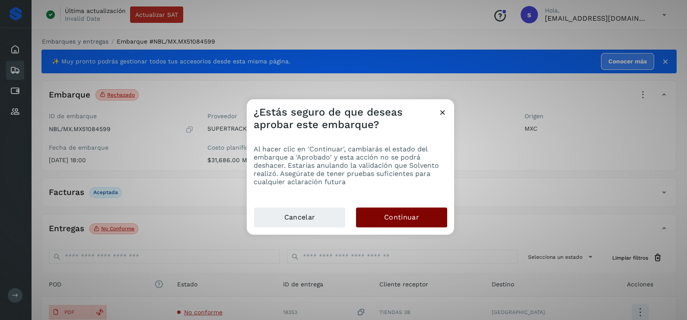
click at [393, 220] on span "Continuar" at bounding box center [401, 218] width 35 height 10
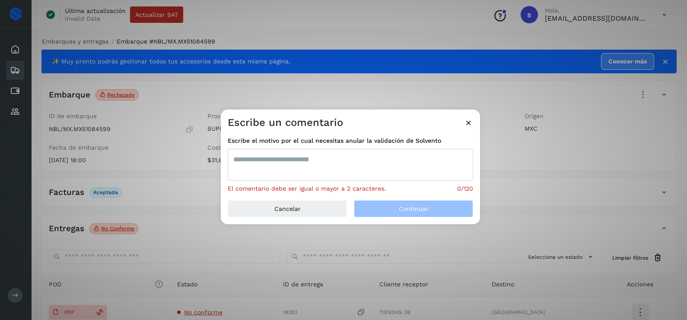
click at [335, 171] on textarea at bounding box center [350, 165] width 245 height 32
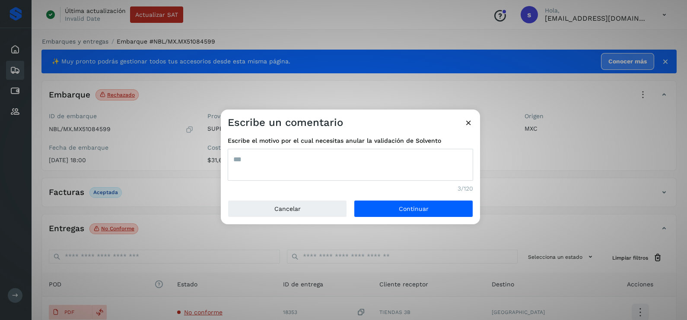
type textarea "***"
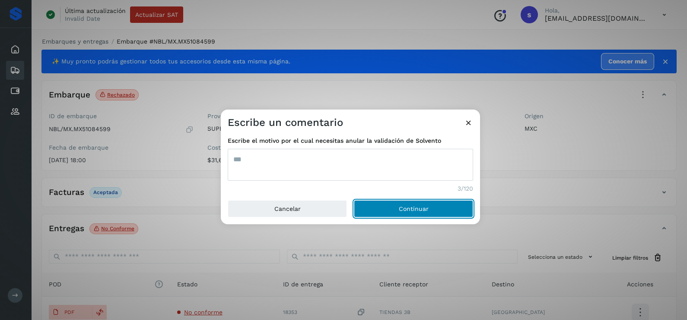
click at [354, 200] on button "Continuar" at bounding box center [413, 208] width 119 height 17
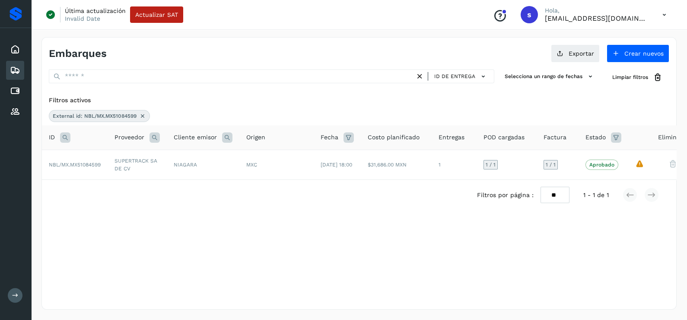
click at [140, 117] on icon at bounding box center [142, 116] width 7 height 7
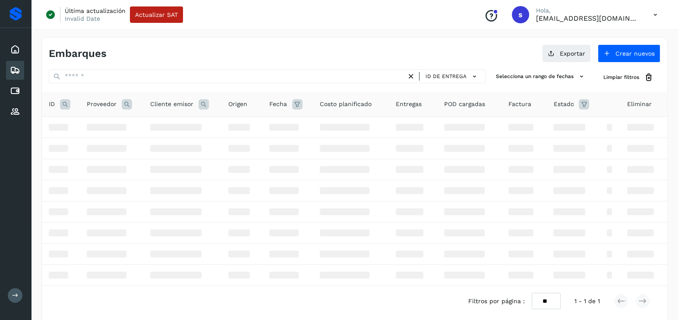
click at [69, 105] on icon at bounding box center [65, 104] width 10 height 10
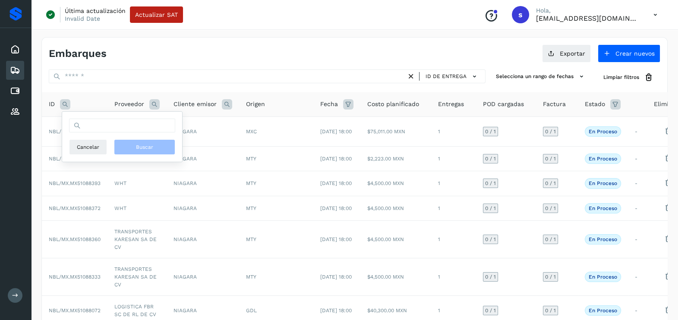
click at [67, 105] on icon at bounding box center [65, 104] width 10 height 10
drag, startPoint x: 60, startPoint y: 102, endPoint x: 65, endPoint y: 104, distance: 4.7
click at [61, 102] on icon at bounding box center [65, 104] width 10 height 10
click at [109, 122] on input "text" at bounding box center [122, 126] width 106 height 14
paste input "**********"
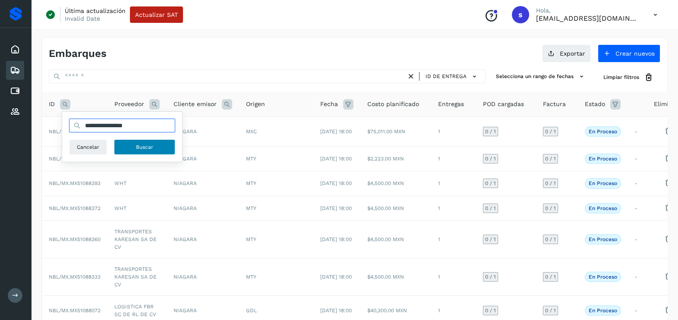
type input "**********"
click at [140, 148] on span "Buscar" at bounding box center [144, 147] width 17 height 8
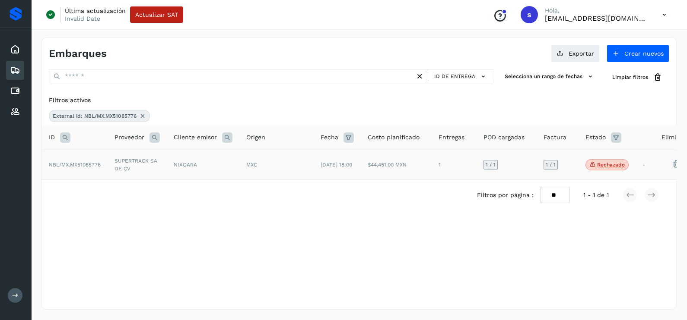
click at [130, 152] on td "SUPERTRACK SA DE CV" at bounding box center [137, 165] width 59 height 30
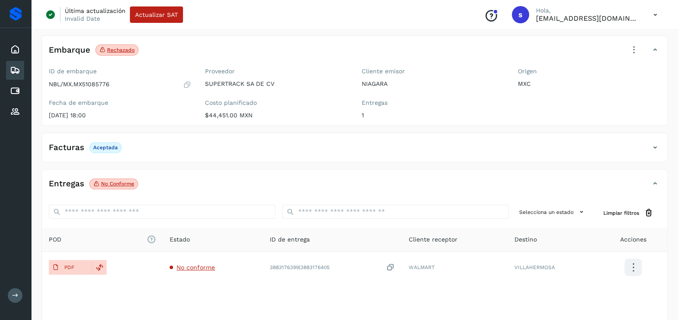
scroll to position [91, 0]
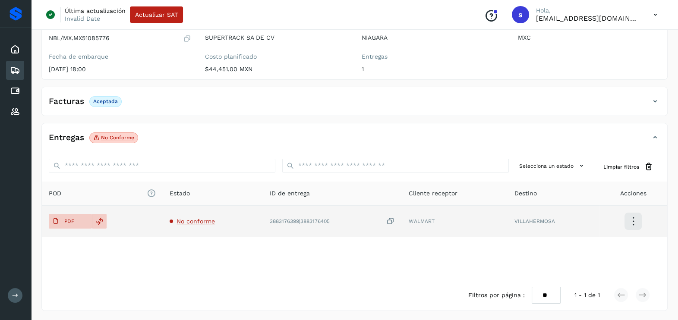
click at [177, 221] on span "No conforme" at bounding box center [196, 221] width 38 height 7
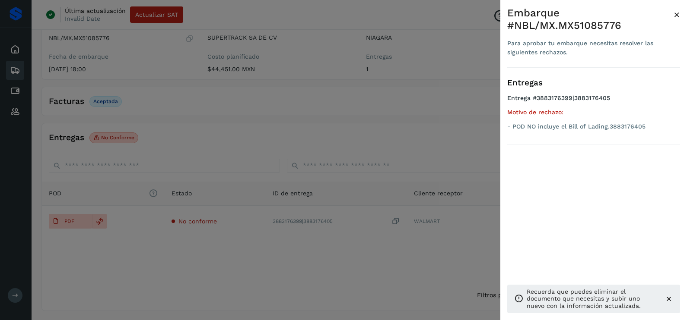
click at [207, 274] on div at bounding box center [343, 160] width 687 height 320
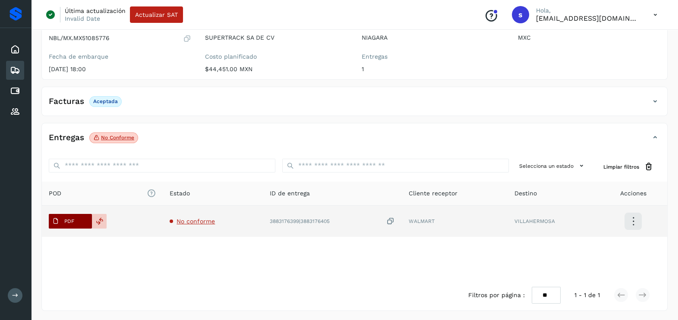
click at [79, 224] on button "PDF" at bounding box center [70, 221] width 43 height 15
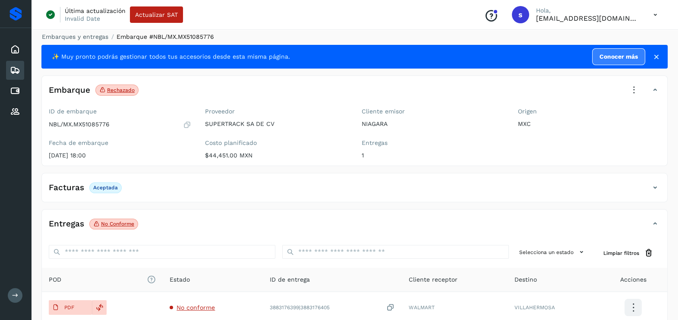
scroll to position [0, 0]
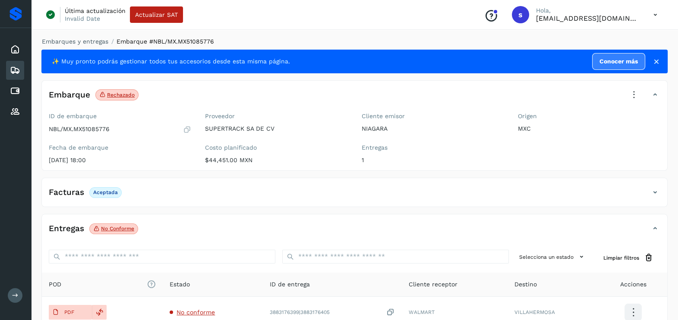
click at [641, 95] on icon at bounding box center [634, 95] width 19 height 19
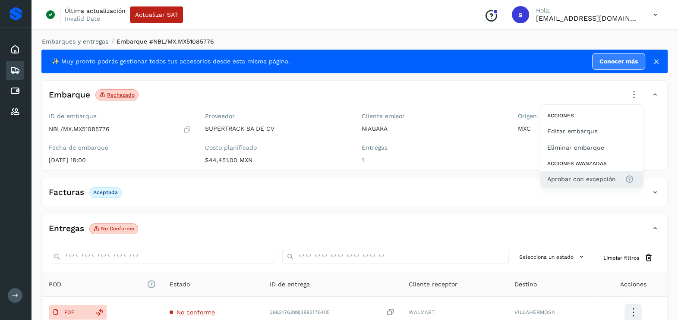
click at [591, 181] on span "Aprobar con excepción" at bounding box center [582, 179] width 69 height 10
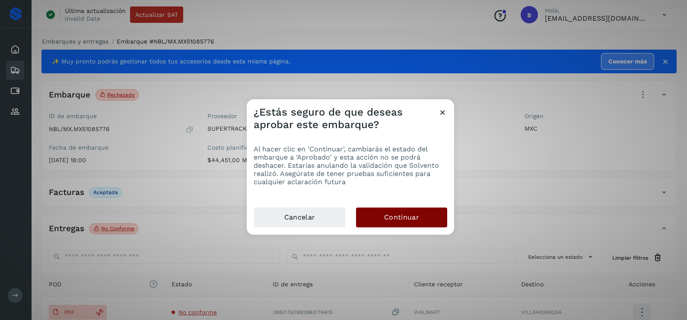
click at [402, 220] on span "Continuar" at bounding box center [401, 218] width 35 height 10
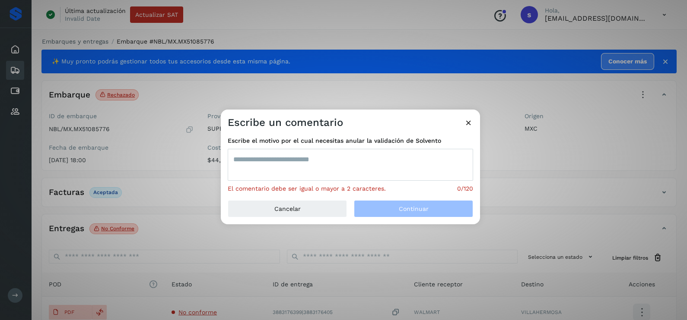
click at [326, 161] on textarea at bounding box center [350, 165] width 245 height 32
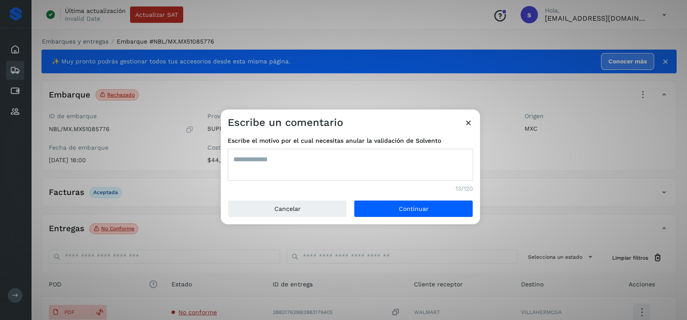
type textarea "**********"
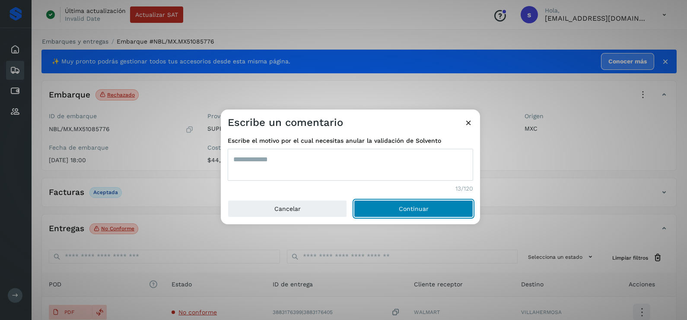
click at [354, 200] on button "Continuar" at bounding box center [413, 208] width 119 height 17
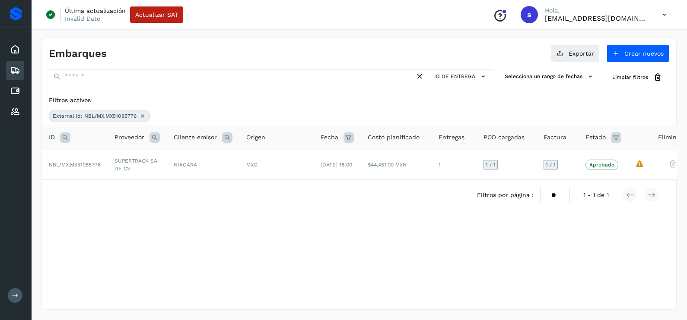
click at [140, 113] on icon at bounding box center [142, 116] width 7 height 7
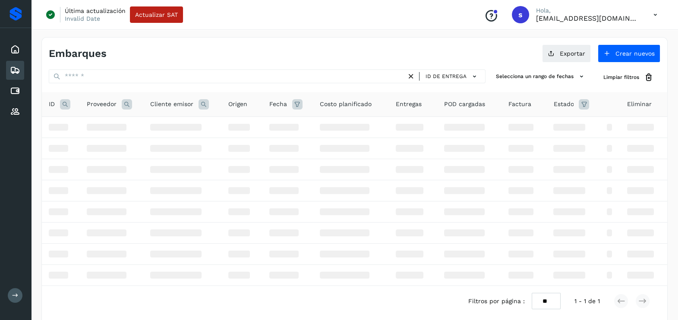
click at [66, 106] on icon at bounding box center [65, 104] width 10 height 10
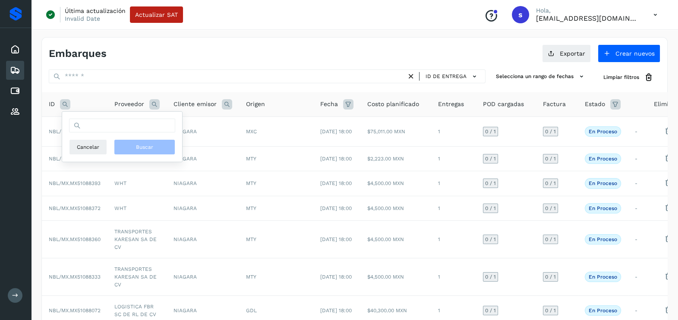
click at [148, 132] on div "Cancelar Buscar" at bounding box center [122, 137] width 106 height 36
click at [147, 130] on input "text" at bounding box center [122, 126] width 106 height 14
paste input "**********"
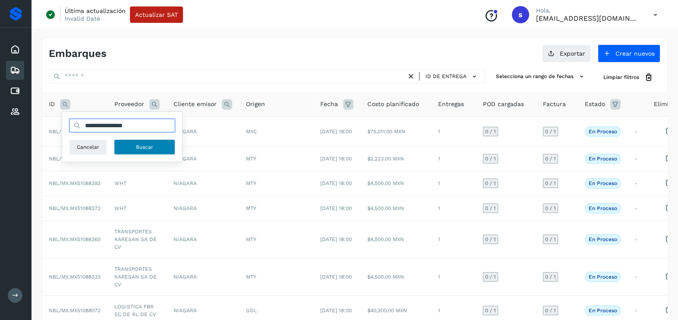
type input "**********"
click at [147, 147] on span "Buscar" at bounding box center [144, 147] width 17 height 8
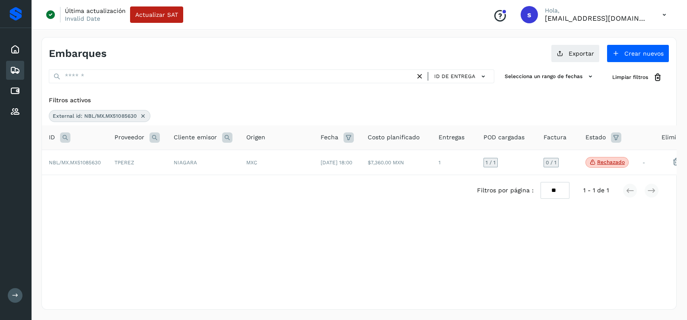
click at [135, 162] on td "TPEREZ" at bounding box center [137, 162] width 59 height 25
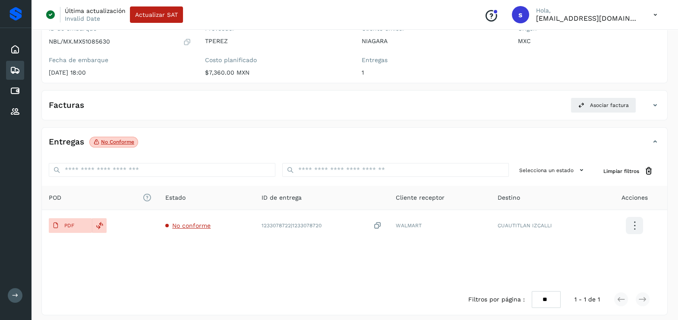
scroll to position [92, 0]
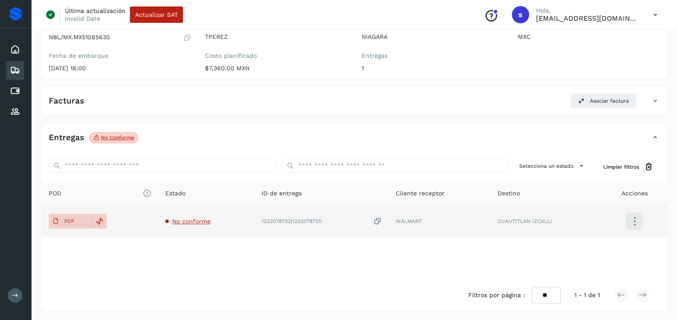
click at [185, 220] on span "No conforme" at bounding box center [191, 221] width 38 height 7
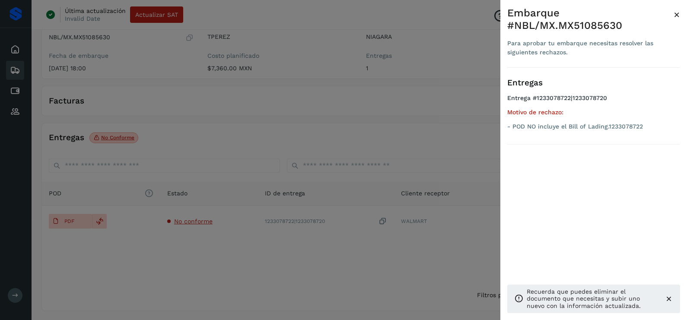
click at [225, 256] on div at bounding box center [343, 160] width 687 height 320
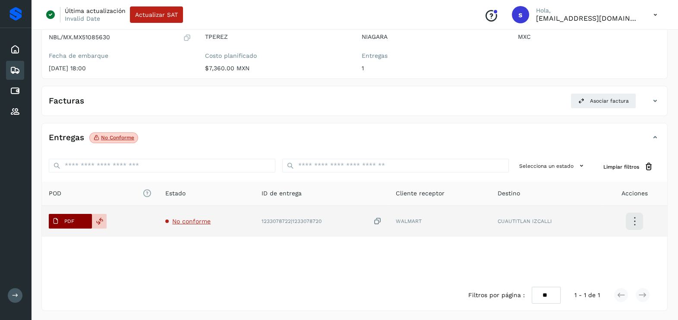
click at [70, 224] on span "PDF" at bounding box center [63, 222] width 29 height 14
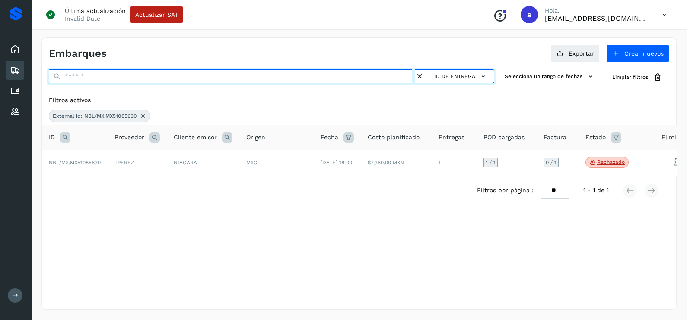
click at [126, 80] on input "text" at bounding box center [232, 77] width 366 height 14
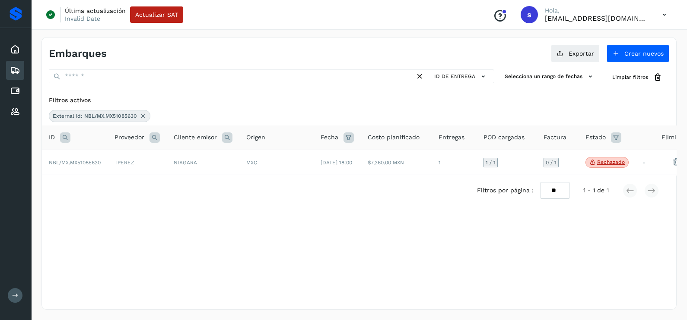
click at [145, 114] on icon at bounding box center [142, 116] width 7 height 7
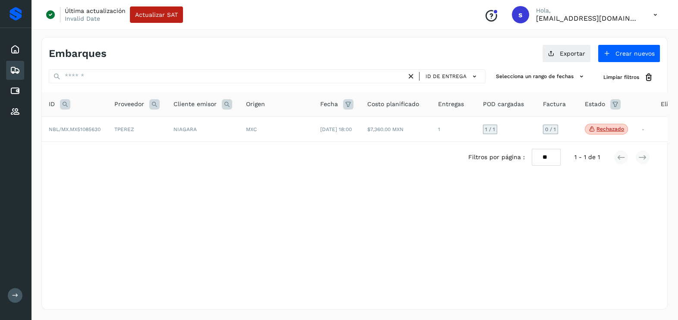
click at [63, 108] on icon at bounding box center [65, 104] width 10 height 10
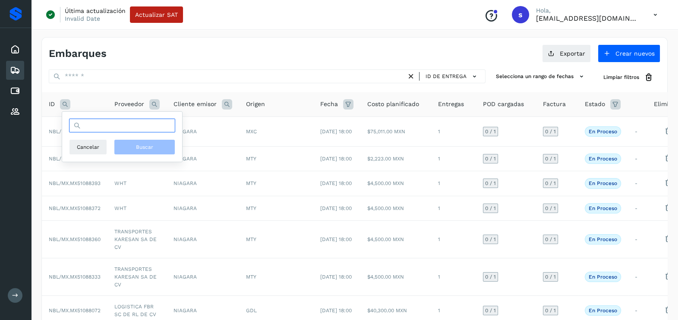
click at [108, 132] on input "text" at bounding box center [122, 126] width 106 height 14
paste input "**********"
type input "**********"
click at [138, 149] on span "Buscar" at bounding box center [144, 147] width 17 height 8
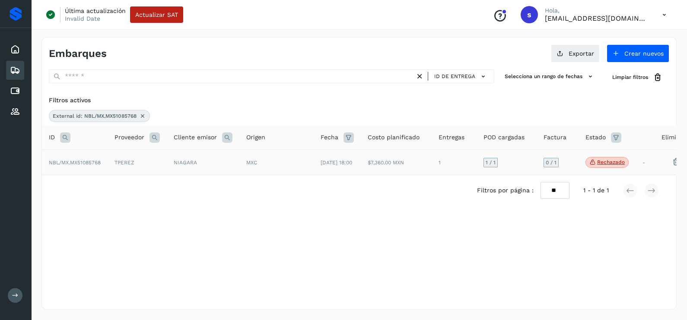
click at [119, 168] on td "TPEREZ" at bounding box center [137, 162] width 59 height 25
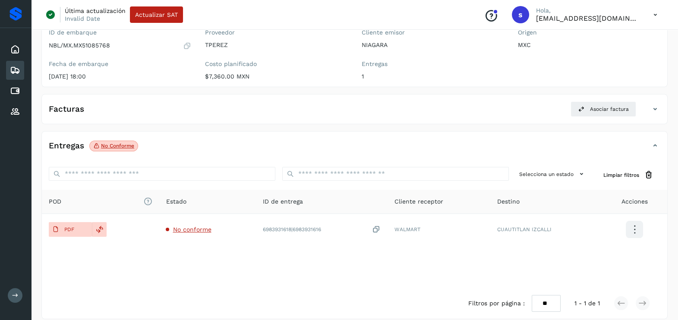
scroll to position [92, 0]
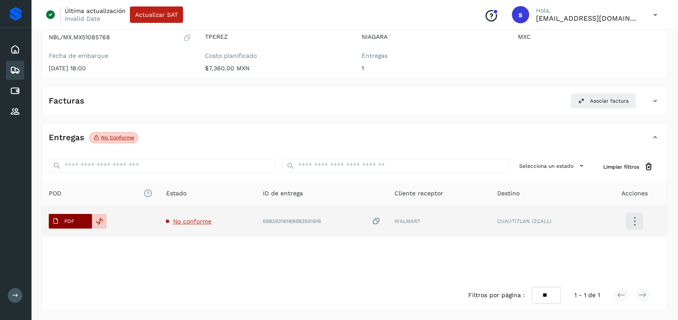
click at [82, 218] on button "PDF" at bounding box center [70, 221] width 43 height 15
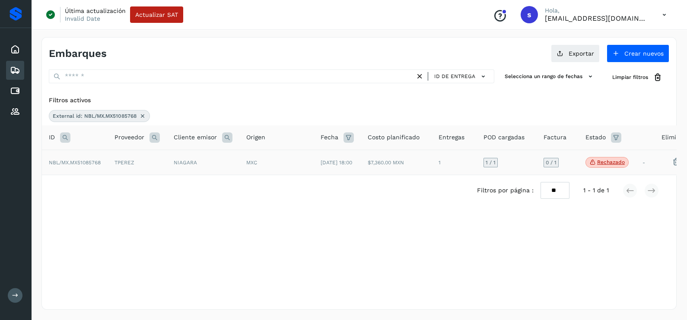
click at [141, 117] on icon at bounding box center [142, 116] width 7 height 7
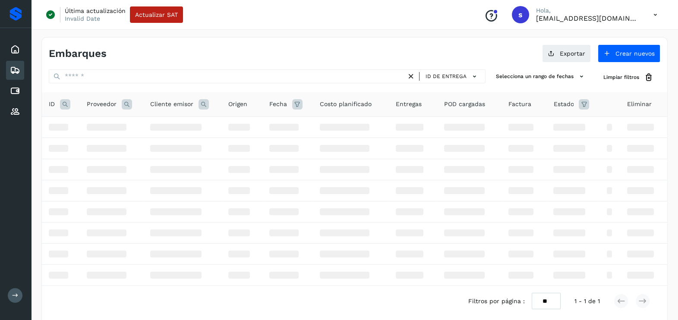
click at [65, 106] on icon at bounding box center [65, 104] width 10 height 10
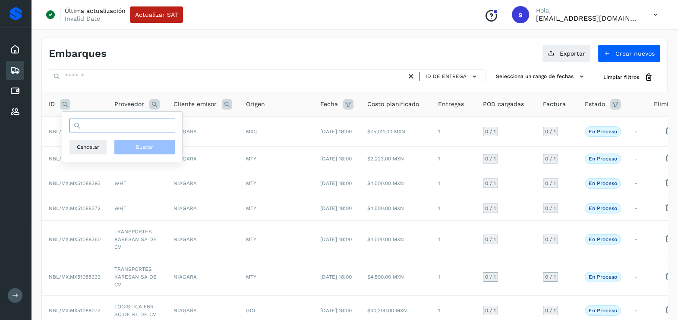
click at [114, 130] on input "text" at bounding box center [122, 126] width 106 height 14
paste input "**********"
type input "**********"
click at [160, 146] on button "Buscar" at bounding box center [144, 147] width 61 height 16
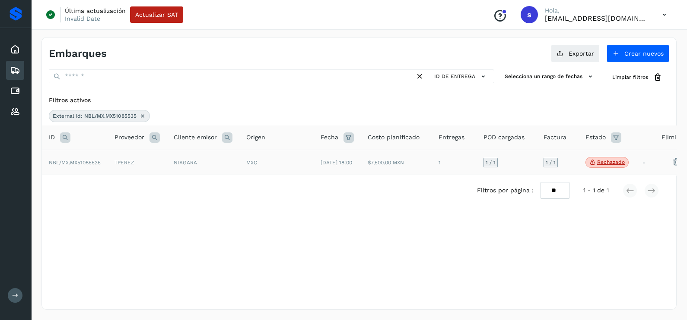
click at [289, 165] on div "MXC" at bounding box center [276, 163] width 60 height 8
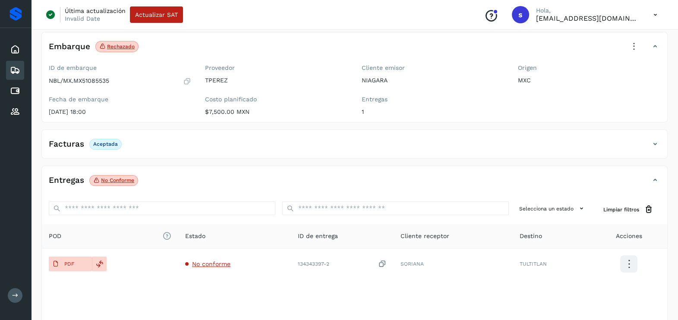
scroll to position [91, 0]
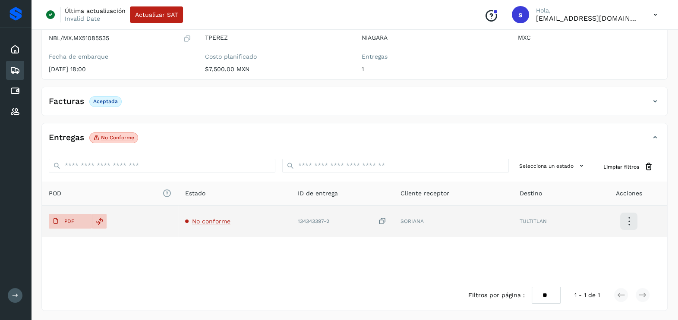
click at [223, 218] on span "No conforme" at bounding box center [211, 221] width 38 height 7
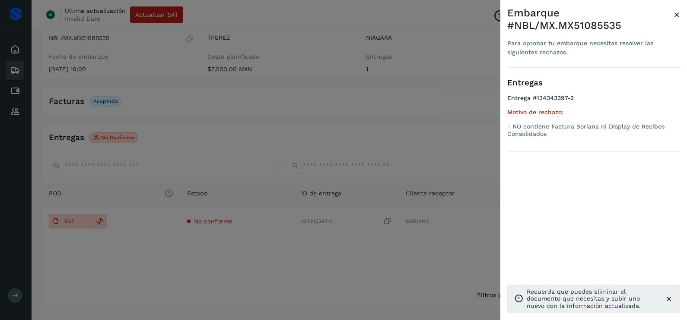
click at [245, 269] on div at bounding box center [343, 160] width 687 height 320
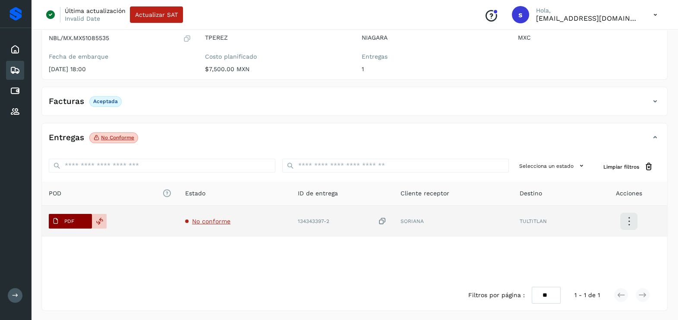
click at [84, 222] on button "PDF" at bounding box center [70, 221] width 43 height 15
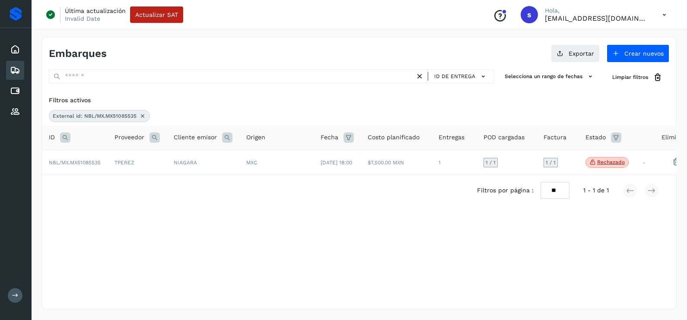
click at [143, 111] on div "External id: NBL/MX.MX51085535" at bounding box center [99, 116] width 101 height 12
click at [141, 116] on icon at bounding box center [142, 116] width 7 height 7
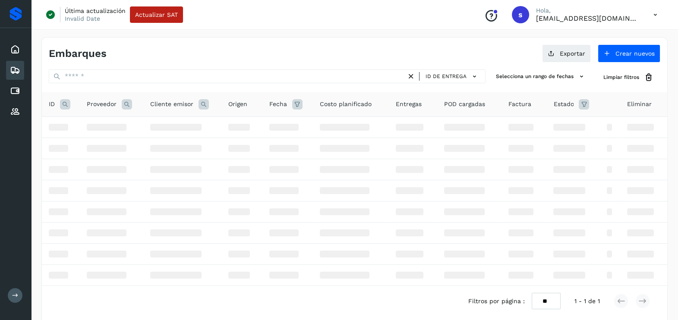
click at [67, 107] on icon at bounding box center [65, 104] width 10 height 10
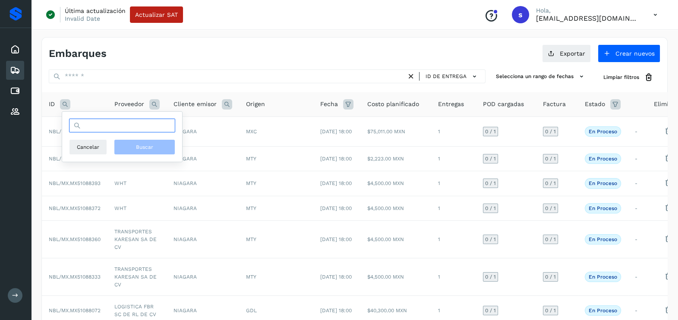
click at [119, 131] on input "text" at bounding box center [122, 126] width 106 height 14
paste input "**********"
type input "**********"
click at [152, 146] on span "Buscar" at bounding box center [144, 147] width 17 height 8
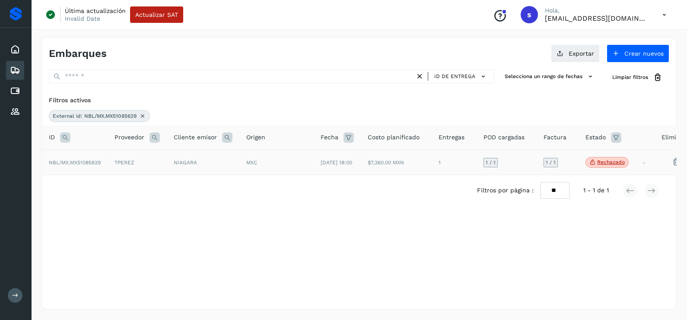
click at [177, 168] on td "NIAGARA" at bounding box center [203, 162] width 73 height 25
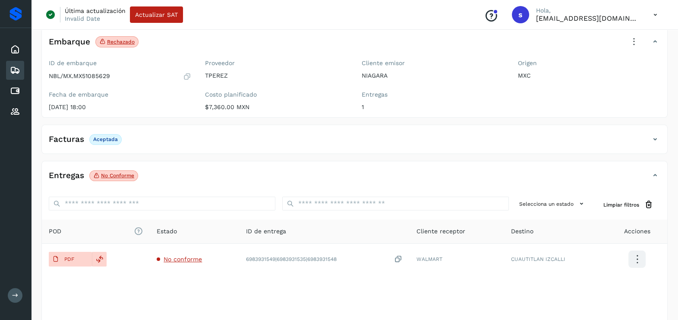
scroll to position [91, 0]
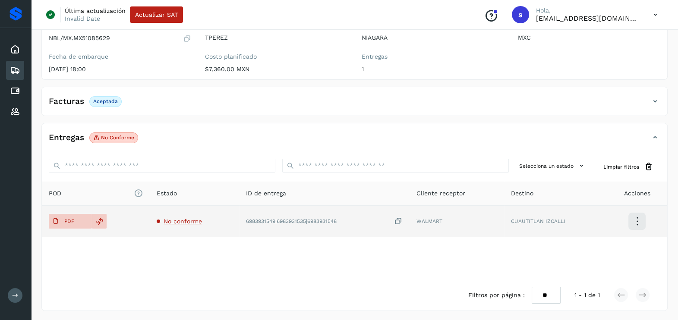
click at [198, 226] on td "No conforme" at bounding box center [194, 221] width 89 height 31
click at [174, 227] on td "No conforme" at bounding box center [194, 221] width 89 height 31
click at [181, 222] on span "No conforme" at bounding box center [183, 221] width 38 height 7
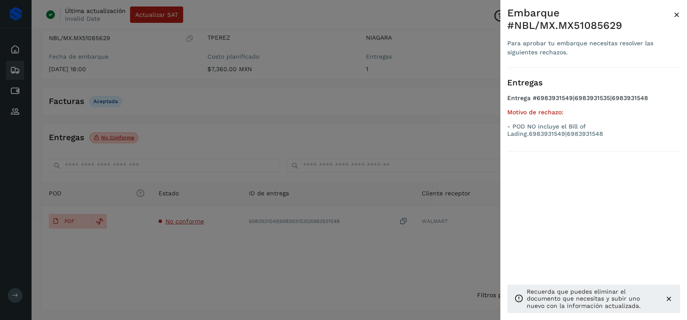
click at [173, 279] on div at bounding box center [343, 160] width 687 height 320
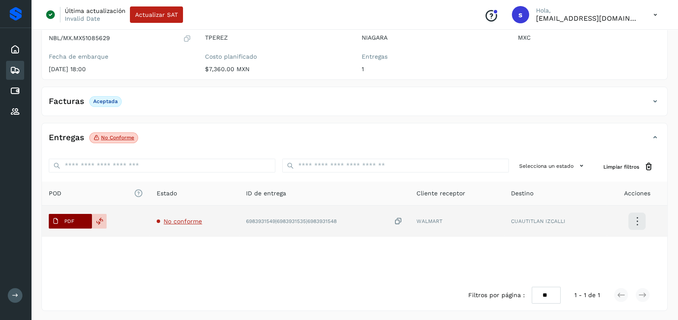
click at [69, 219] on p "PDF" at bounding box center [69, 222] width 10 height 6
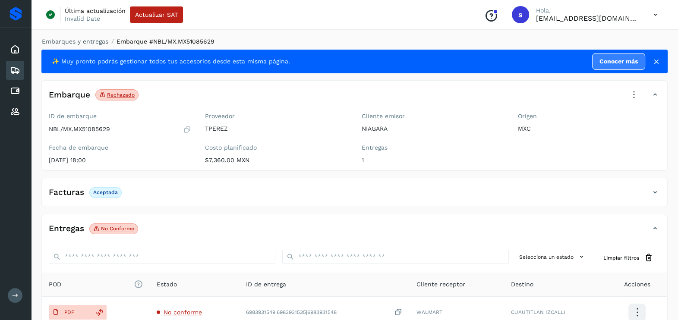
scroll to position [0, 0]
click at [626, 93] on icon at bounding box center [634, 95] width 19 height 19
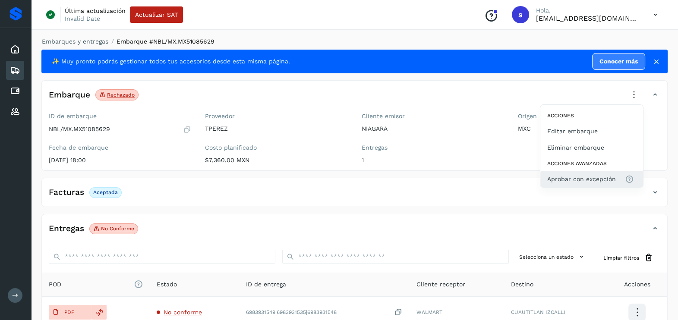
click at [590, 179] on span "Aprobar con excepción" at bounding box center [582, 179] width 69 height 10
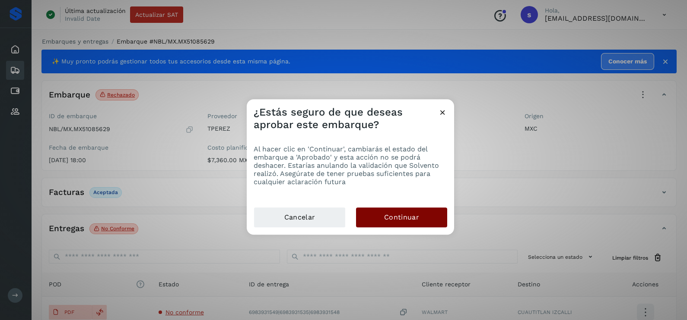
click at [402, 209] on button "Continuar" at bounding box center [401, 218] width 91 height 20
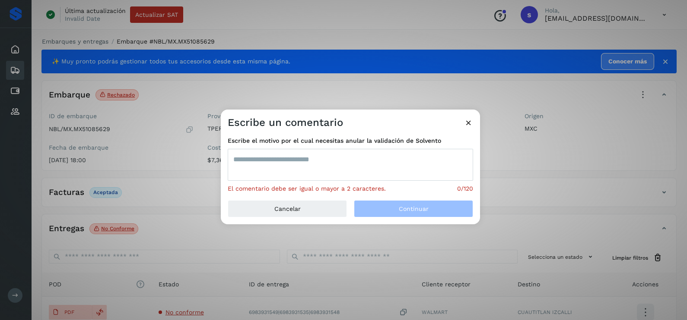
click at [328, 179] on textarea at bounding box center [350, 165] width 245 height 32
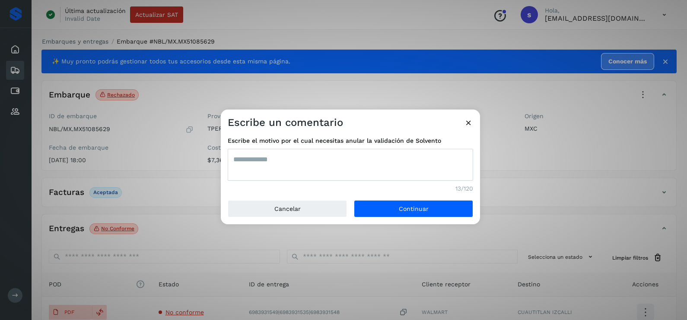
type textarea "**********"
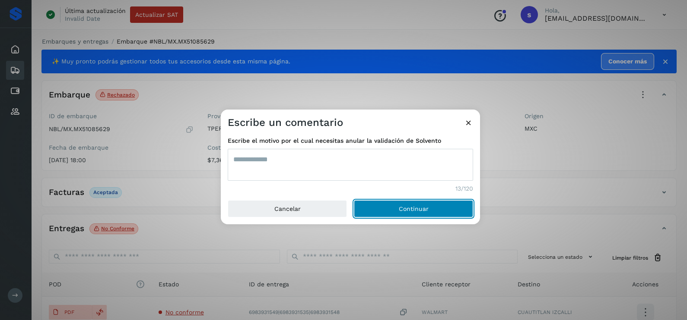
click at [354, 200] on button "Continuar" at bounding box center [413, 208] width 119 height 17
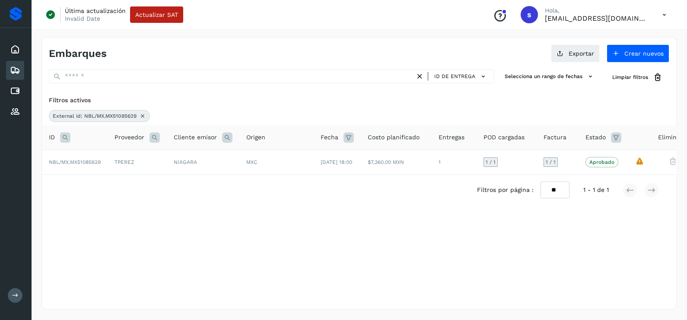
click at [144, 117] on icon at bounding box center [142, 116] width 7 height 7
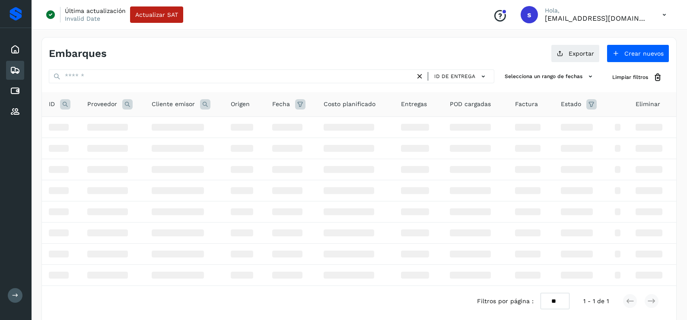
click at [67, 104] on icon at bounding box center [65, 104] width 10 height 10
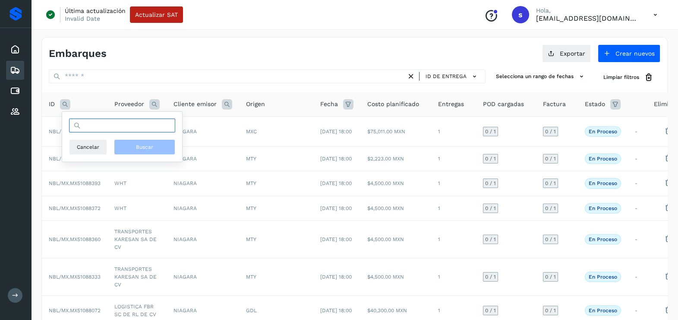
click at [95, 131] on input "text" at bounding box center [122, 126] width 106 height 14
paste input "**********"
type input "**********"
click at [140, 143] on span "Buscar" at bounding box center [144, 147] width 17 height 8
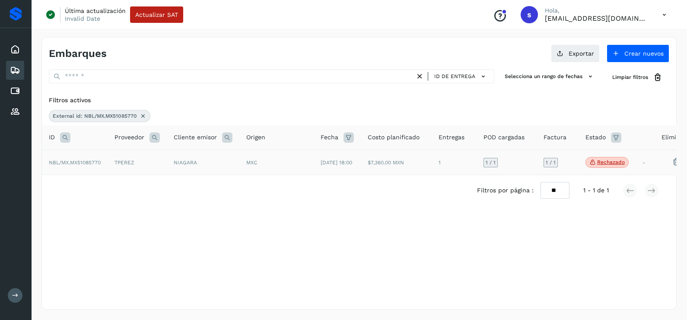
click at [230, 169] on td "NIAGARA" at bounding box center [203, 162] width 73 height 25
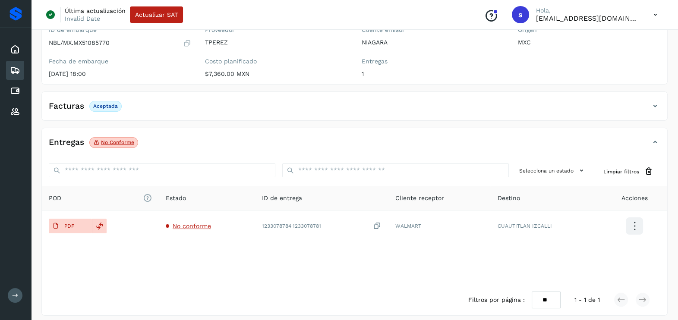
scroll to position [91, 0]
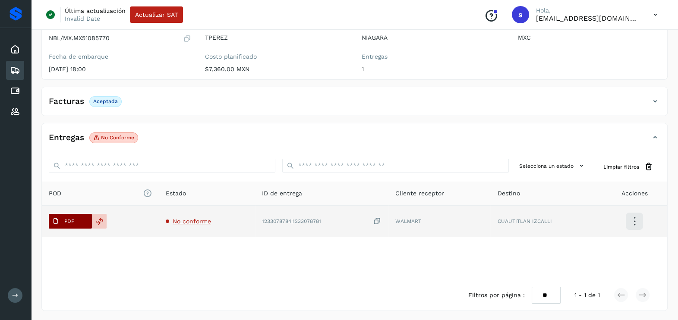
click at [71, 222] on p "PDF" at bounding box center [69, 222] width 10 height 6
click at [375, 224] on icon at bounding box center [377, 221] width 9 height 9
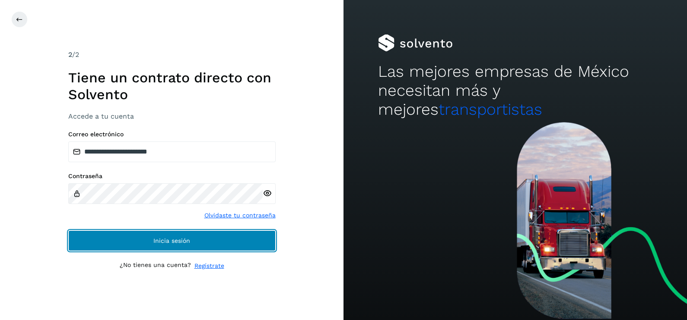
click at [175, 238] on span "Inicia sesión" at bounding box center [171, 241] width 37 height 6
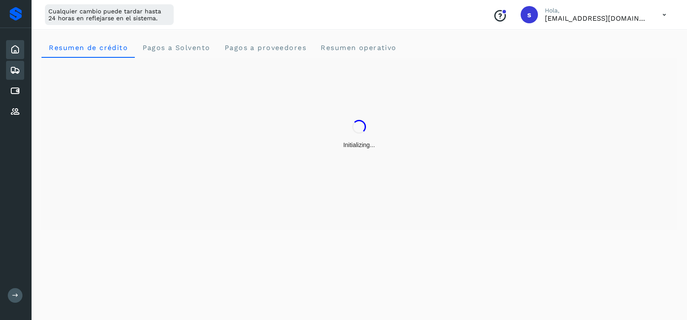
click at [14, 66] on icon at bounding box center [15, 70] width 10 height 10
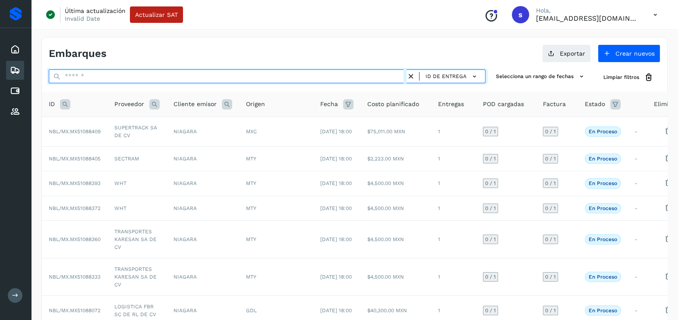
click at [97, 77] on input "text" at bounding box center [228, 77] width 358 height 14
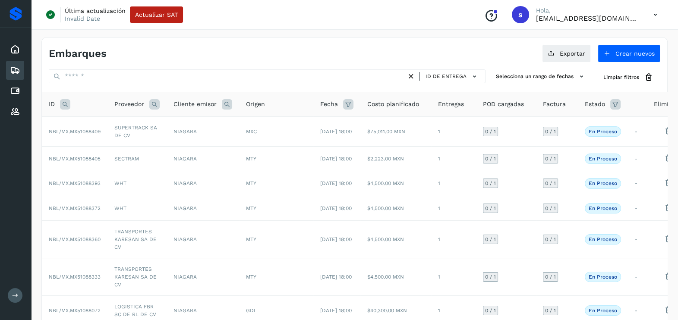
click at [70, 101] on icon at bounding box center [65, 104] width 10 height 10
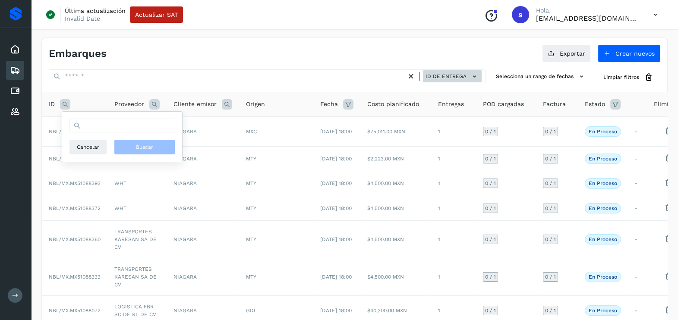
click at [468, 74] on button "ID de entrega" at bounding box center [452, 76] width 59 height 13
click at [468, 74] on div at bounding box center [339, 160] width 678 height 320
click at [92, 130] on input "text" at bounding box center [122, 126] width 106 height 14
paste input "**********"
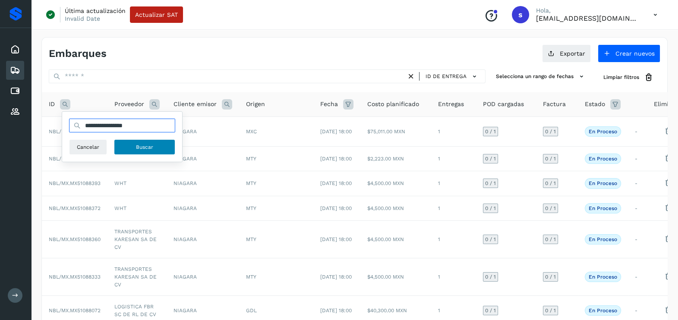
type input "**********"
drag, startPoint x: 130, startPoint y: 149, endPoint x: 112, endPoint y: 149, distance: 18.1
click at [129, 149] on button "Buscar" at bounding box center [144, 147] width 61 height 16
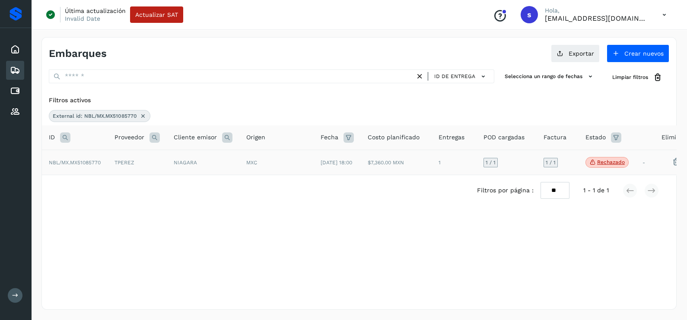
click at [134, 169] on td "TPEREZ" at bounding box center [137, 162] width 59 height 25
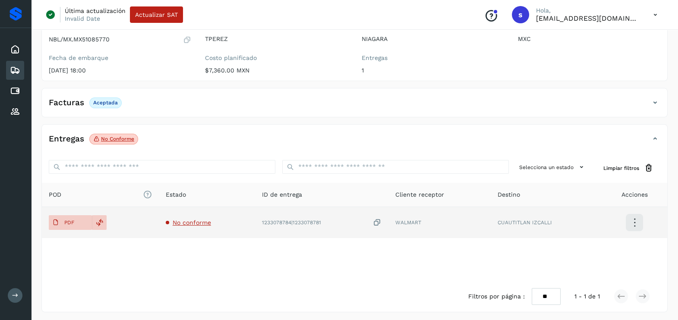
scroll to position [91, 0]
click at [206, 222] on span "No conforme" at bounding box center [192, 221] width 38 height 7
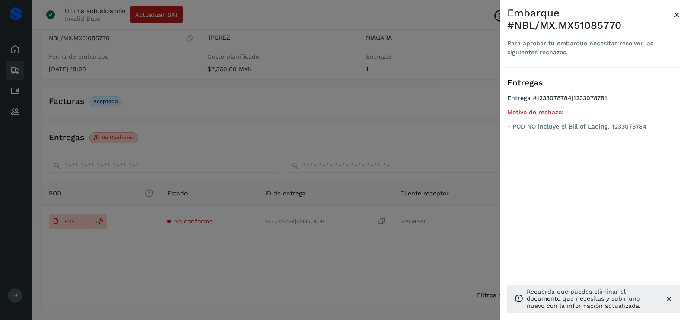
click at [210, 269] on div at bounding box center [343, 160] width 687 height 320
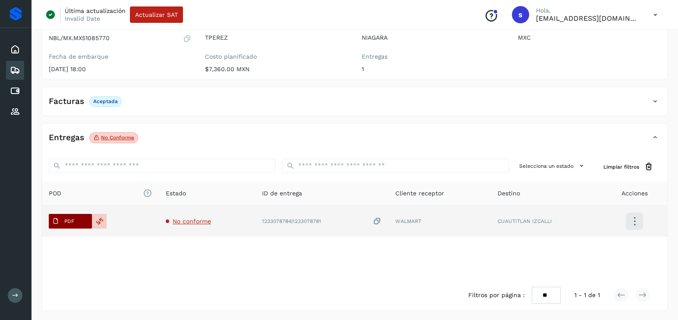
click at [59, 218] on span "PDF" at bounding box center [63, 222] width 29 height 14
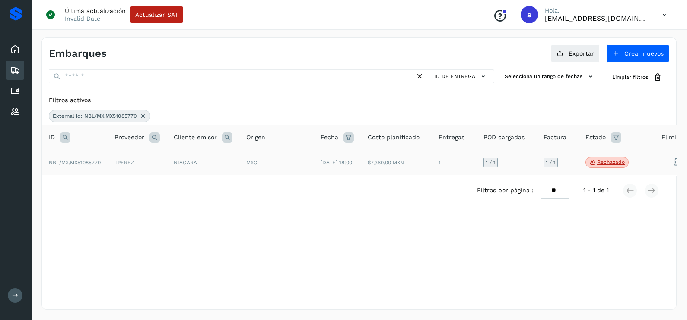
drag, startPoint x: 144, startPoint y: 113, endPoint x: 127, endPoint y: 123, distance: 19.2
click at [143, 113] on icon at bounding box center [142, 116] width 7 height 7
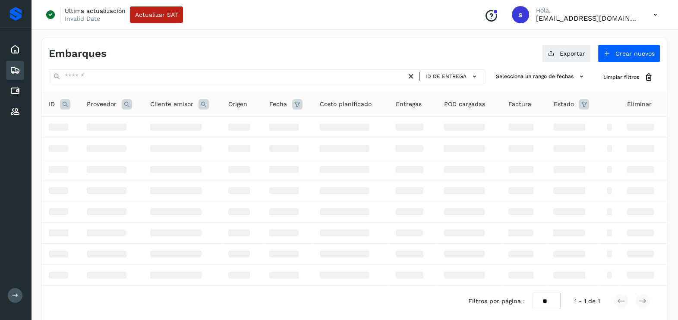
click at [63, 108] on icon at bounding box center [65, 104] width 10 height 10
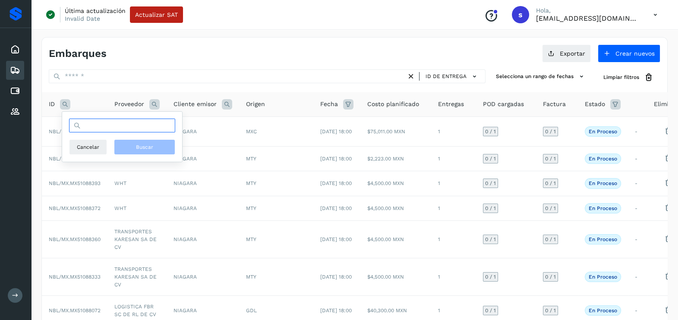
click at [83, 123] on input "text" at bounding box center [122, 126] width 106 height 14
paste input "**********"
type input "**********"
click at [156, 151] on button "Buscar" at bounding box center [144, 147] width 61 height 16
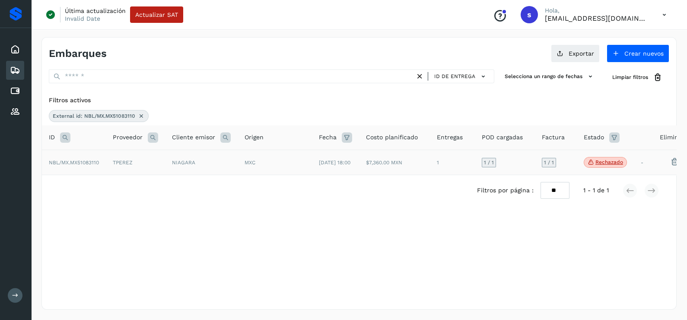
click at [143, 168] on td "TPEREZ" at bounding box center [135, 162] width 59 height 25
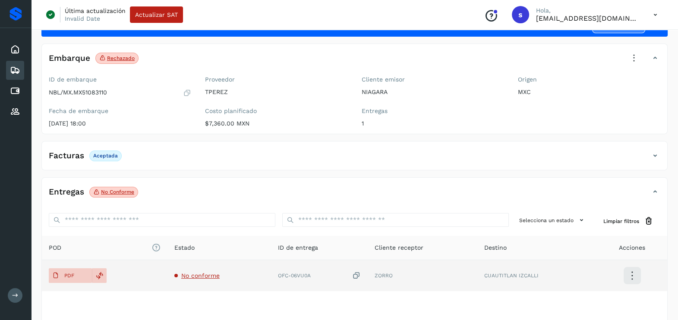
scroll to position [54, 0]
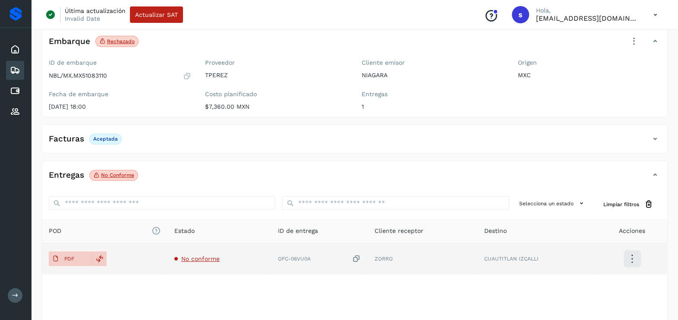
click at [192, 257] on span "No conforme" at bounding box center [200, 259] width 38 height 7
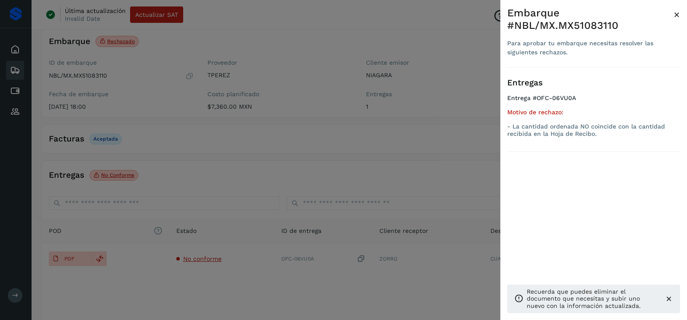
drag, startPoint x: 334, startPoint y: 269, endPoint x: 357, endPoint y: 264, distance: 23.4
click at [336, 268] on div at bounding box center [343, 160] width 687 height 320
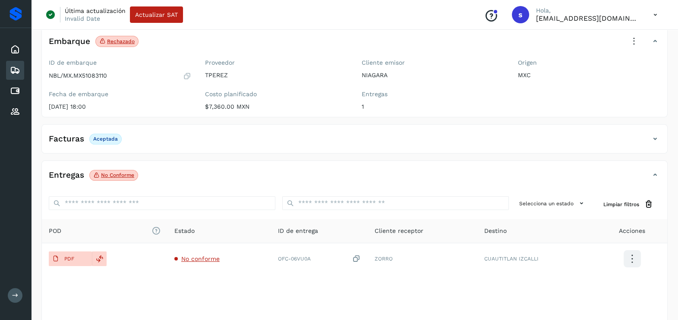
click at [358, 262] on icon at bounding box center [356, 259] width 9 height 9
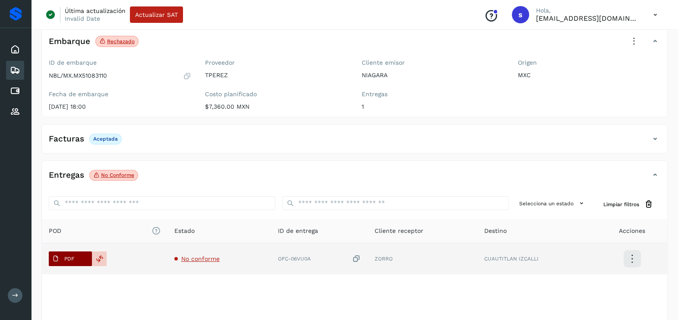
click at [62, 252] on span "PDF" at bounding box center [63, 259] width 29 height 14
click at [359, 257] on icon at bounding box center [356, 259] width 9 height 9
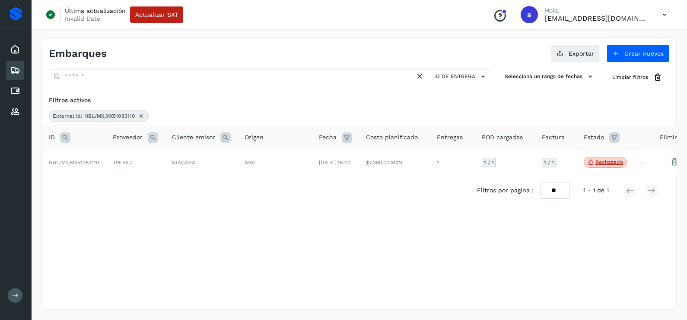
click at [138, 116] on icon at bounding box center [141, 116] width 7 height 7
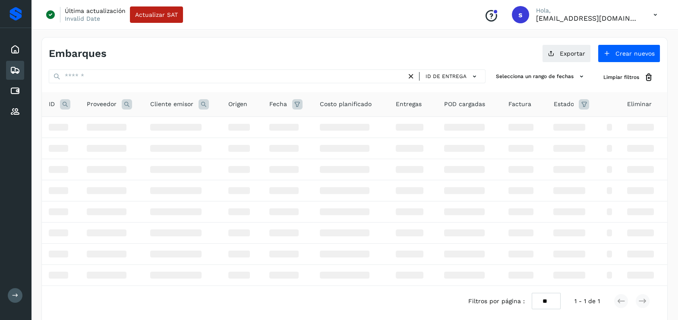
click at [62, 108] on icon at bounding box center [65, 104] width 10 height 10
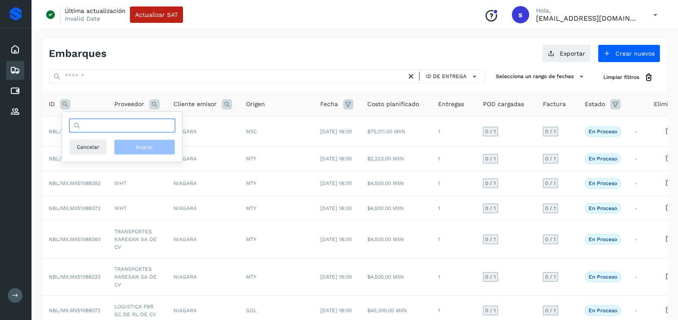
click at [82, 128] on input "text" at bounding box center [122, 126] width 106 height 14
paste input "**********"
type input "**********"
drag, startPoint x: 156, startPoint y: 149, endPoint x: 151, endPoint y: 153, distance: 6.5
click at [156, 149] on button "Buscar" at bounding box center [144, 147] width 61 height 16
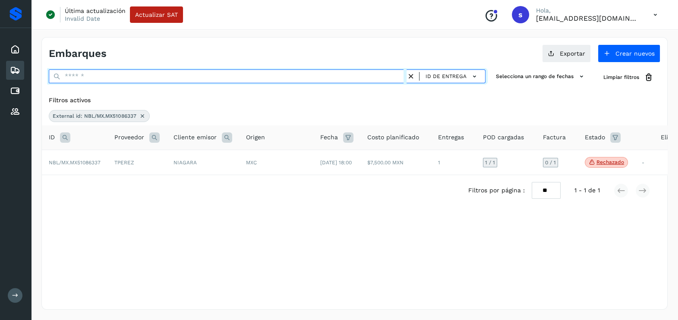
click at [131, 78] on input "text" at bounding box center [228, 77] width 358 height 14
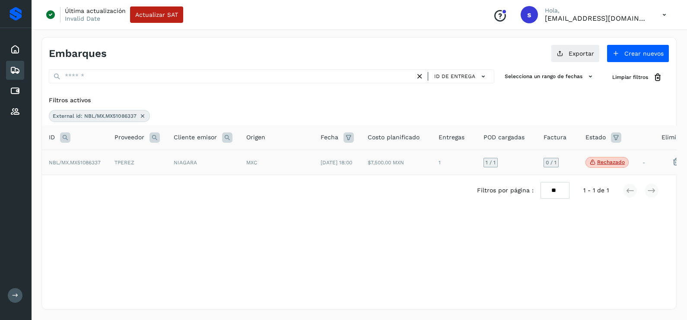
click at [124, 159] on td "TPEREZ" at bounding box center [137, 162] width 59 height 25
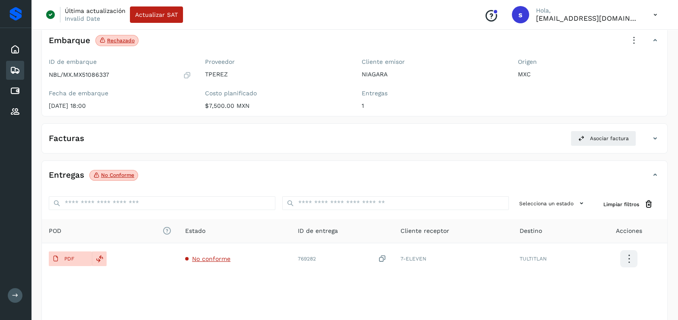
scroll to position [92, 0]
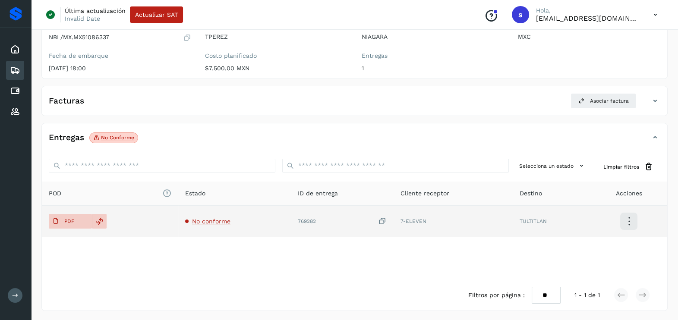
click at [206, 221] on span "No conforme" at bounding box center [211, 221] width 38 height 7
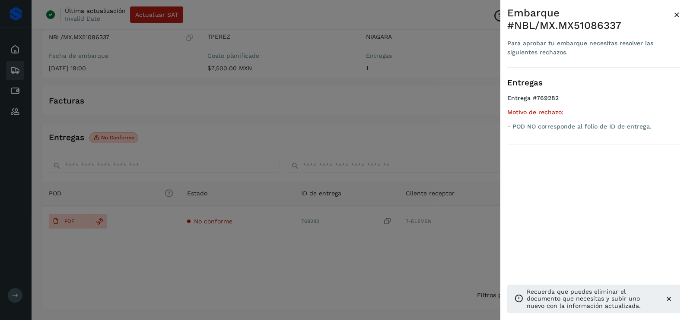
click at [254, 248] on div at bounding box center [343, 160] width 687 height 320
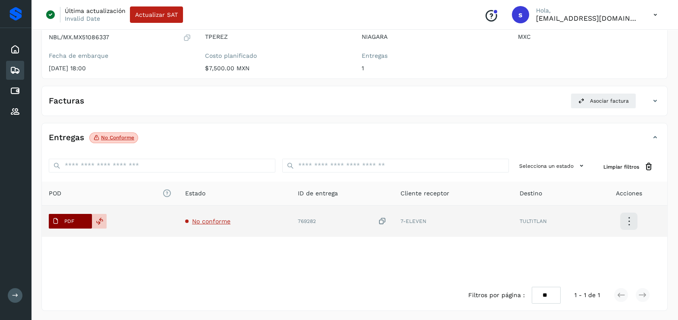
click at [58, 216] on span "PDF" at bounding box center [63, 222] width 29 height 14
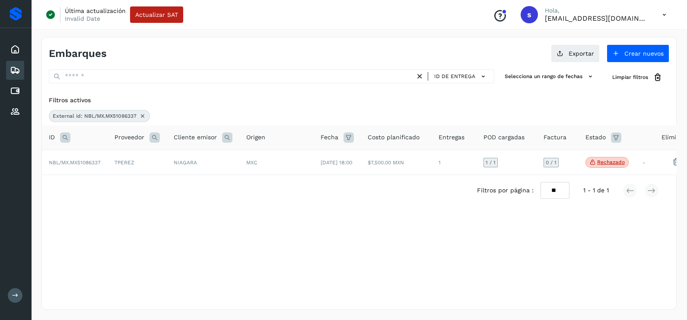
click at [143, 115] on icon at bounding box center [142, 116] width 7 height 7
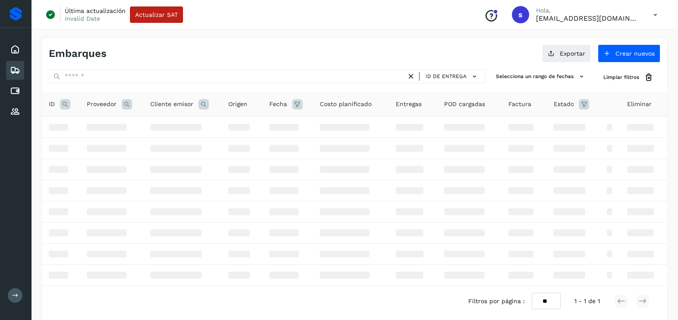
click at [68, 108] on icon at bounding box center [65, 104] width 10 height 10
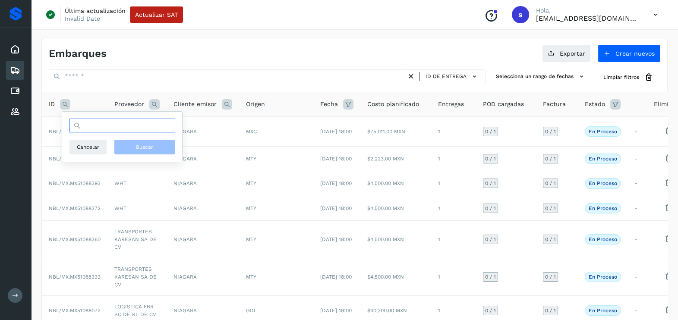
click at [123, 131] on input "text" at bounding box center [122, 126] width 106 height 14
paste input "**********"
type input "**********"
click at [136, 140] on button "Buscar" at bounding box center [144, 147] width 61 height 16
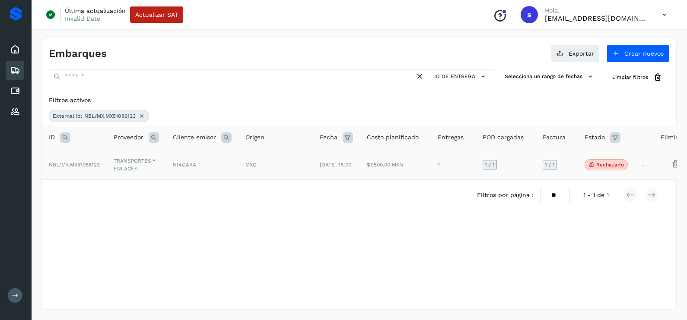
click at [131, 170] on td "TRANSPORTES Y ENLACES" at bounding box center [136, 165] width 59 height 30
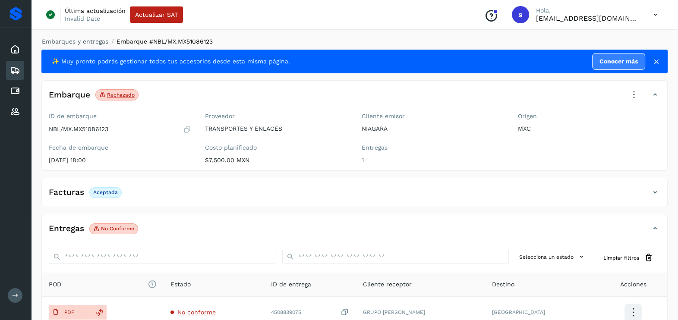
click at [634, 99] on icon at bounding box center [634, 95] width 19 height 19
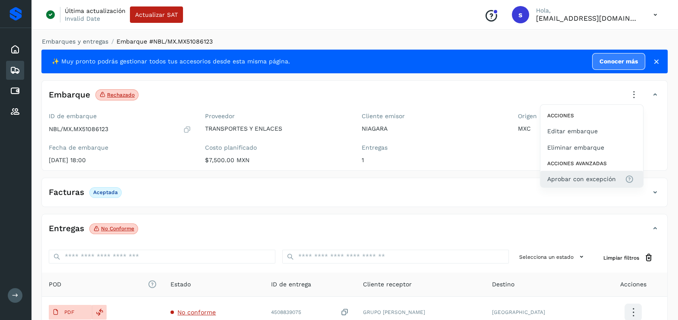
click at [579, 176] on span "Aprobar con excepción" at bounding box center [582, 179] width 69 height 10
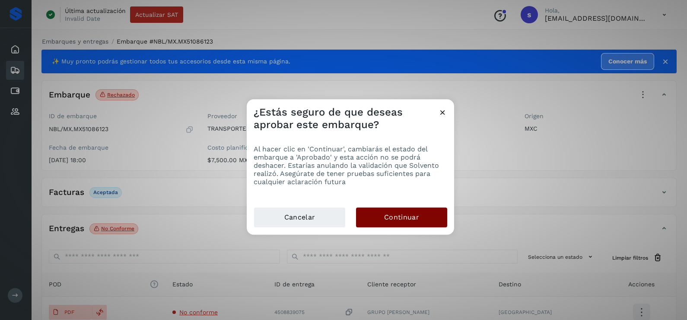
click at [411, 218] on span "Continuar" at bounding box center [401, 218] width 35 height 10
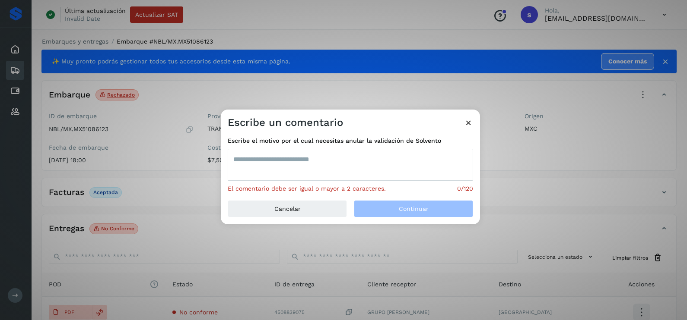
click at [317, 164] on textarea at bounding box center [350, 165] width 245 height 32
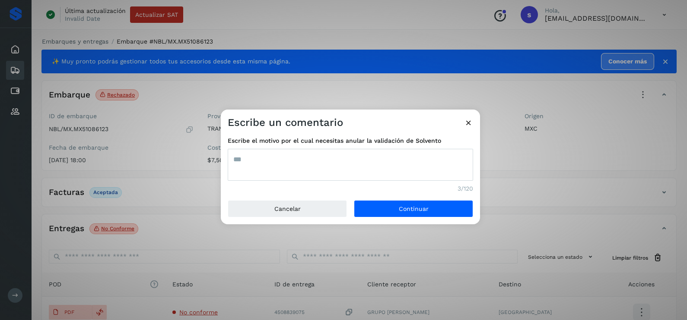
type textarea "***"
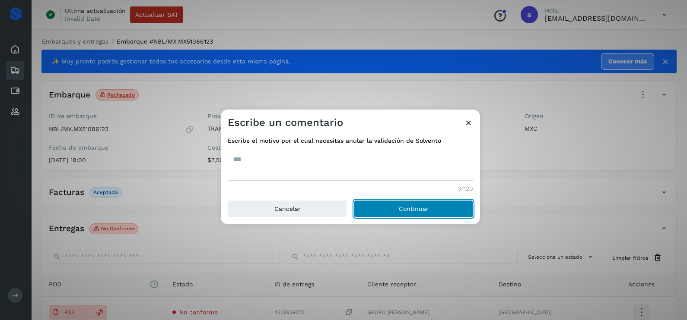
click at [354, 200] on button "Continuar" at bounding box center [413, 208] width 119 height 17
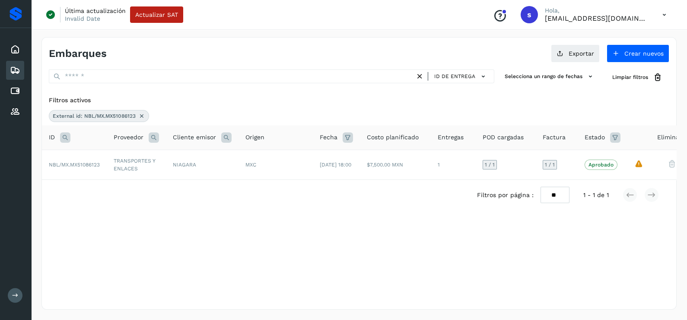
click at [144, 115] on icon at bounding box center [141, 116] width 7 height 7
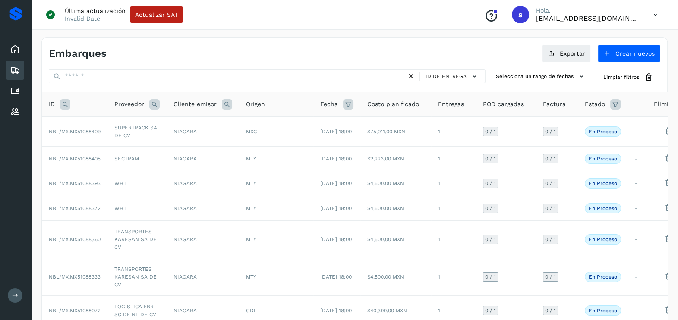
click at [66, 104] on icon at bounding box center [65, 104] width 10 height 10
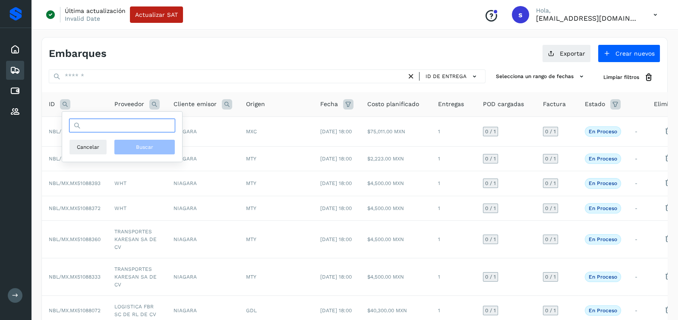
click at [124, 129] on input "text" at bounding box center [122, 126] width 106 height 14
paste input "**********"
type input "**********"
click at [143, 149] on span "Buscar" at bounding box center [144, 147] width 17 height 8
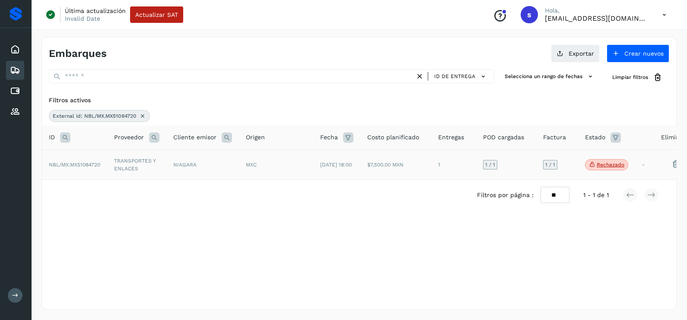
click at [126, 165] on td "TRANSPORTES Y ENLACES" at bounding box center [136, 165] width 59 height 30
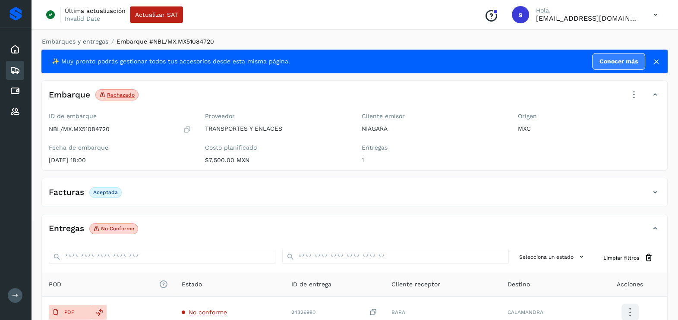
click at [635, 98] on icon at bounding box center [634, 95] width 19 height 19
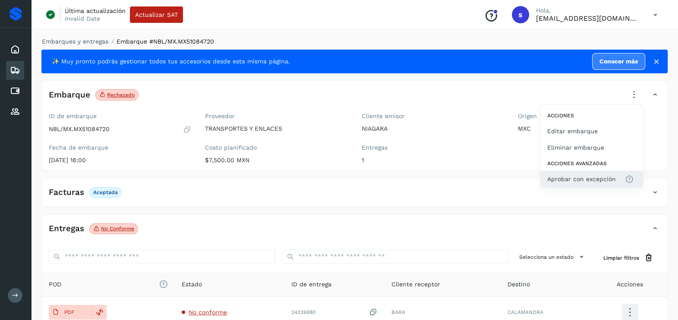
click at [560, 180] on span "Aprobar con excepción" at bounding box center [582, 179] width 69 height 10
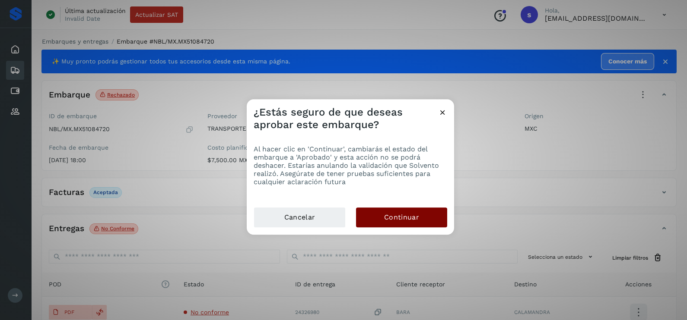
click at [399, 214] on span "Continuar" at bounding box center [401, 218] width 35 height 10
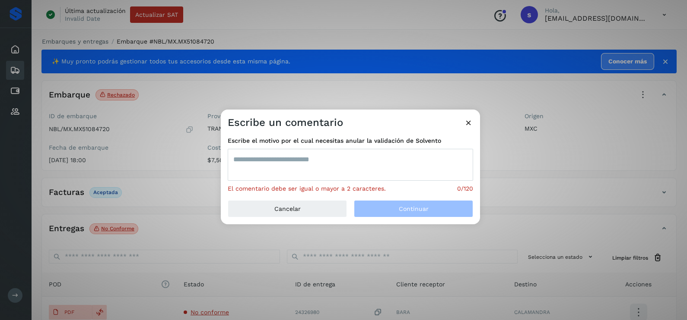
click at [246, 166] on textarea at bounding box center [350, 165] width 245 height 32
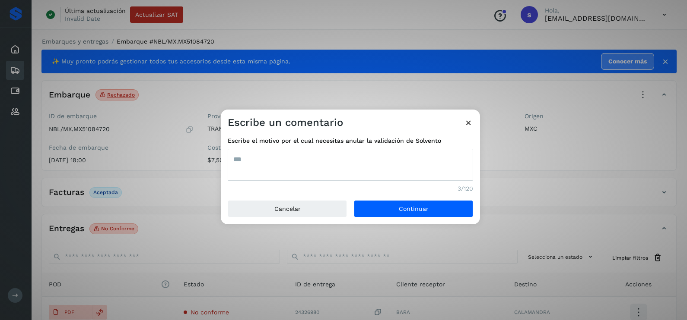
type textarea "***"
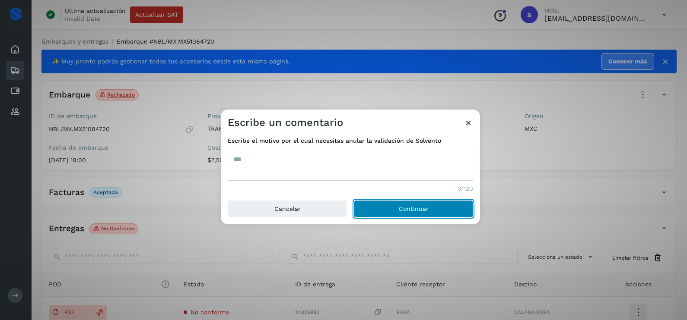
click at [354, 200] on button "Continuar" at bounding box center [413, 208] width 119 height 17
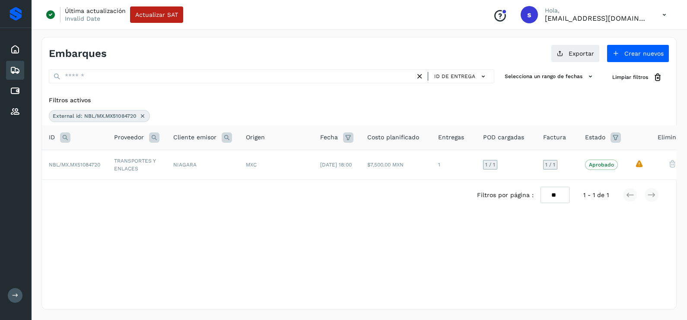
click at [143, 116] on icon at bounding box center [142, 116] width 7 height 7
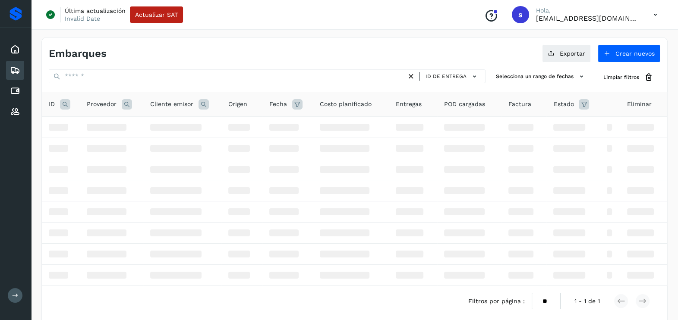
click at [66, 104] on icon at bounding box center [65, 104] width 10 height 10
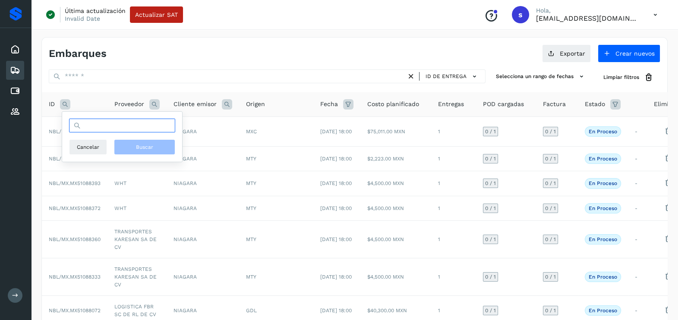
click at [95, 123] on input "text" at bounding box center [122, 126] width 106 height 14
paste input "**********"
type input "**********"
click at [145, 147] on span "Buscar" at bounding box center [144, 147] width 17 height 8
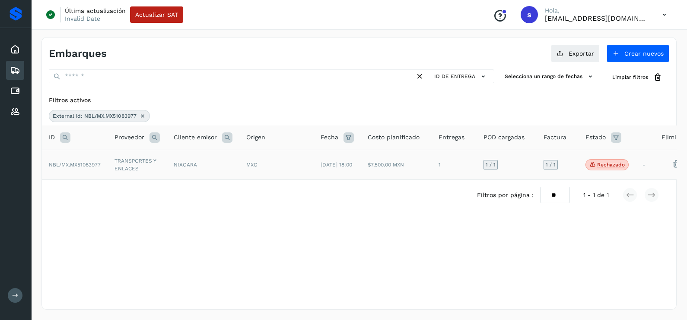
click at [193, 166] on td "NIAGARA" at bounding box center [203, 165] width 73 height 30
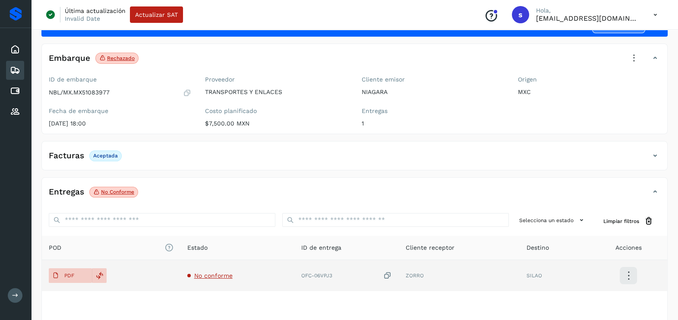
scroll to position [54, 0]
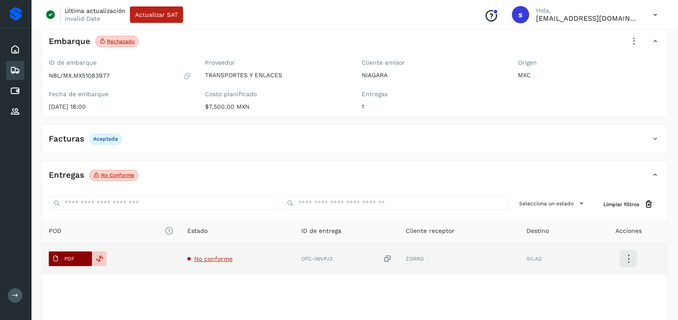
drag, startPoint x: 68, startPoint y: 255, endPoint x: 268, endPoint y: 149, distance: 226.2
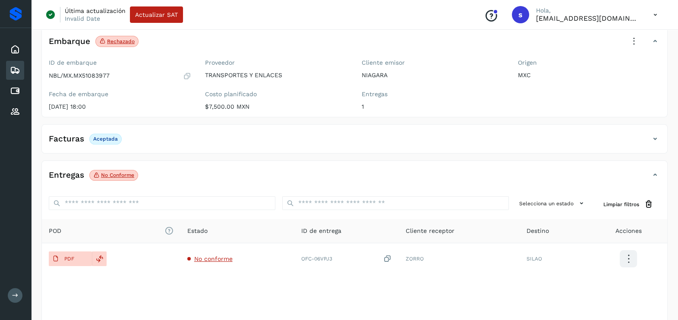
click at [69, 253] on span "PDF" at bounding box center [63, 259] width 29 height 14
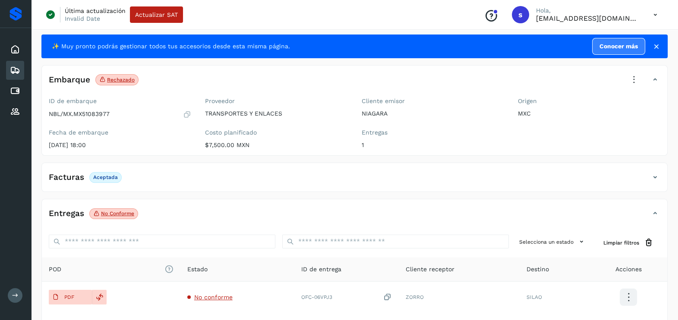
scroll to position [0, 0]
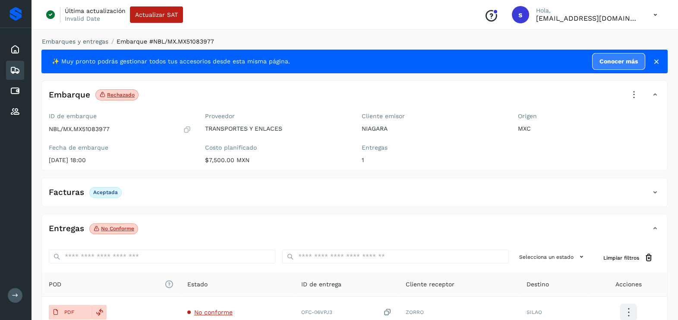
click at [638, 94] on icon at bounding box center [634, 95] width 19 height 19
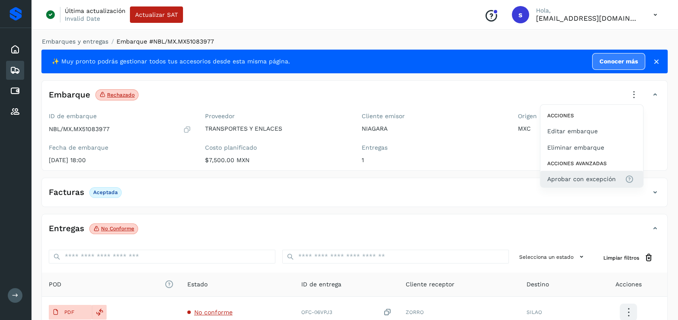
click at [587, 183] on span "Aprobar con excepción" at bounding box center [582, 179] width 69 height 10
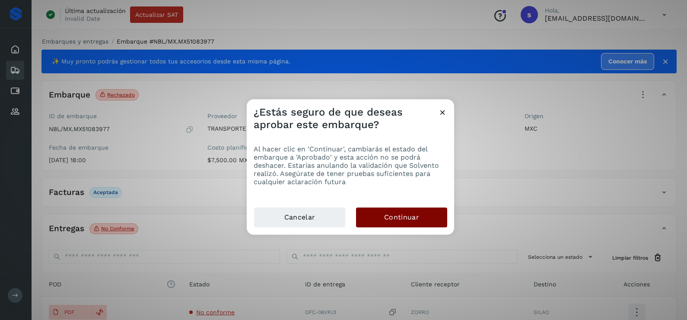
click at [413, 225] on button "Continuar" at bounding box center [401, 218] width 91 height 20
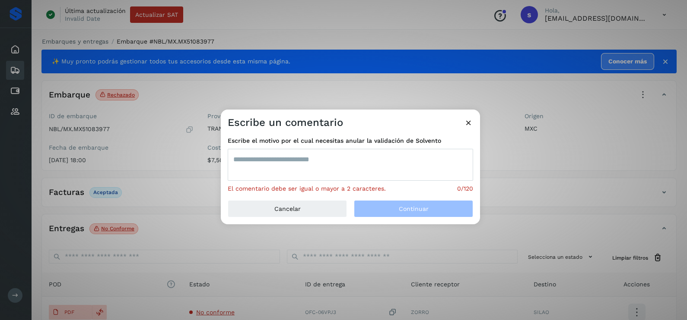
click at [340, 163] on textarea at bounding box center [350, 165] width 245 height 32
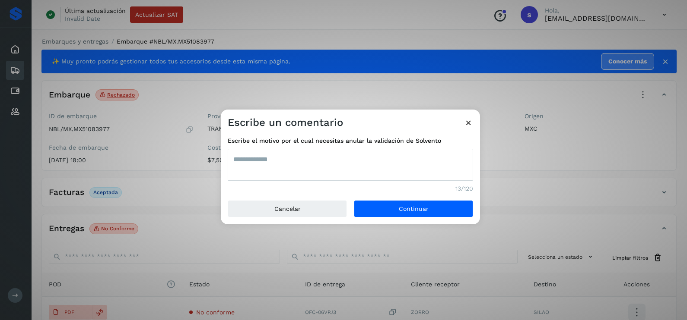
type textarea "**********"
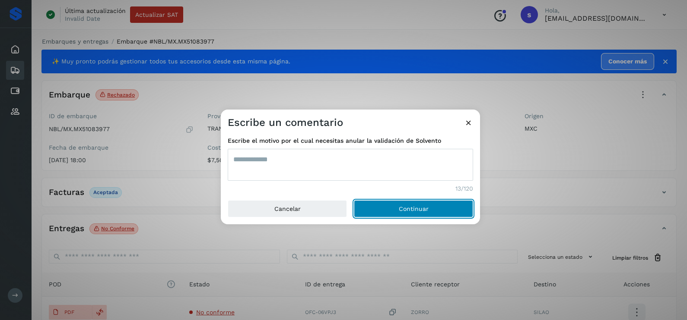
click at [354, 200] on button "Continuar" at bounding box center [413, 208] width 119 height 17
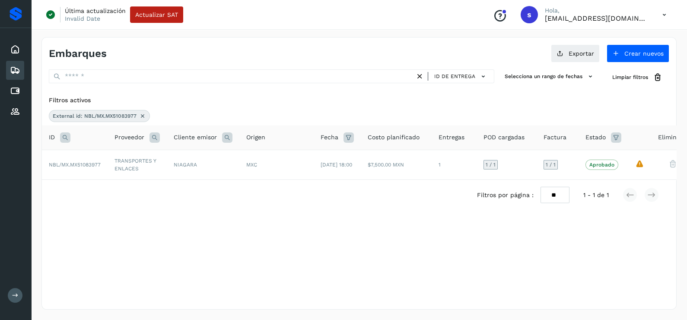
click at [139, 117] on icon at bounding box center [142, 116] width 7 height 7
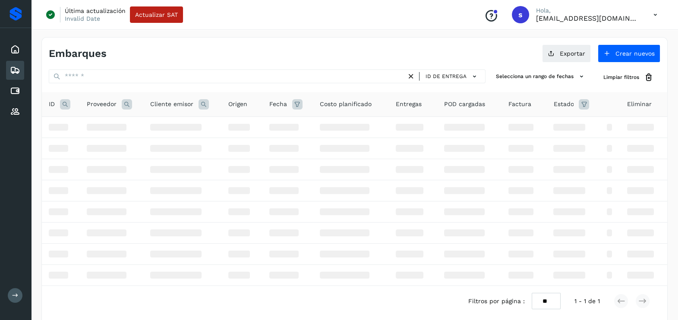
click at [67, 107] on icon at bounding box center [65, 104] width 10 height 10
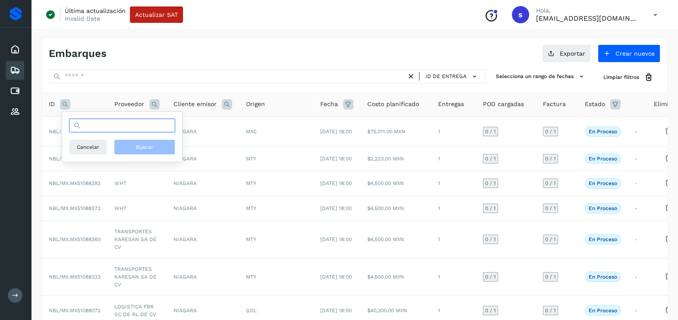
click at [138, 129] on input "text" at bounding box center [122, 126] width 106 height 14
paste input "**********"
click at [144, 146] on span "Buscar" at bounding box center [144, 147] width 17 height 8
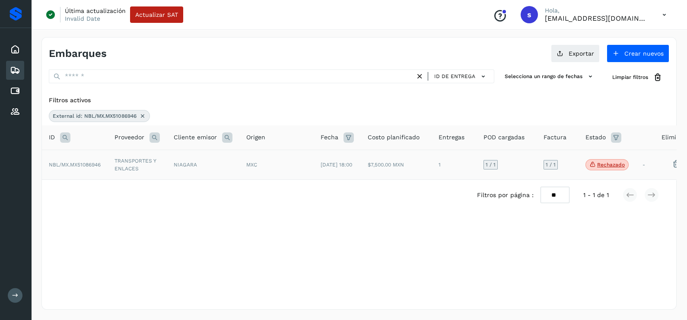
click at [130, 158] on td "TRANSPORTES Y ENLACES" at bounding box center [137, 165] width 59 height 30
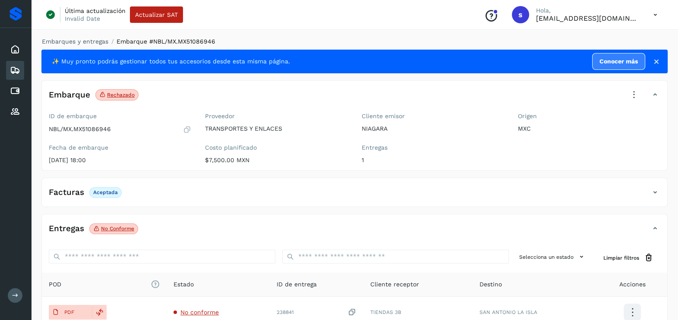
click at [627, 89] on icon at bounding box center [634, 95] width 19 height 19
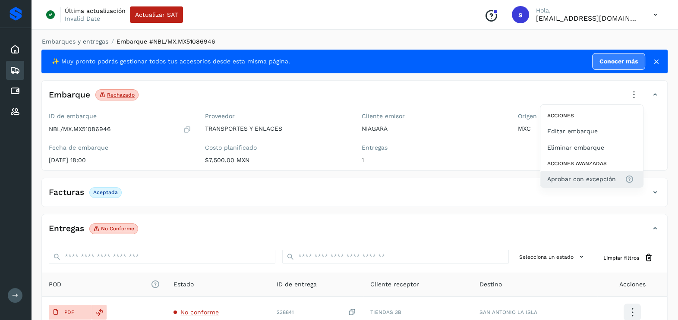
click at [566, 177] on span "Aprobar con excepción" at bounding box center [582, 179] width 69 height 10
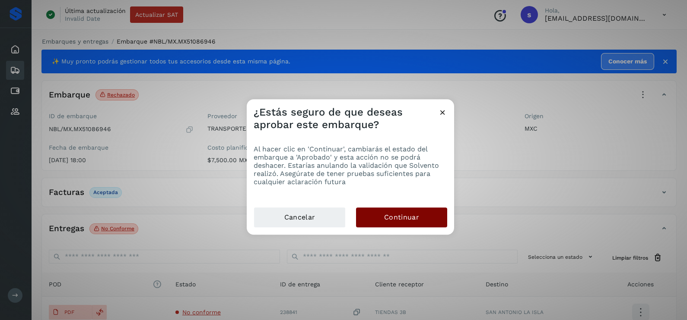
click at [415, 219] on span "Continuar" at bounding box center [401, 218] width 35 height 10
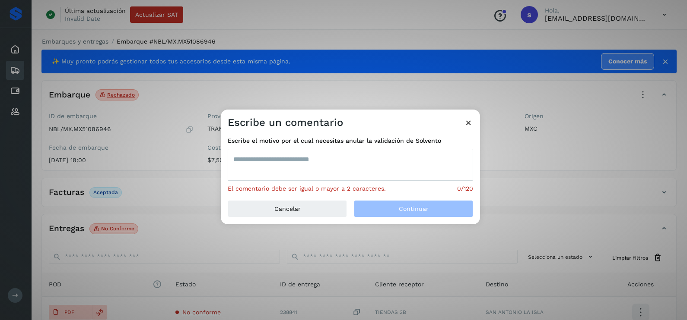
click at [310, 157] on textarea at bounding box center [350, 165] width 245 height 32
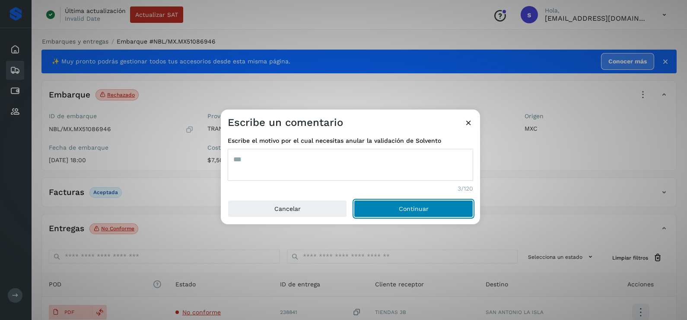
click at [354, 200] on button "Continuar" at bounding box center [413, 208] width 119 height 17
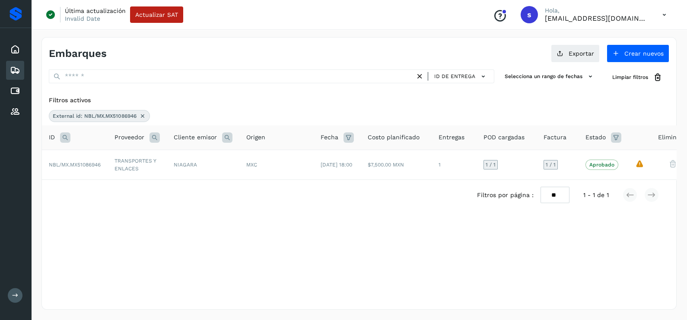
click at [146, 115] on icon at bounding box center [142, 116] width 7 height 7
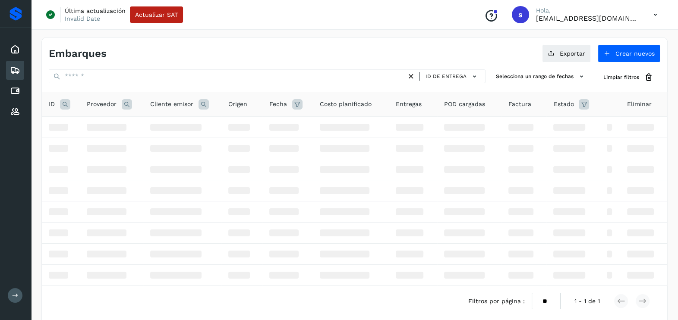
click at [62, 104] on icon at bounding box center [65, 104] width 10 height 10
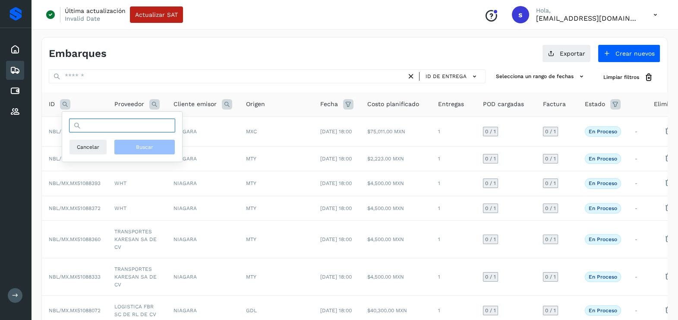
click at [96, 125] on input "text" at bounding box center [122, 126] width 106 height 14
paste input "**********"
click at [155, 145] on button "Buscar" at bounding box center [144, 147] width 61 height 16
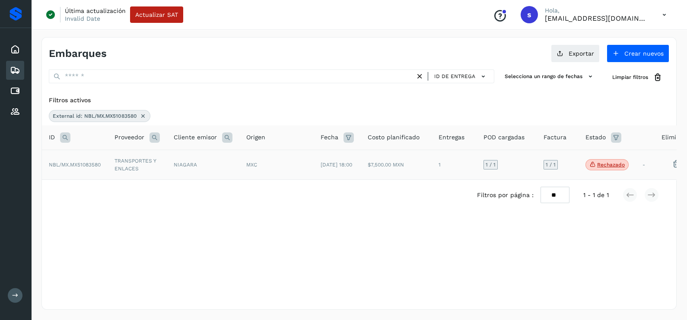
click at [150, 172] on td "TRANSPORTES Y ENLACES" at bounding box center [137, 165] width 59 height 30
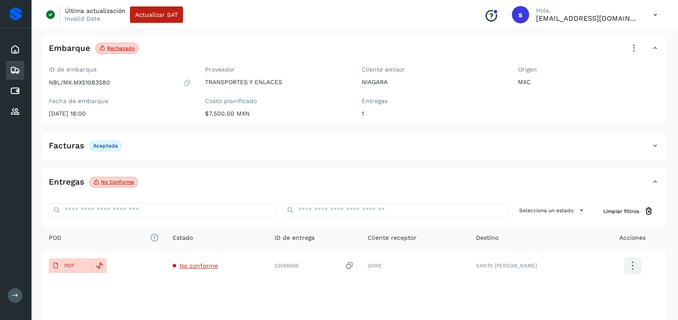
scroll to position [91, 0]
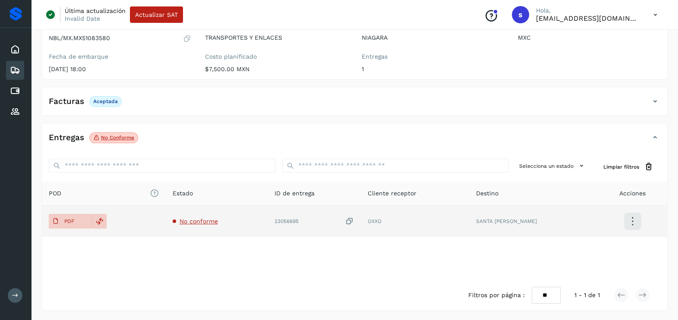
click at [200, 220] on span "No conforme" at bounding box center [199, 221] width 38 height 7
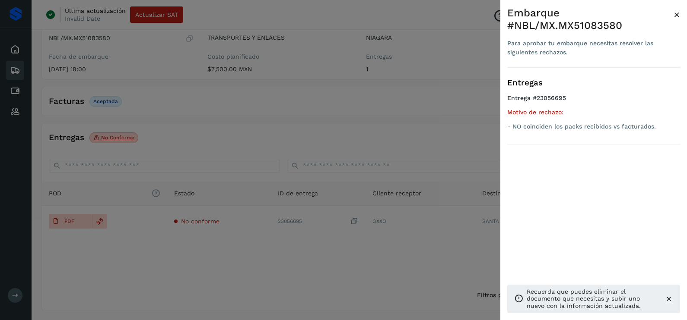
click at [343, 267] on div at bounding box center [343, 160] width 687 height 320
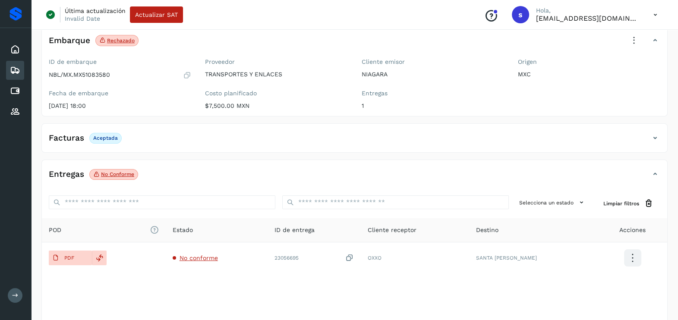
scroll to position [0, 0]
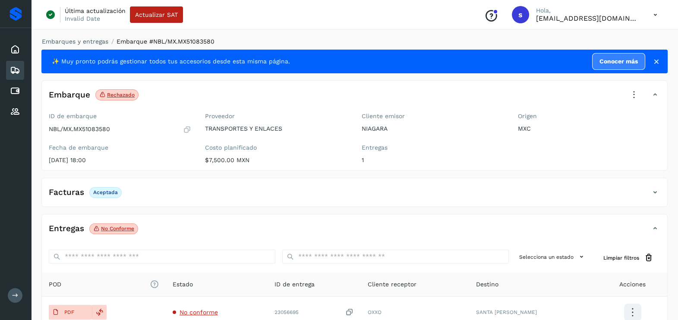
click at [640, 94] on icon at bounding box center [634, 95] width 19 height 19
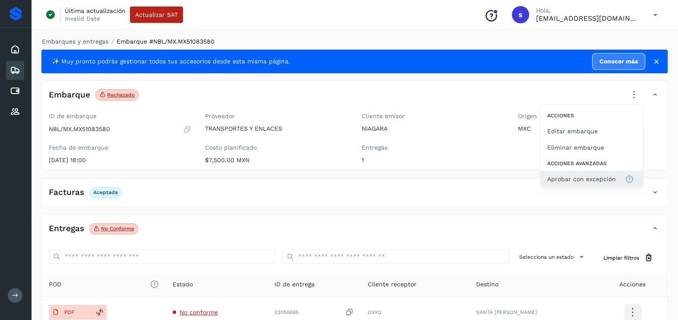
click at [598, 183] on span "Aprobar con excepción" at bounding box center [582, 179] width 69 height 10
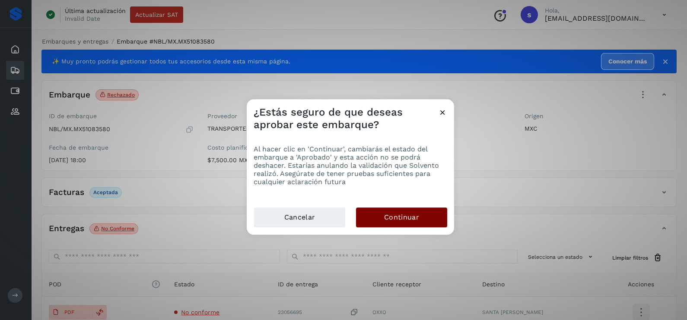
click at [406, 213] on span "Continuar" at bounding box center [401, 218] width 35 height 10
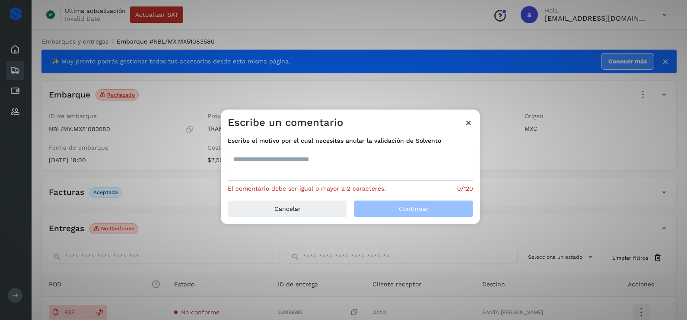
click at [345, 170] on textarea at bounding box center [350, 165] width 245 height 32
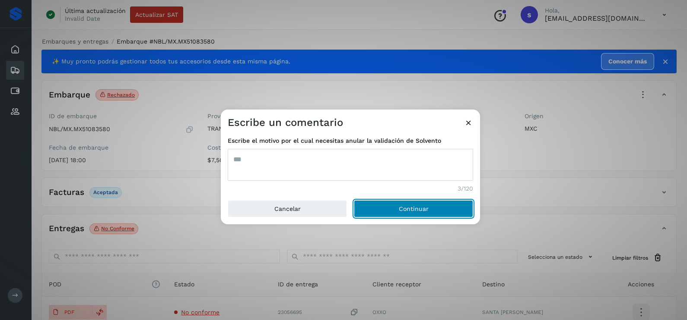
click at [354, 200] on button "Continuar" at bounding box center [413, 208] width 119 height 17
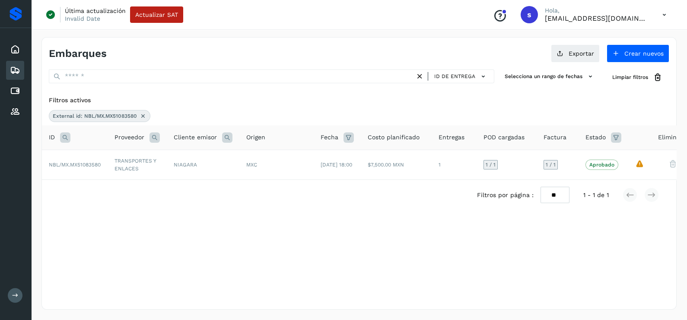
click at [146, 118] on icon at bounding box center [142, 116] width 7 height 7
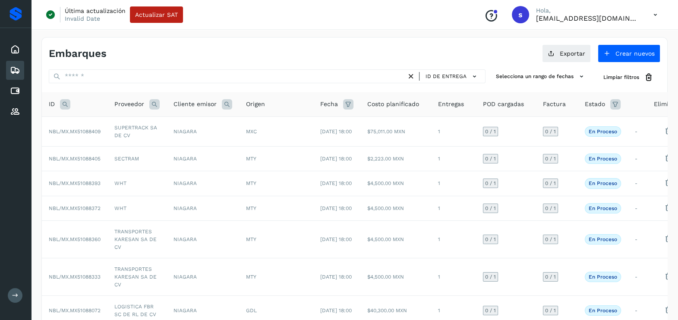
click at [69, 102] on icon at bounding box center [65, 104] width 10 height 10
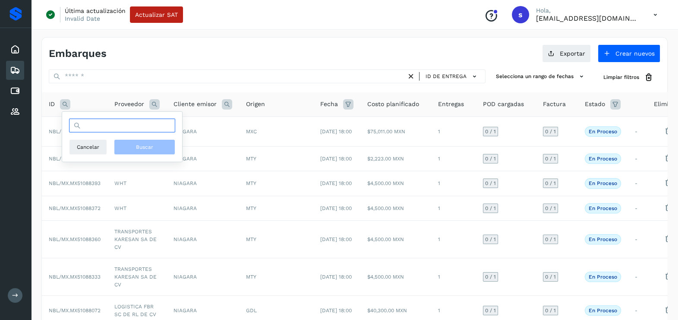
click at [137, 132] on input "text" at bounding box center [122, 126] width 106 height 14
paste input "**********"
click at [141, 145] on span "Buscar" at bounding box center [144, 147] width 17 height 8
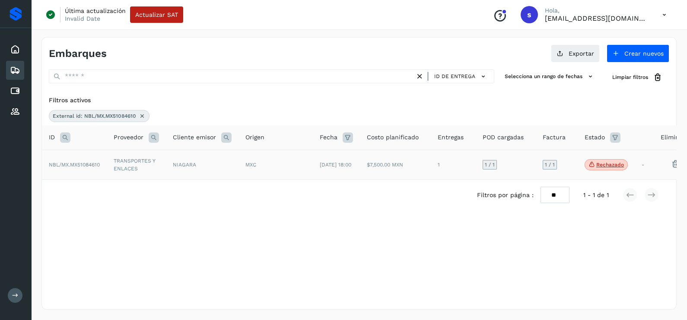
click at [139, 165] on td "TRANSPORTES Y ENLACES" at bounding box center [136, 165] width 59 height 30
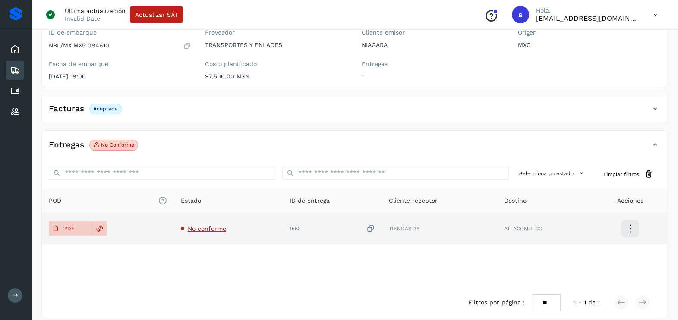
scroll to position [91, 0]
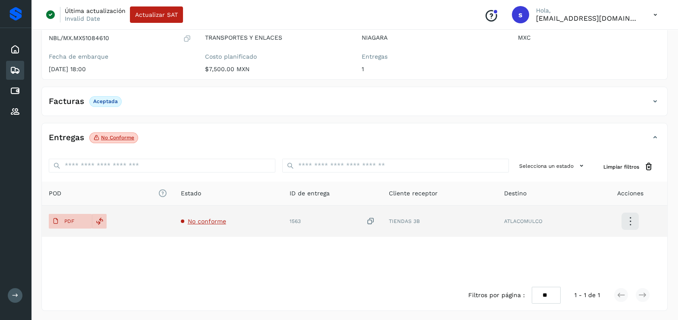
click at [209, 220] on span "No conforme" at bounding box center [207, 221] width 38 height 7
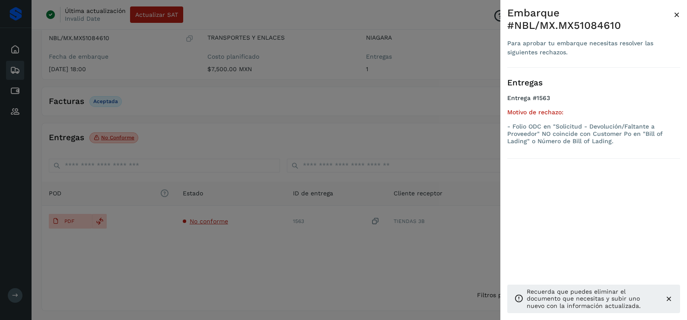
click at [209, 262] on div at bounding box center [343, 160] width 687 height 320
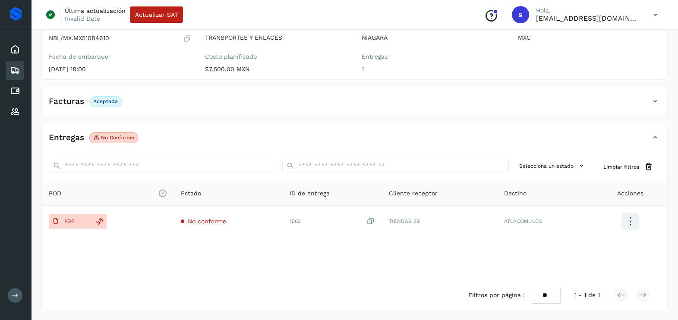
scroll to position [37, 0]
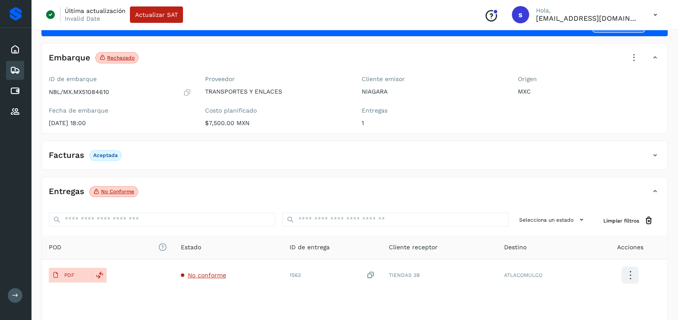
drag, startPoint x: 626, startPoint y: 62, endPoint x: 630, endPoint y: 58, distance: 5.5
click at [627, 60] on icon at bounding box center [634, 57] width 19 height 19
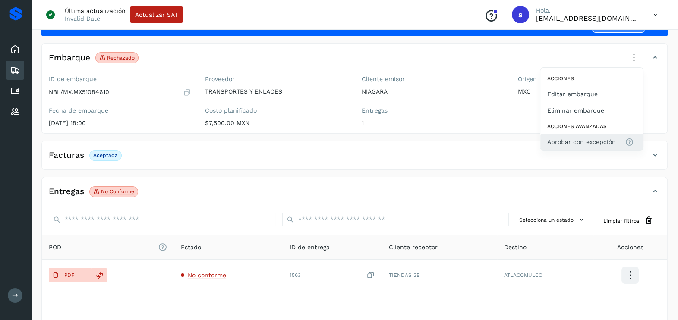
click at [584, 143] on span "Aprobar con excepción" at bounding box center [582, 142] width 69 height 10
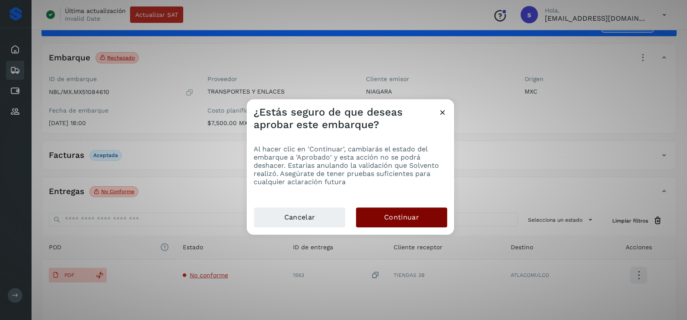
click at [405, 215] on span "Continuar" at bounding box center [401, 218] width 35 height 10
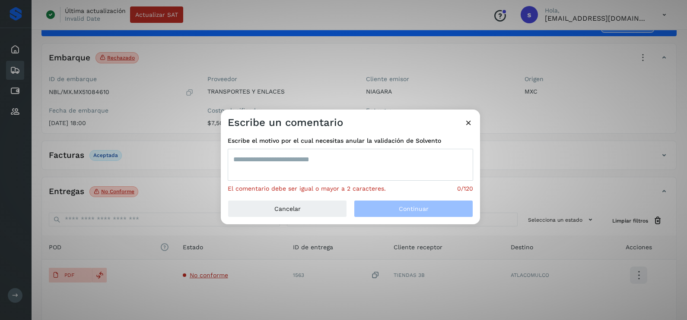
click at [298, 177] on textarea at bounding box center [350, 165] width 245 height 32
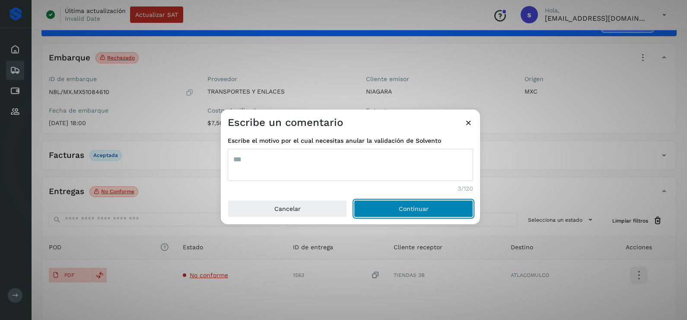
click at [354, 200] on button "Continuar" at bounding box center [413, 208] width 119 height 17
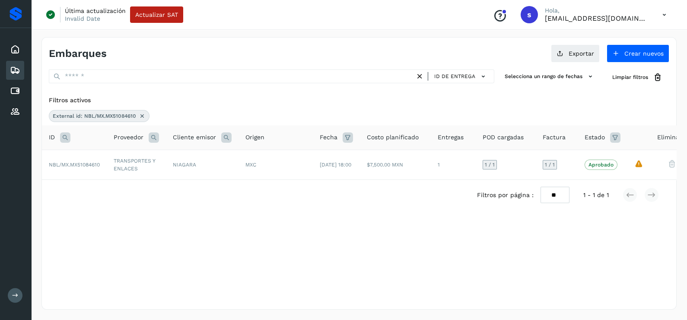
click at [146, 112] on div "External id: NBL/MX.MX51084610" at bounding box center [99, 116] width 101 height 12
click at [143, 115] on icon at bounding box center [142, 116] width 7 height 7
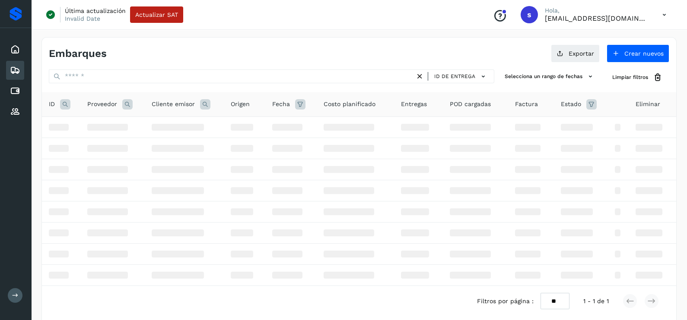
click at [63, 106] on icon at bounding box center [65, 104] width 10 height 10
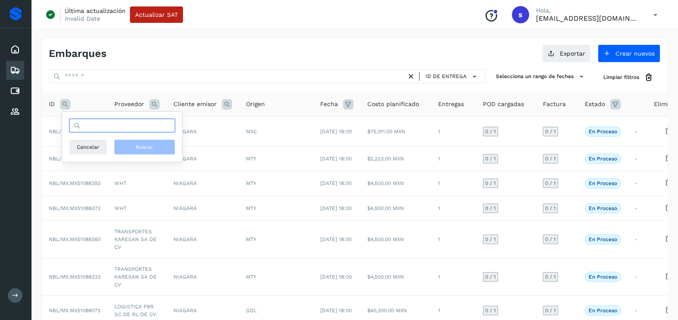
click at [99, 129] on input "text" at bounding box center [122, 126] width 106 height 14
paste input "**********"
click at [145, 145] on span "Buscar" at bounding box center [144, 147] width 17 height 8
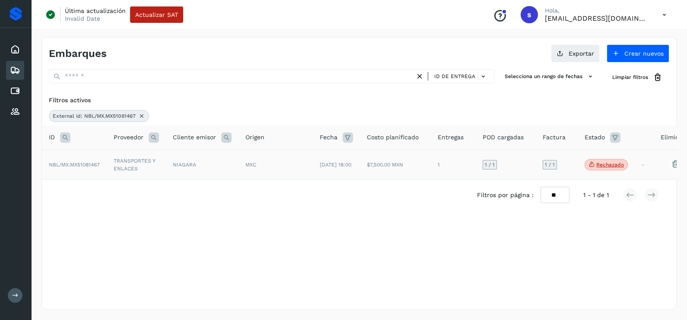
click at [147, 169] on td "TRANSPORTES Y ENLACES" at bounding box center [136, 165] width 59 height 30
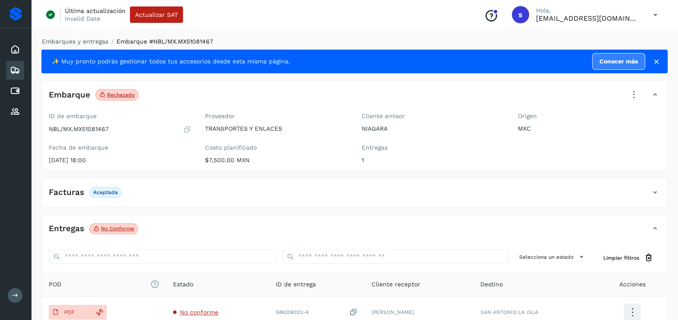
scroll to position [54, 0]
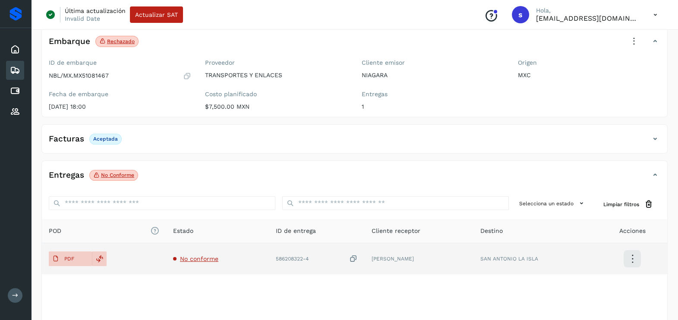
click at [203, 259] on span "No conforme" at bounding box center [199, 259] width 38 height 7
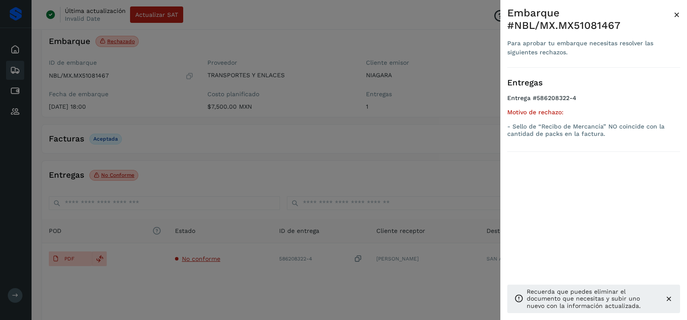
click at [398, 177] on div at bounding box center [343, 160] width 687 height 320
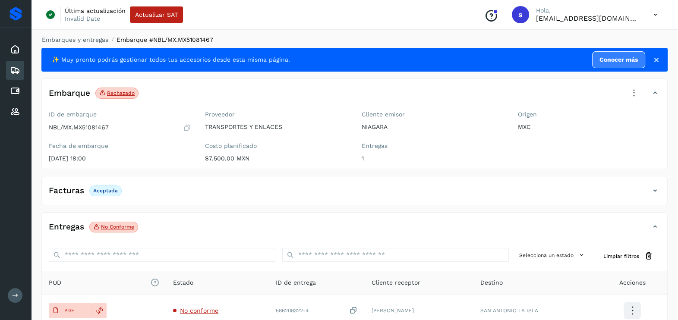
scroll to position [0, 0]
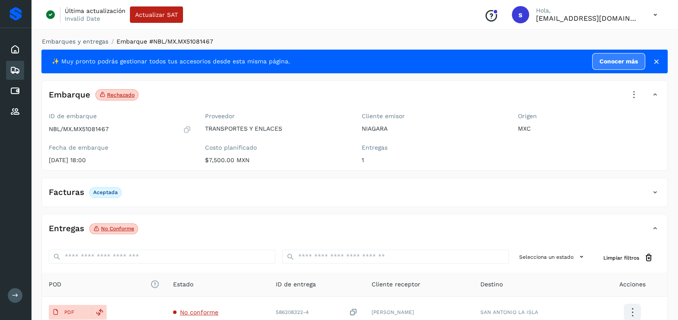
click at [628, 93] on icon at bounding box center [634, 95] width 19 height 19
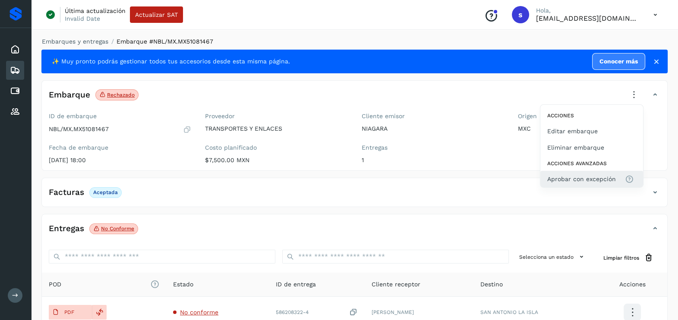
click at [591, 174] on span "Aprobar con excepción" at bounding box center [582, 179] width 69 height 10
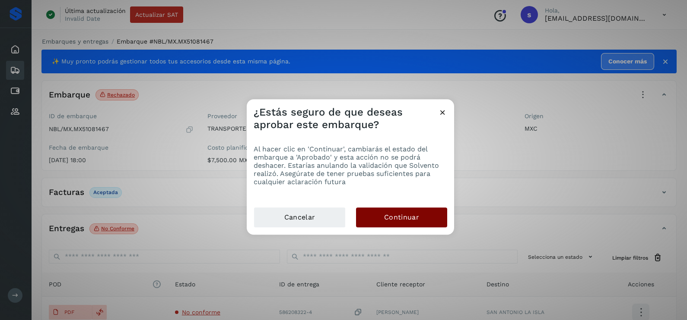
click at [410, 211] on button "Continuar" at bounding box center [401, 218] width 91 height 20
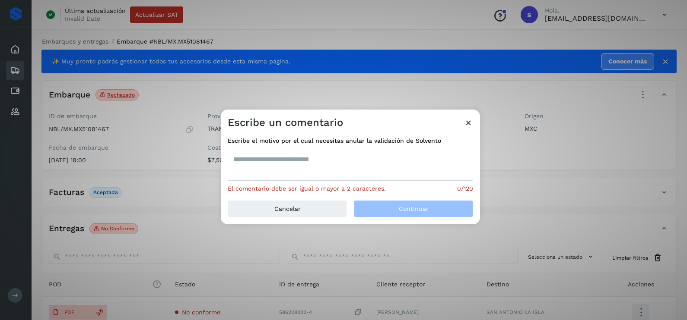
click at [304, 177] on textarea at bounding box center [350, 165] width 245 height 32
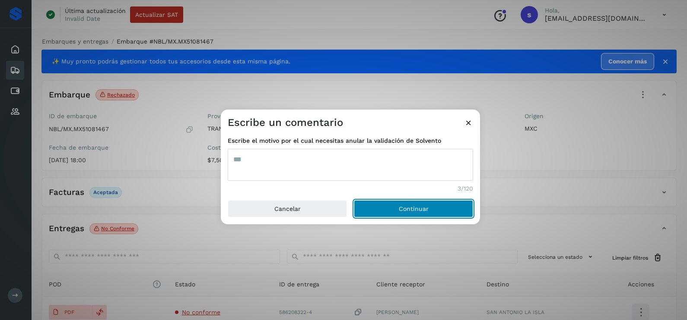
click at [354, 200] on button "Continuar" at bounding box center [413, 208] width 119 height 17
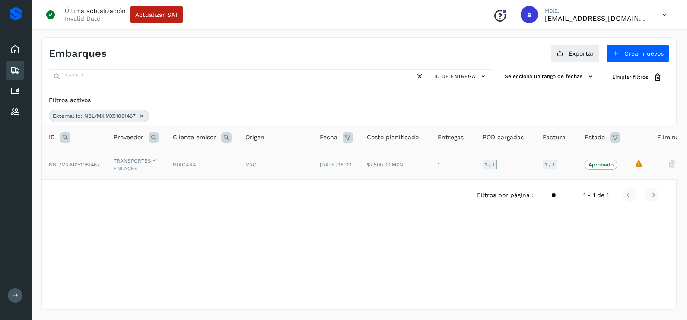
click at [145, 117] on icon at bounding box center [141, 116] width 7 height 7
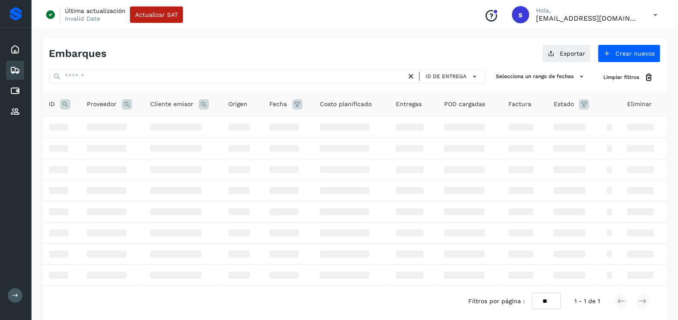
click at [65, 100] on icon at bounding box center [65, 104] width 10 height 10
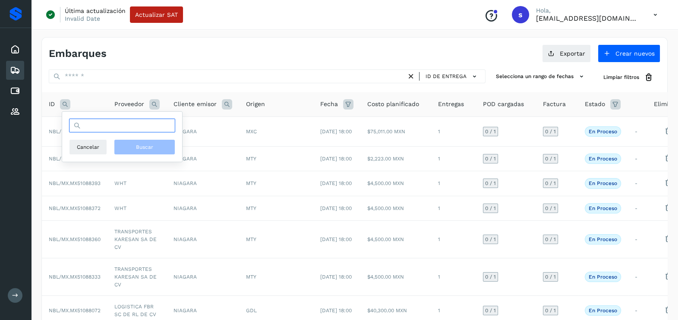
click at [146, 129] on input "text" at bounding box center [122, 126] width 106 height 14
paste input "**********"
click at [158, 151] on button "Buscar" at bounding box center [144, 147] width 61 height 16
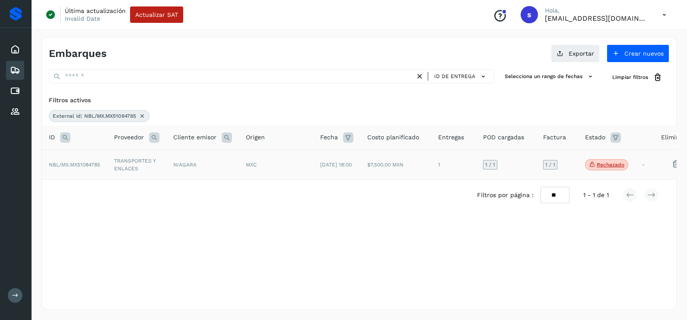
click at [168, 166] on td "NIAGARA" at bounding box center [202, 165] width 73 height 30
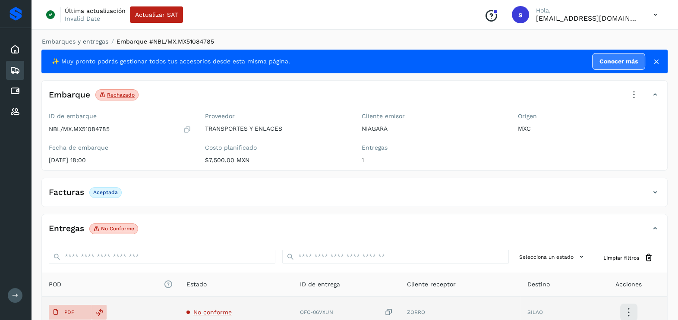
scroll to position [54, 0]
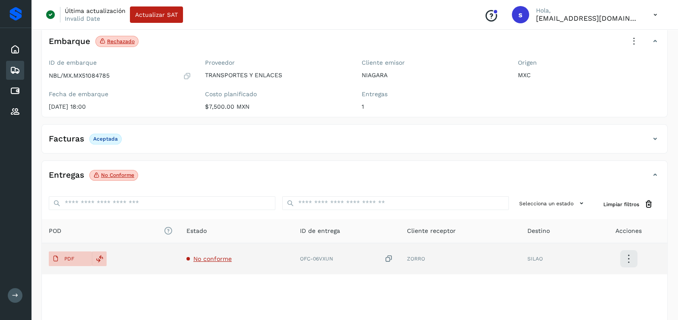
click at [216, 256] on span "No conforme" at bounding box center [212, 259] width 38 height 7
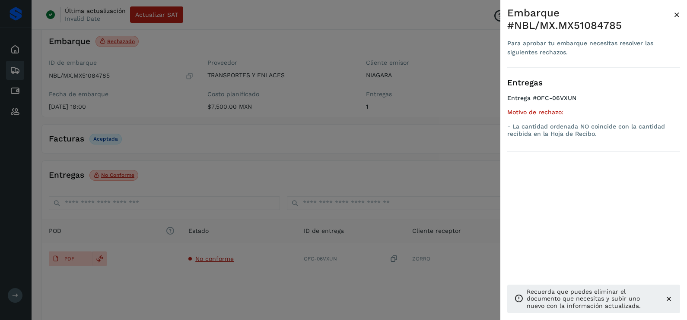
click at [283, 177] on div at bounding box center [343, 160] width 687 height 320
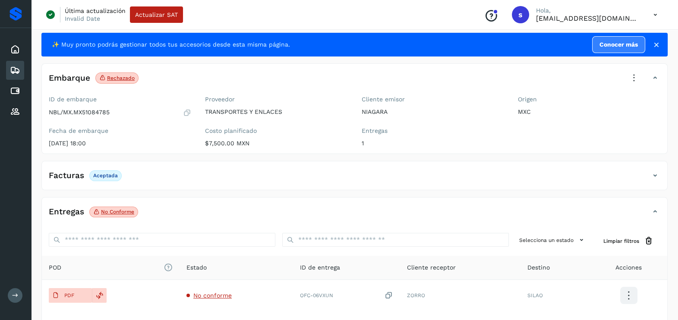
scroll to position [0, 0]
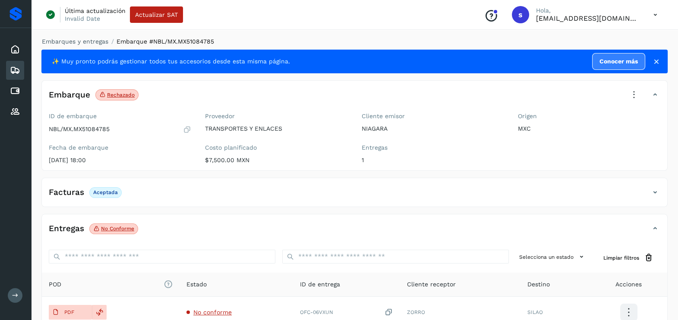
click at [633, 97] on icon at bounding box center [634, 95] width 19 height 19
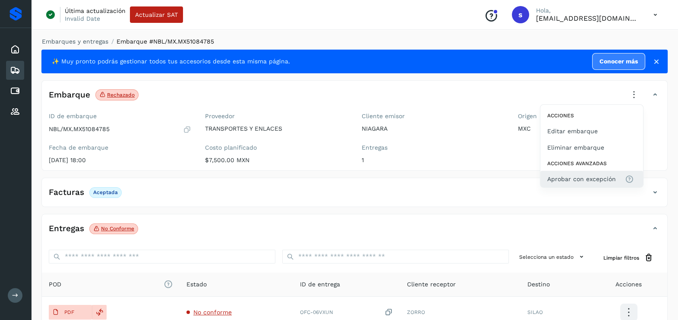
click at [570, 186] on button "Aprobar con excepción" at bounding box center [592, 179] width 103 height 16
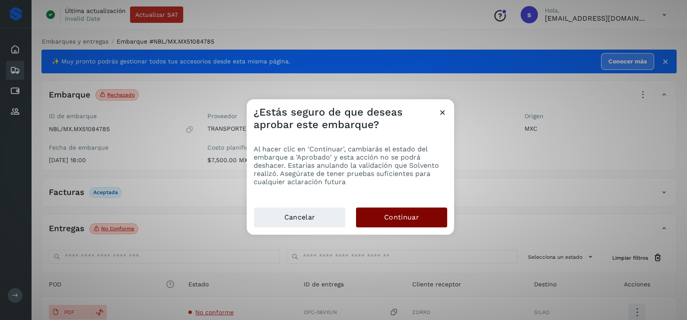
click at [402, 218] on span "Continuar" at bounding box center [401, 218] width 35 height 10
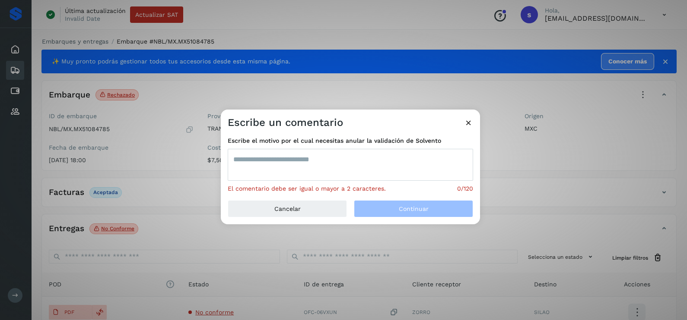
click at [279, 176] on textarea at bounding box center [350, 165] width 245 height 32
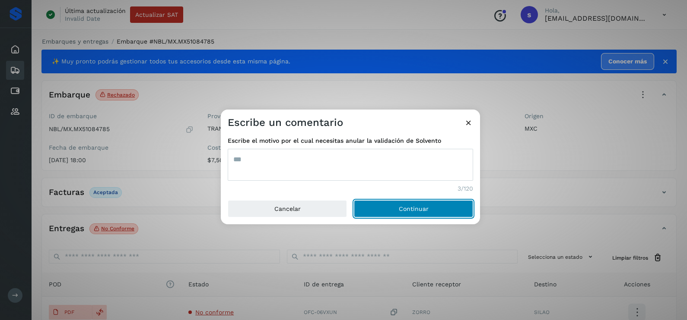
click at [354, 200] on button "Continuar" at bounding box center [413, 208] width 119 height 17
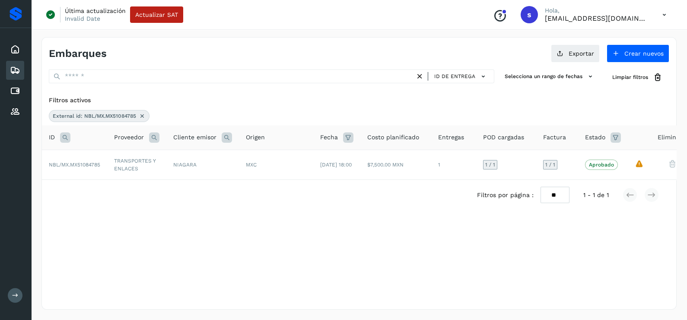
click at [140, 117] on icon at bounding box center [142, 116] width 7 height 7
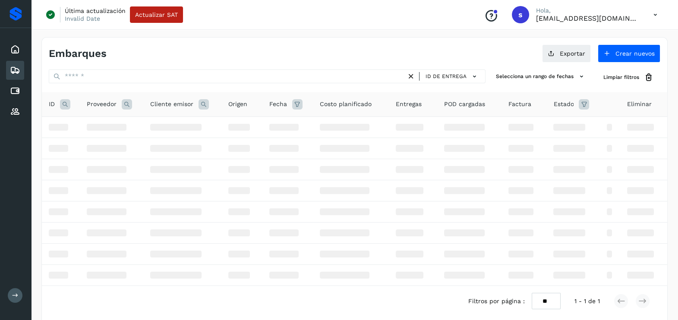
click at [68, 106] on icon at bounding box center [65, 104] width 10 height 10
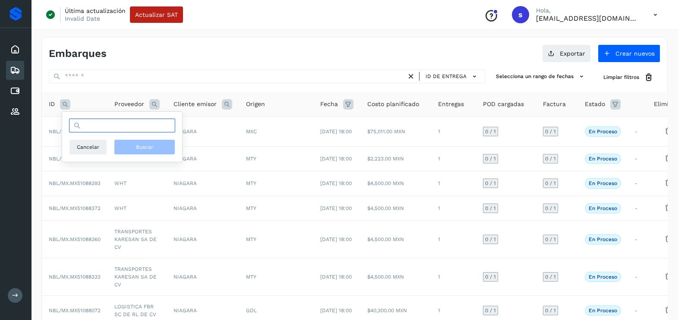
click at [135, 132] on input "text" at bounding box center [122, 126] width 106 height 14
paste input "**********"
click at [143, 148] on span "Buscar" at bounding box center [144, 147] width 17 height 8
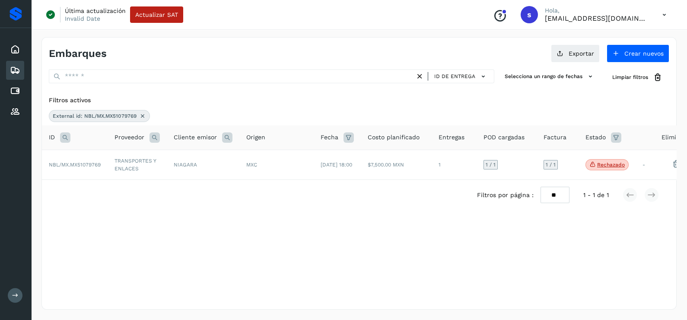
click at [163, 168] on td "TRANSPORTES Y ENLACES" at bounding box center [137, 165] width 59 height 30
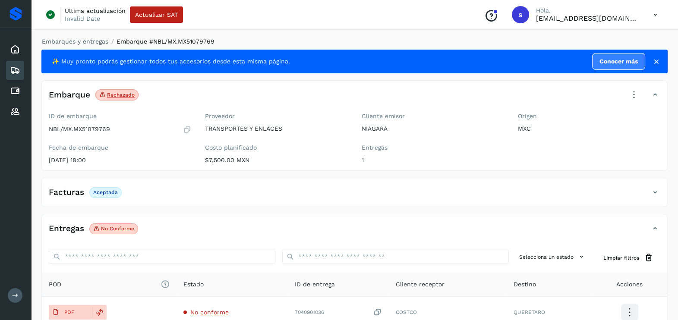
click at [630, 96] on icon at bounding box center [634, 95] width 19 height 19
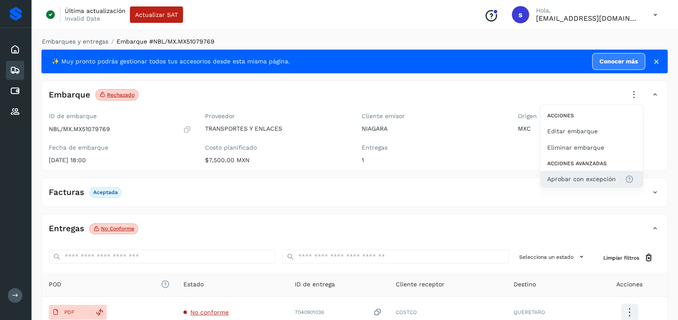
click at [572, 183] on span "Aprobar con excepción" at bounding box center [582, 179] width 69 height 10
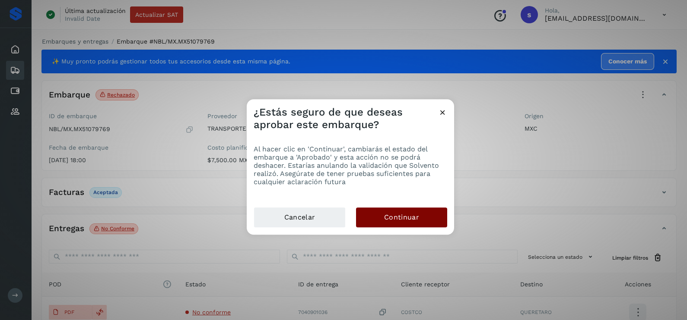
click at [424, 220] on button "Continuar" at bounding box center [401, 218] width 91 height 20
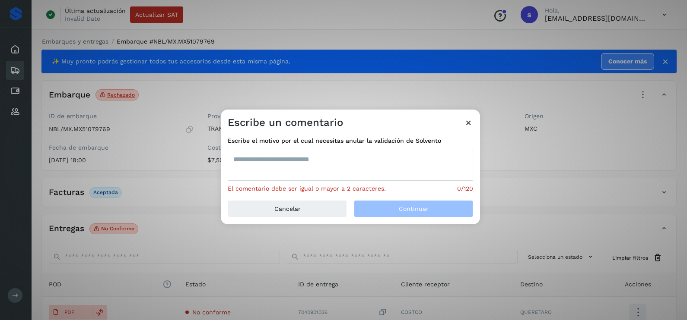
click at [309, 166] on textarea at bounding box center [350, 165] width 245 height 32
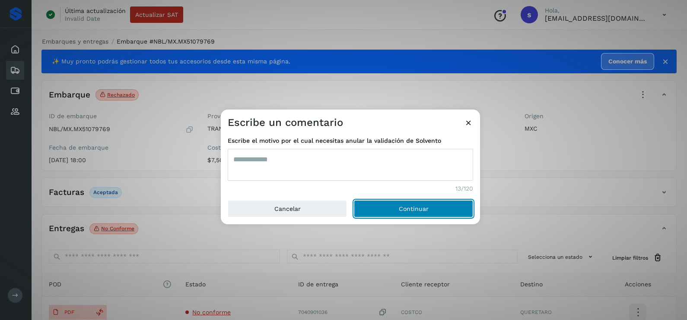
click at [354, 200] on button "Continuar" at bounding box center [413, 208] width 119 height 17
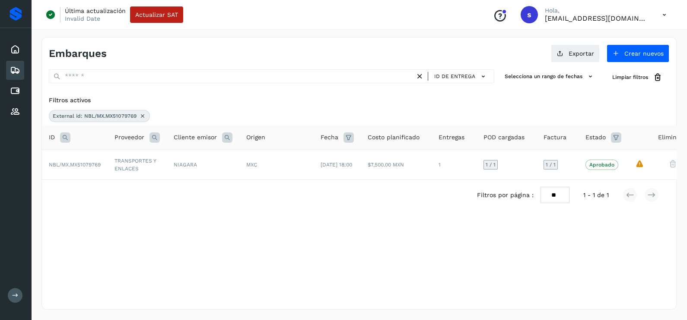
click at [141, 116] on icon at bounding box center [142, 116] width 7 height 7
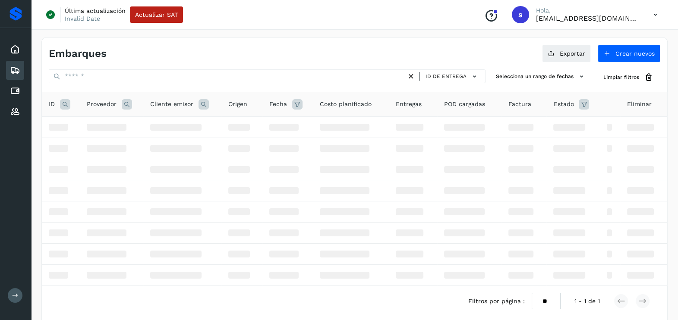
click at [67, 104] on icon at bounding box center [65, 104] width 10 height 10
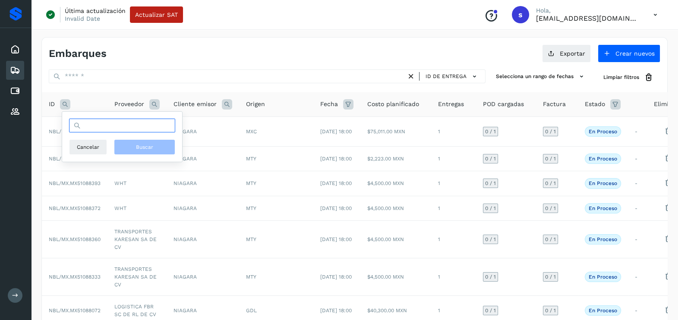
click at [124, 128] on input "text" at bounding box center [122, 126] width 106 height 14
paste input "**********"
click at [146, 142] on button "Buscar" at bounding box center [144, 147] width 61 height 16
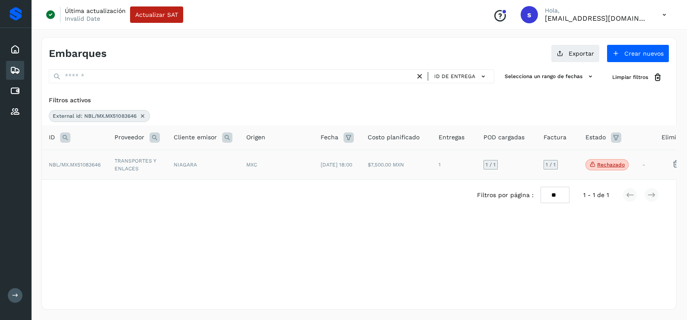
click at [175, 171] on td "NIAGARA" at bounding box center [203, 165] width 73 height 30
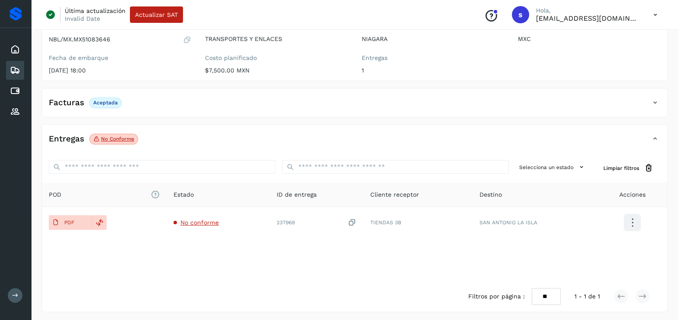
scroll to position [91, 0]
drag, startPoint x: 204, startPoint y: 217, endPoint x: 293, endPoint y: 262, distance: 99.5
click at [204, 216] on td "No conforme" at bounding box center [218, 221] width 103 height 31
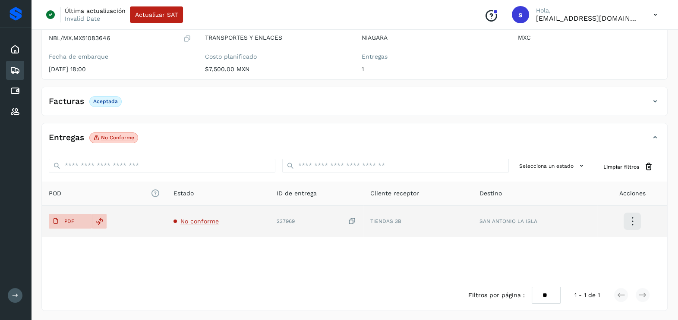
click at [191, 224] on span "No conforme" at bounding box center [200, 221] width 38 height 7
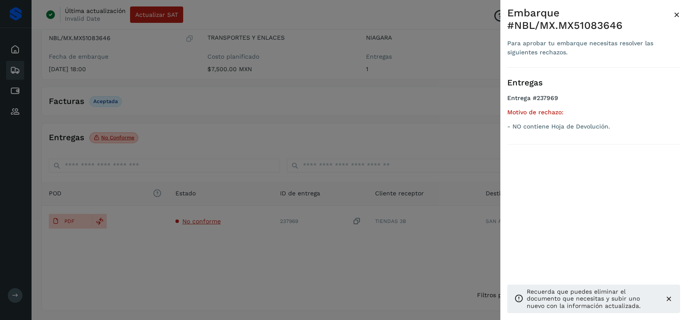
click at [283, 249] on div at bounding box center [343, 160] width 687 height 320
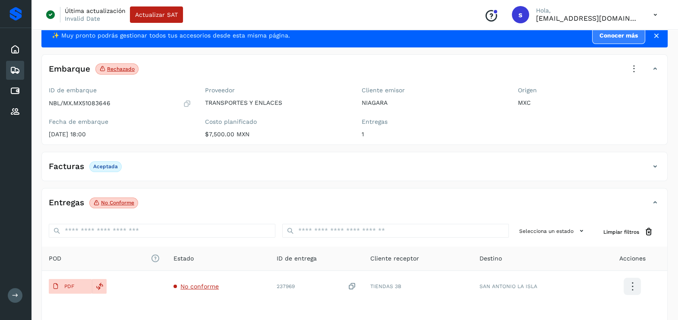
scroll to position [0, 0]
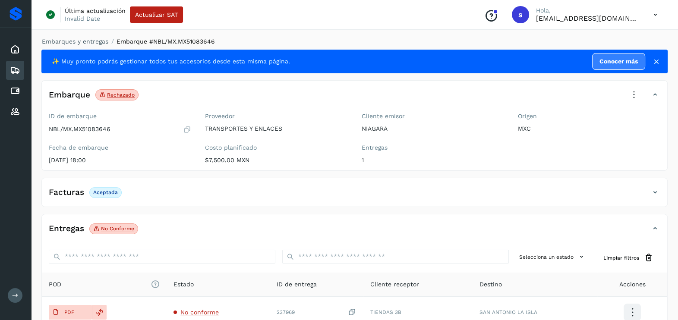
click at [632, 96] on icon at bounding box center [634, 95] width 19 height 19
click at [577, 192] on div at bounding box center [339, 160] width 678 height 320
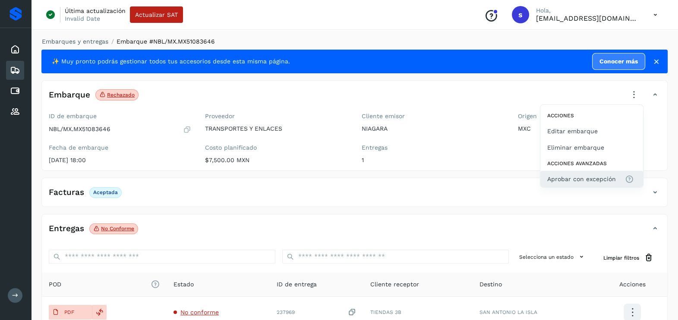
click at [583, 175] on button "Aprobar con excepción" at bounding box center [592, 179] width 103 height 16
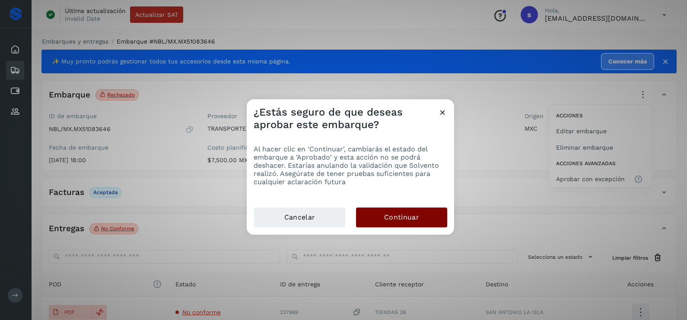
click at [422, 218] on button "Continuar" at bounding box center [401, 218] width 91 height 20
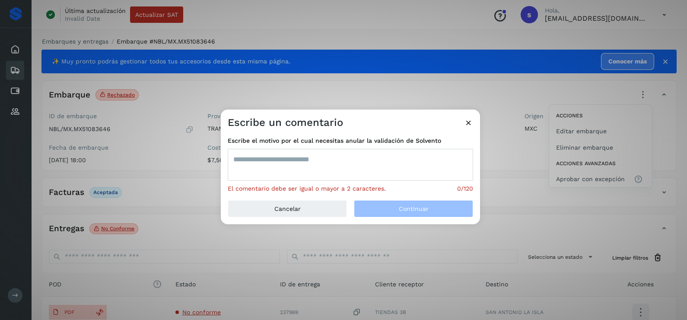
click at [347, 170] on textarea at bounding box center [350, 165] width 245 height 32
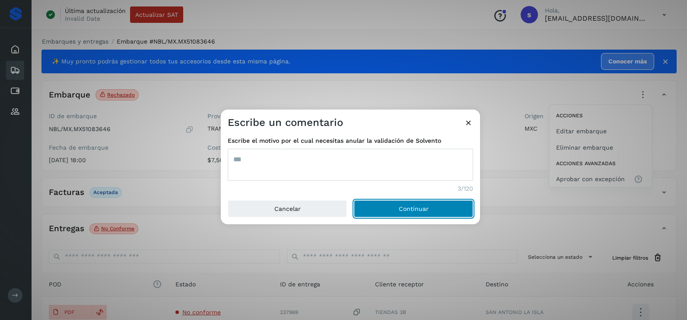
click at [354, 200] on button "Continuar" at bounding box center [413, 208] width 119 height 17
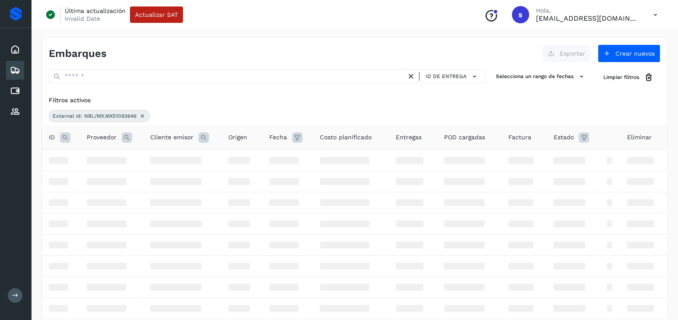
click at [145, 114] on icon at bounding box center [142, 116] width 7 height 7
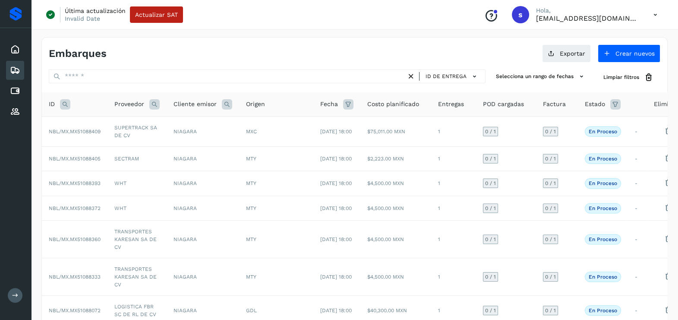
click at [62, 100] on icon at bounding box center [65, 104] width 10 height 10
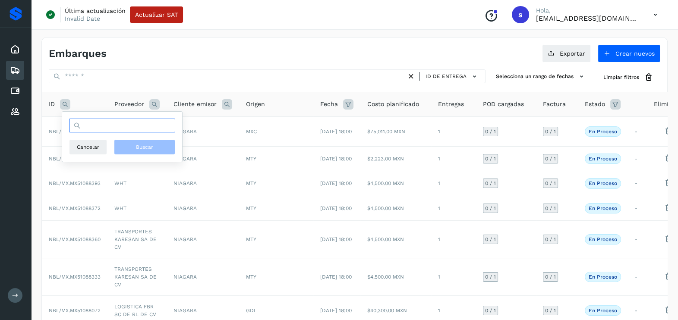
click at [121, 126] on input "text" at bounding box center [122, 126] width 106 height 14
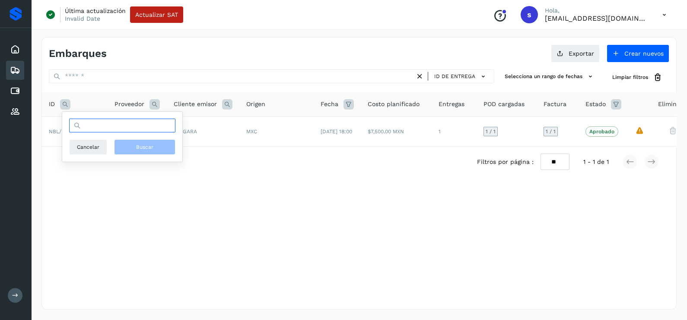
paste input "**********"
click at [161, 150] on button "Buscar" at bounding box center [144, 147] width 61 height 16
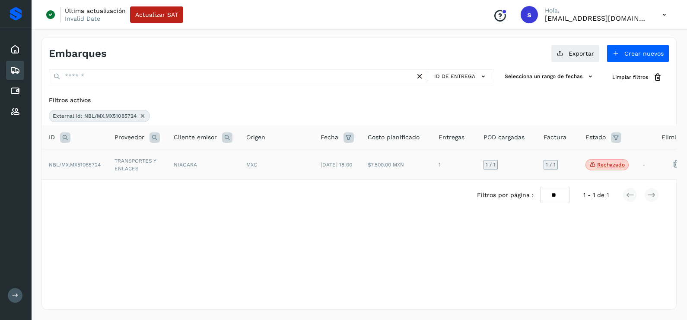
click at [219, 166] on td "NIAGARA" at bounding box center [203, 165] width 73 height 30
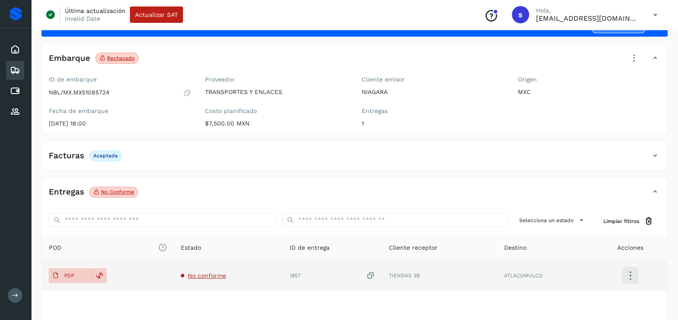
scroll to position [54, 0]
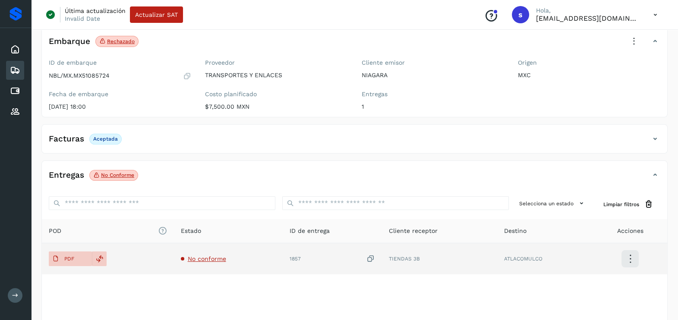
click at [216, 257] on span "No conforme" at bounding box center [207, 259] width 38 height 7
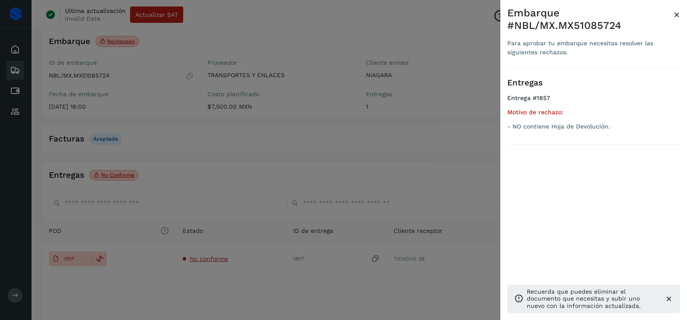
click at [232, 283] on div at bounding box center [343, 160] width 687 height 320
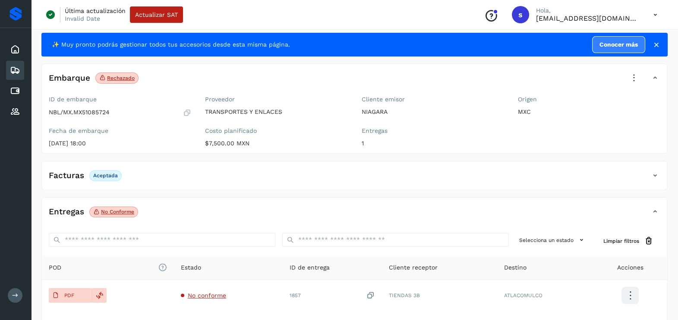
scroll to position [0, 0]
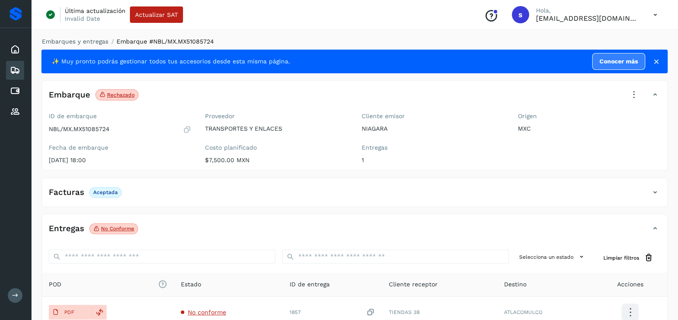
click at [628, 103] on icon at bounding box center [634, 95] width 19 height 19
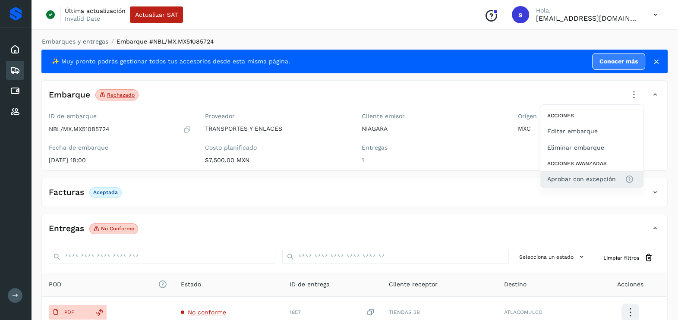
click at [580, 177] on span "Aprobar con excepción" at bounding box center [582, 179] width 69 height 10
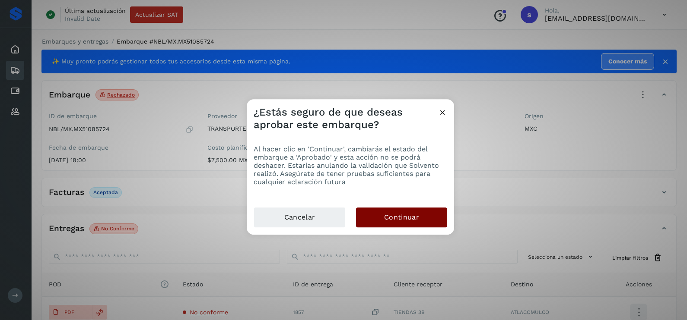
click at [421, 211] on button "Continuar" at bounding box center [401, 218] width 91 height 20
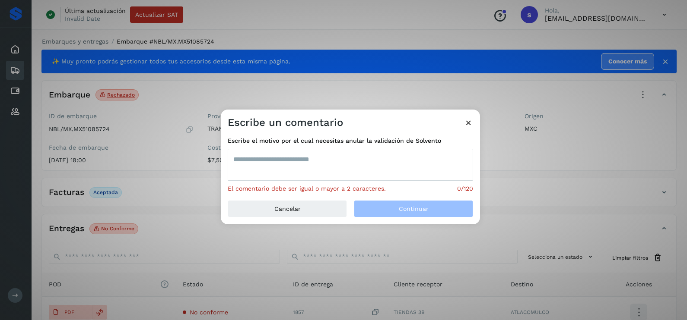
click at [325, 167] on textarea at bounding box center [350, 165] width 245 height 32
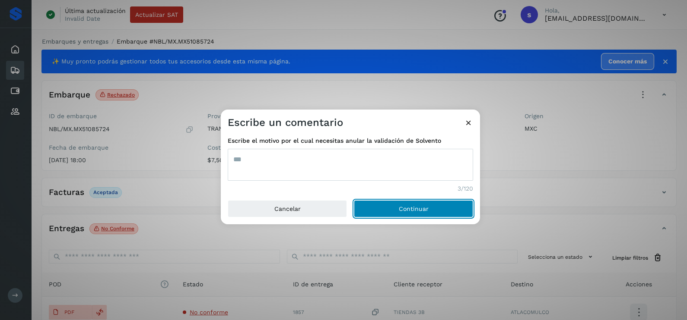
click at [354, 200] on button "Continuar" at bounding box center [413, 208] width 119 height 17
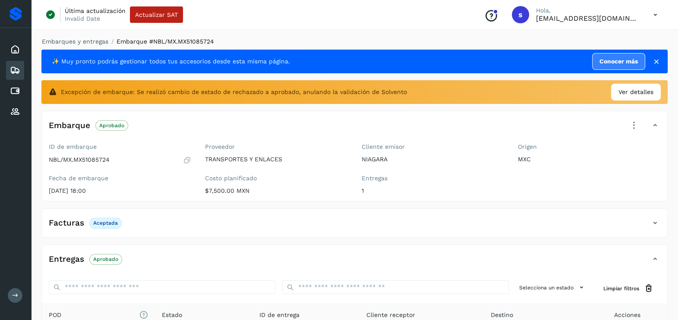
drag, startPoint x: 51, startPoint y: 0, endPoint x: 200, endPoint y: 40, distance: 154.3
click at [257, 37] on div "Embarques y entregas Embarque #NBL/MX.MX51085724 ✨ Muy pronto podrás gestionar …" at bounding box center [354, 235] width 647 height 417
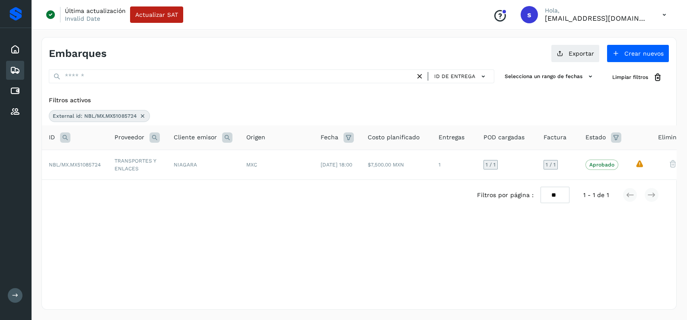
click at [141, 118] on icon at bounding box center [142, 116] width 7 height 7
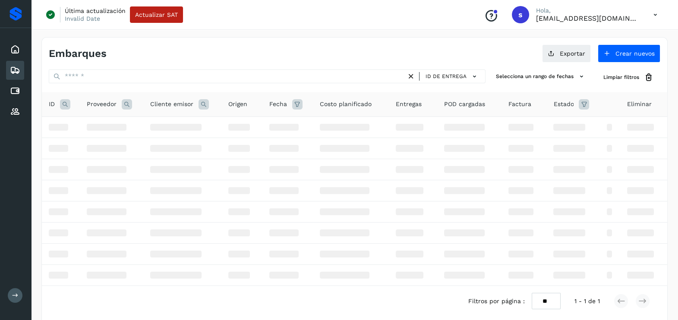
click at [66, 108] on icon at bounding box center [65, 104] width 10 height 10
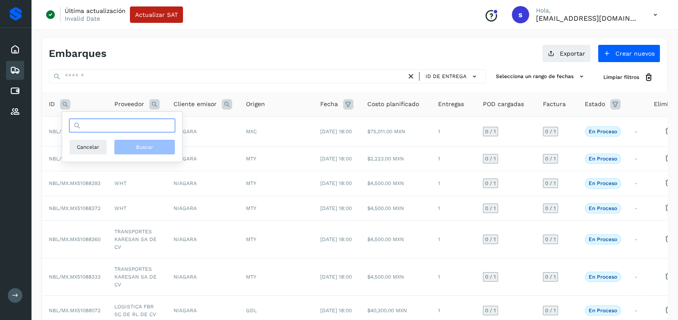
click at [92, 126] on input "text" at bounding box center [122, 126] width 106 height 14
paste input "**********"
click at [139, 147] on span "Buscar" at bounding box center [144, 147] width 17 height 8
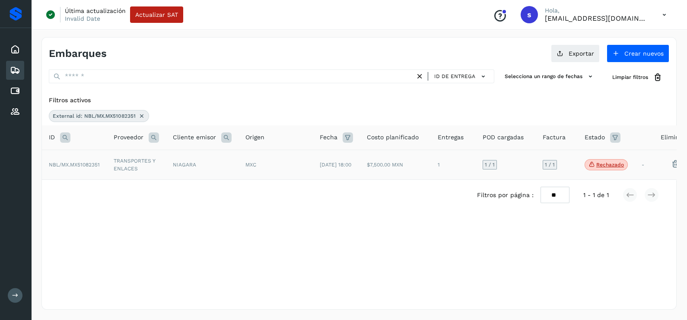
click at [329, 162] on span "[DATE] 18:00" at bounding box center [336, 165] width 32 height 6
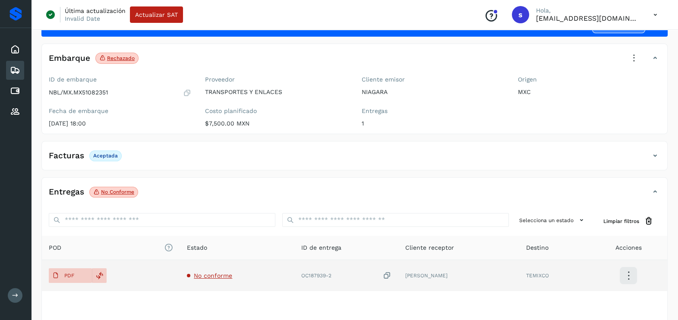
scroll to position [54, 0]
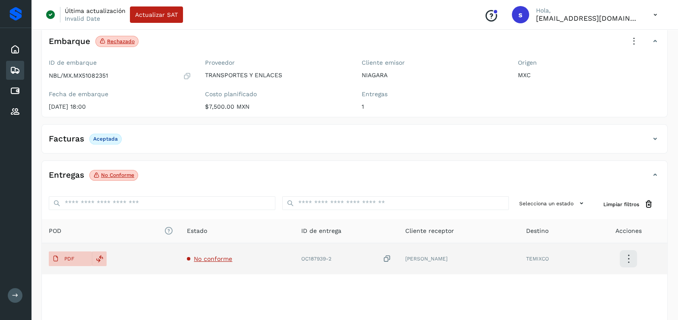
click at [225, 259] on span "No conforme" at bounding box center [213, 259] width 38 height 7
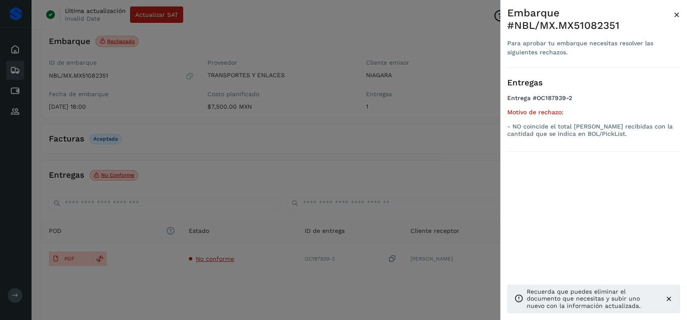
click at [380, 164] on div at bounding box center [343, 160] width 687 height 320
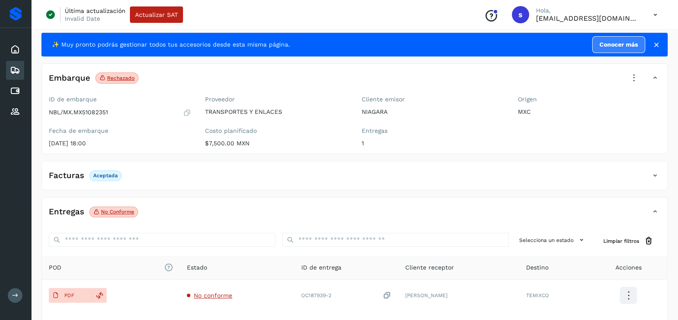
scroll to position [0, 0]
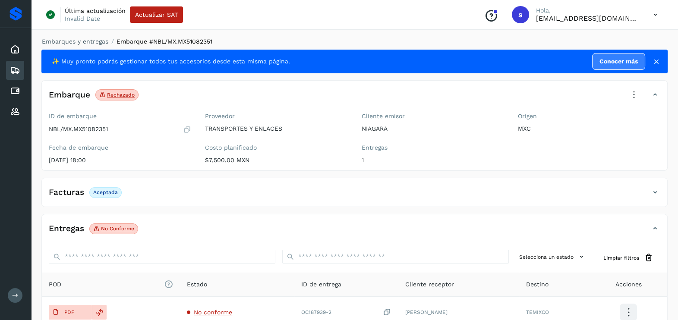
click at [636, 102] on icon at bounding box center [634, 95] width 19 height 19
click at [601, 169] on div "Acciones Editar embarque Eliminar embarque Acciones avanzadas Aprobar con excep…" at bounding box center [592, 146] width 104 height 83
click at [633, 95] on icon at bounding box center [634, 95] width 19 height 19
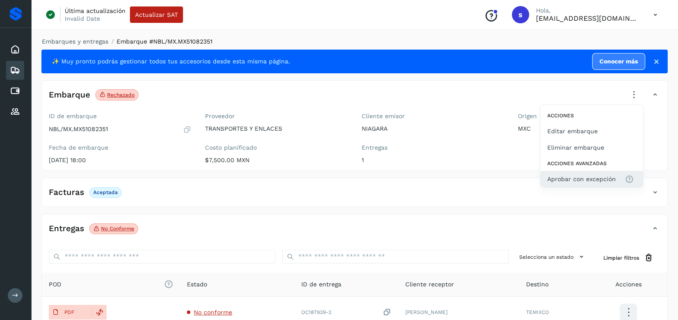
click at [596, 174] on span "Aprobar con excepción" at bounding box center [582, 179] width 69 height 10
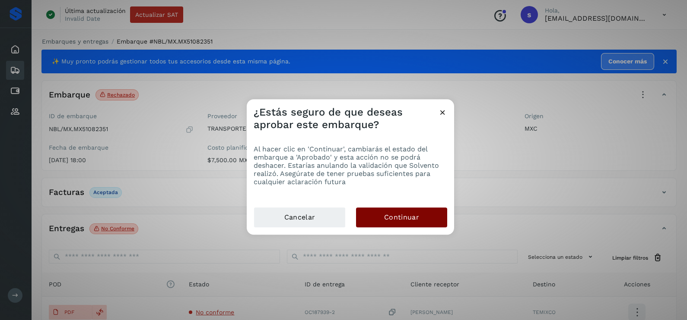
click at [423, 209] on button "Continuar" at bounding box center [401, 218] width 91 height 20
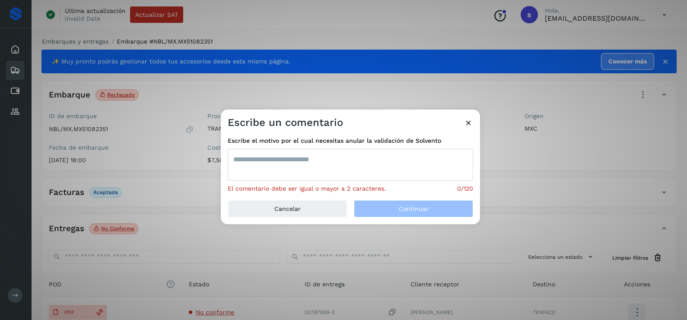
click at [307, 162] on textarea at bounding box center [350, 165] width 245 height 32
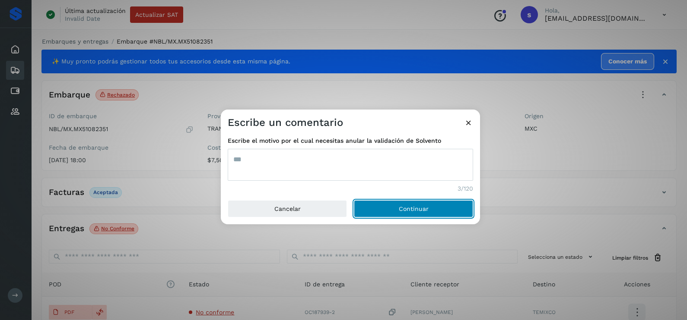
click at [354, 200] on button "Continuar" at bounding box center [413, 208] width 119 height 17
